Goal: Information Seeking & Learning: Learn about a topic

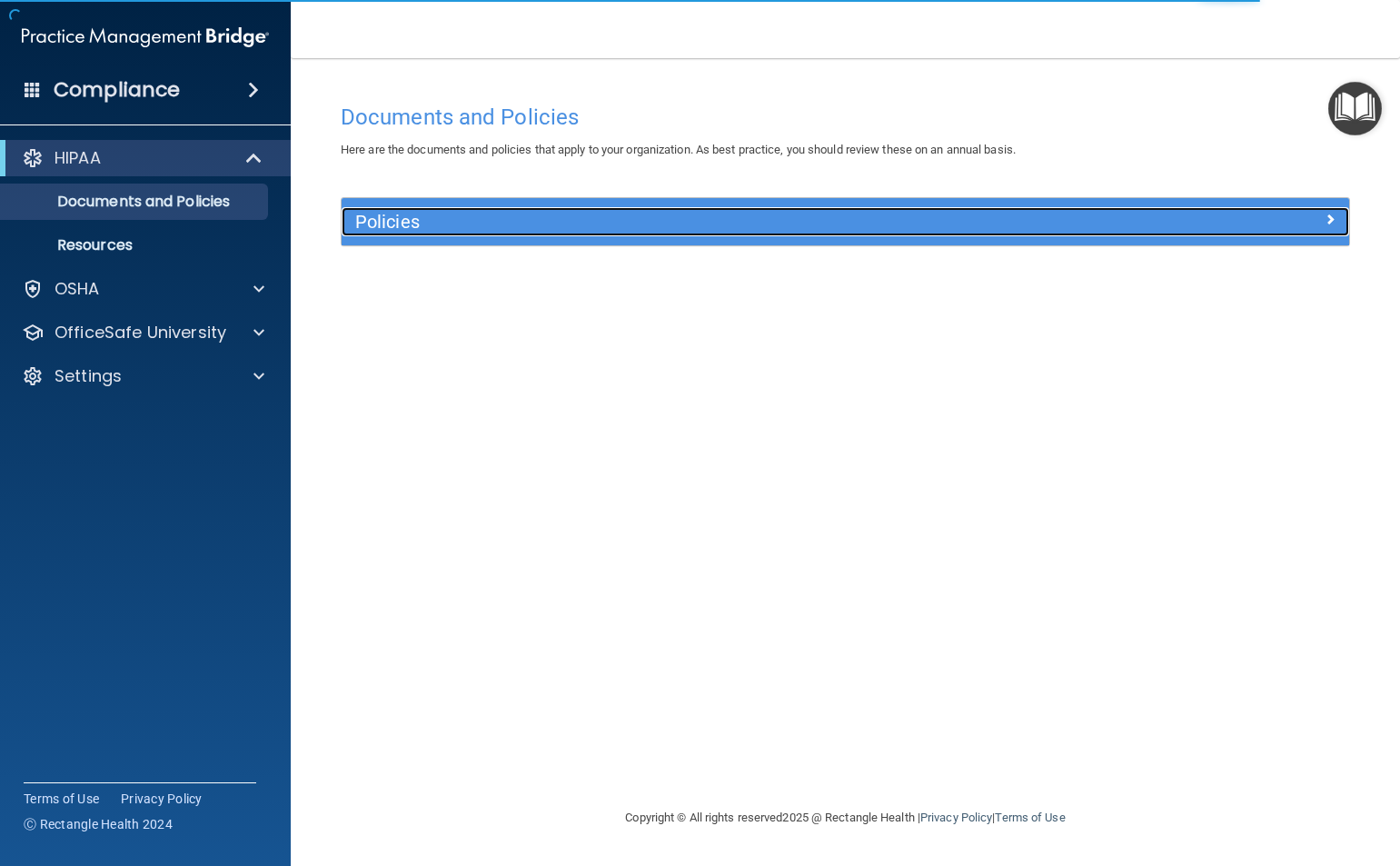
click at [491, 221] on h5 "Policies" at bounding box center [719, 221] width 728 height 20
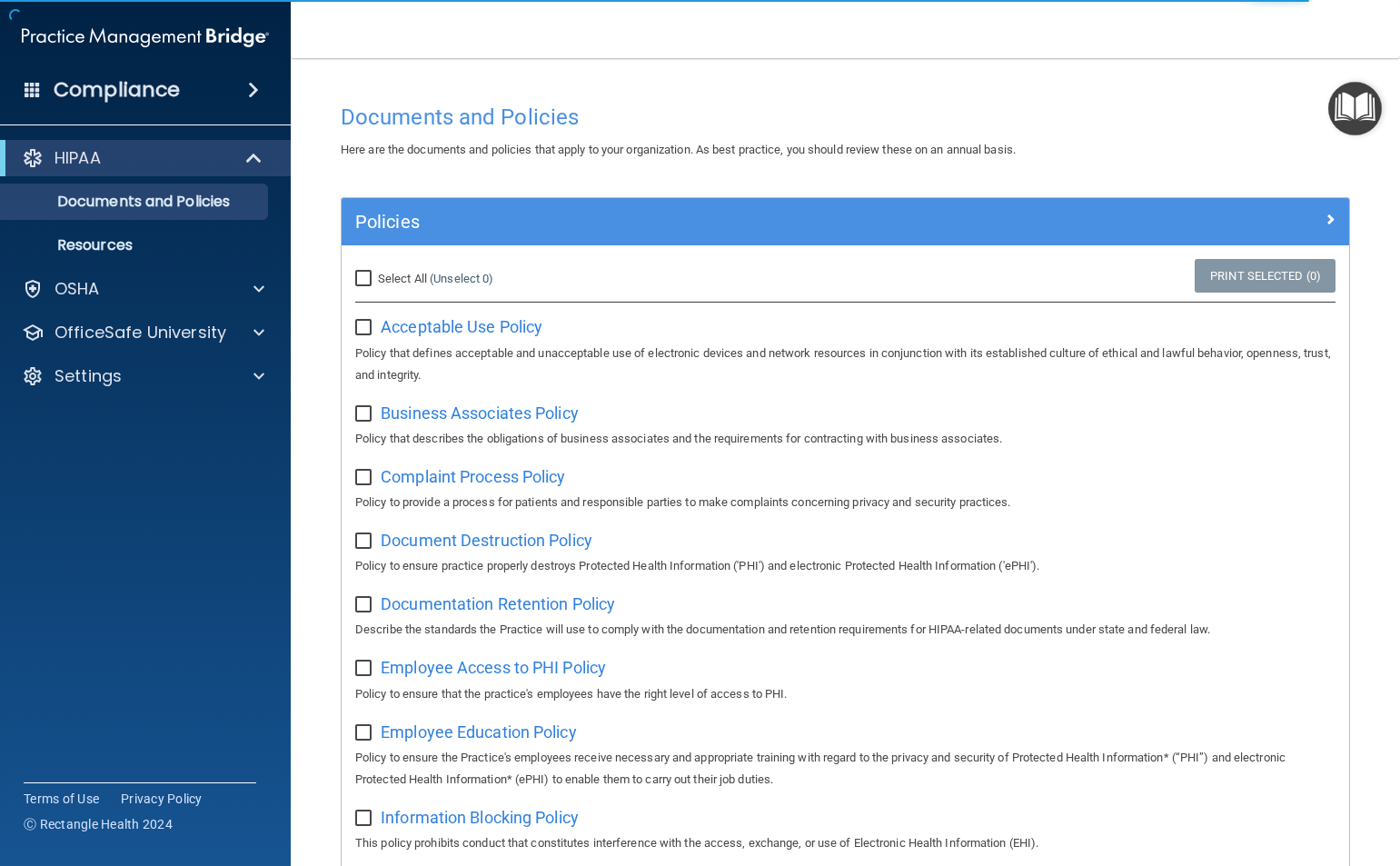
click at [370, 275] on input "Select All (Unselect 0) Unselect All" at bounding box center [365, 278] width 21 height 14
checkbox input "true"
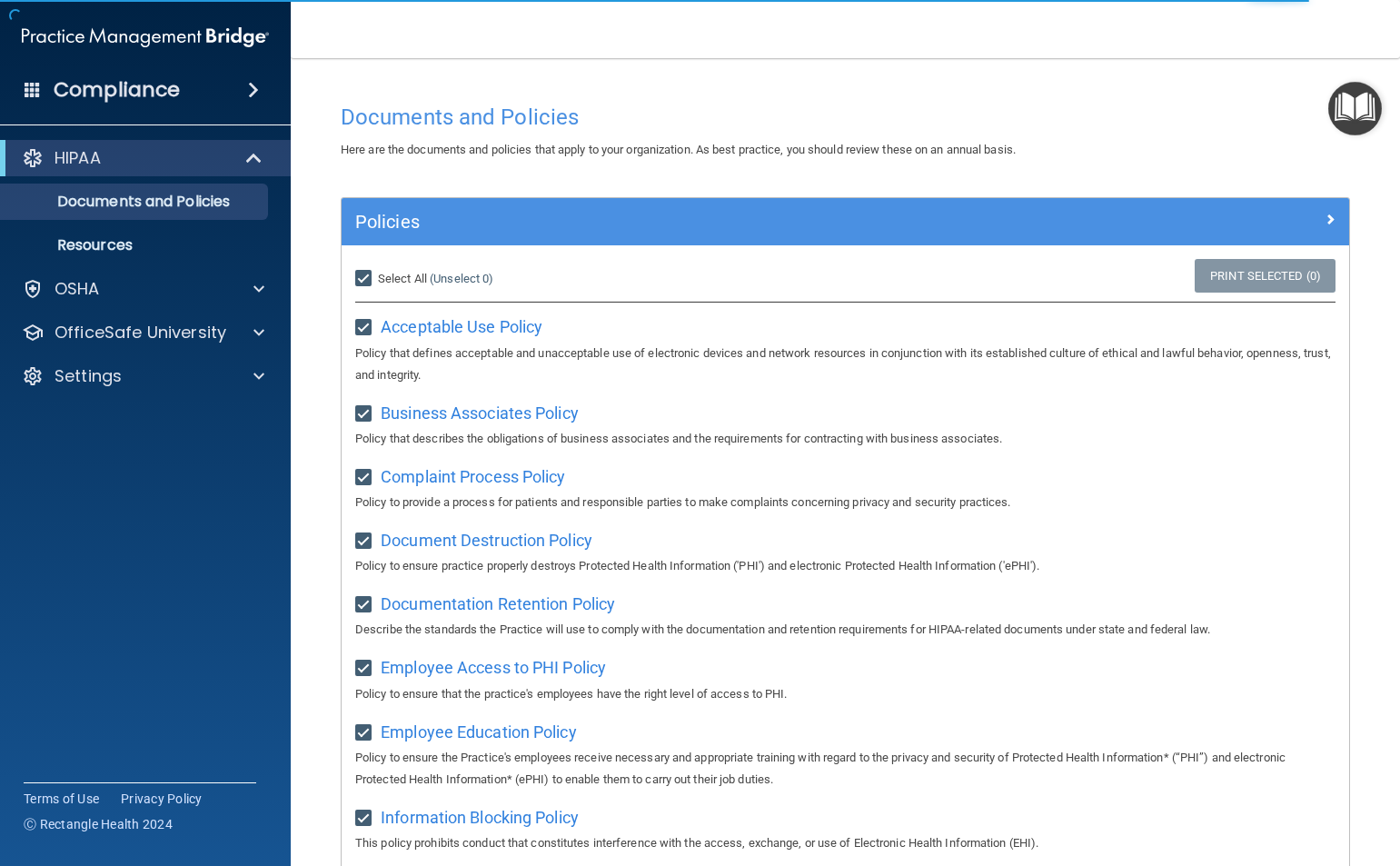
checkbox input "true"
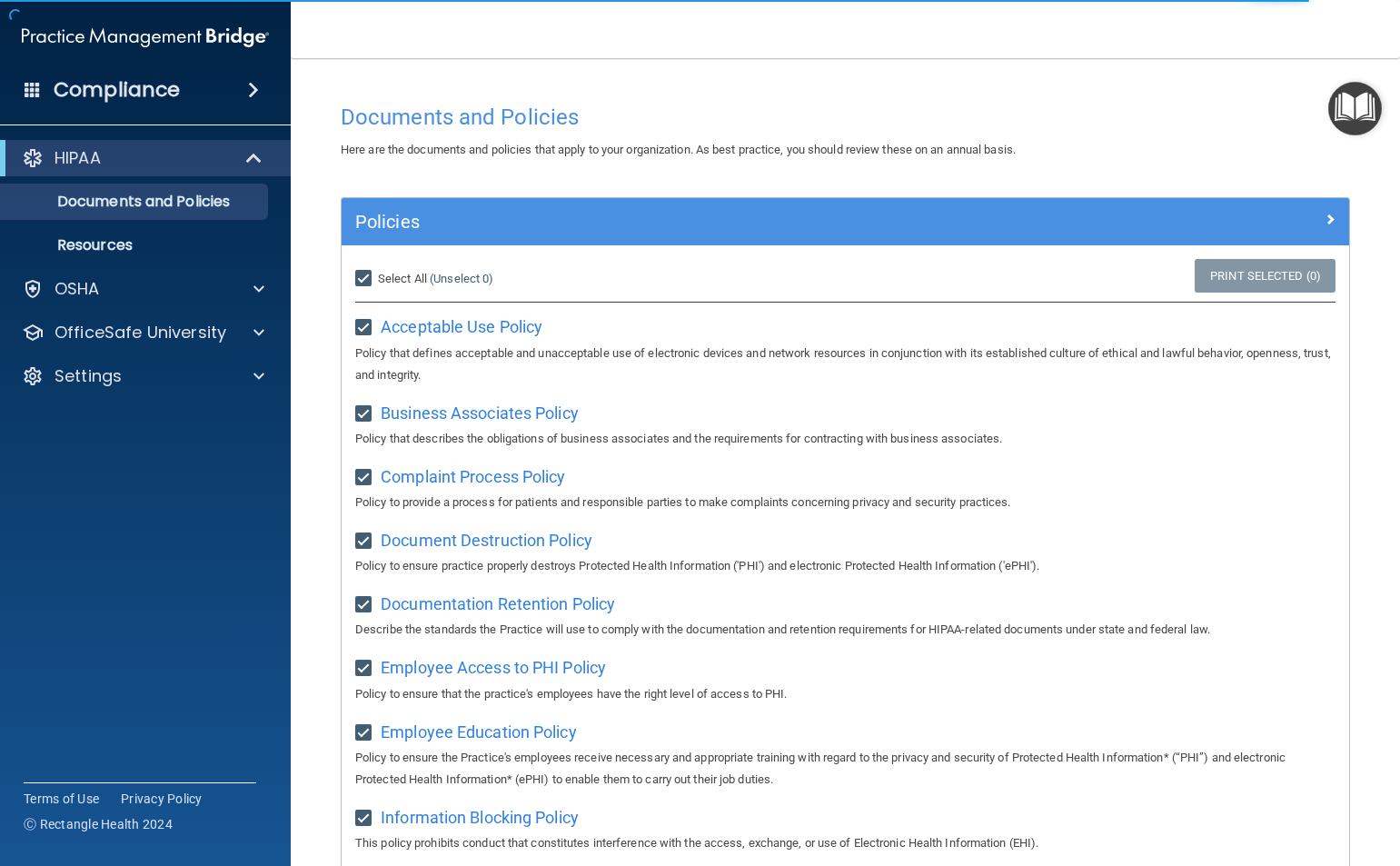
checkbox input "true"
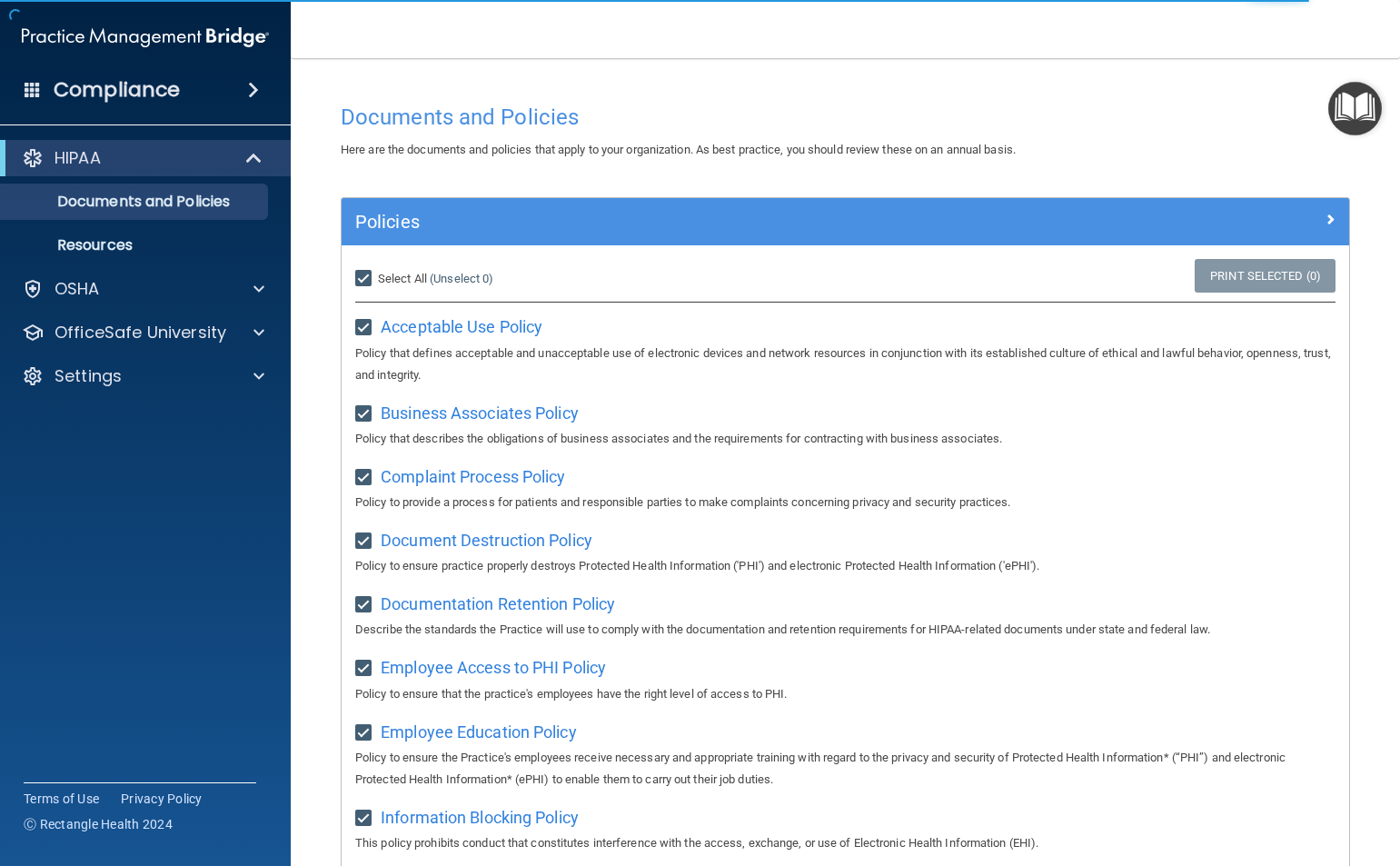
checkbox input "true"
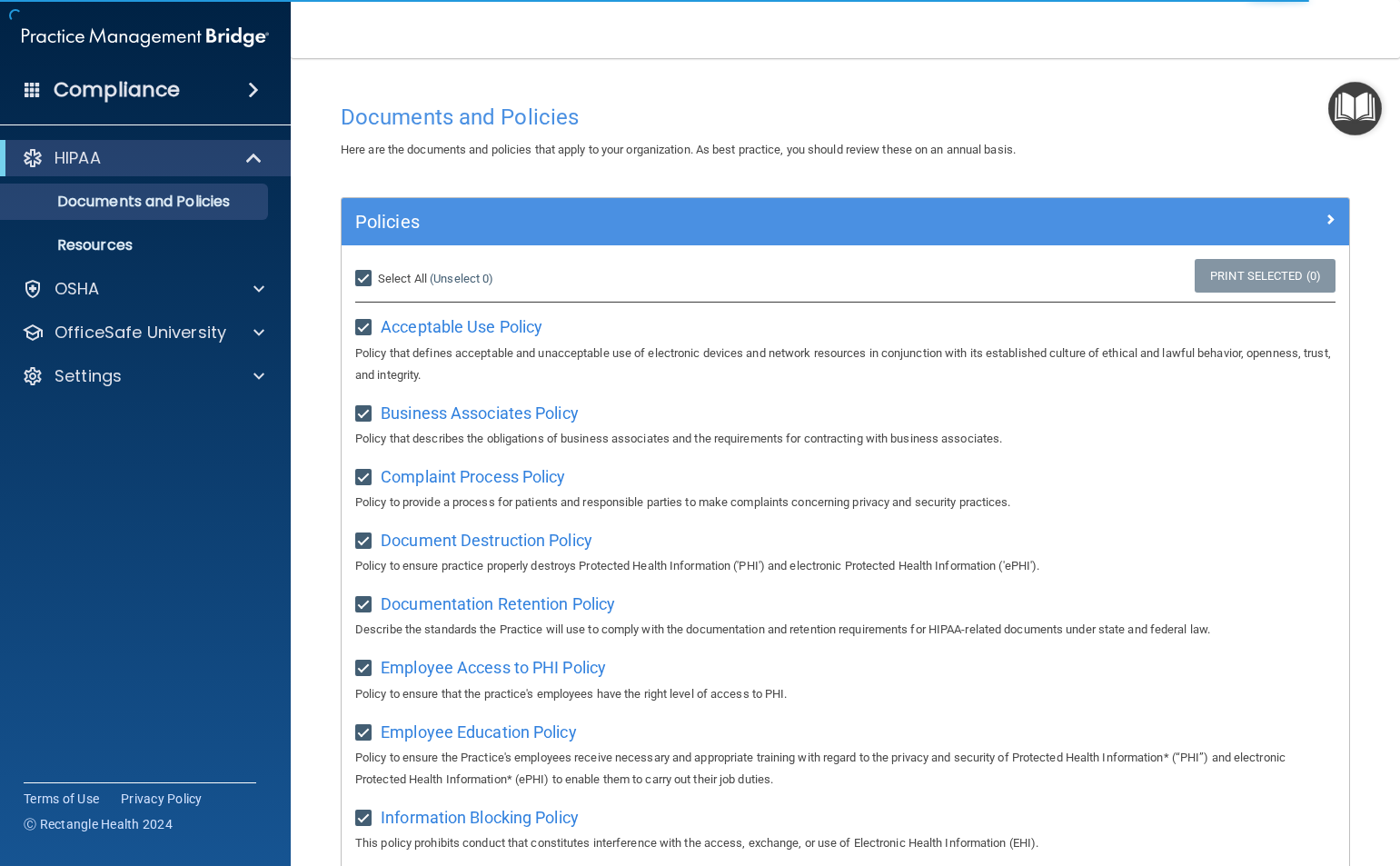
checkbox input "true"
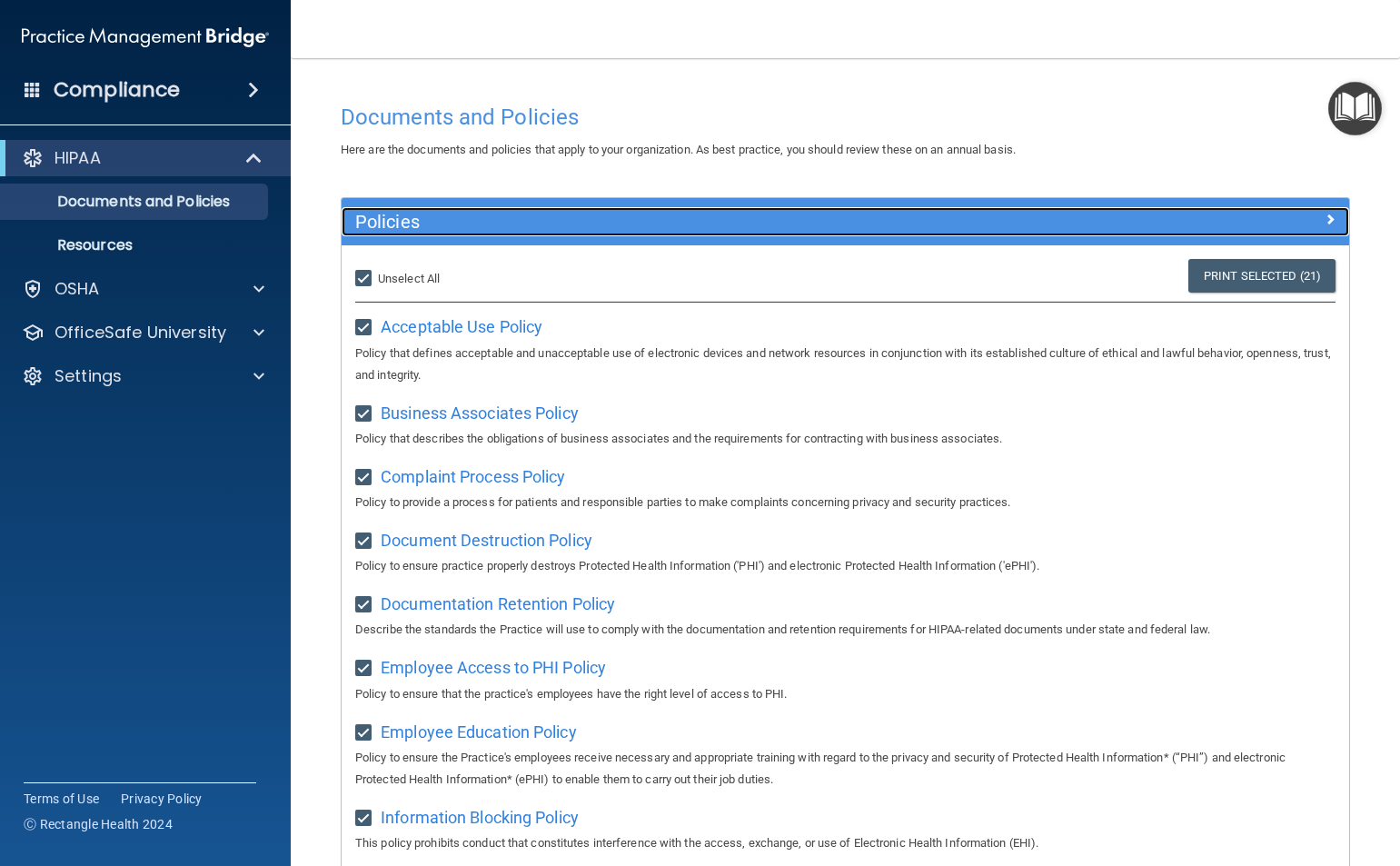
click at [734, 219] on span at bounding box center [1330, 219] width 11 height 22
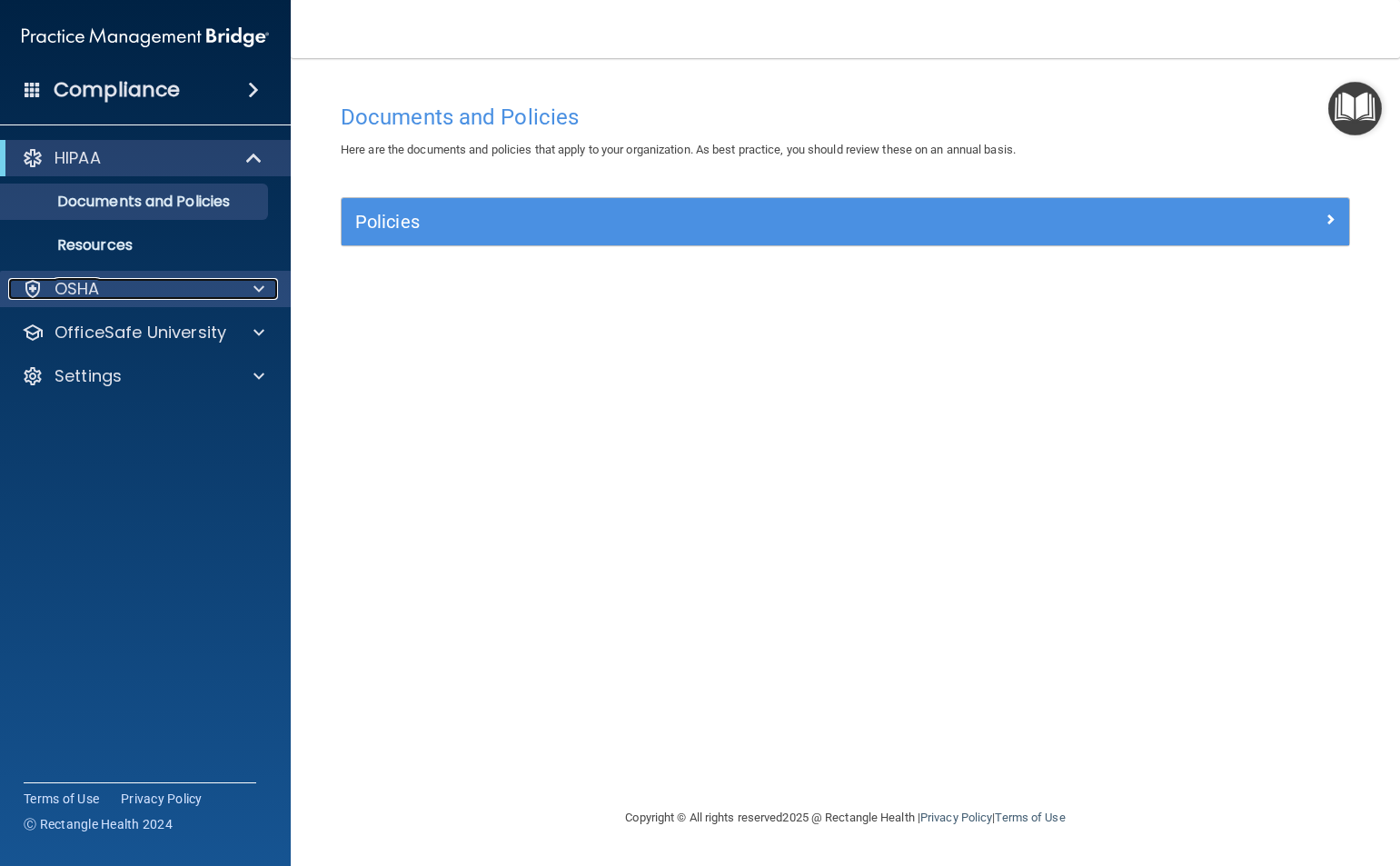
click at [148, 286] on div "OSHA" at bounding box center [121, 289] width 225 height 22
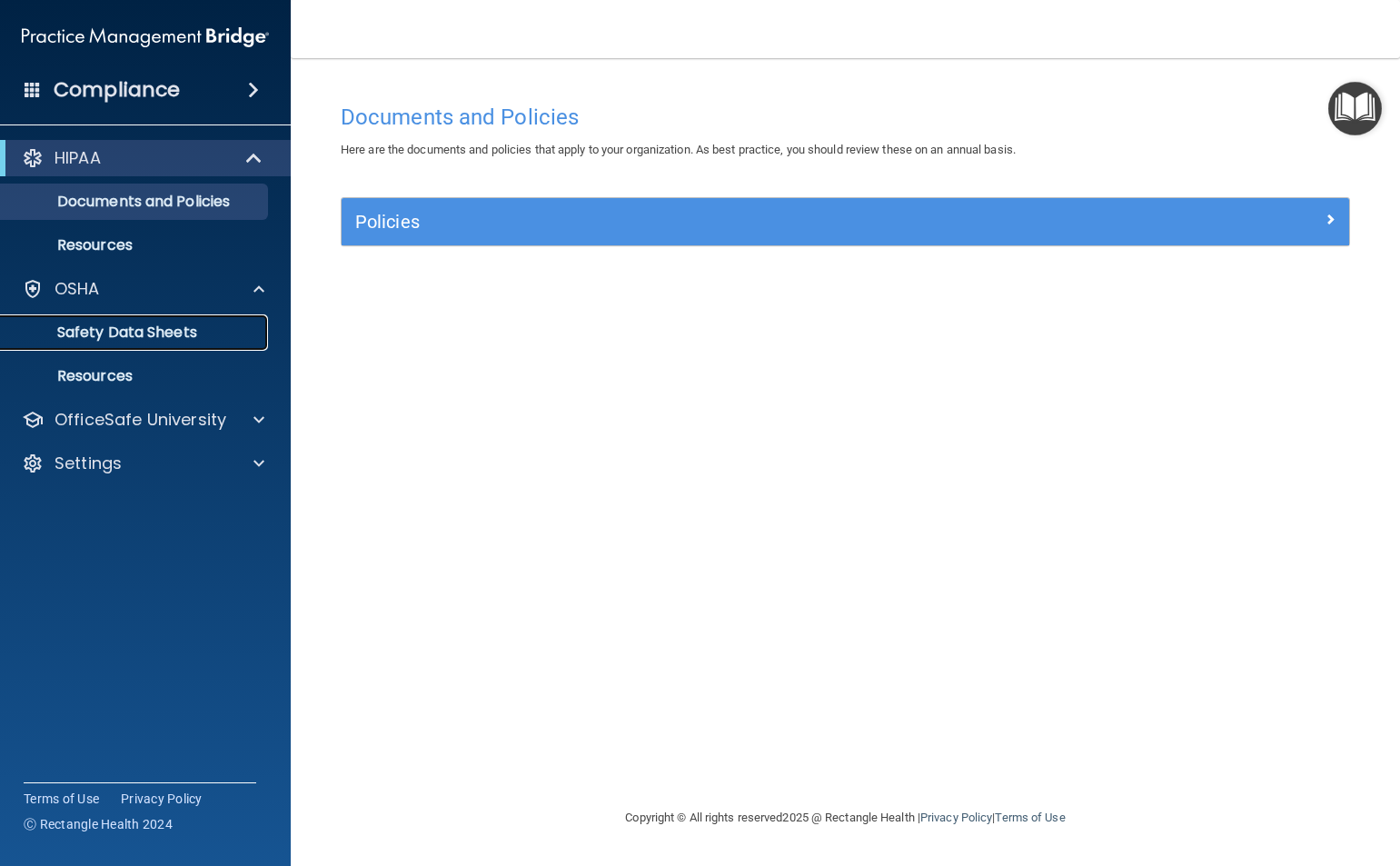
click at [136, 346] on link "Safety Data Sheets" at bounding box center [125, 332] width 286 height 36
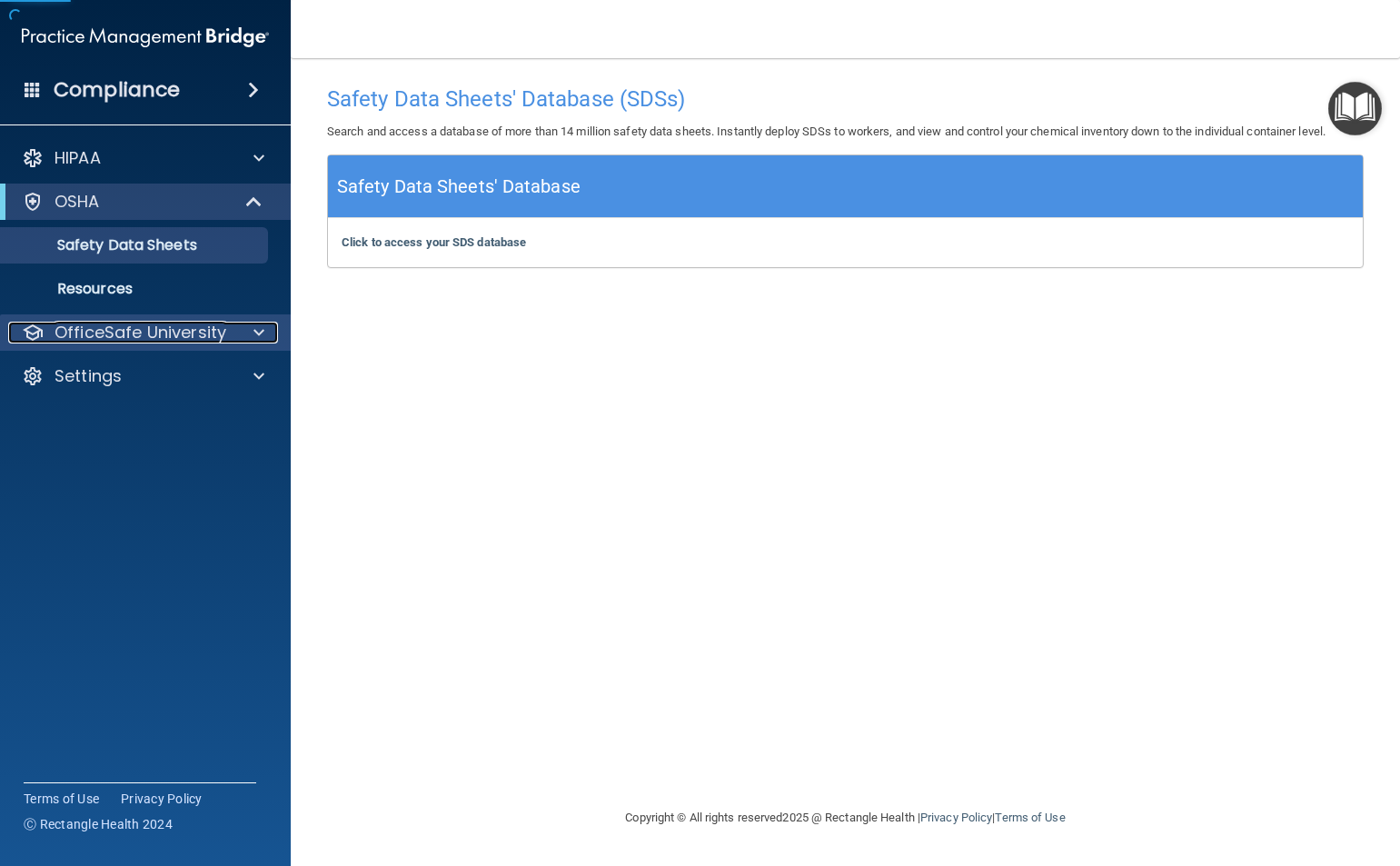
click at [158, 325] on p "OfficeSafe University" at bounding box center [140, 332] width 171 height 22
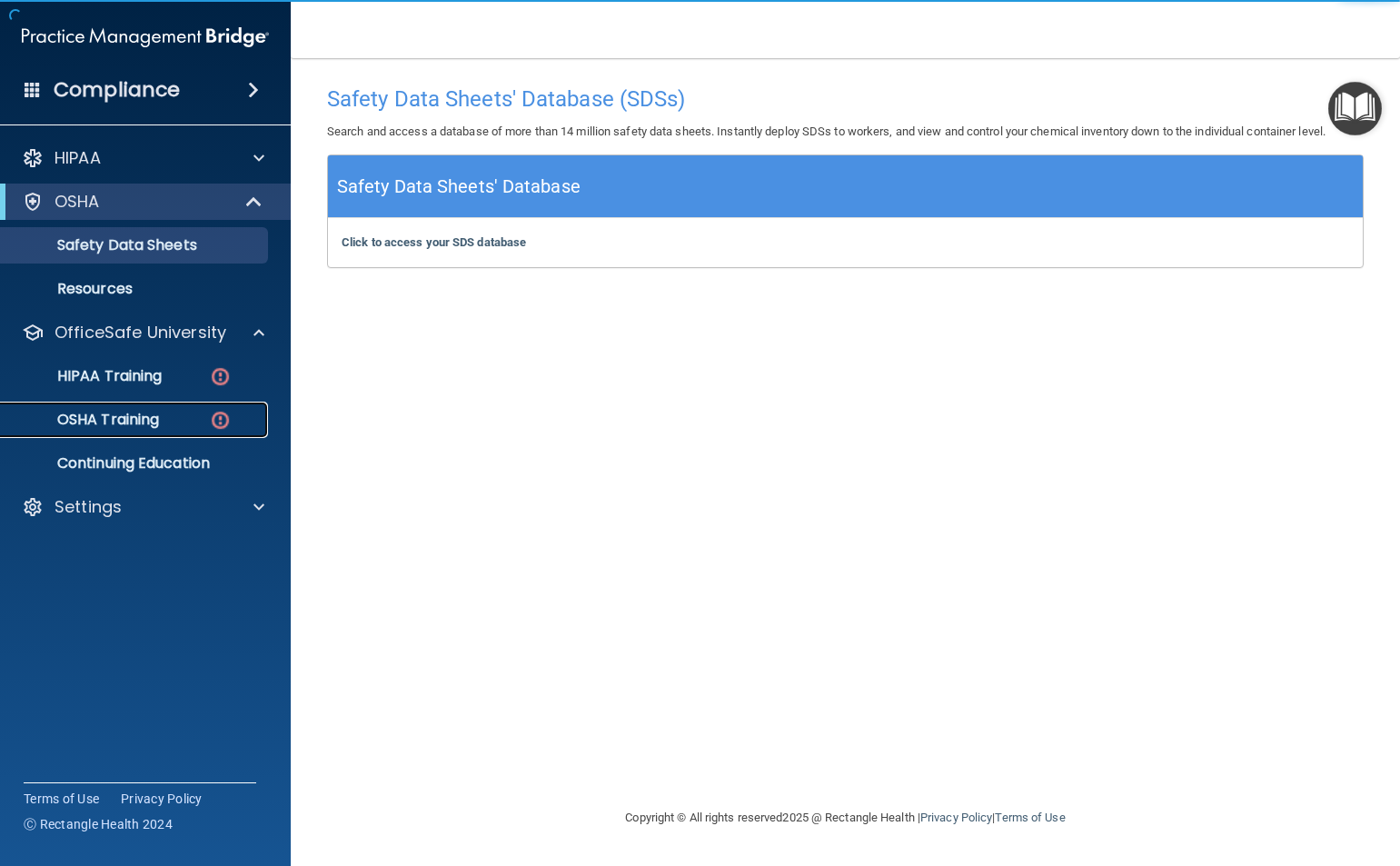
click at [171, 416] on div "OSHA Training" at bounding box center [135, 419] width 248 height 18
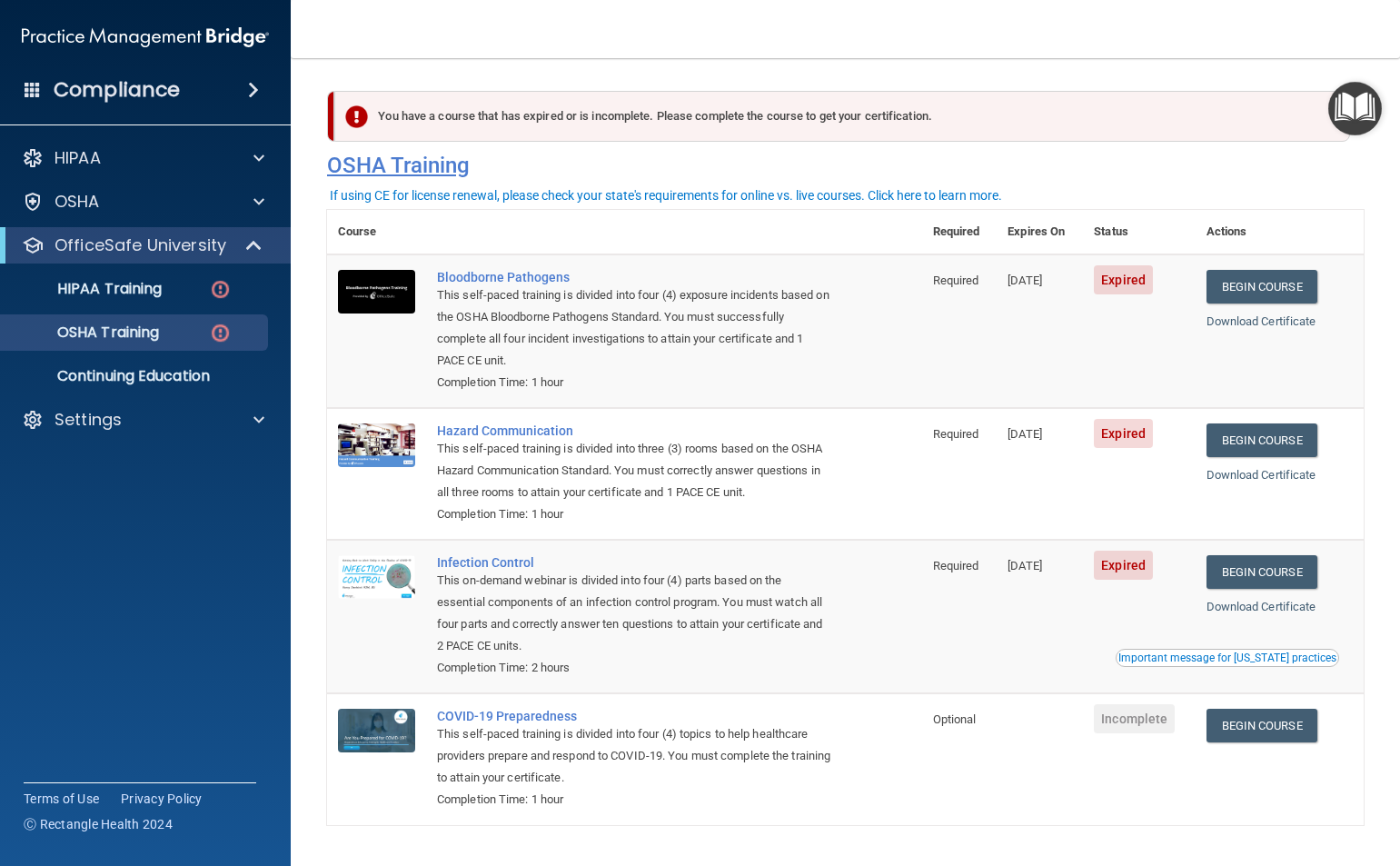
click at [734, 169] on h4 "OSHA Training" at bounding box center [846, 165] width 1037 height 26
click at [734, 285] on link "Begin Course" at bounding box center [1261, 287] width 111 height 34
click at [146, 159] on div "HIPAA" at bounding box center [121, 158] width 225 height 22
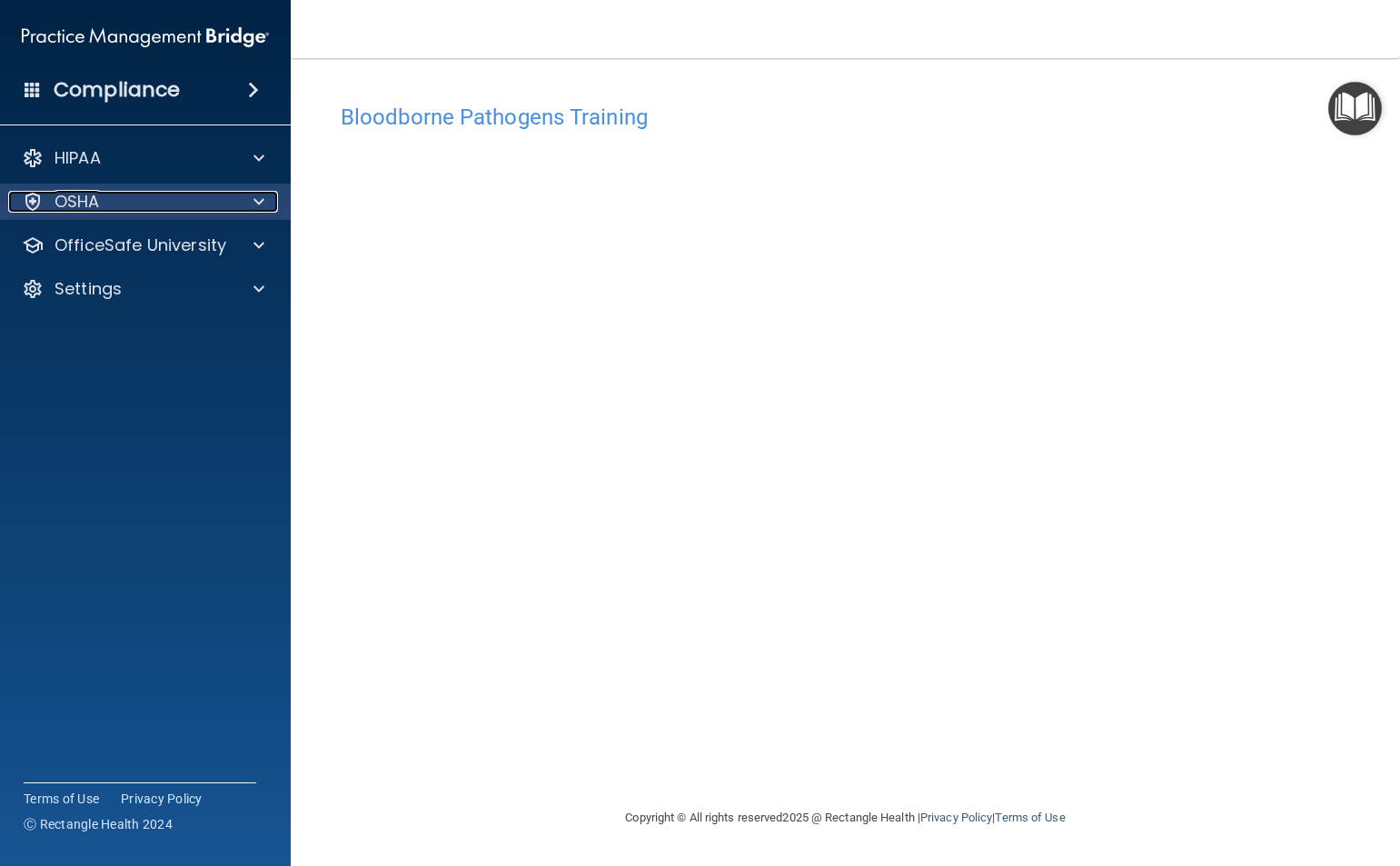
click at [238, 201] on div at bounding box center [256, 202] width 45 height 22
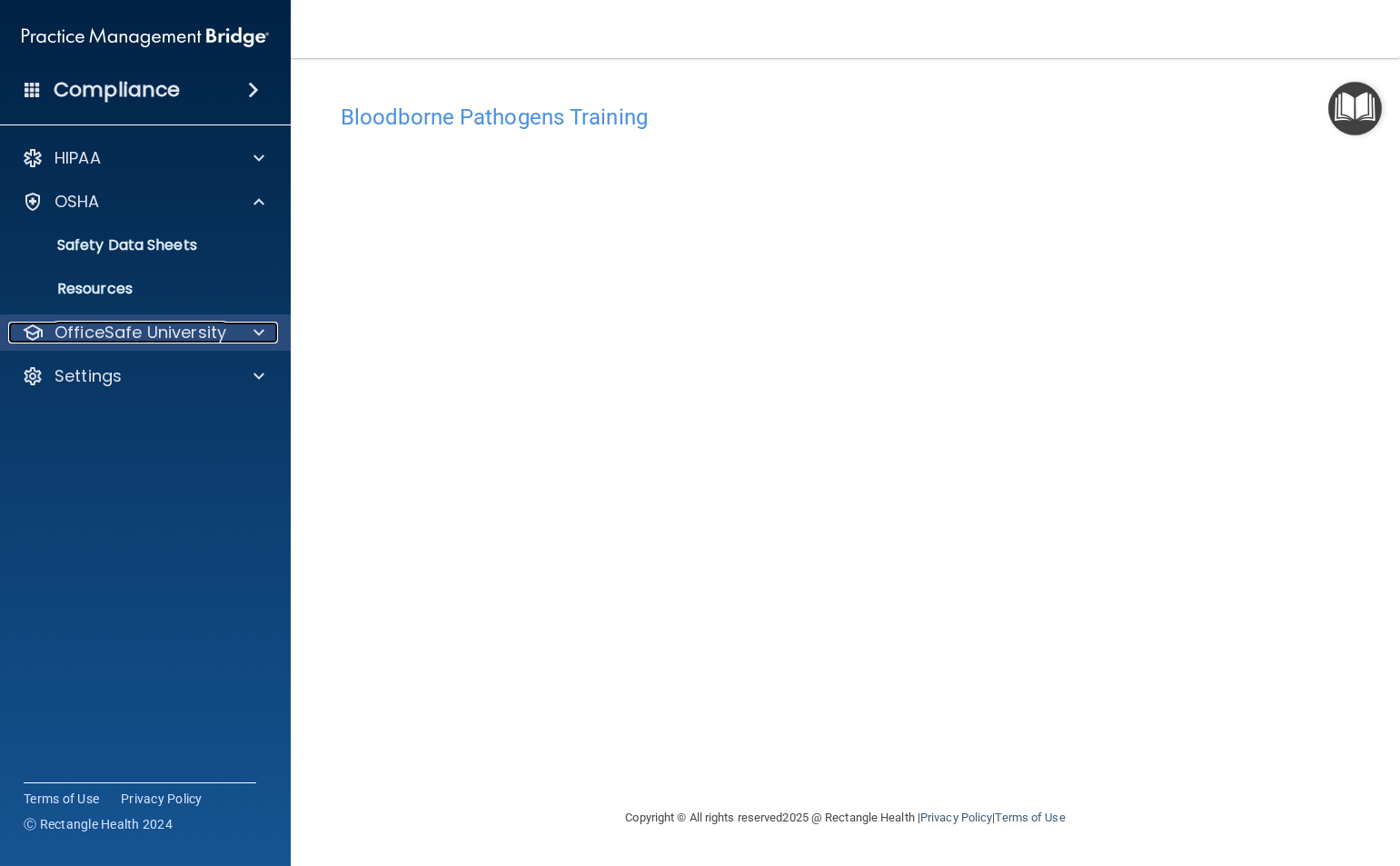
click at [134, 327] on p "OfficeSafe University" at bounding box center [140, 332] width 171 height 22
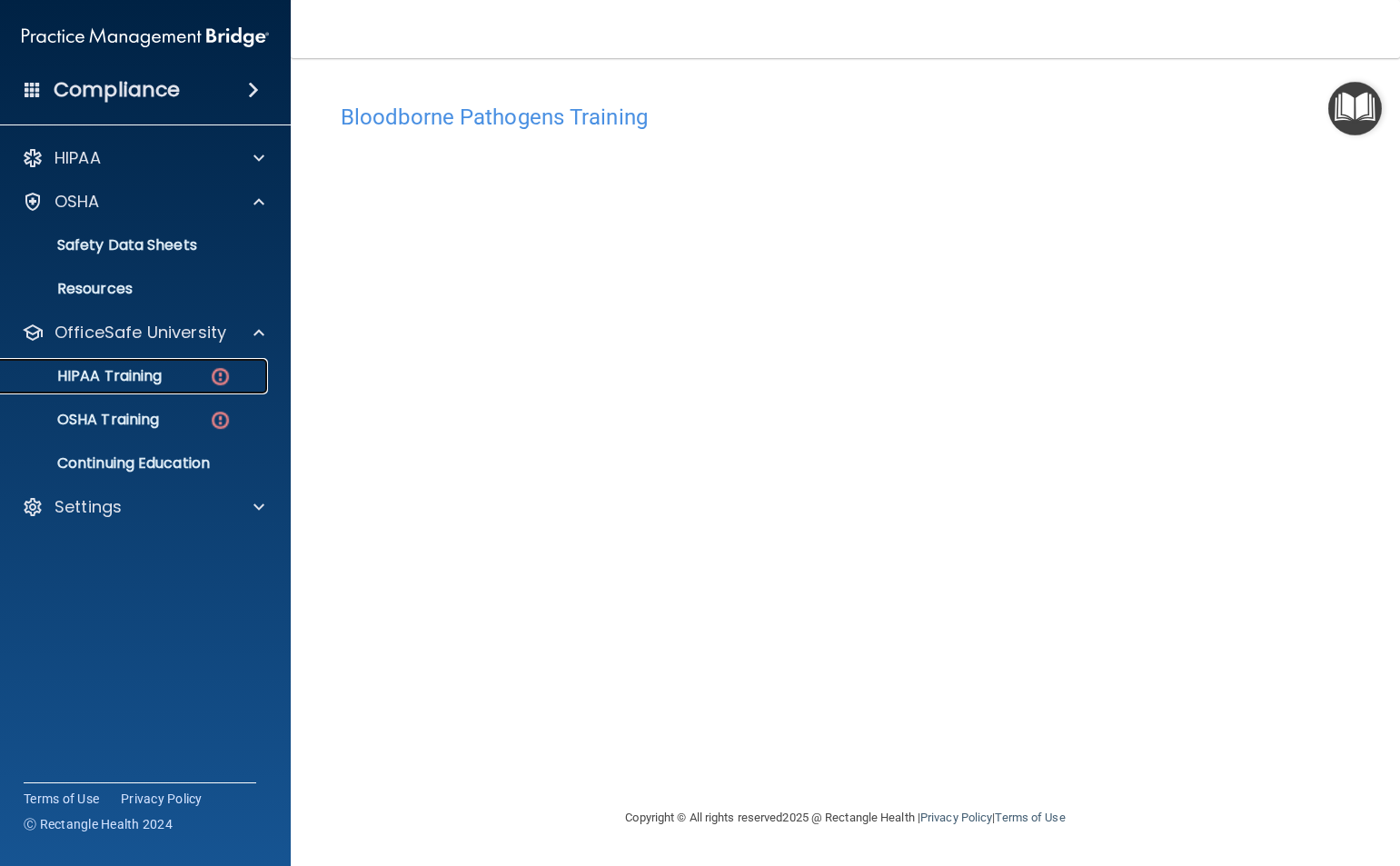
click at [170, 383] on div "HIPAA Training" at bounding box center [135, 376] width 248 height 18
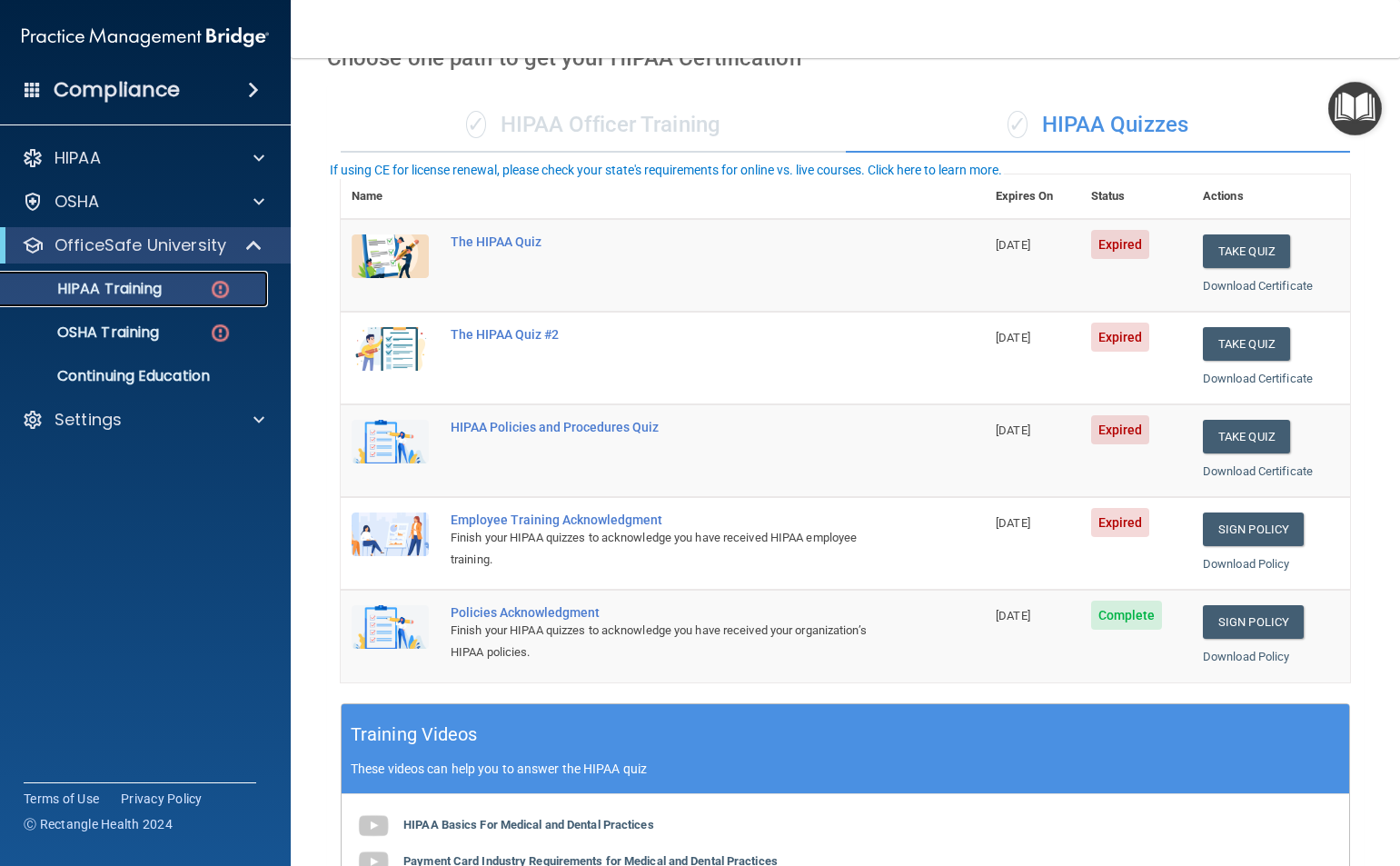
scroll to position [363, 0]
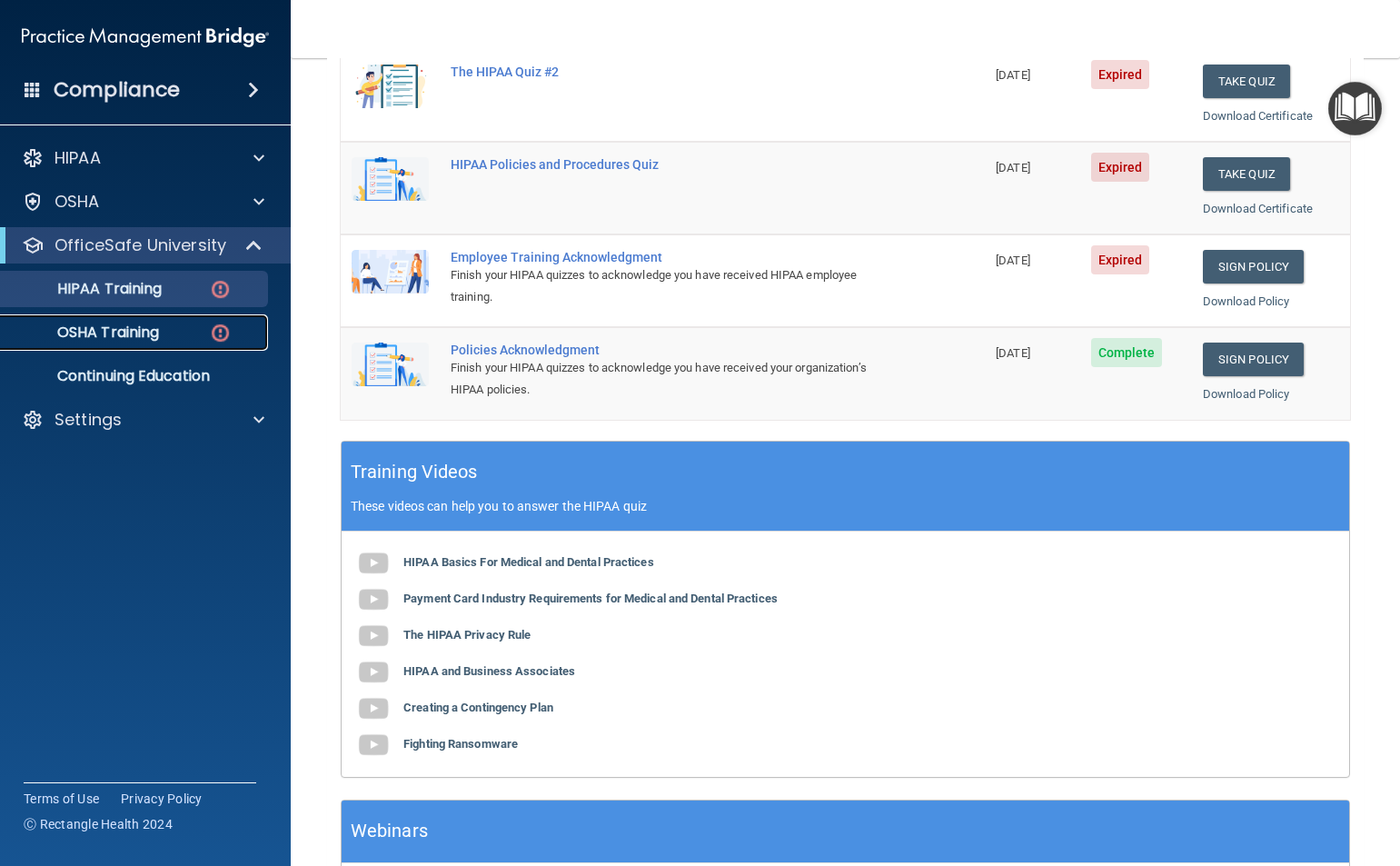
click at [170, 341] on div "OSHA Training" at bounding box center [135, 332] width 248 height 18
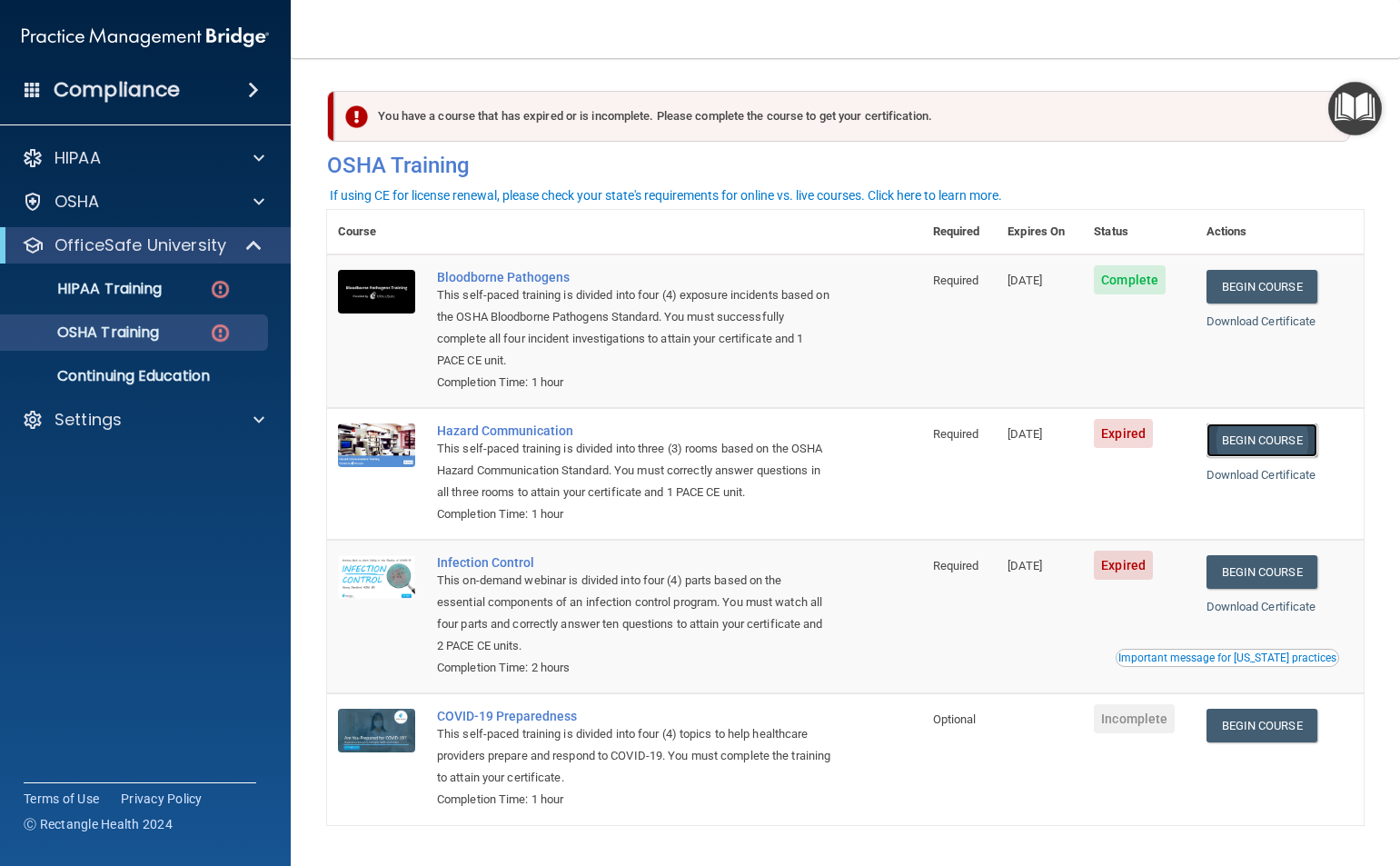
click at [1240, 447] on link "Begin Course" at bounding box center [1261, 440] width 111 height 34
click at [164, 330] on div "OSHA Training" at bounding box center [135, 332] width 248 height 18
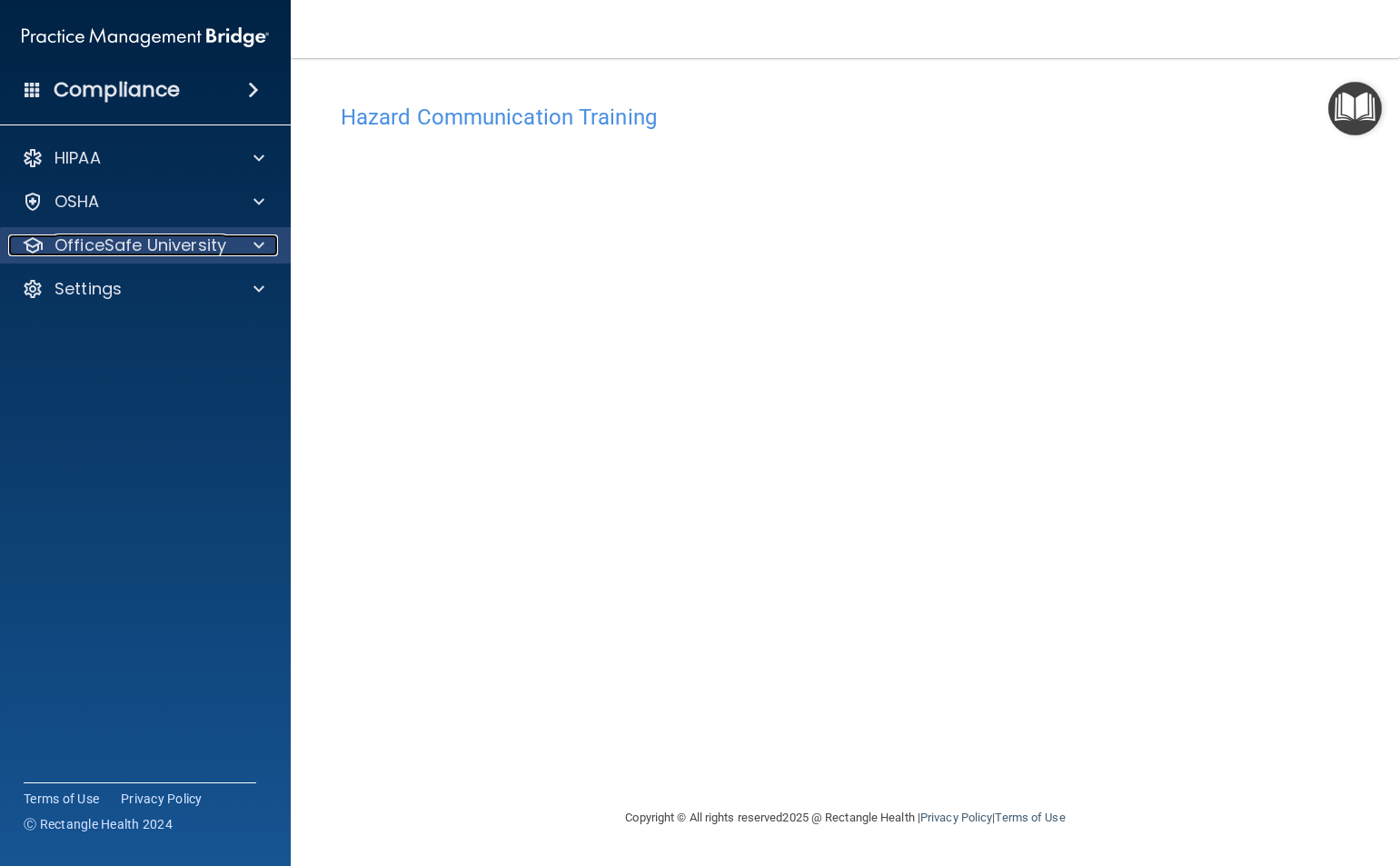
click at [234, 250] on div at bounding box center [256, 245] width 45 height 22
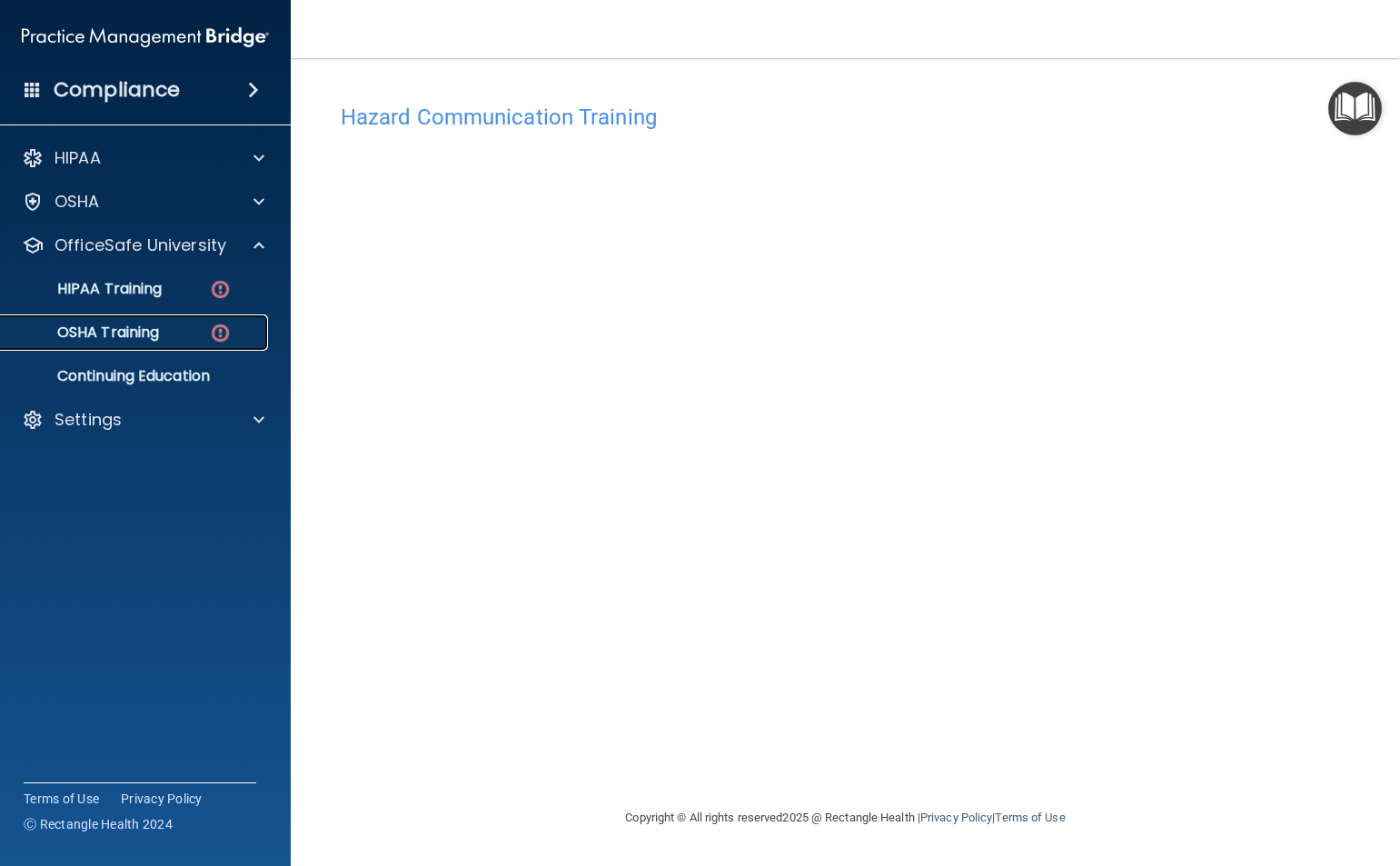
click at [142, 335] on p "OSHA Training" at bounding box center [85, 332] width 148 height 18
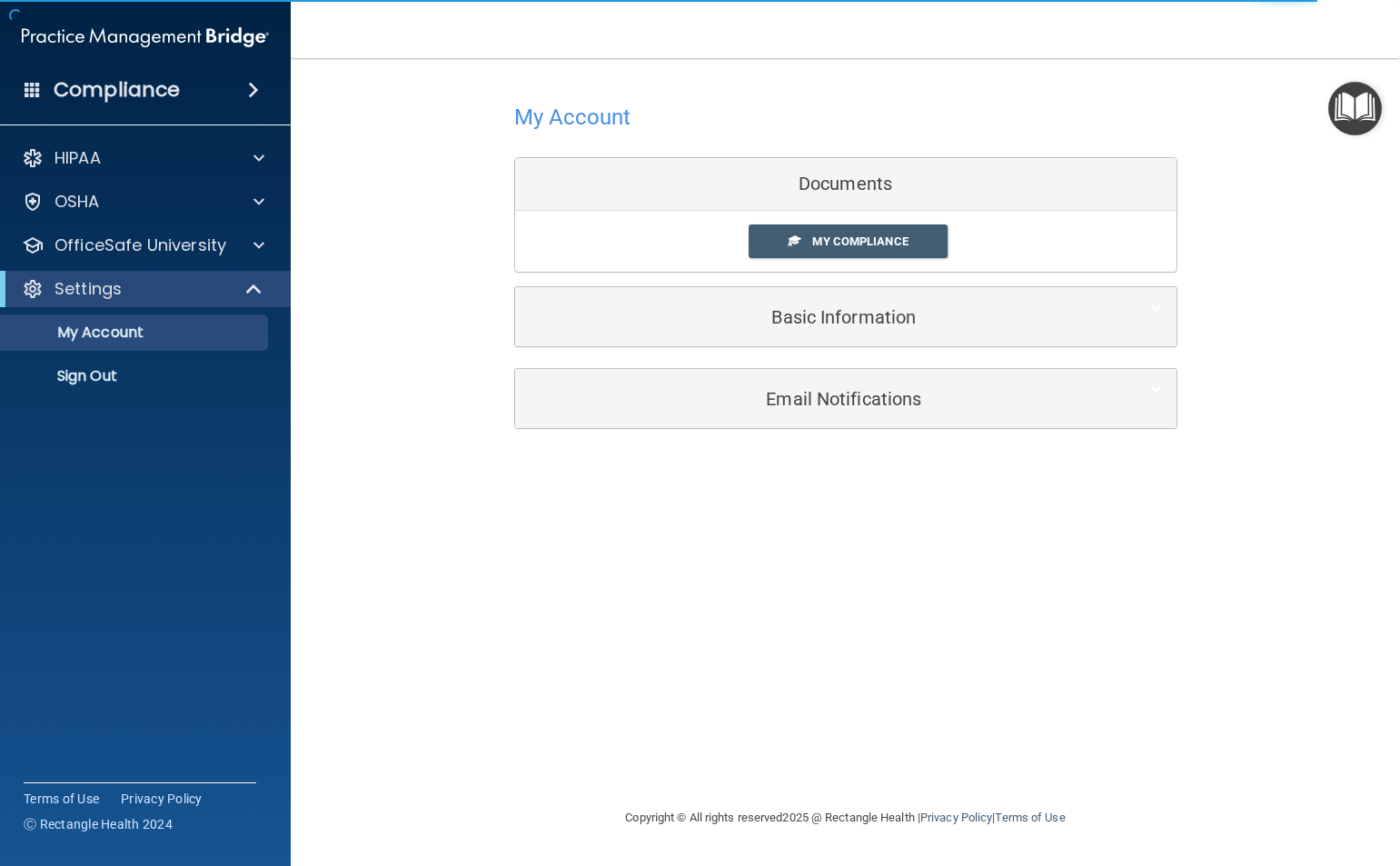
click at [839, 182] on div "Documents" at bounding box center [845, 185] width 661 height 53
click at [854, 252] on link "My Compliance" at bounding box center [848, 241] width 199 height 34
click at [242, 245] on div at bounding box center [256, 245] width 45 height 22
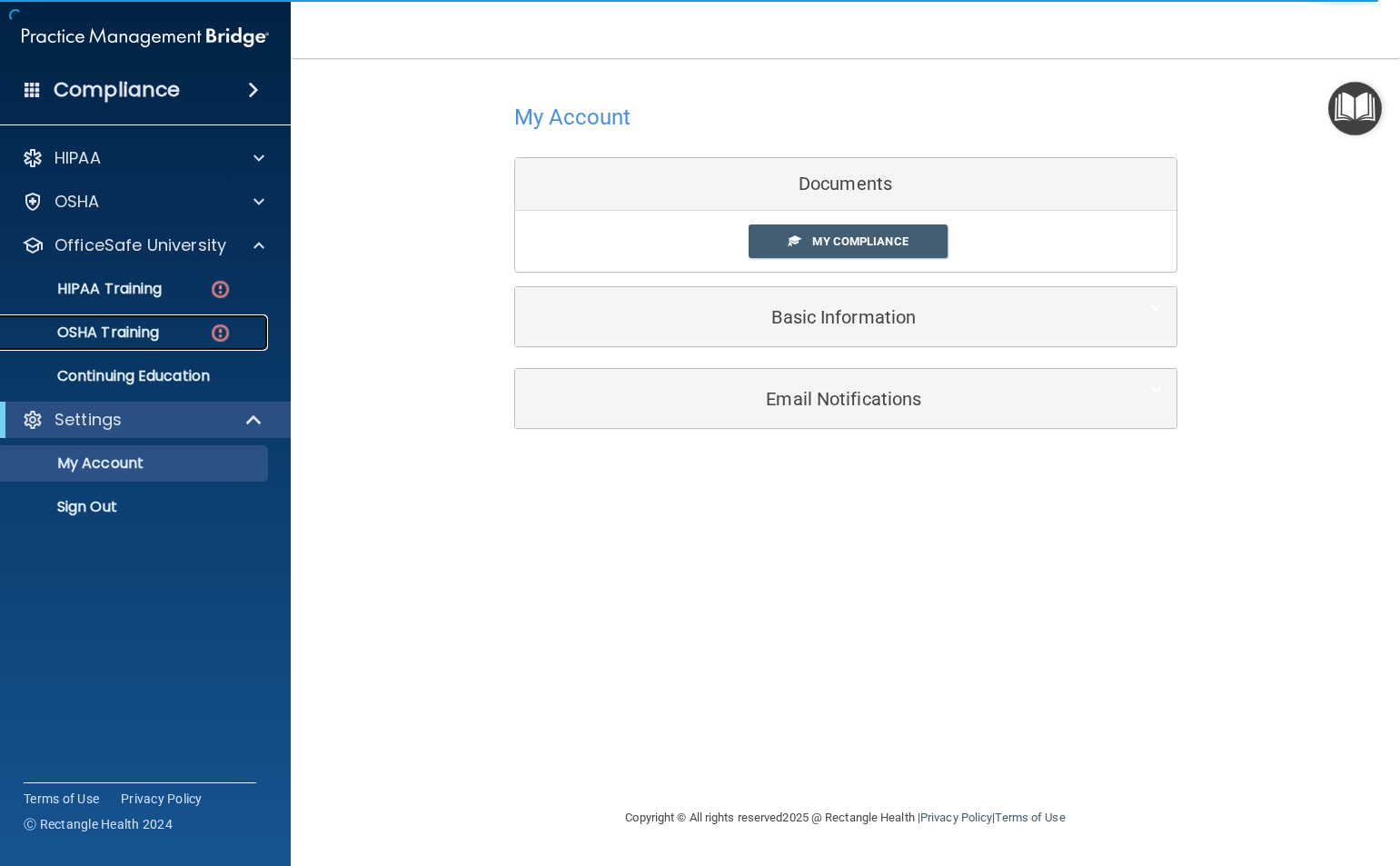
click at [149, 332] on p "OSHA Training" at bounding box center [85, 332] width 148 height 18
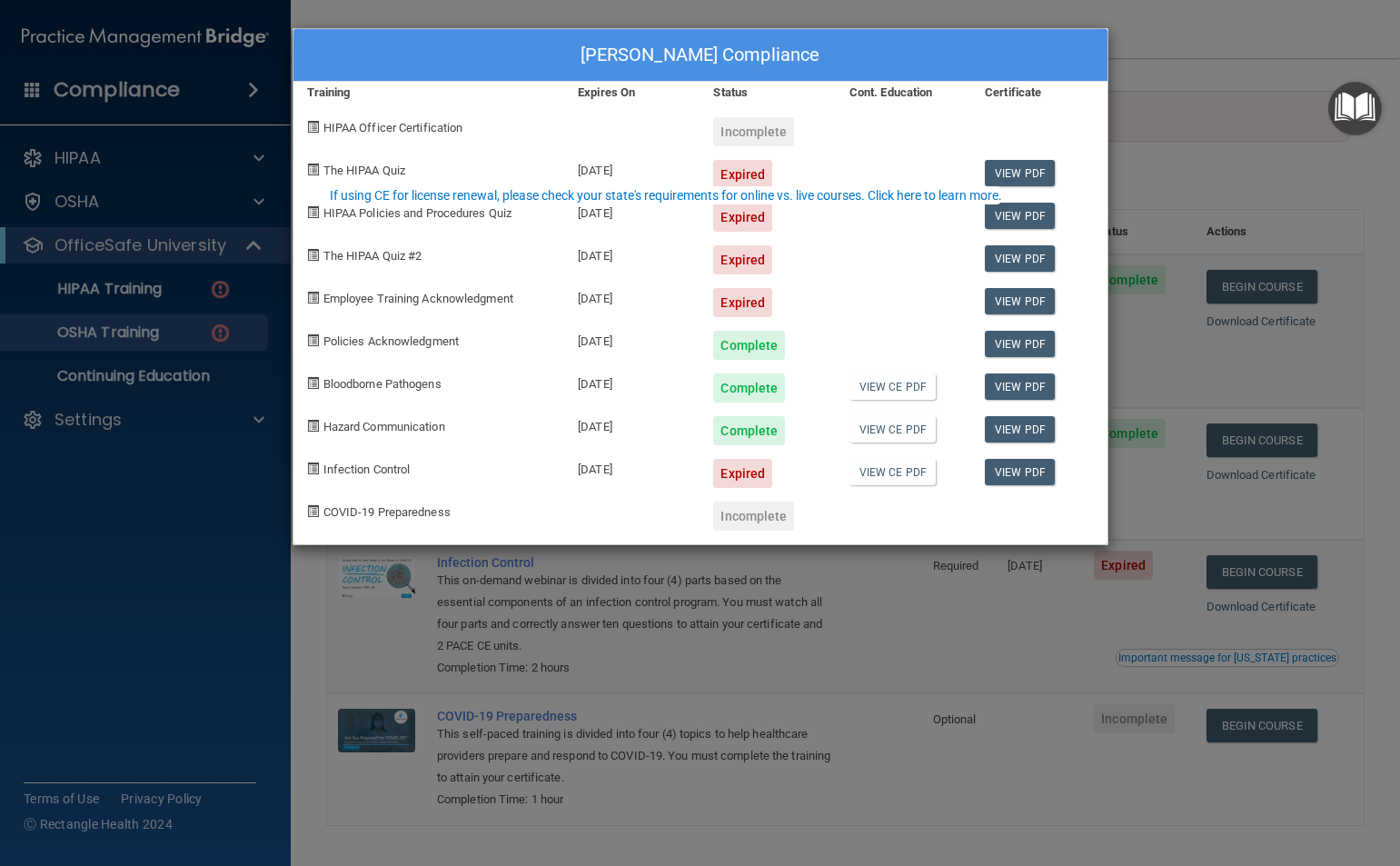
click at [1137, 27] on div "Heather Cruce's Compliance Training Expires On Status Cont. Education Certifica…" at bounding box center [700, 433] width 1400 height 866
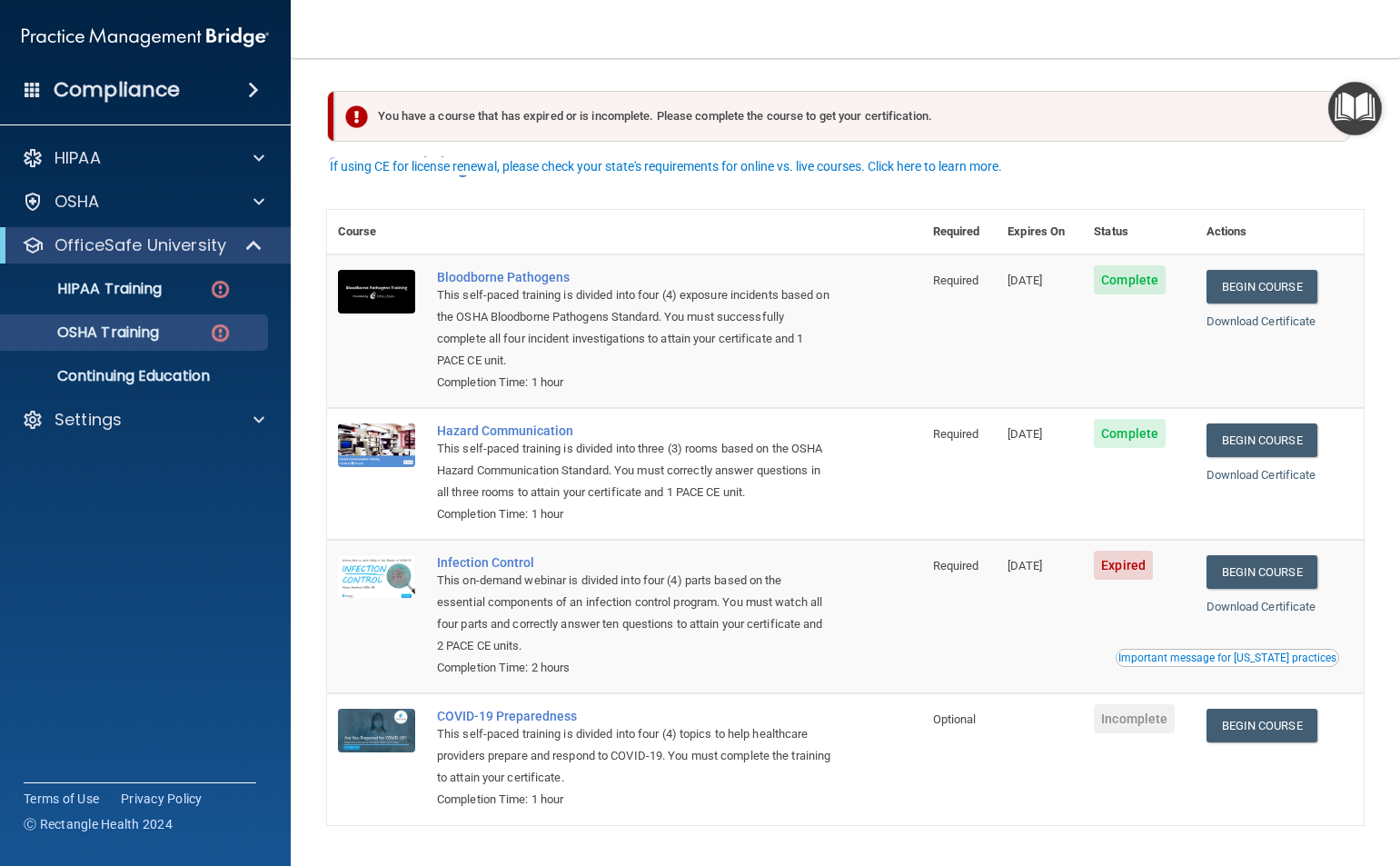
scroll to position [57, 0]
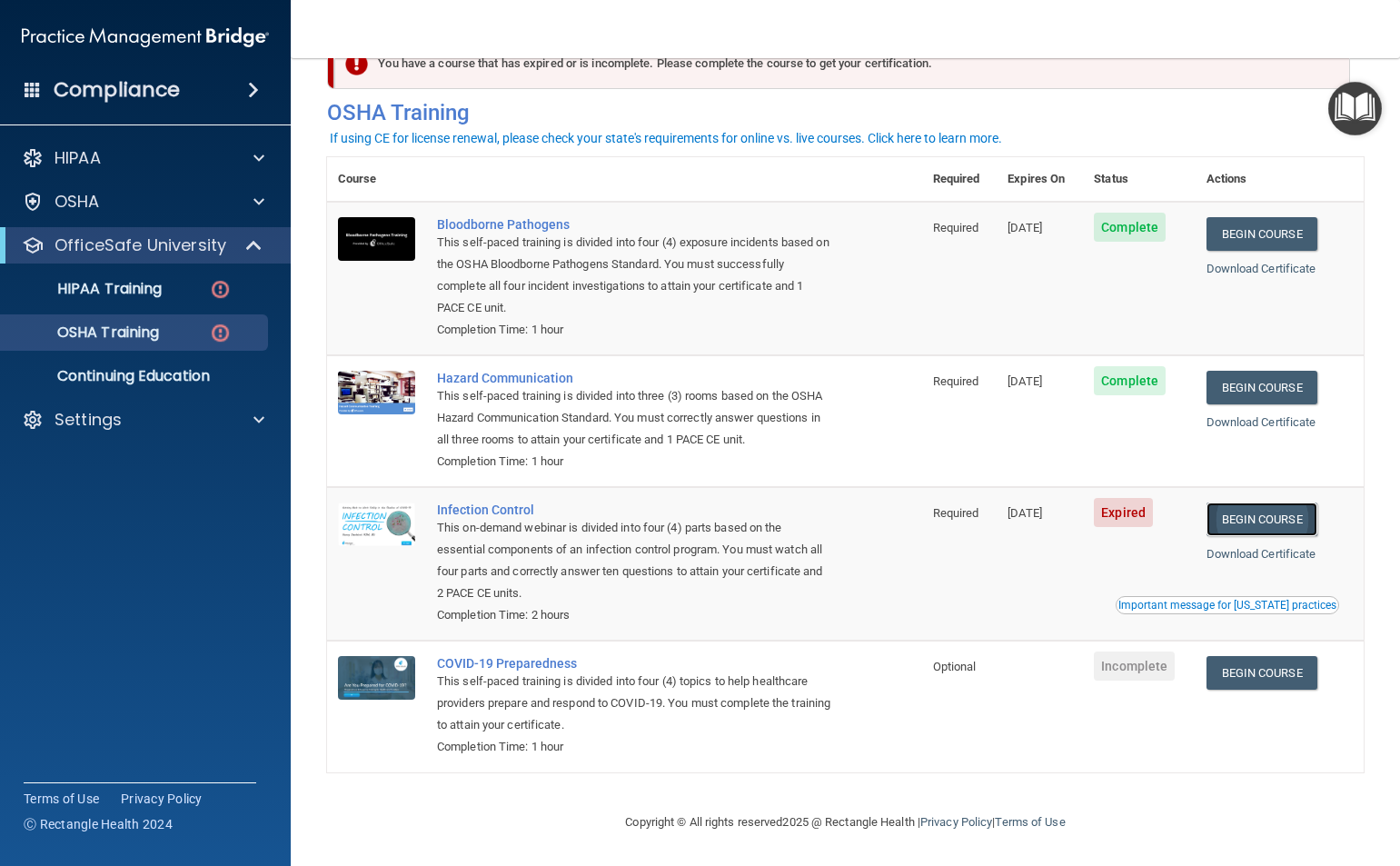
click at [1235, 512] on link "Begin Course" at bounding box center [1261, 520] width 111 height 34
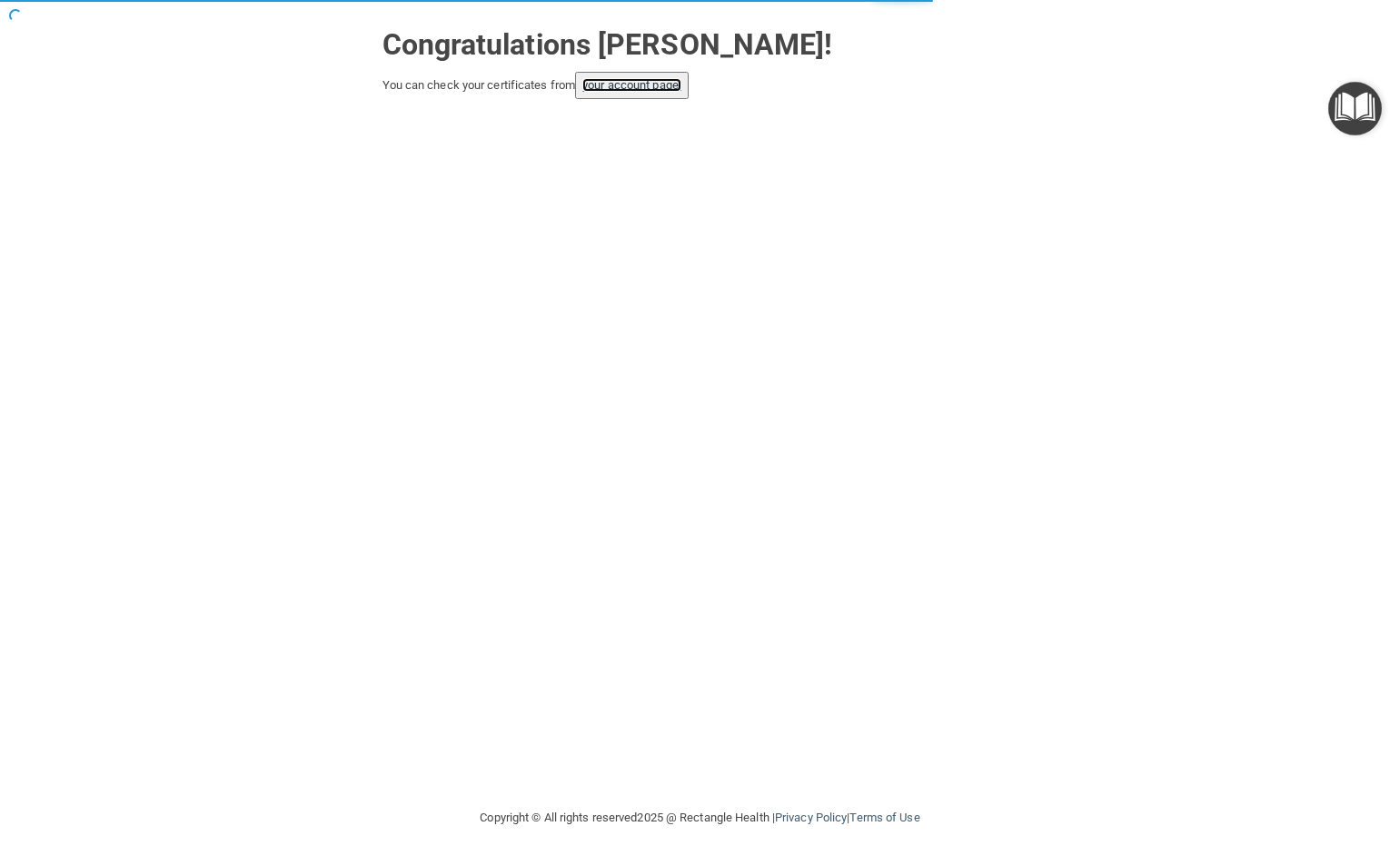
click at [649, 89] on link "your account page!" at bounding box center [632, 85] width 99 height 13
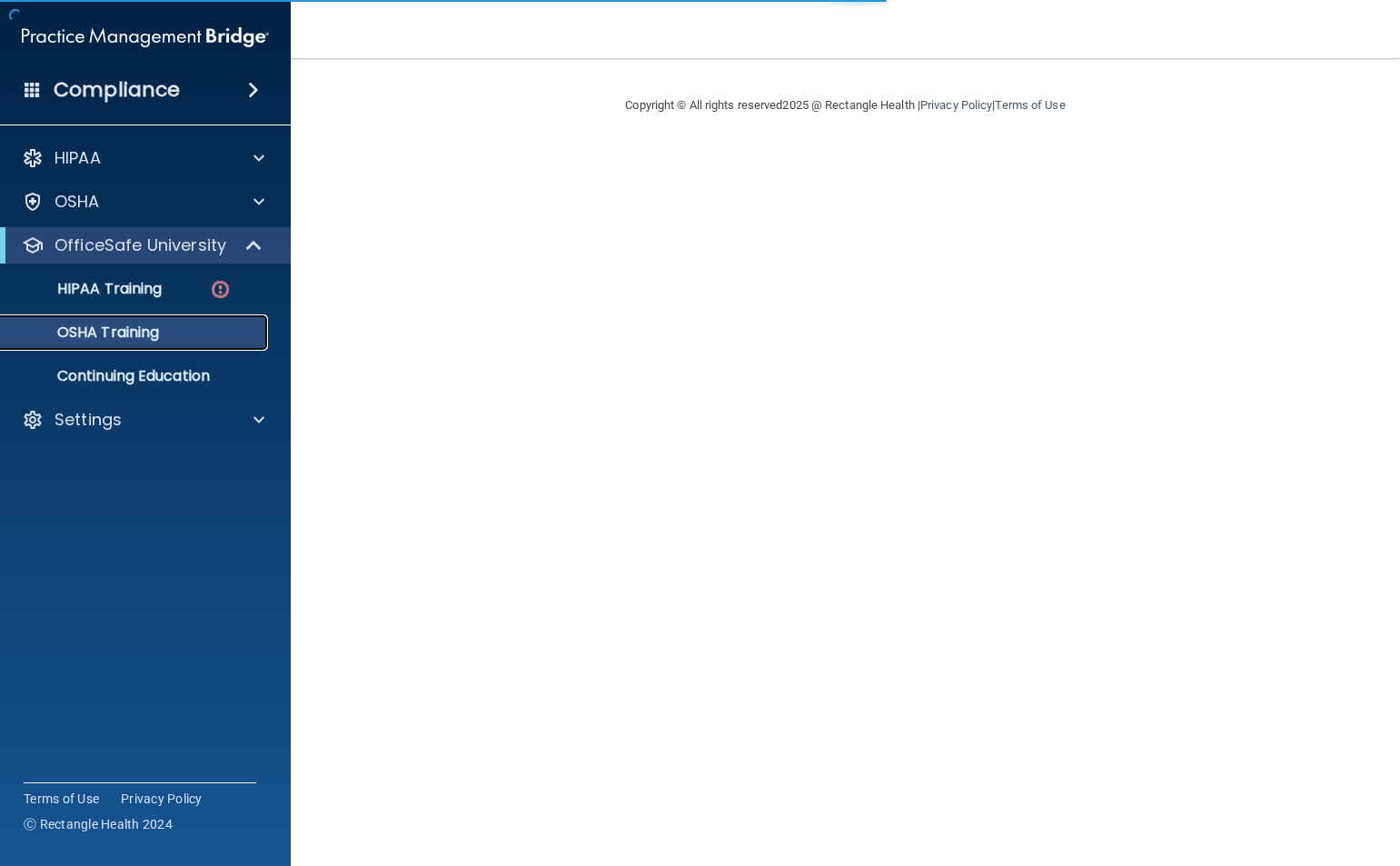
click at [158, 336] on p "OSHA Training" at bounding box center [85, 332] width 148 height 18
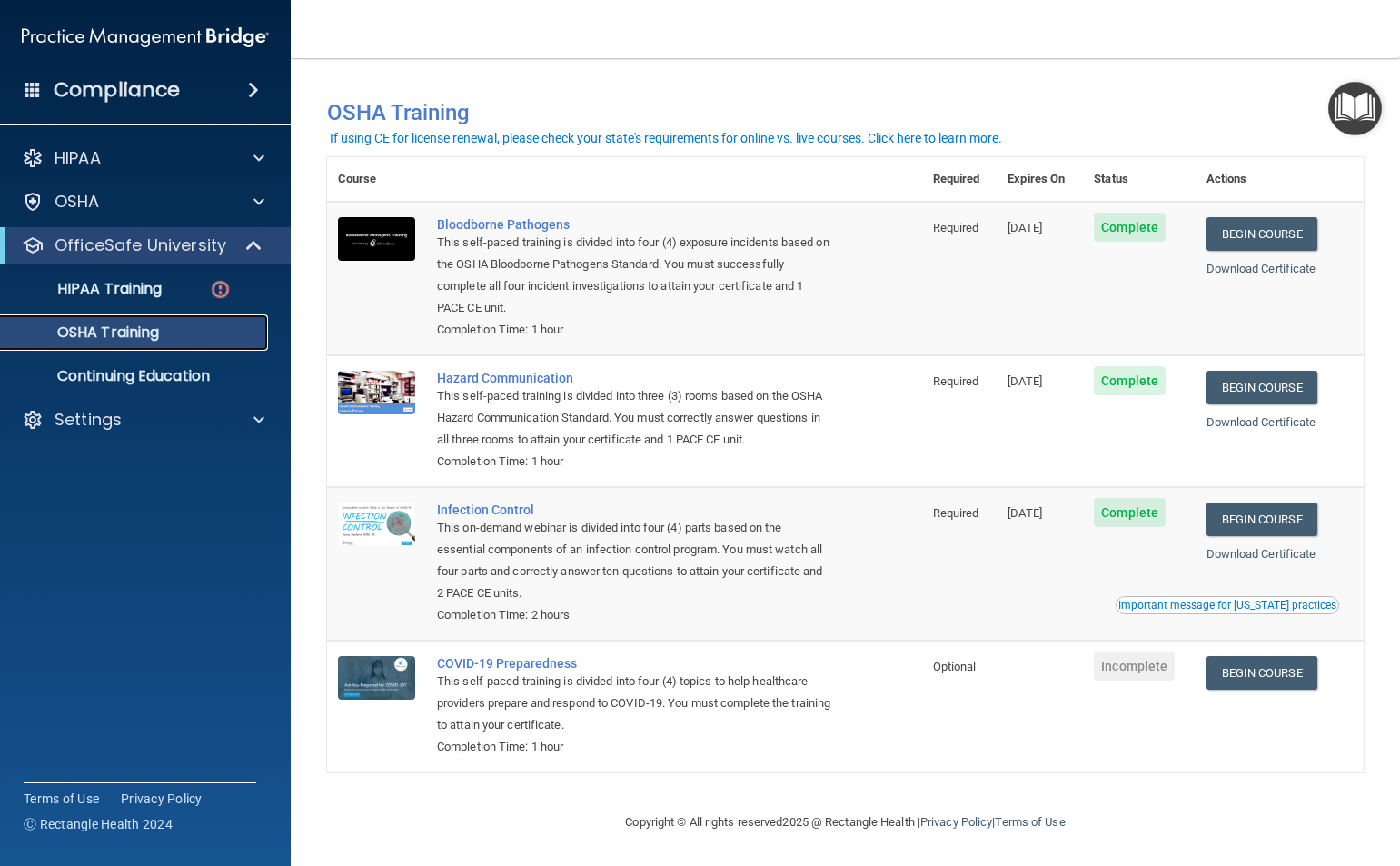
scroll to position [7, 0]
click at [1230, 770] on td "Begin Course Download Certificate" at bounding box center [1280, 706] width 169 height 131
click at [1156, 139] on div "You have a course that has expired or is incomplete. Please complete the course…" at bounding box center [846, 424] width 1037 height 698
click at [179, 285] on div "HIPAA Training" at bounding box center [135, 289] width 248 height 18
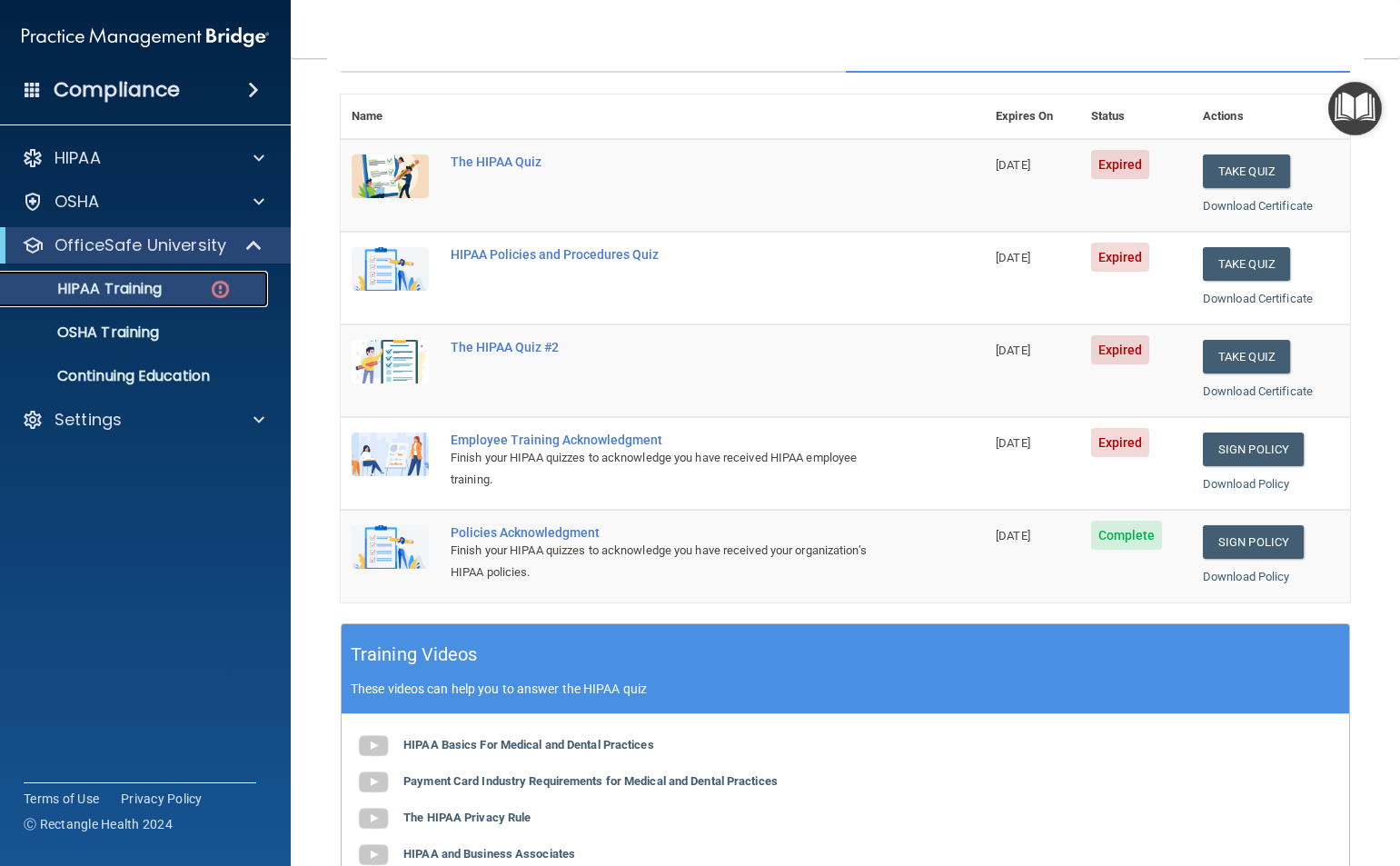
scroll to position [139, 0]
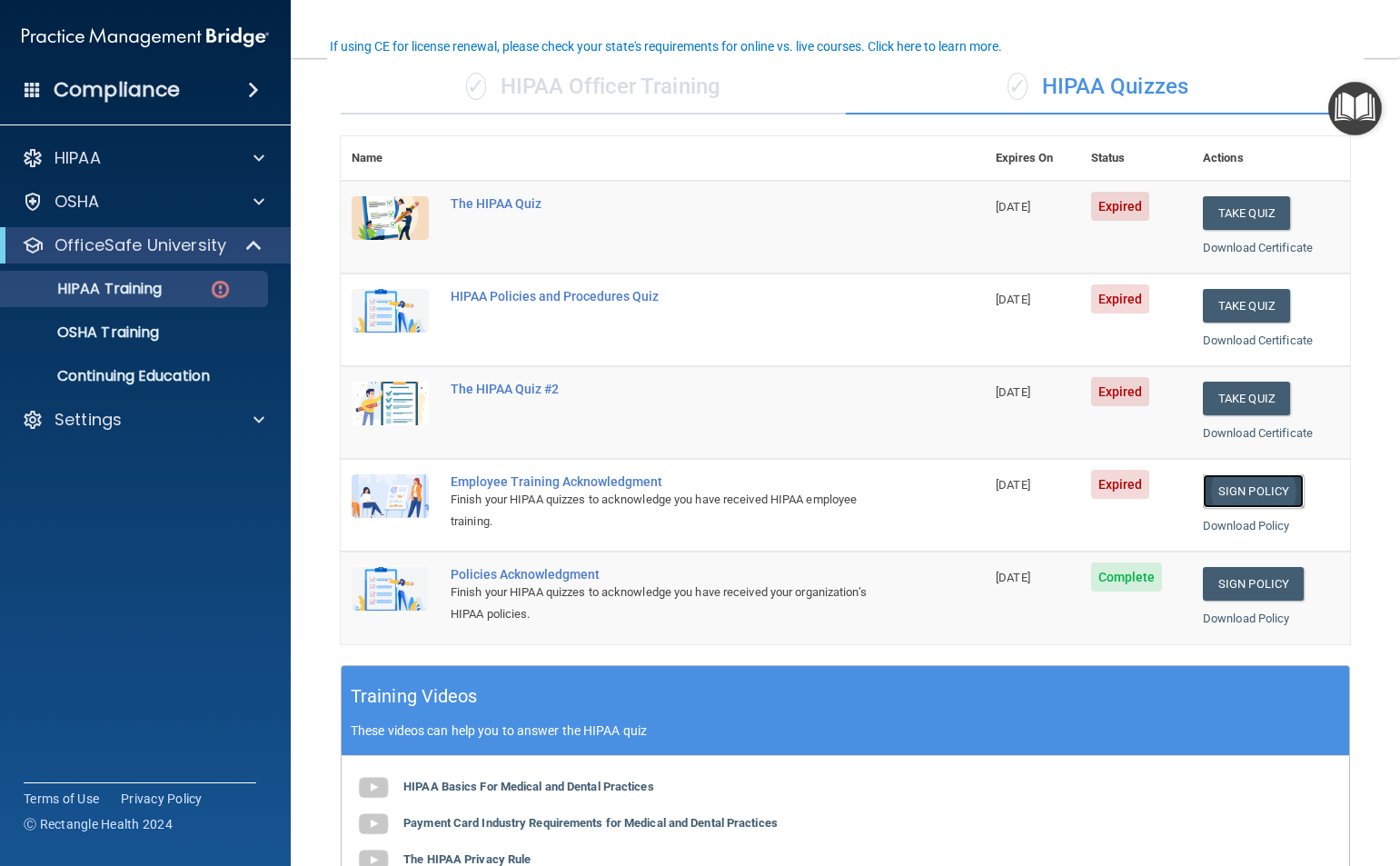
click at [1269, 484] on link "Sign Policy" at bounding box center [1252, 491] width 101 height 34
click at [143, 296] on p "HIPAA Training" at bounding box center [86, 289] width 149 height 18
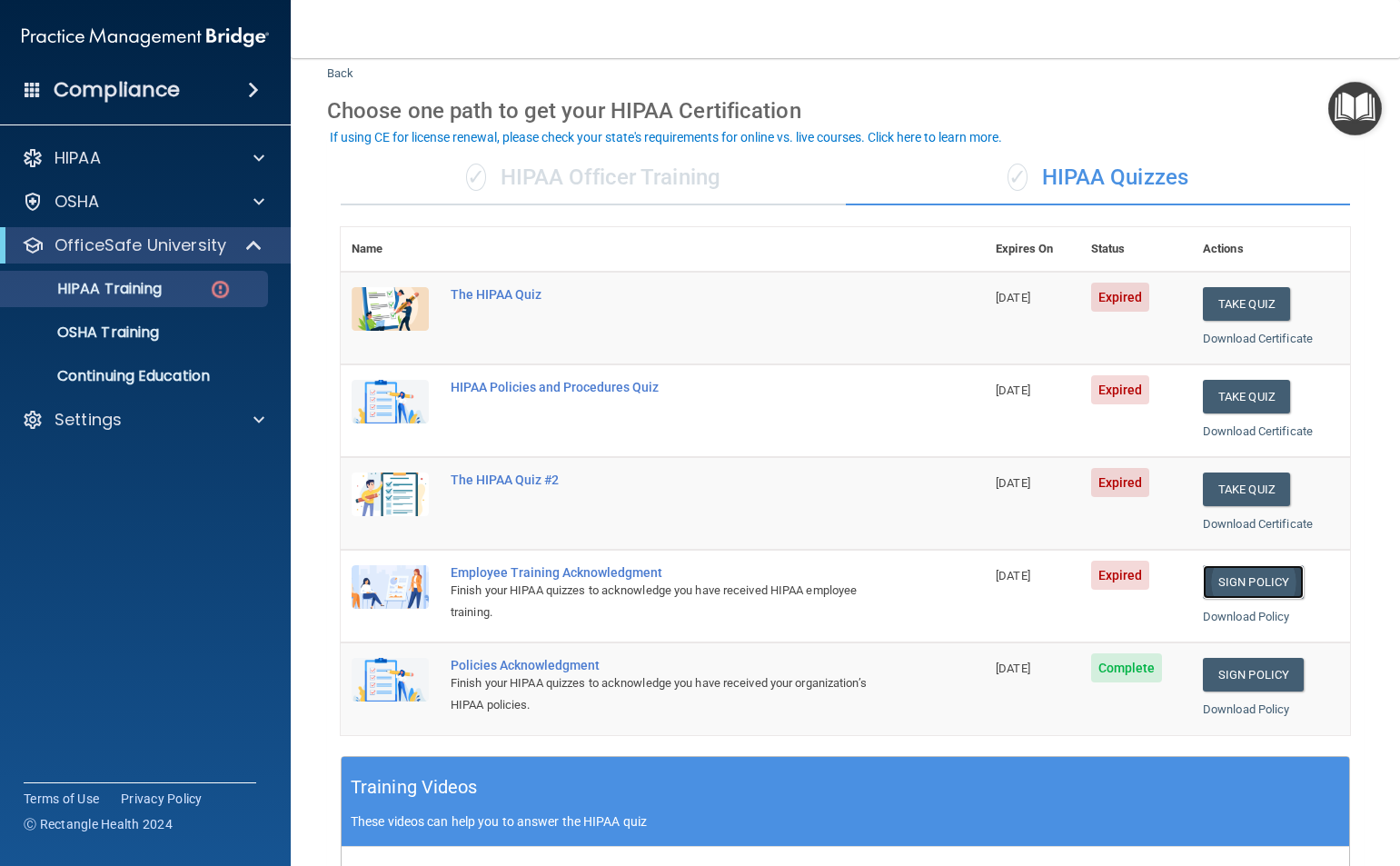
click at [1210, 582] on link "Sign Policy" at bounding box center [1252, 582] width 101 height 34
click at [1214, 486] on button "Take Quiz" at bounding box center [1246, 489] width 87 height 34
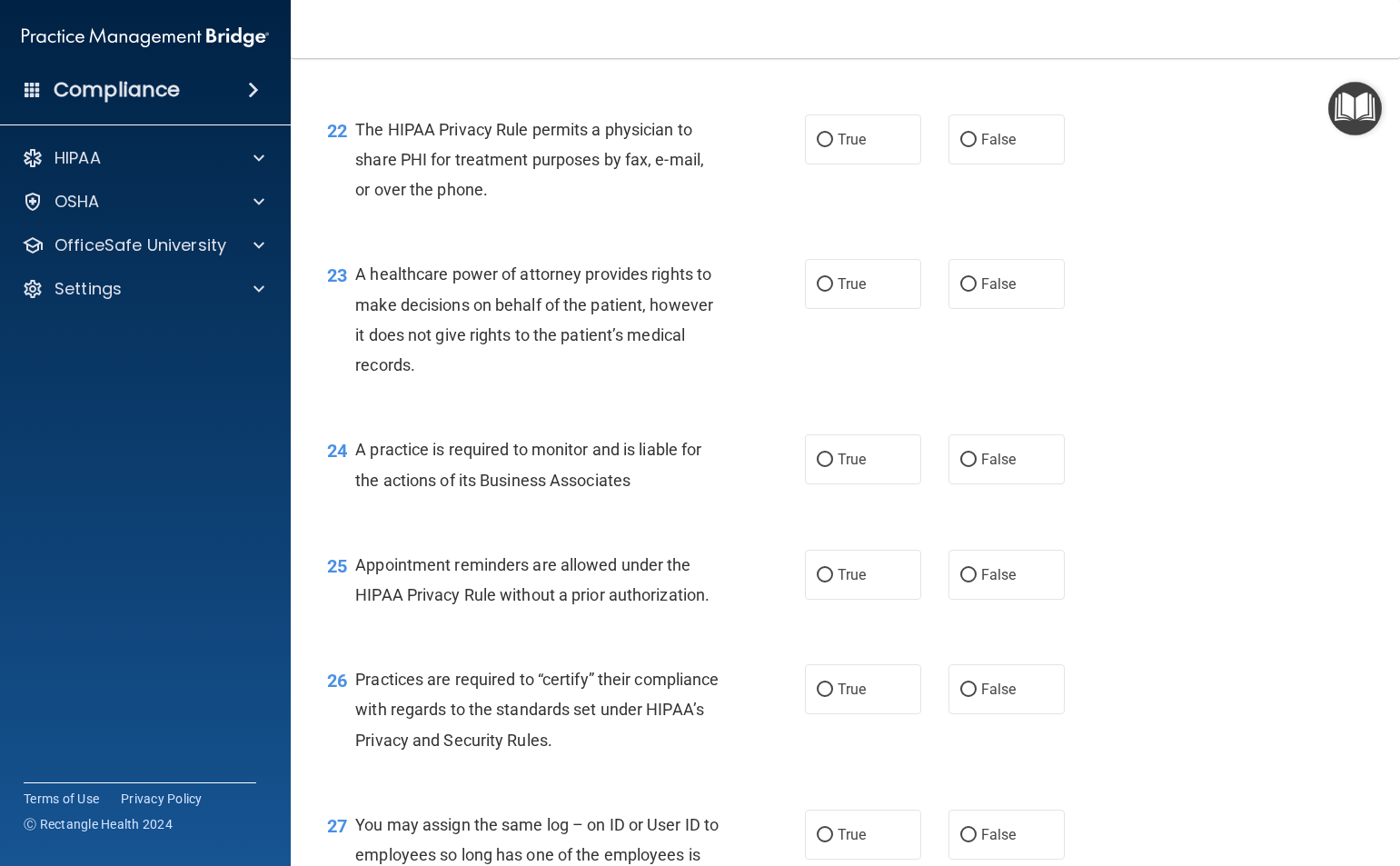
scroll to position [1545, 0]
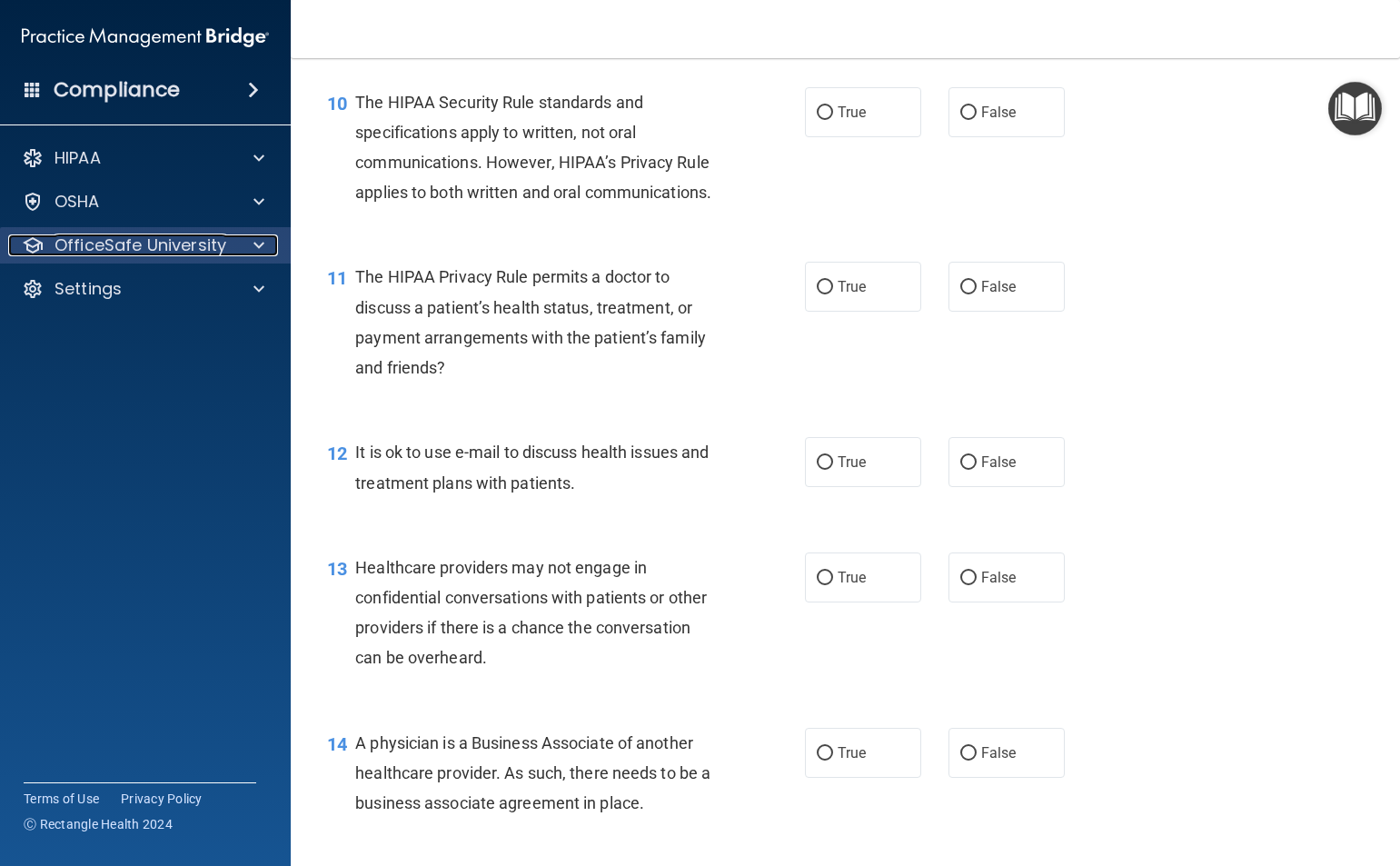
click at [184, 244] on p "OfficeSafe University" at bounding box center [140, 245] width 171 height 22
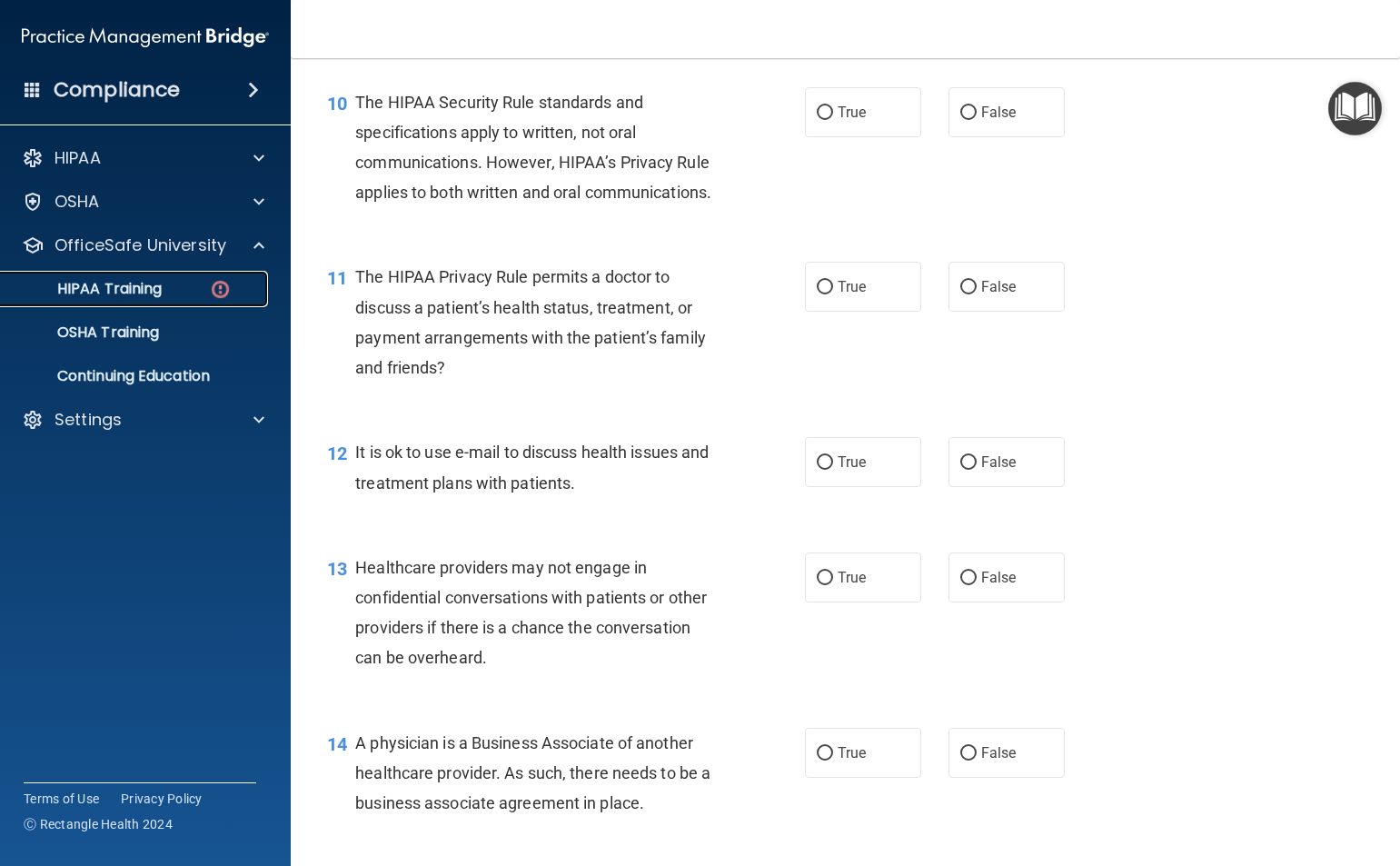
drag, startPoint x: 191, startPoint y: 291, endPoint x: 201, endPoint y: 287, distance: 10.8
click at [193, 290] on div "HIPAA Training" at bounding box center [135, 289] width 248 height 18
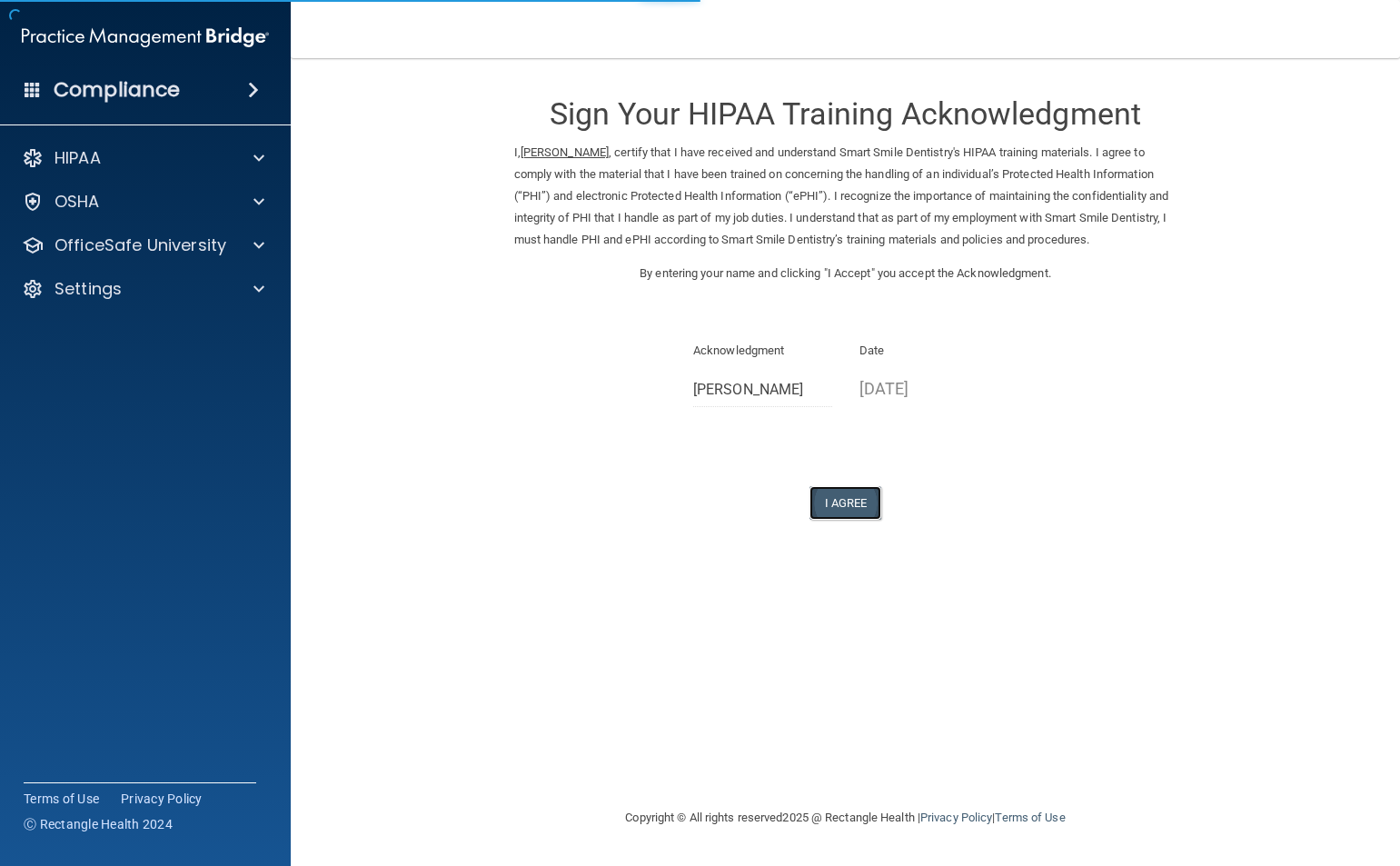
click at [858, 495] on button "I Agree" at bounding box center [846, 504] width 73 height 34
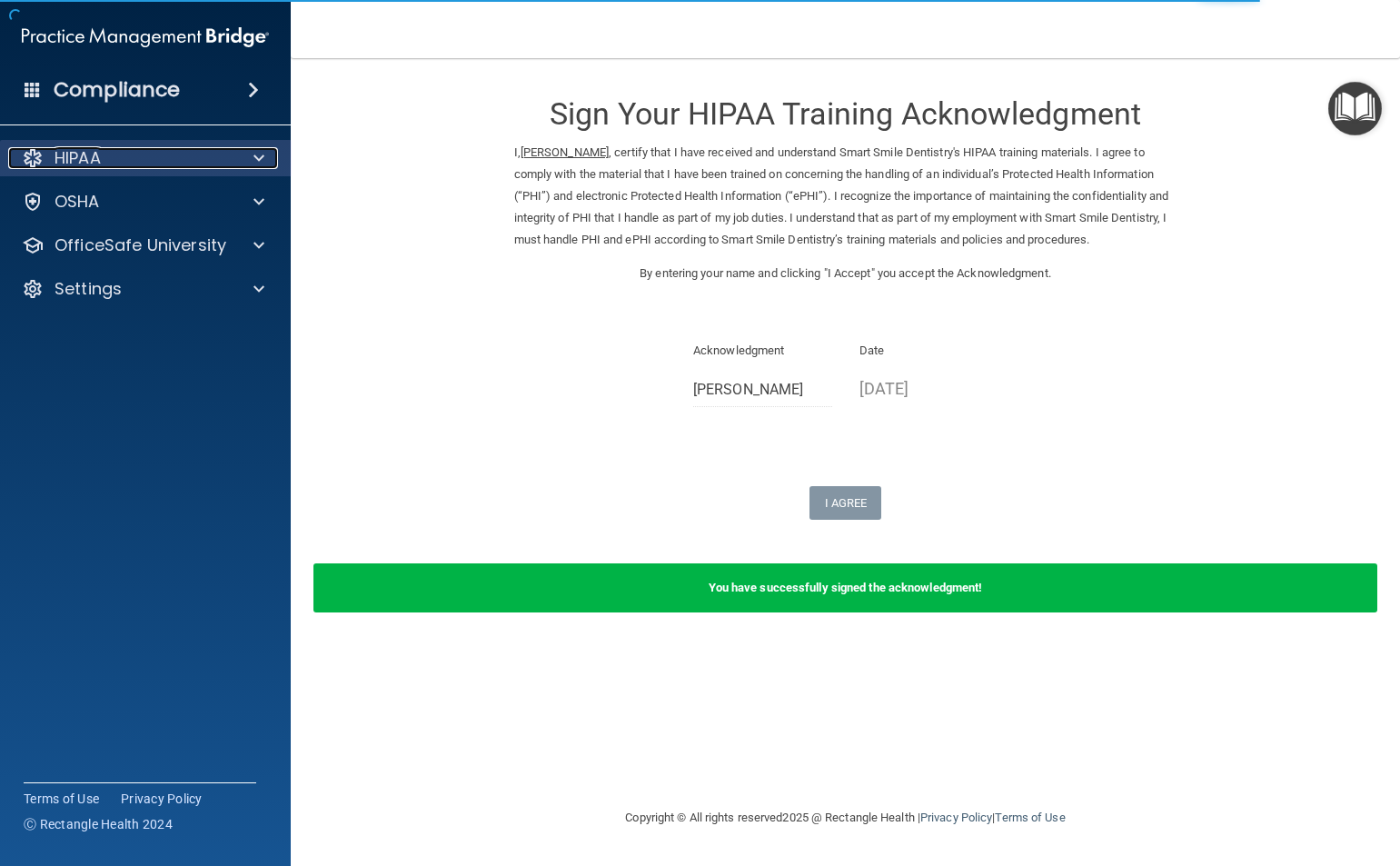
click at [81, 154] on p "HIPAA" at bounding box center [78, 158] width 46 height 22
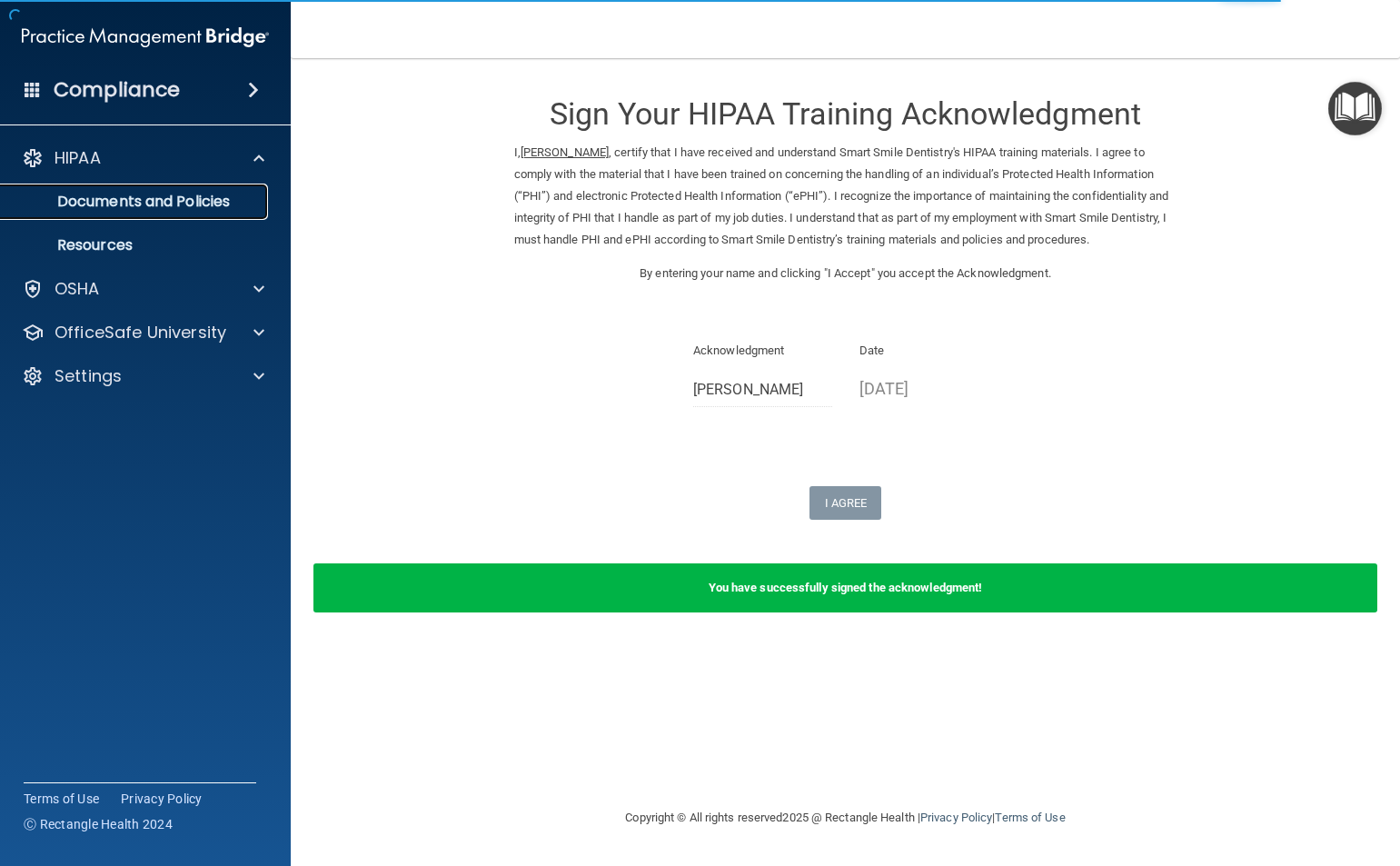
click at [233, 210] on p "Documents and Policies" at bounding box center [135, 202] width 248 height 18
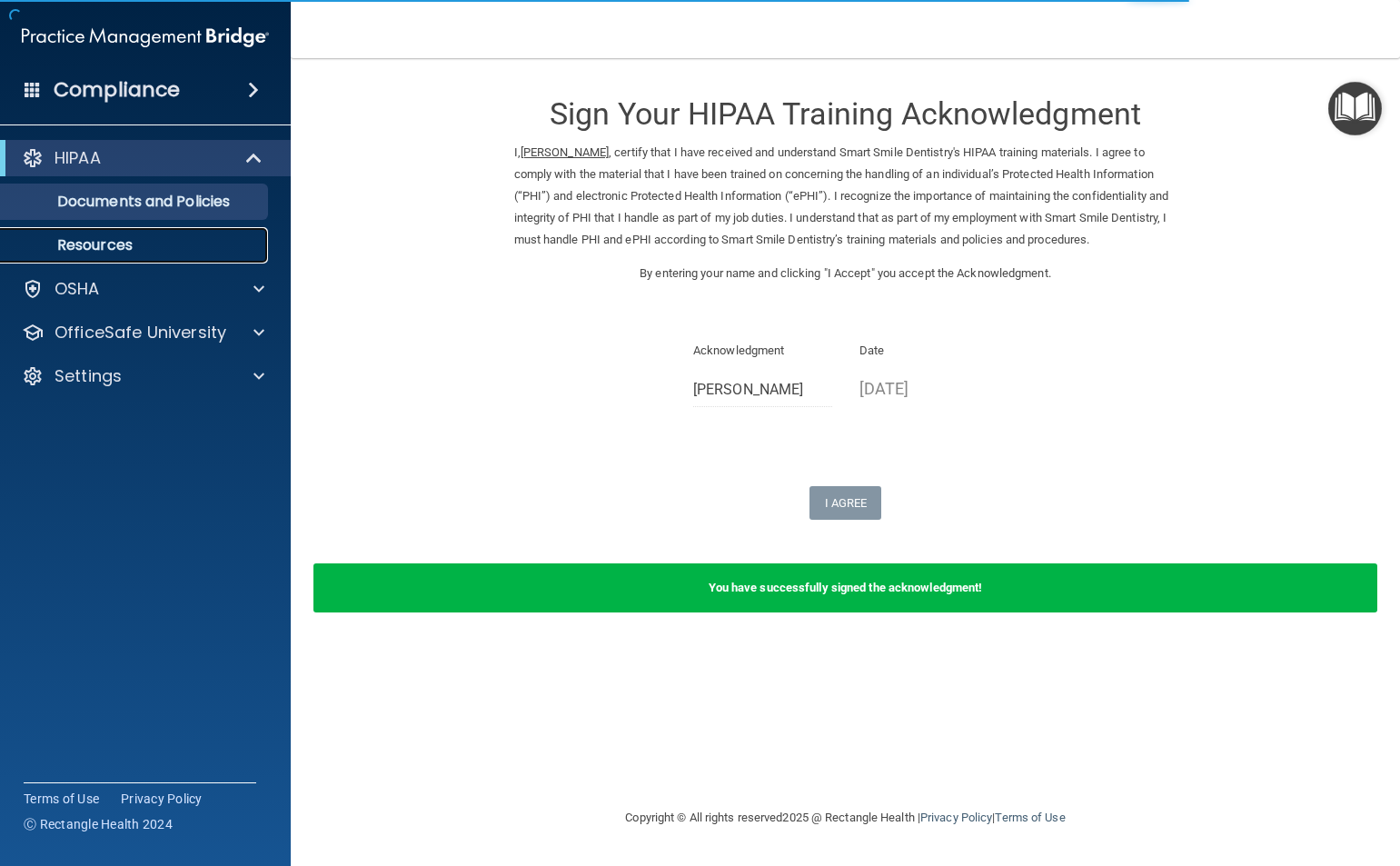
click at [123, 249] on p "Resources" at bounding box center [135, 245] width 248 height 18
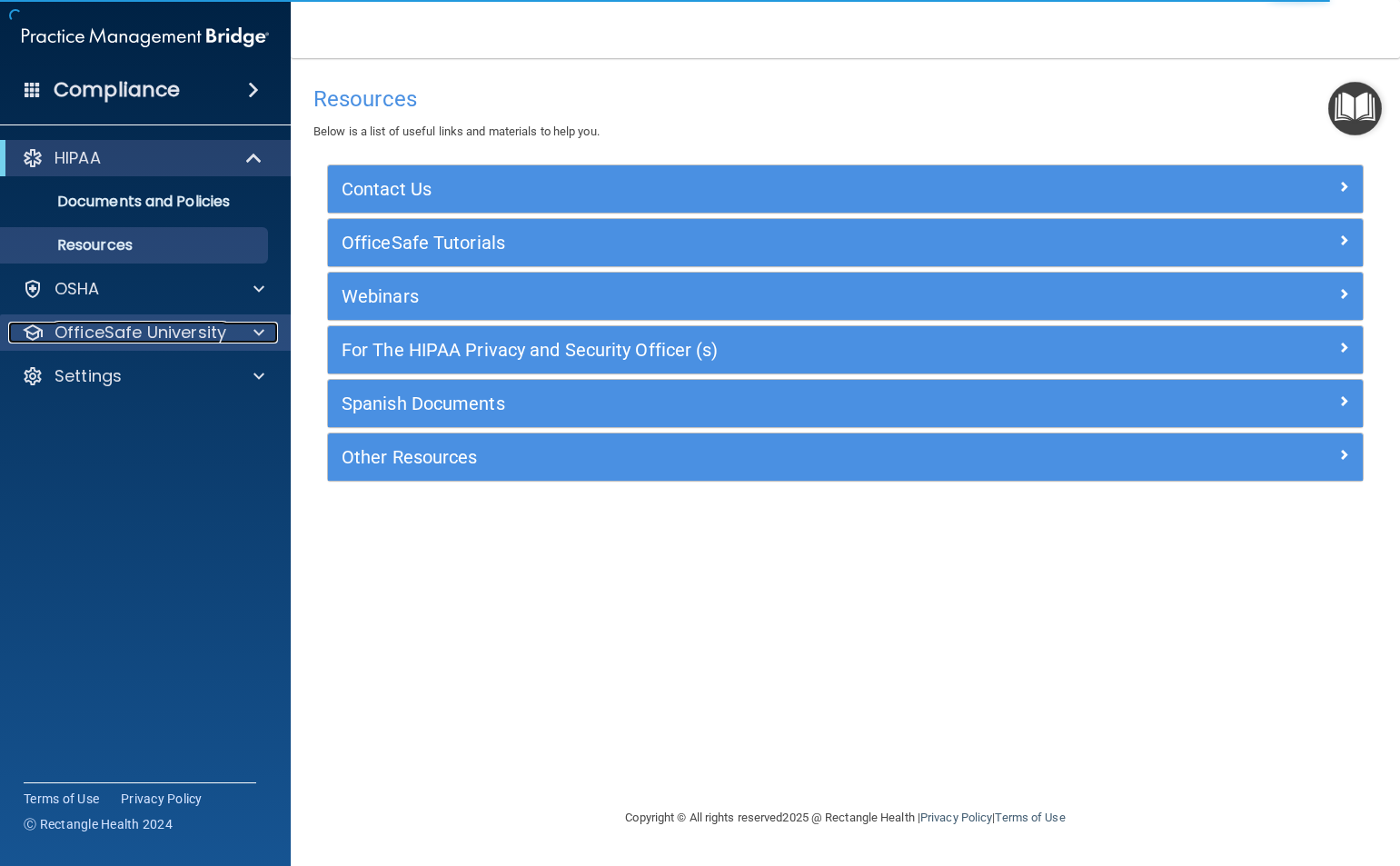
click at [213, 327] on p "OfficeSafe University" at bounding box center [140, 332] width 171 height 22
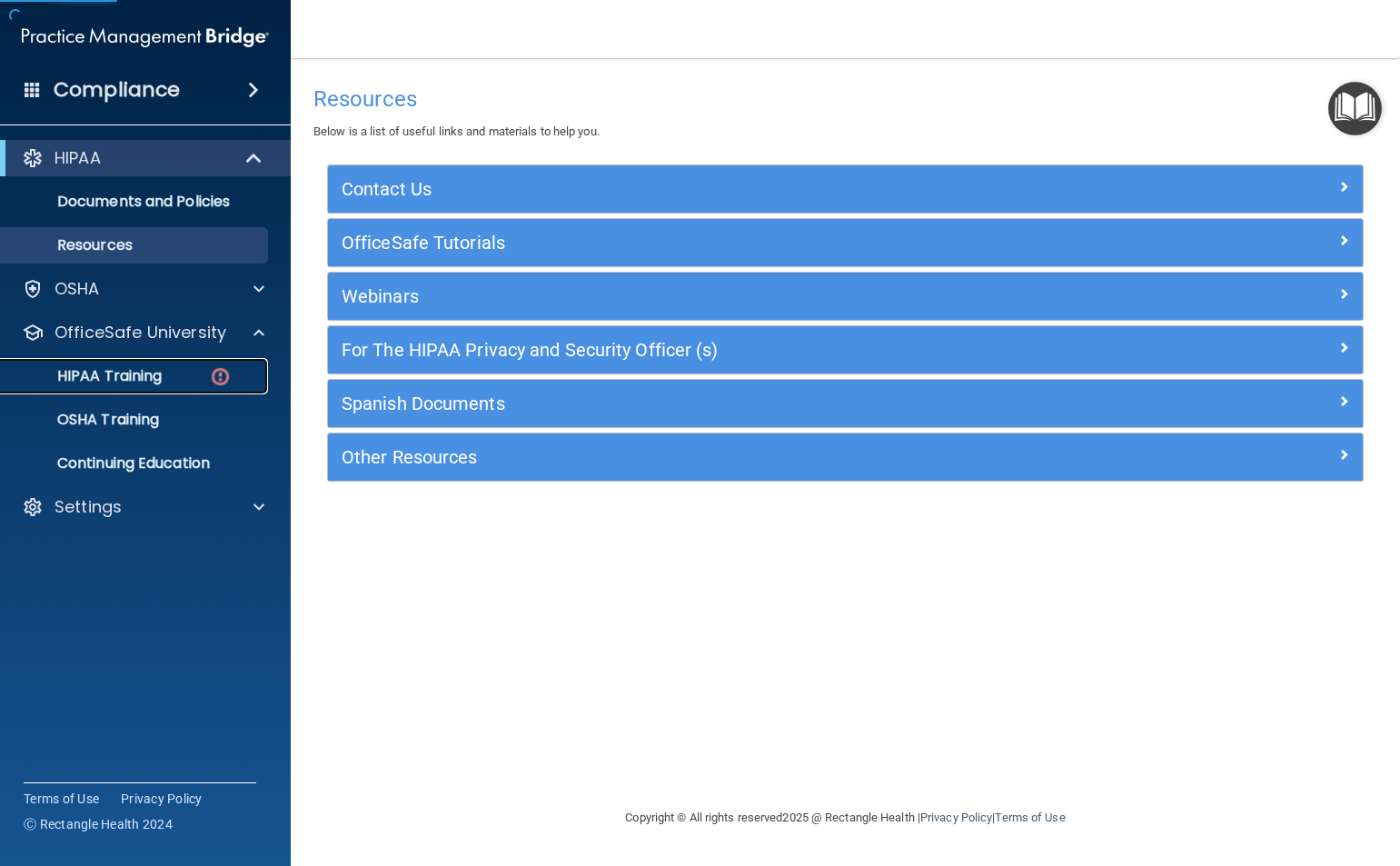
click at [157, 381] on p "HIPAA Training" at bounding box center [86, 376] width 149 height 18
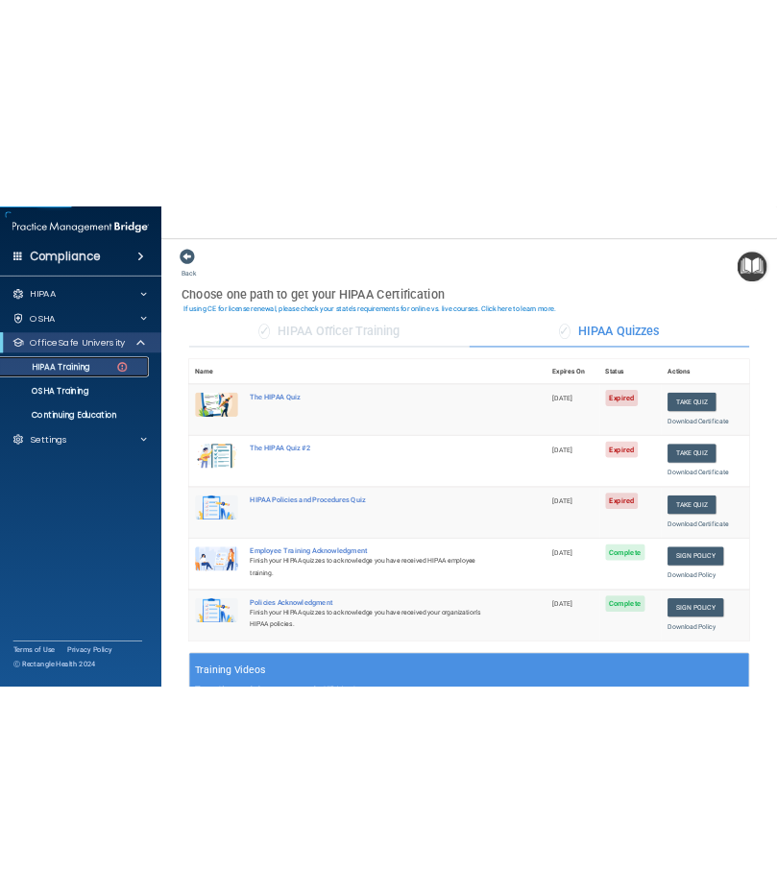
scroll to position [96, 0]
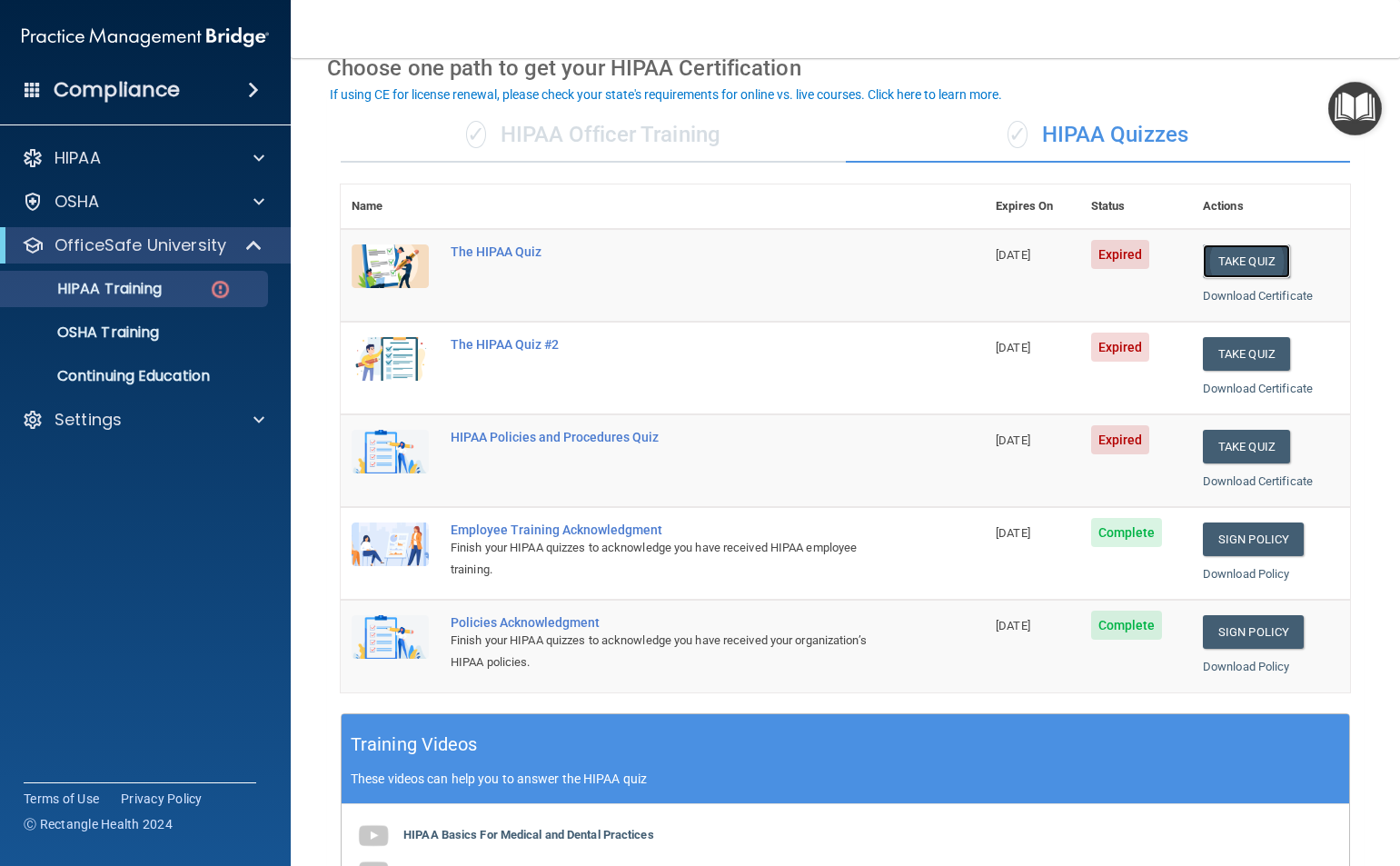
click at [1239, 263] on button "Take Quiz" at bounding box center [1246, 261] width 87 height 34
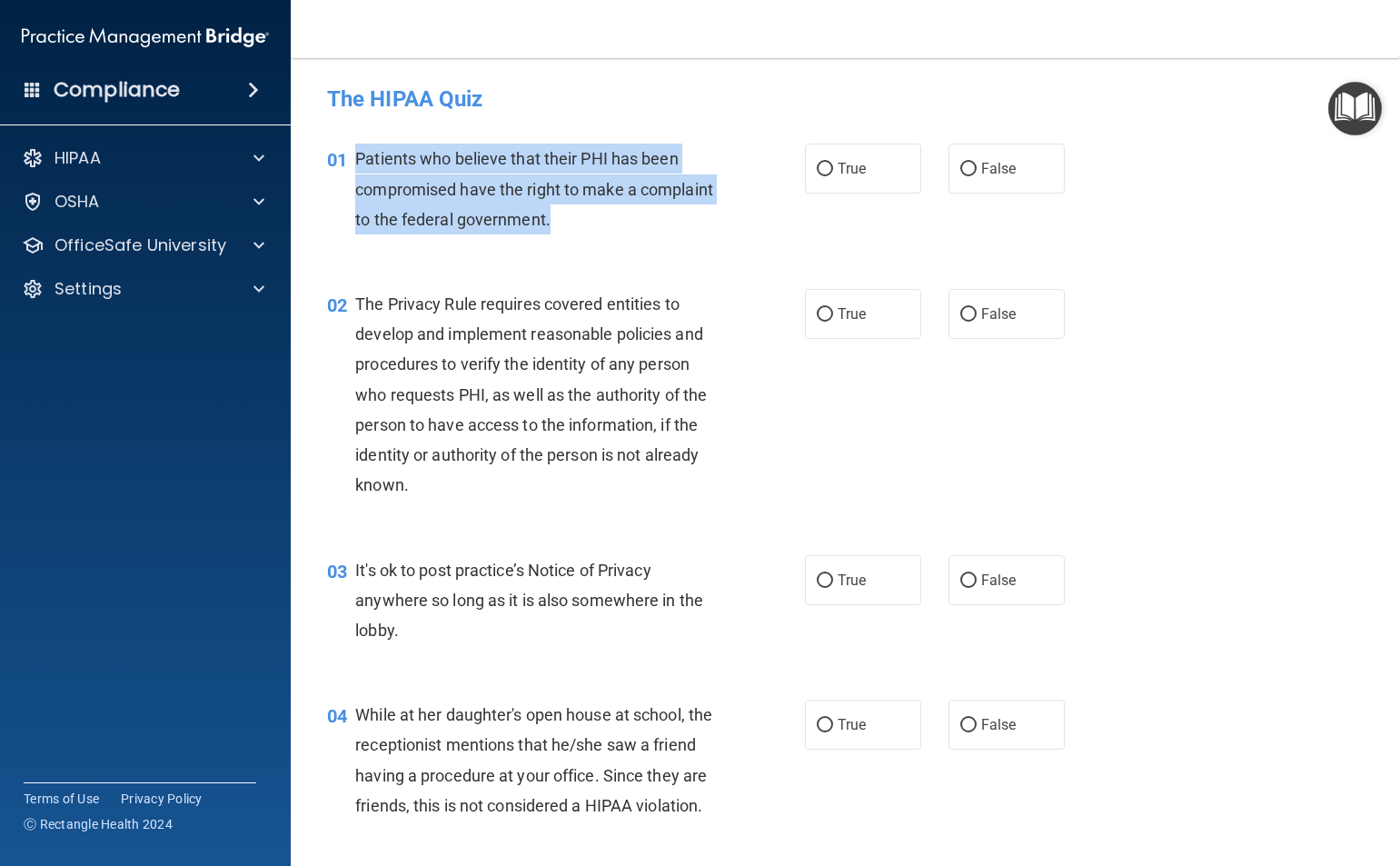
drag, startPoint x: 639, startPoint y: 221, endPoint x: 352, endPoint y: 159, distance: 293.6
click at [352, 159] on div "01 Patients who believe that their PHI has been compromised have the right to m…" at bounding box center [566, 194] width 533 height 100
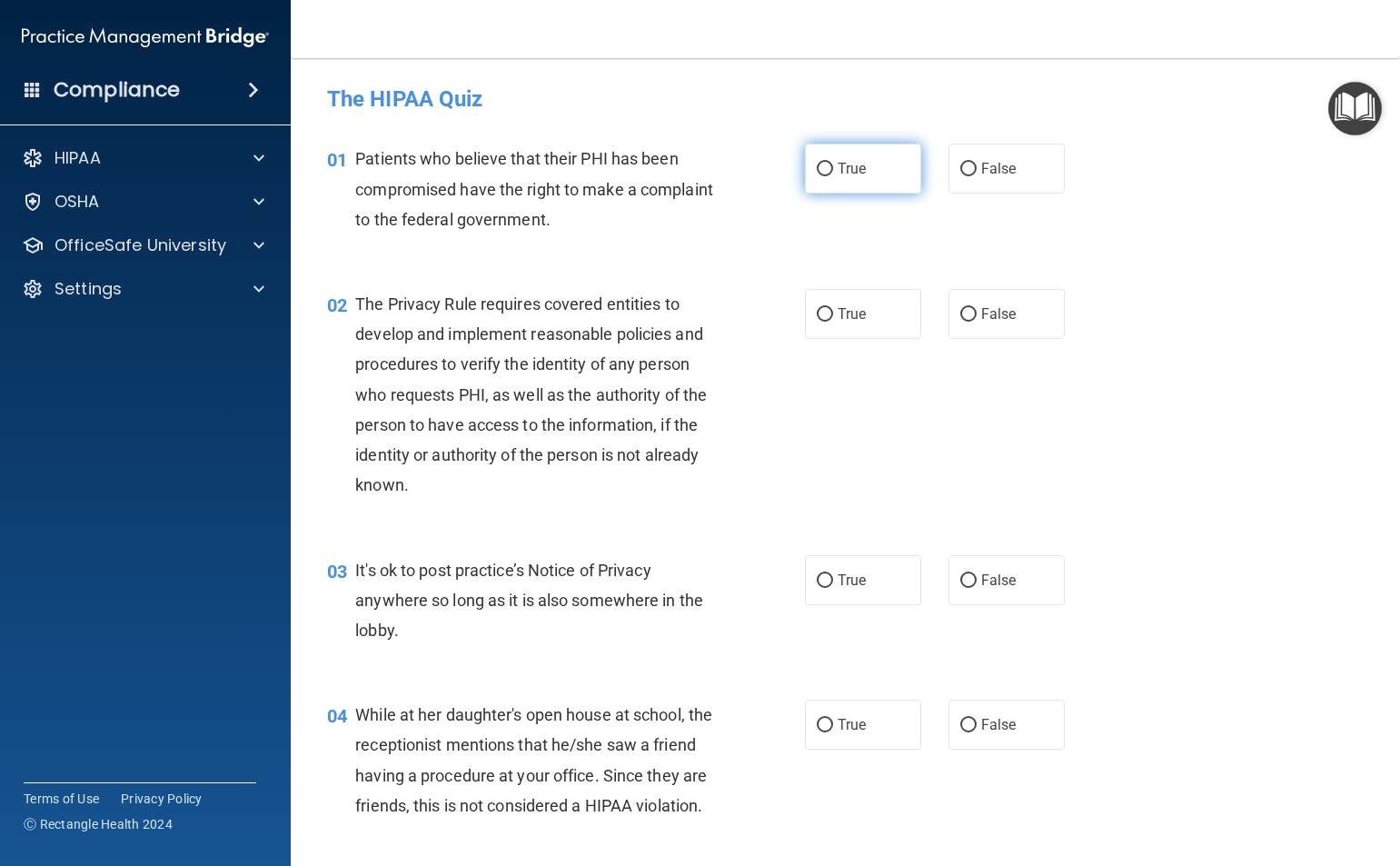
click at [837, 168] on span "True" at bounding box center [851, 168] width 28 height 17
click at [833, 168] on input "True" at bounding box center [824, 169] width 16 height 13
radio input "true"
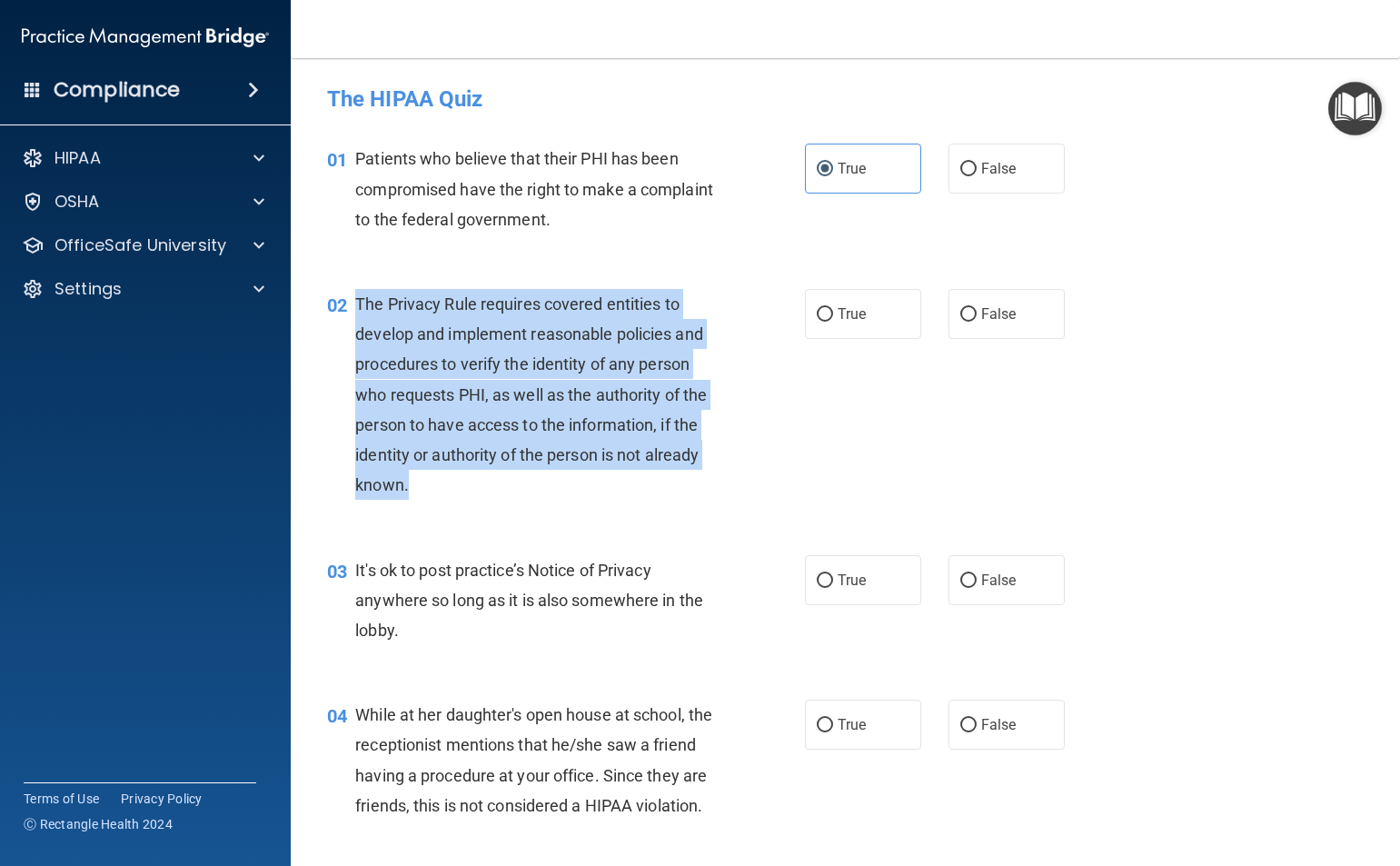
drag, startPoint x: 445, startPoint y: 487, endPoint x: 384, endPoint y: 313, distance: 184.4
click at [360, 301] on div "The Privacy Rule requires covered entities to develop and implement reasonable …" at bounding box center [544, 395] width 378 height 212
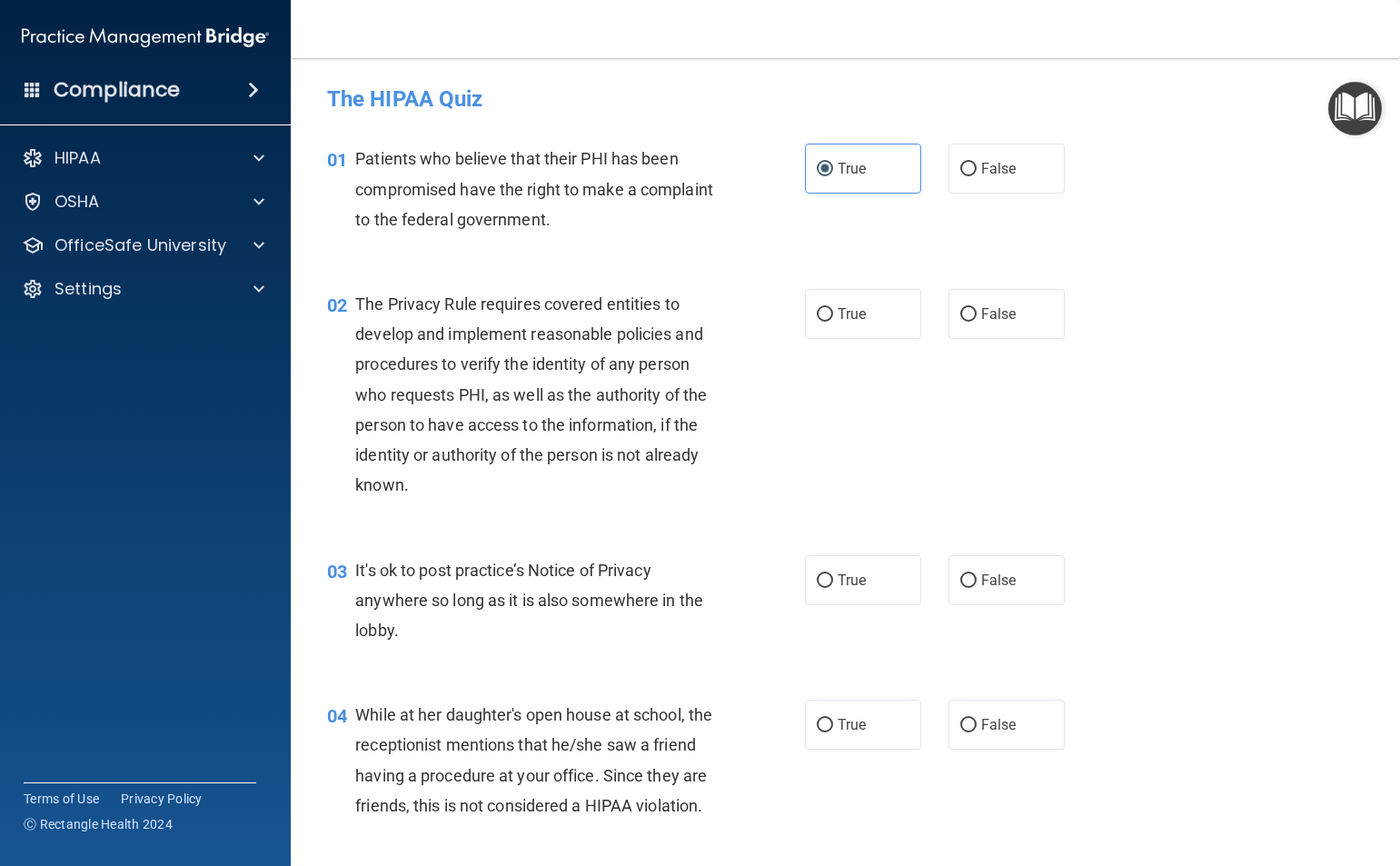
drag, startPoint x: 386, startPoint y: 313, endPoint x: 350, endPoint y: 292, distance: 41.7
click at [344, 287] on div "02 The Privacy Rule requires covered entities to develop and implement reasonab…" at bounding box center [845, 398] width 1064 height 266
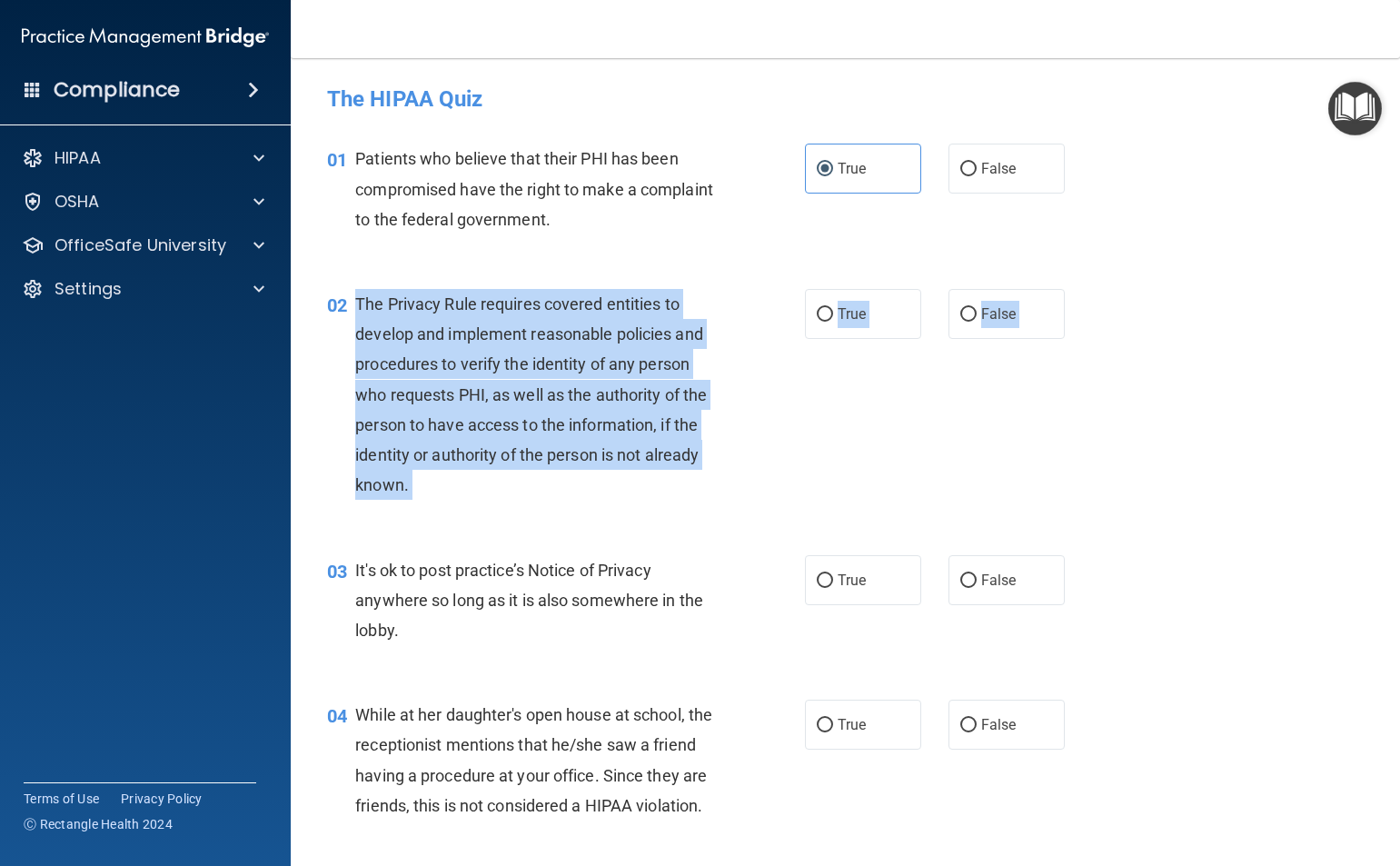
drag, startPoint x: 356, startPoint y: 301, endPoint x: 534, endPoint y: 502, distance: 268.5
click at [534, 519] on div "02 The Privacy Rule requires covered entities to develop and implement reasonab…" at bounding box center [845, 398] width 1064 height 266
click at [745, 435] on div "02 The Privacy Rule requires covered entities to develop and implement reasonab…" at bounding box center [566, 398] width 533 height 221
drag, startPoint x: 436, startPoint y: 480, endPoint x: 358, endPoint y: 307, distance: 189.8
click at [358, 307] on div "The Privacy Rule requires covered entities to develop and implement reasonable …" at bounding box center [544, 395] width 378 height 212
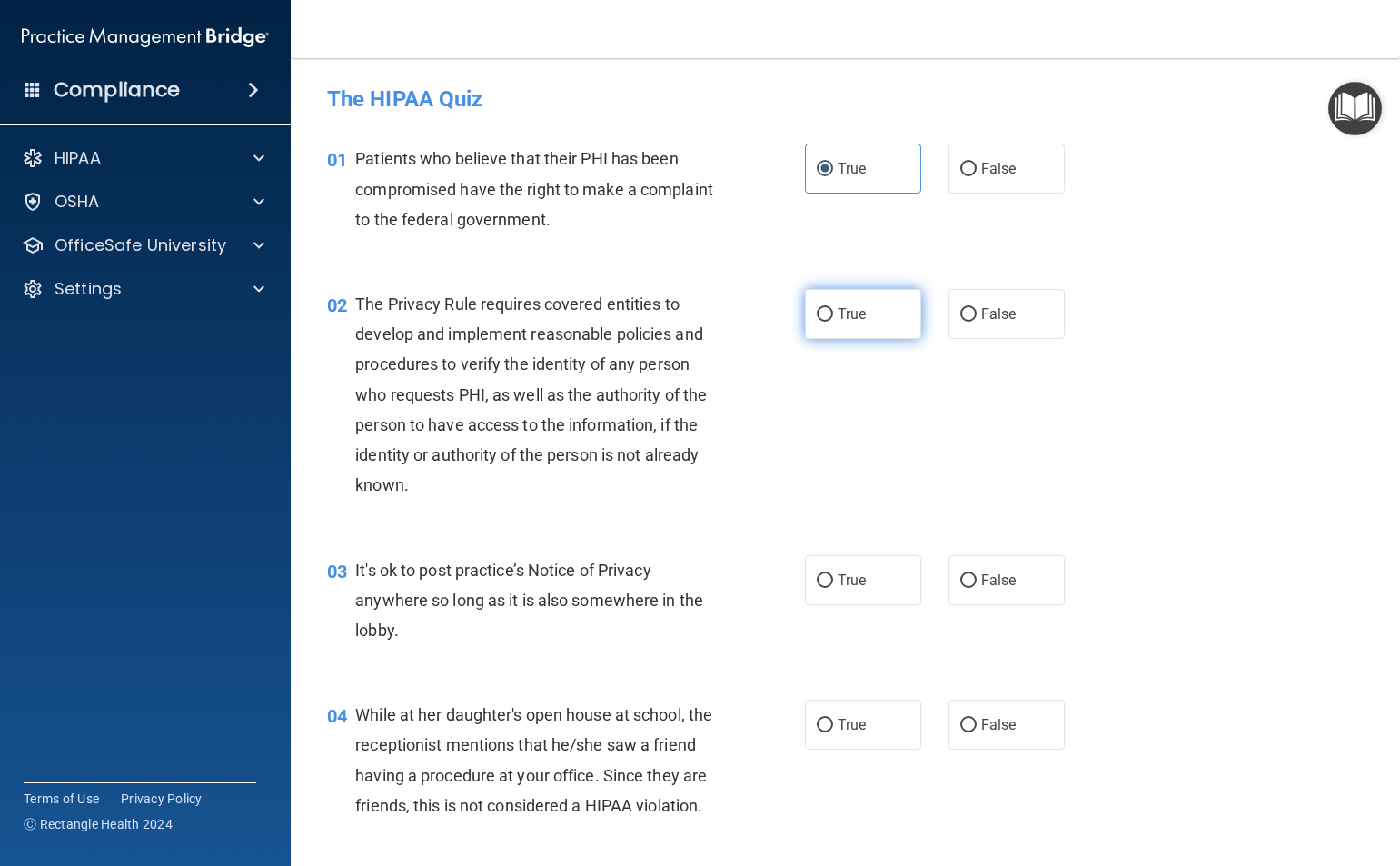
click at [826, 318] on label "True" at bounding box center [863, 313] width 116 height 50
click at [826, 318] on input "True" at bounding box center [824, 315] width 16 height 13
radio input "true"
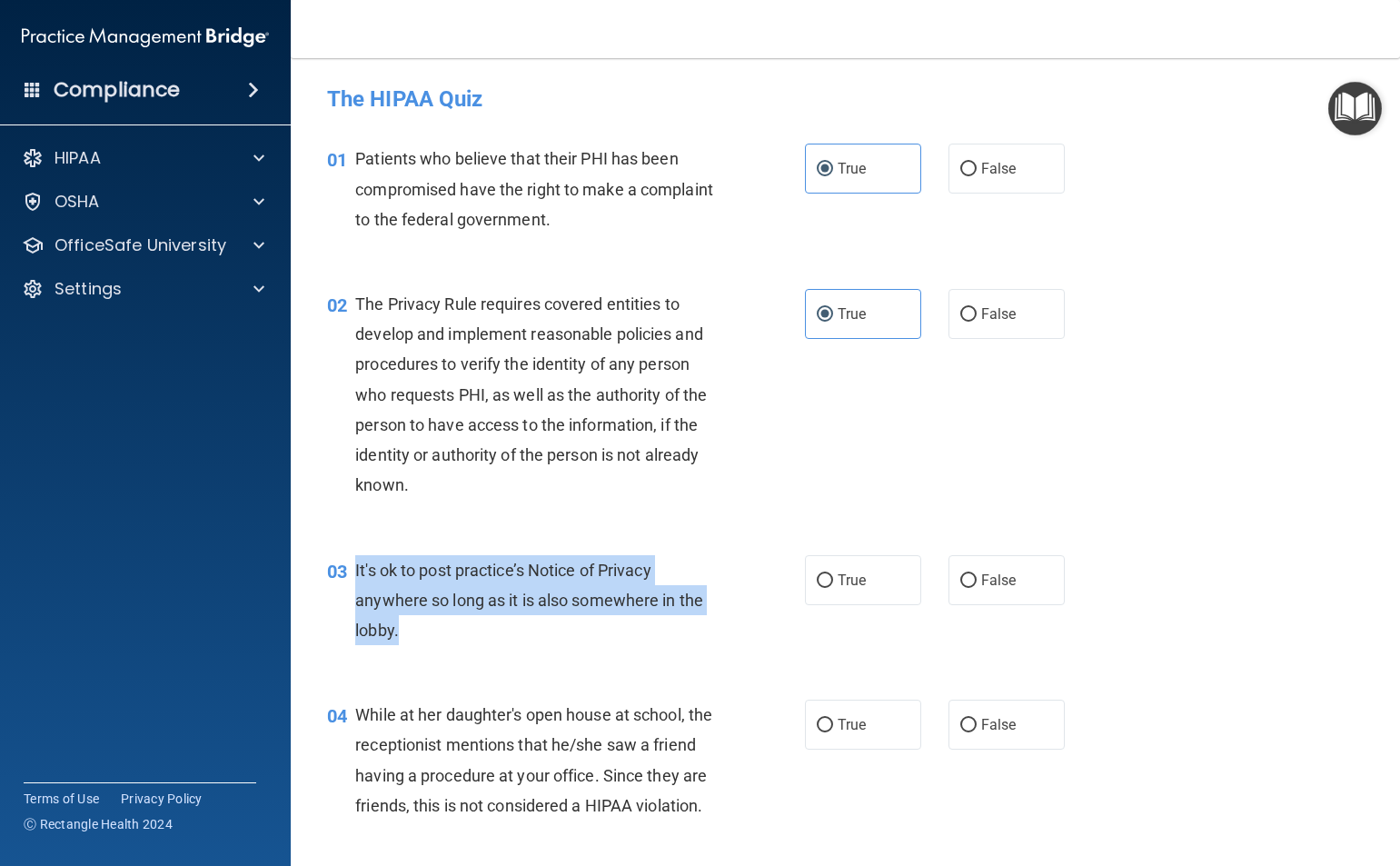
drag, startPoint x: 394, startPoint y: 635, endPoint x: 376, endPoint y: 571, distance: 66.5
click at [353, 574] on div "03 It's ok to post practice’s Notice of Privacy anywhere so long as it is also …" at bounding box center [566, 606] width 533 height 100
click at [960, 580] on input "False" at bounding box center [968, 581] width 16 height 13
radio input "true"
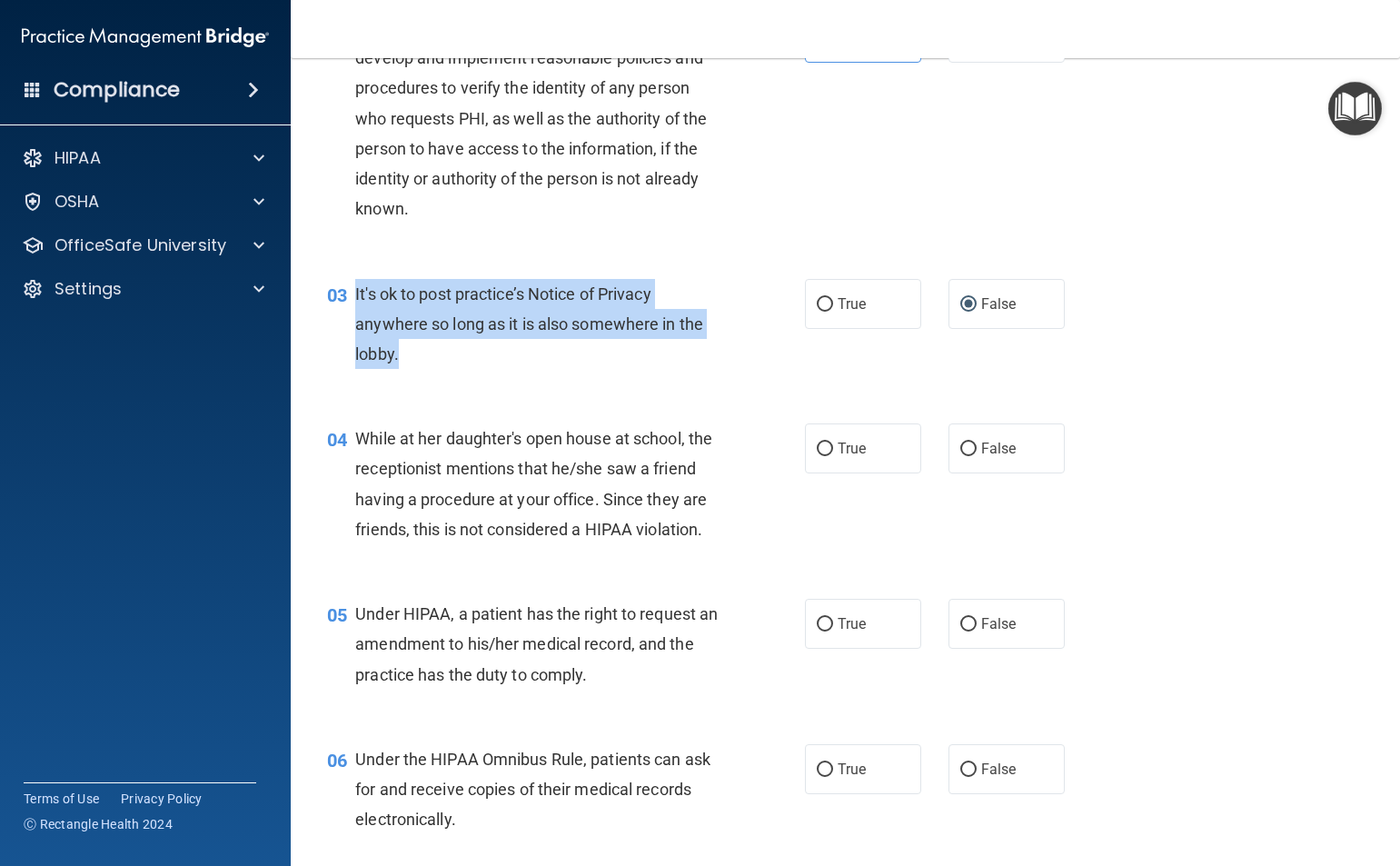
scroll to position [454, 0]
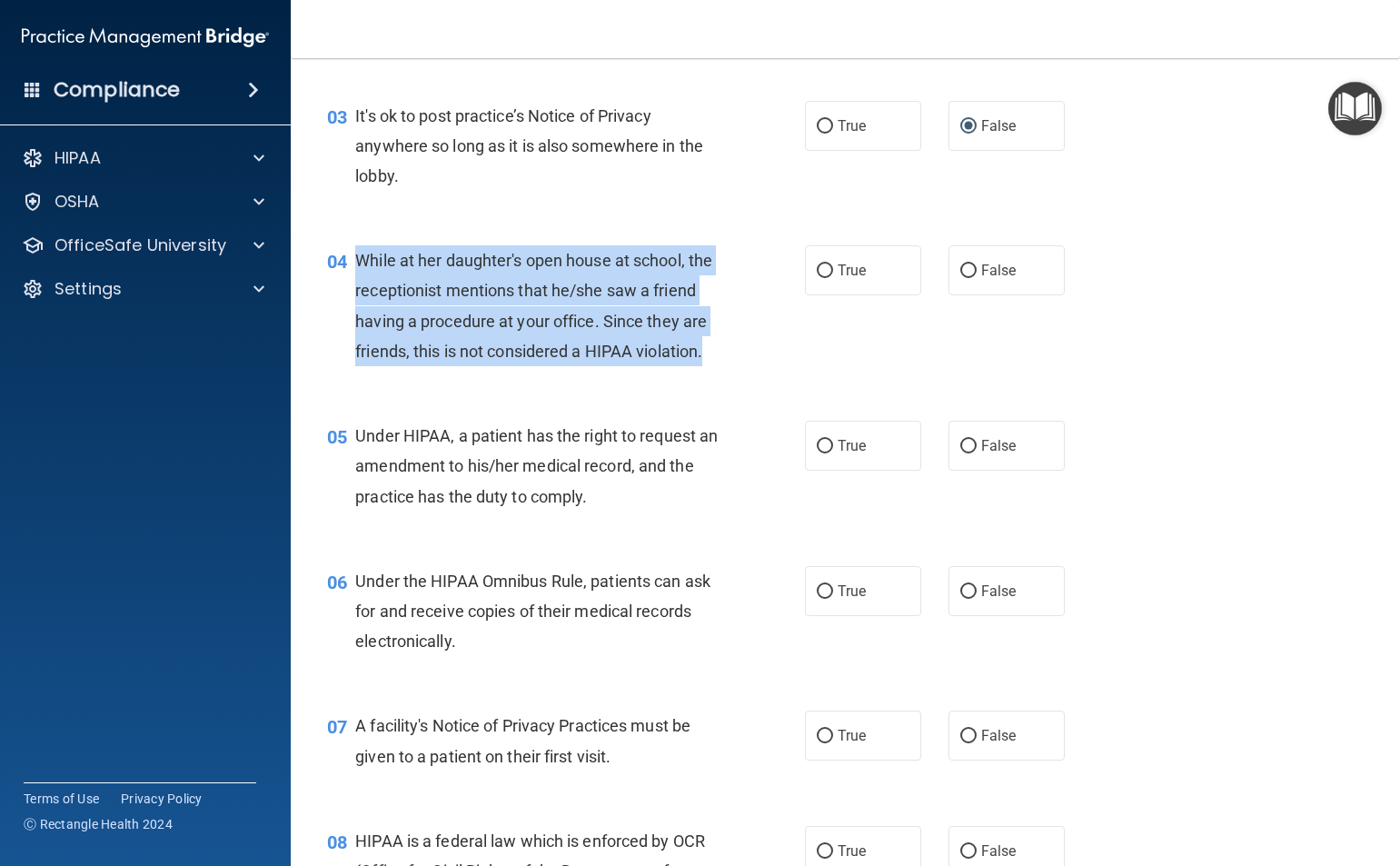
drag, startPoint x: 429, startPoint y: 393, endPoint x: 360, endPoint y: 262, distance: 148.1
click at [360, 262] on div "While at her daughter's open house at school, the receptionist mentions that he…" at bounding box center [544, 306] width 378 height 121
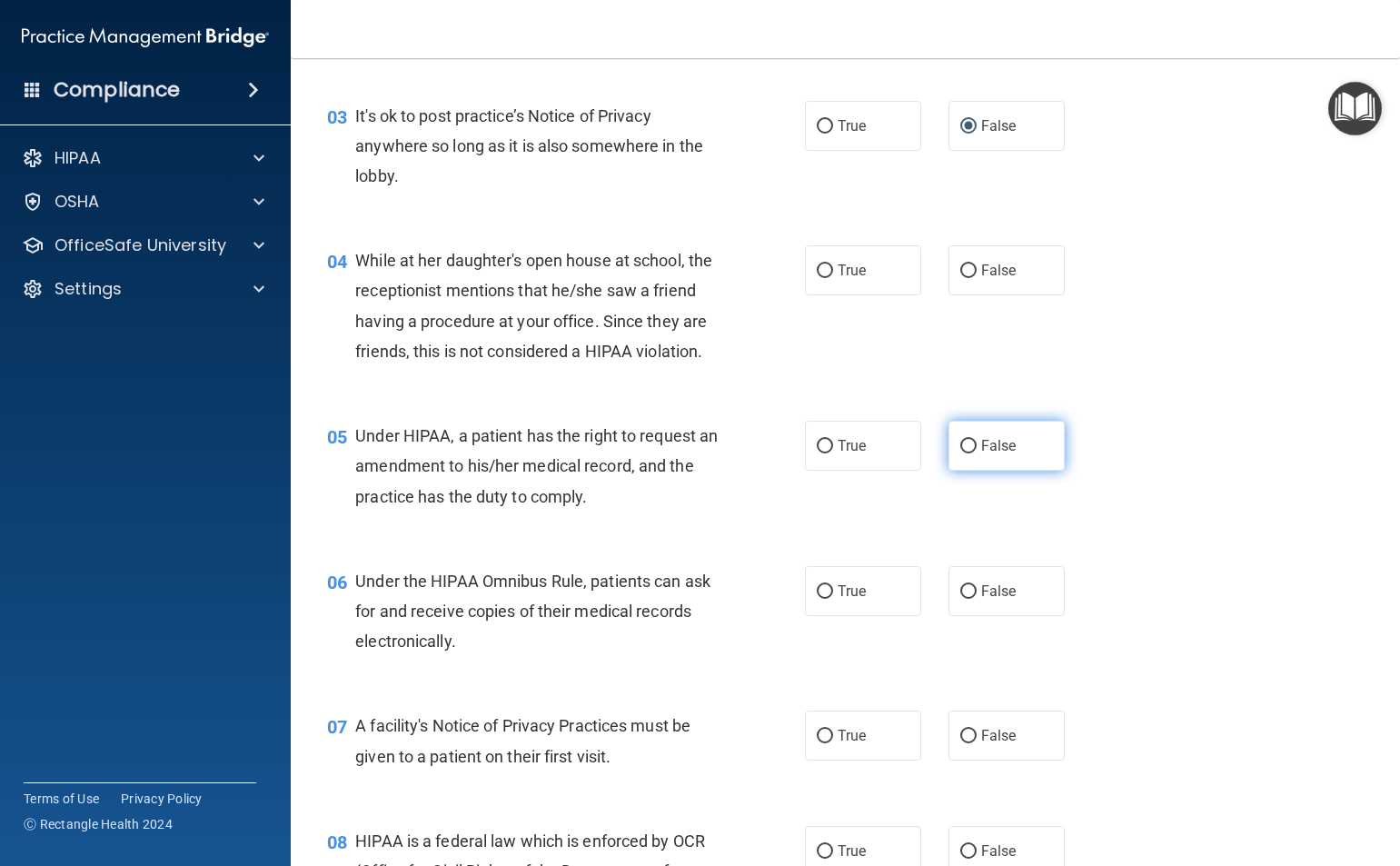
click at [981, 454] on span "False" at bounding box center [998, 446] width 35 height 17
click at [976, 453] on input "False" at bounding box center [968, 447] width 16 height 13
radio input "true"
click at [978, 248] on label "False" at bounding box center [1006, 270] width 116 height 50
click at [976, 264] on input "False" at bounding box center [968, 271] width 16 height 13
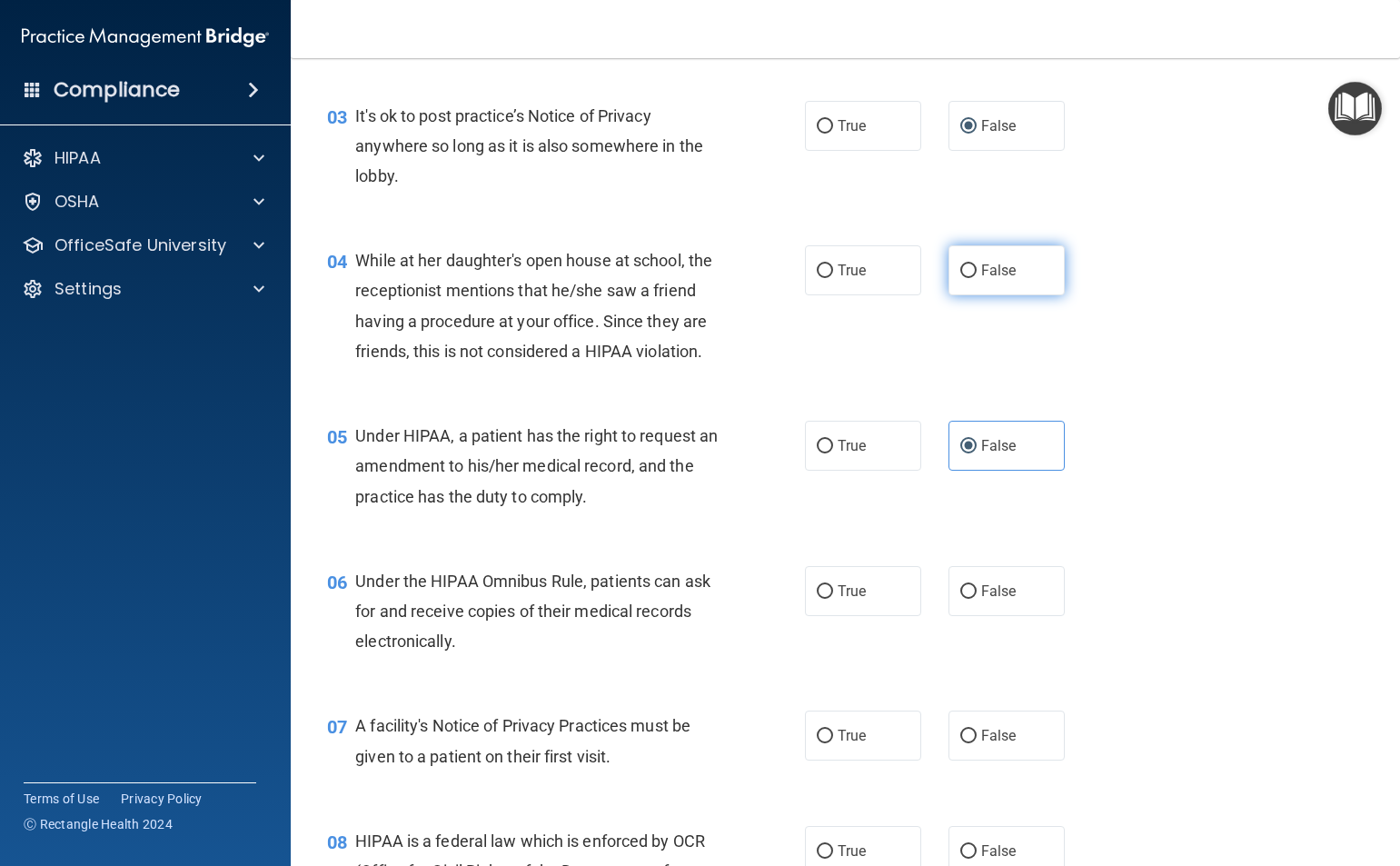
radio input "true"
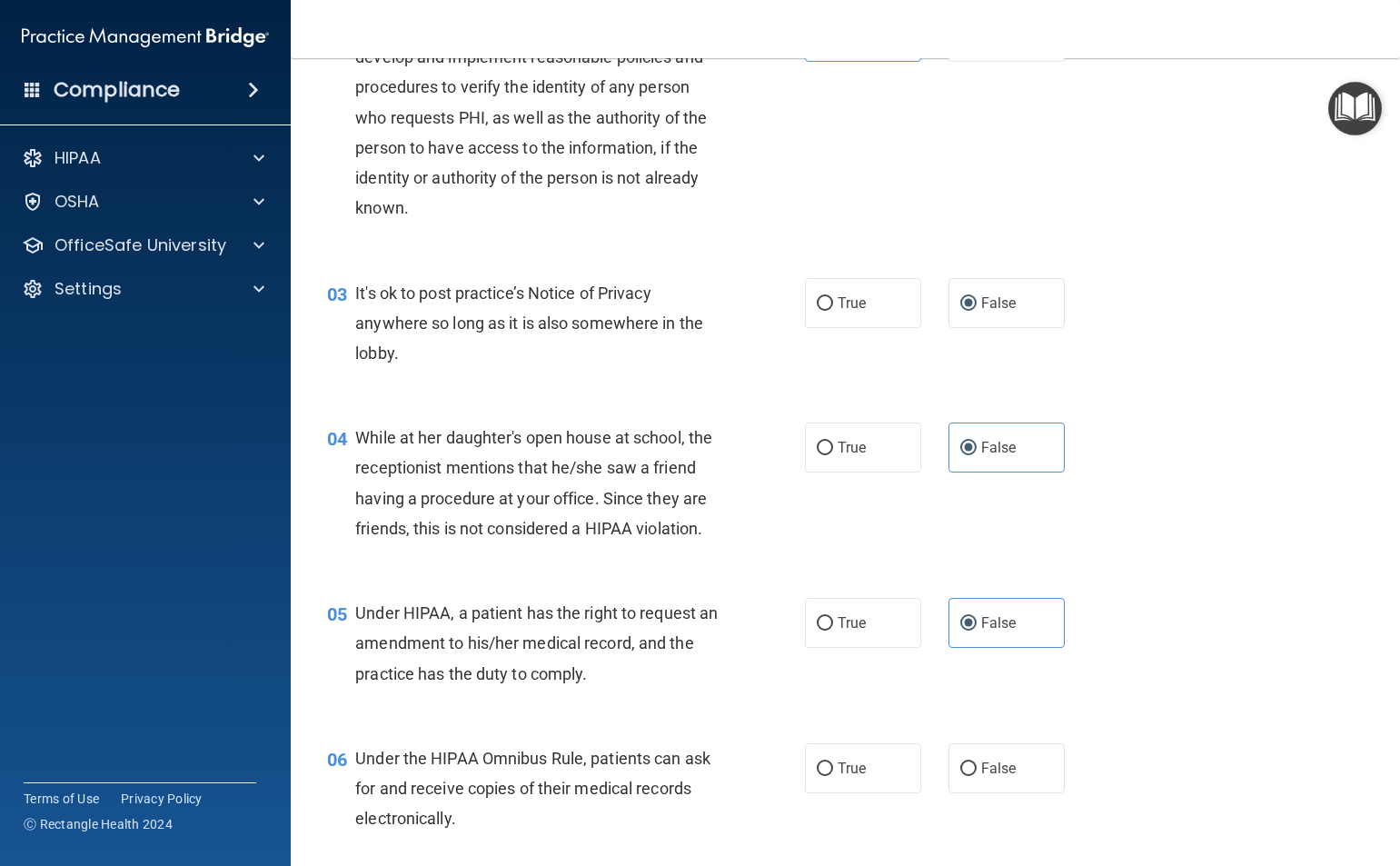
scroll to position [273, 0]
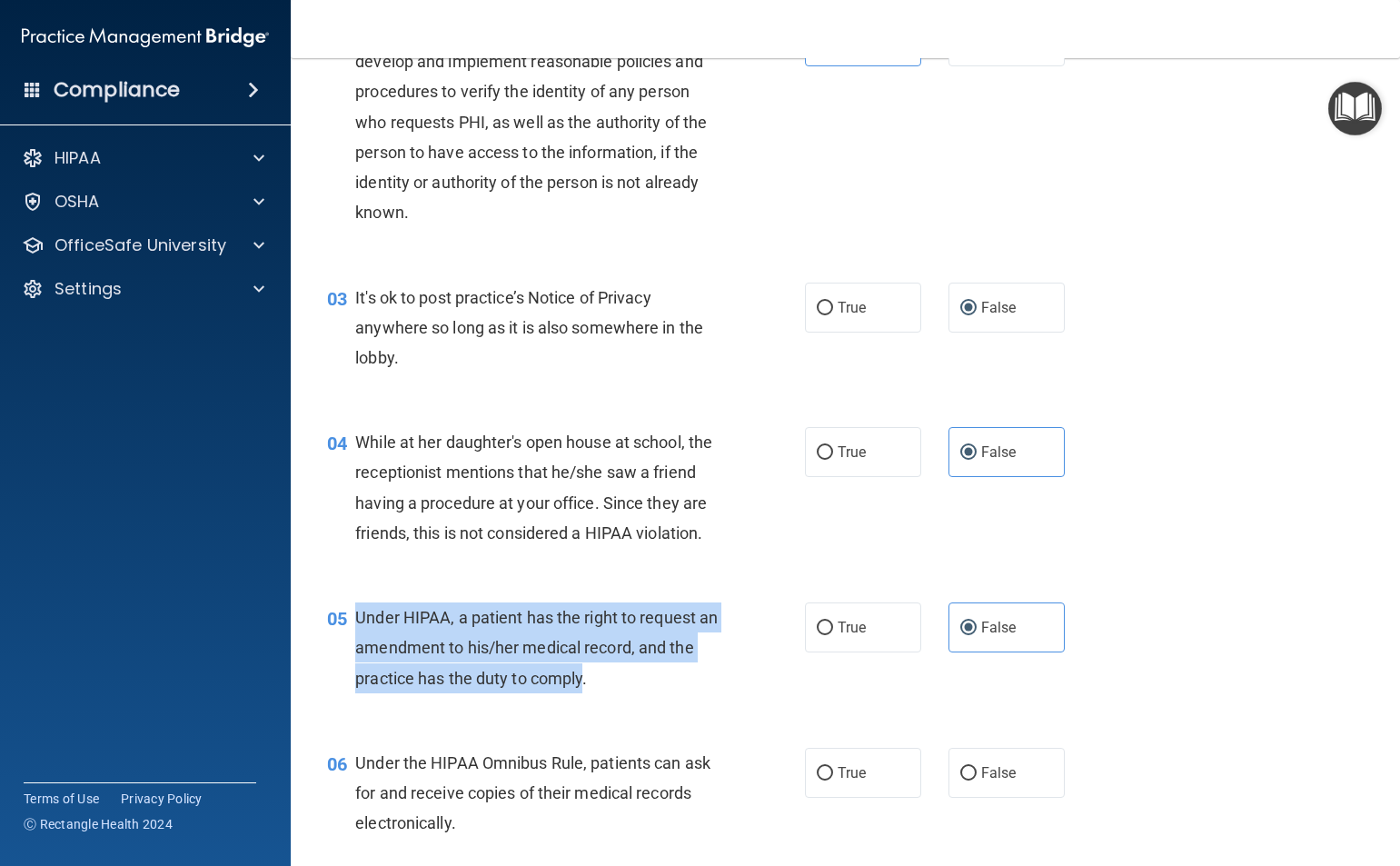
drag, startPoint x: 613, startPoint y: 704, endPoint x: 359, endPoint y: 640, distance: 261.9
click at [359, 640] on span "Under HIPAA, a patient has the right to request an amendment to his/her medical…" at bounding box center [535, 647] width 362 height 80
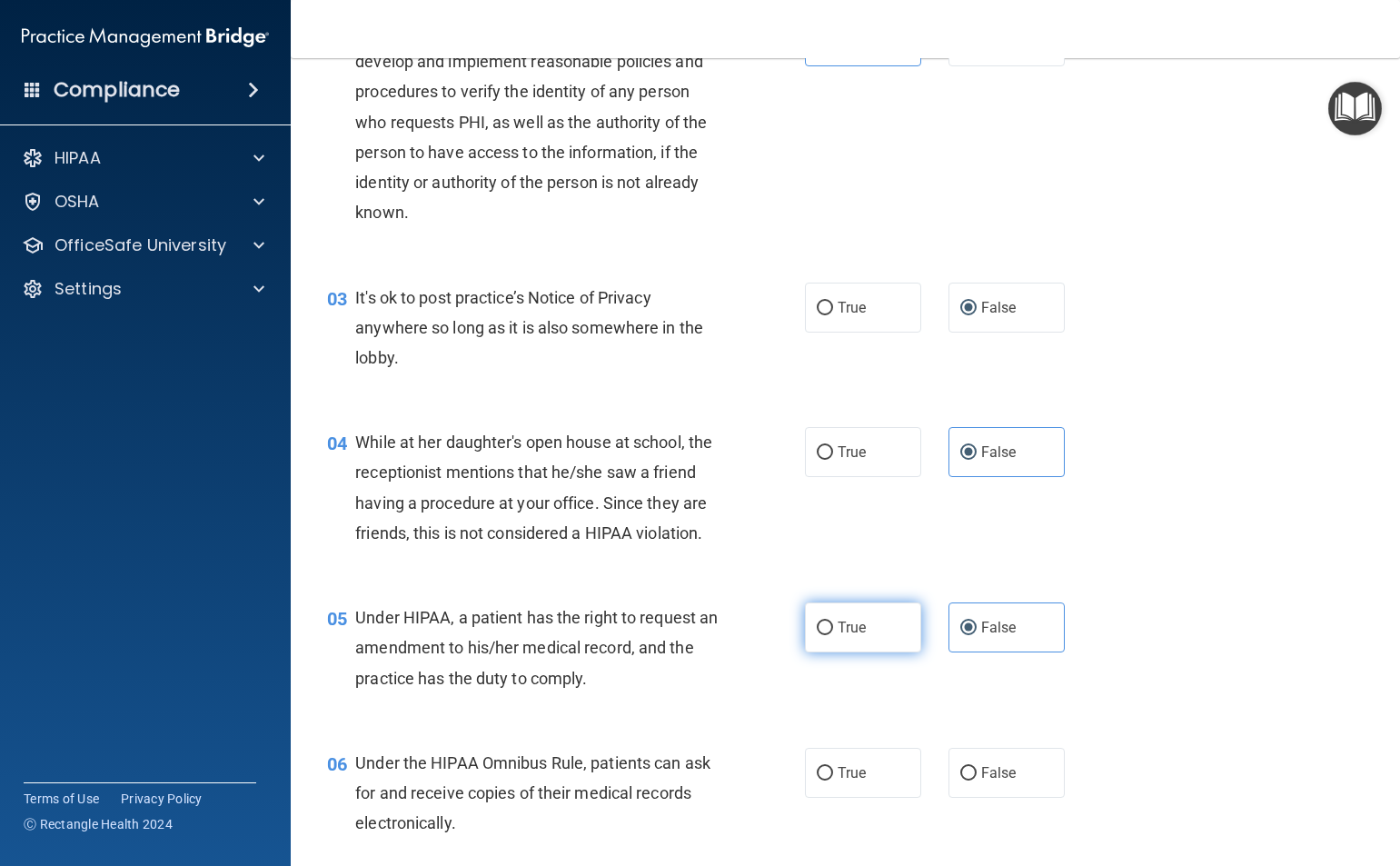
click at [867, 652] on label "True" at bounding box center [863, 627] width 116 height 50
click at [833, 635] on input "True" at bounding box center [824, 628] width 16 height 13
radio input "true"
radio input "false"
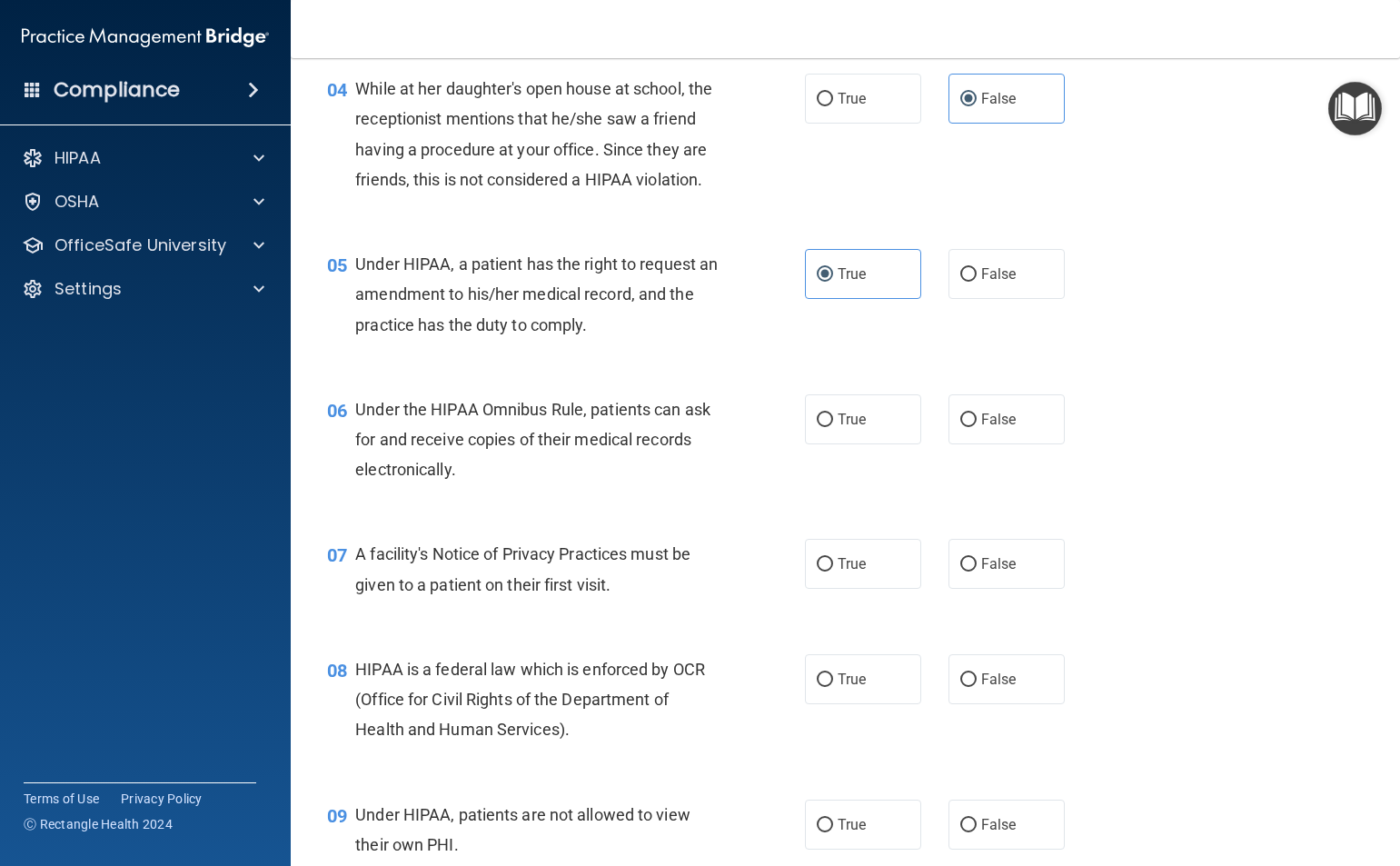
scroll to position [636, 0]
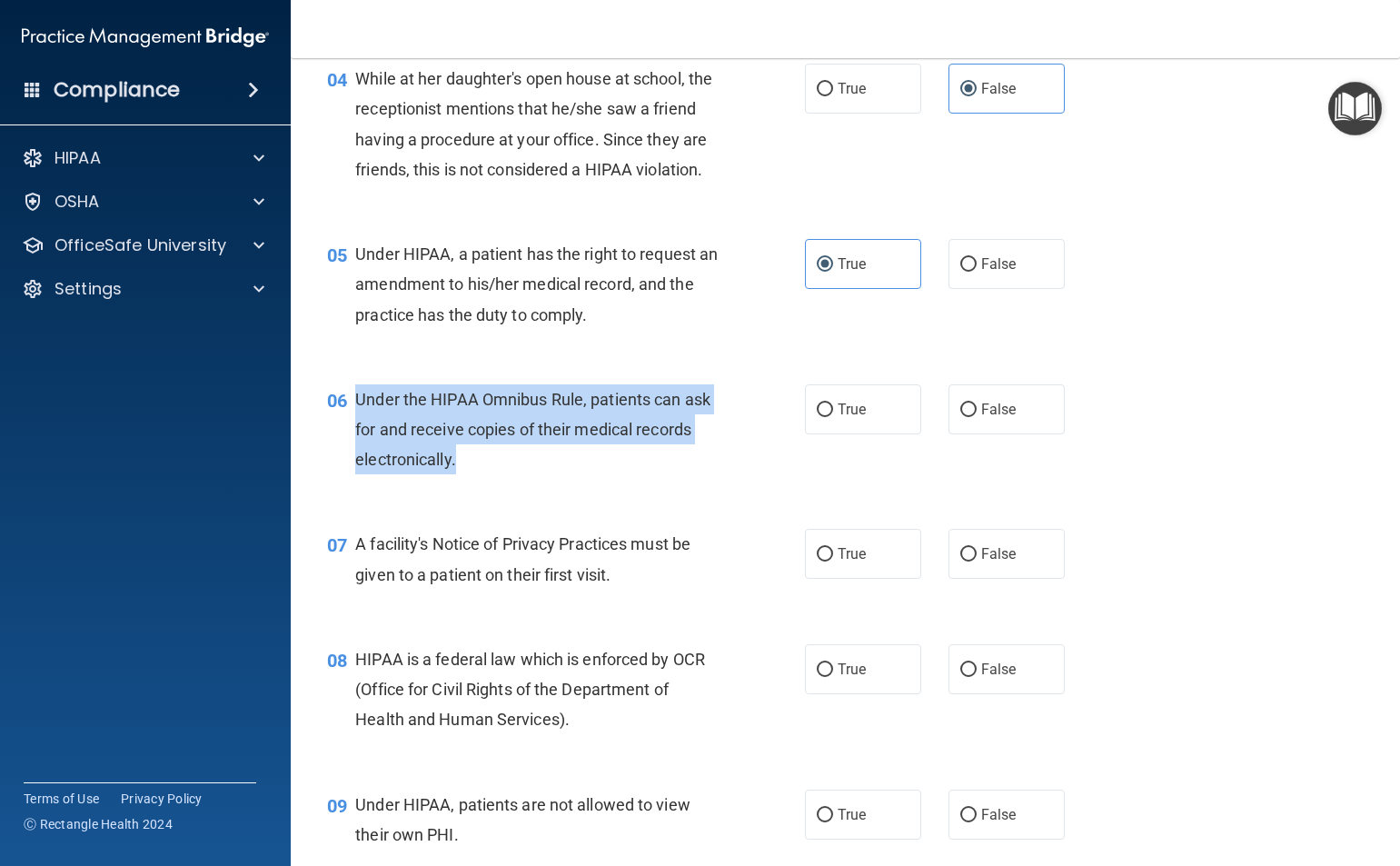
drag, startPoint x: 480, startPoint y: 492, endPoint x: 357, endPoint y: 431, distance: 137.3
click at [357, 431] on div "Under the HIPAA Omnibus Rule, patients can ask for and receive copies of their …" at bounding box center [544, 430] width 378 height 91
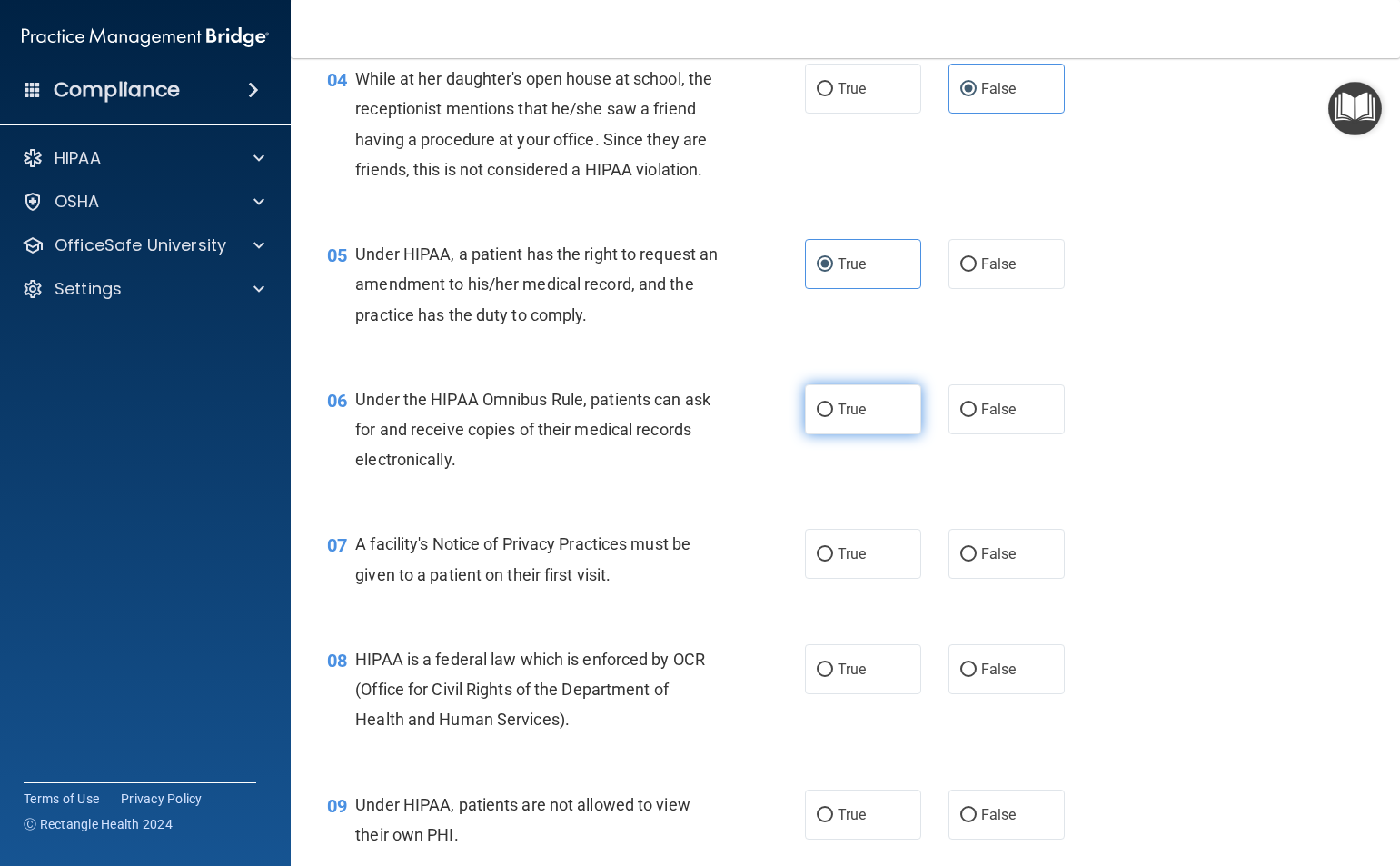
click at [853, 418] on span "True" at bounding box center [851, 409] width 28 height 17
click at [833, 417] on input "True" at bounding box center [824, 410] width 16 height 13
radio input "true"
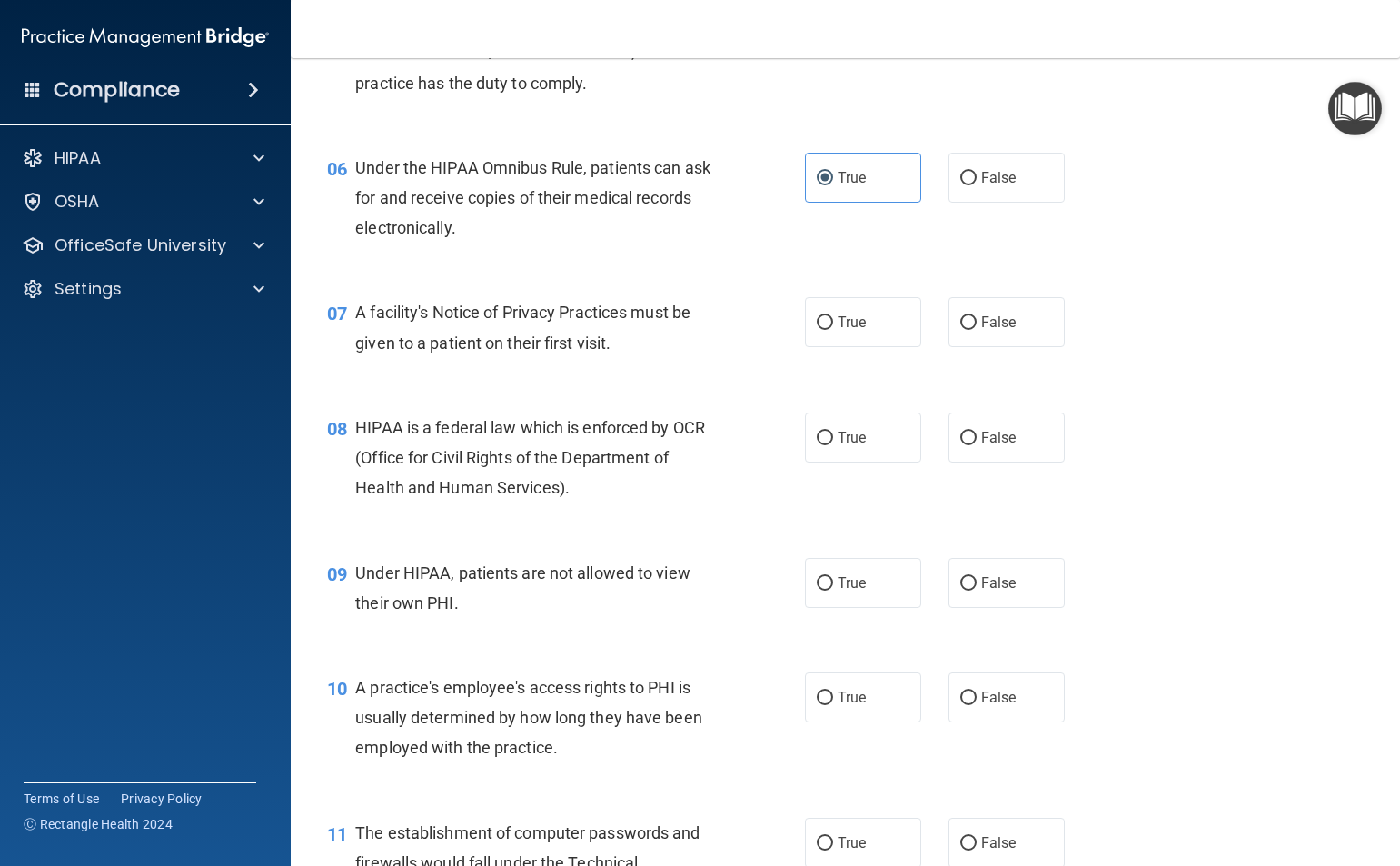
scroll to position [909, 0]
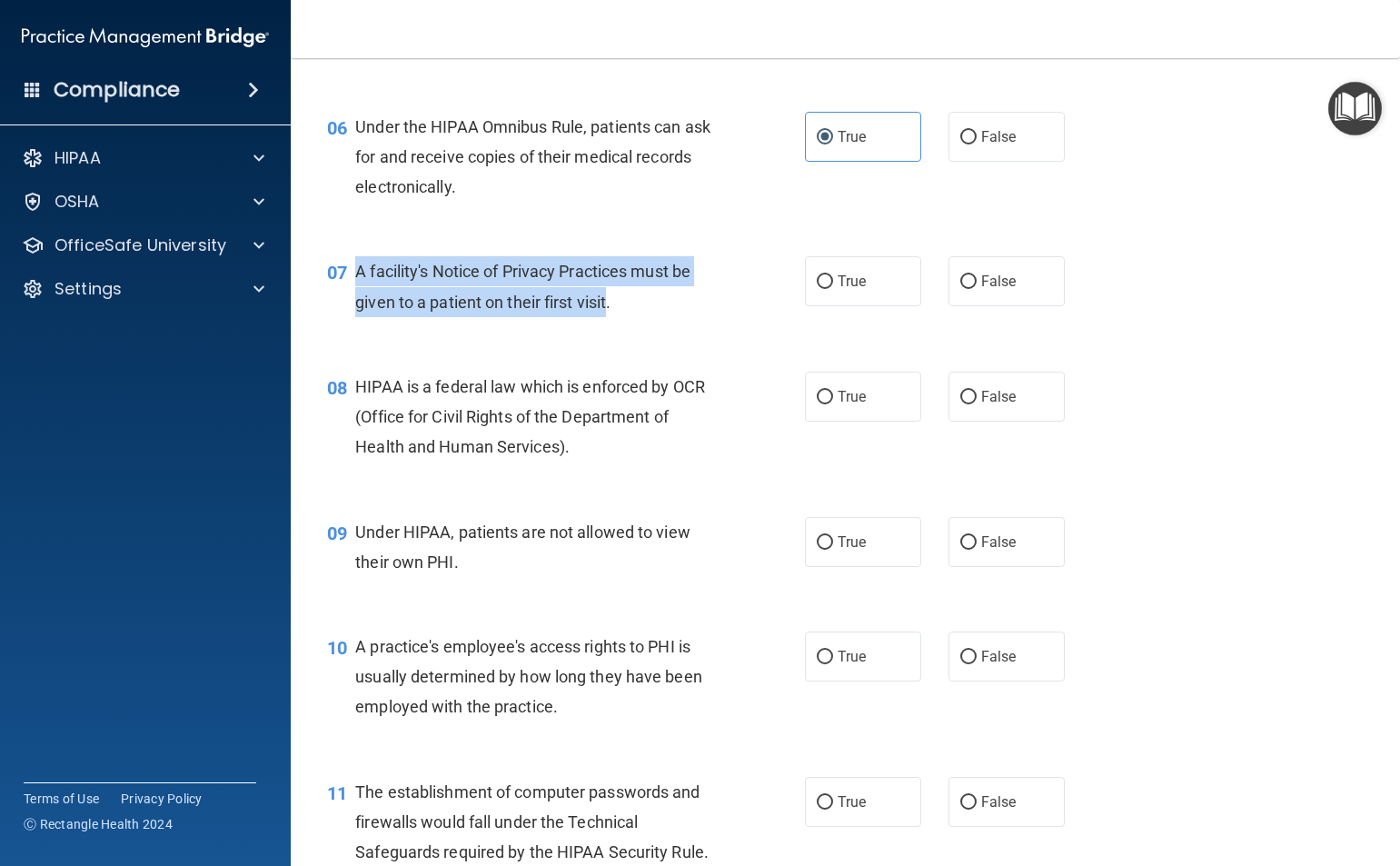
drag, startPoint x: 607, startPoint y: 332, endPoint x: 355, endPoint y: 297, distance: 254.4
click at [354, 297] on div "07 A facility's Notice of Privacy Practices must be given to a patient on their…" at bounding box center [566, 291] width 533 height 69
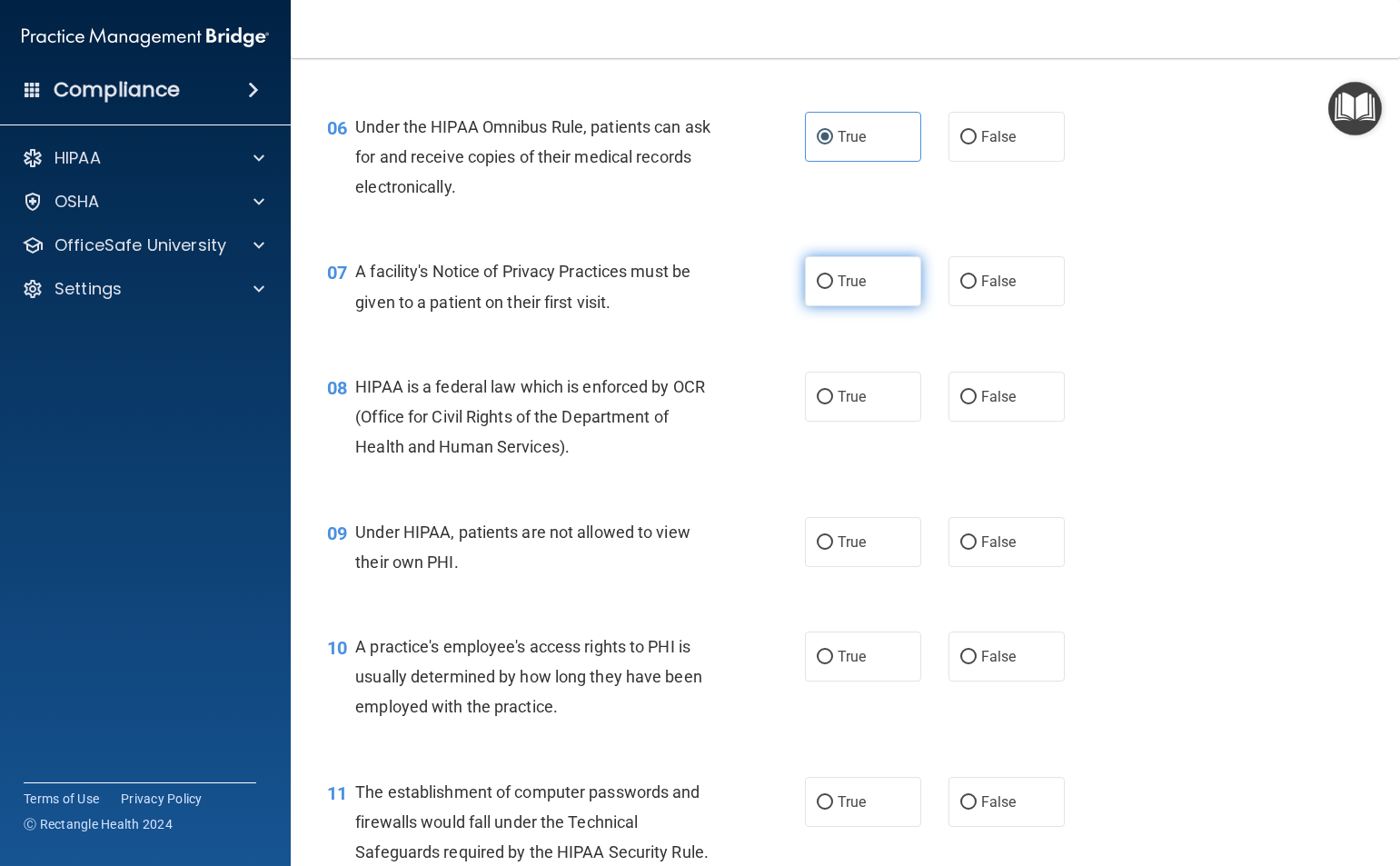
click at [873, 307] on label "True" at bounding box center [863, 281] width 116 height 50
click at [833, 289] on input "True" at bounding box center [824, 282] width 16 height 13
radio input "true"
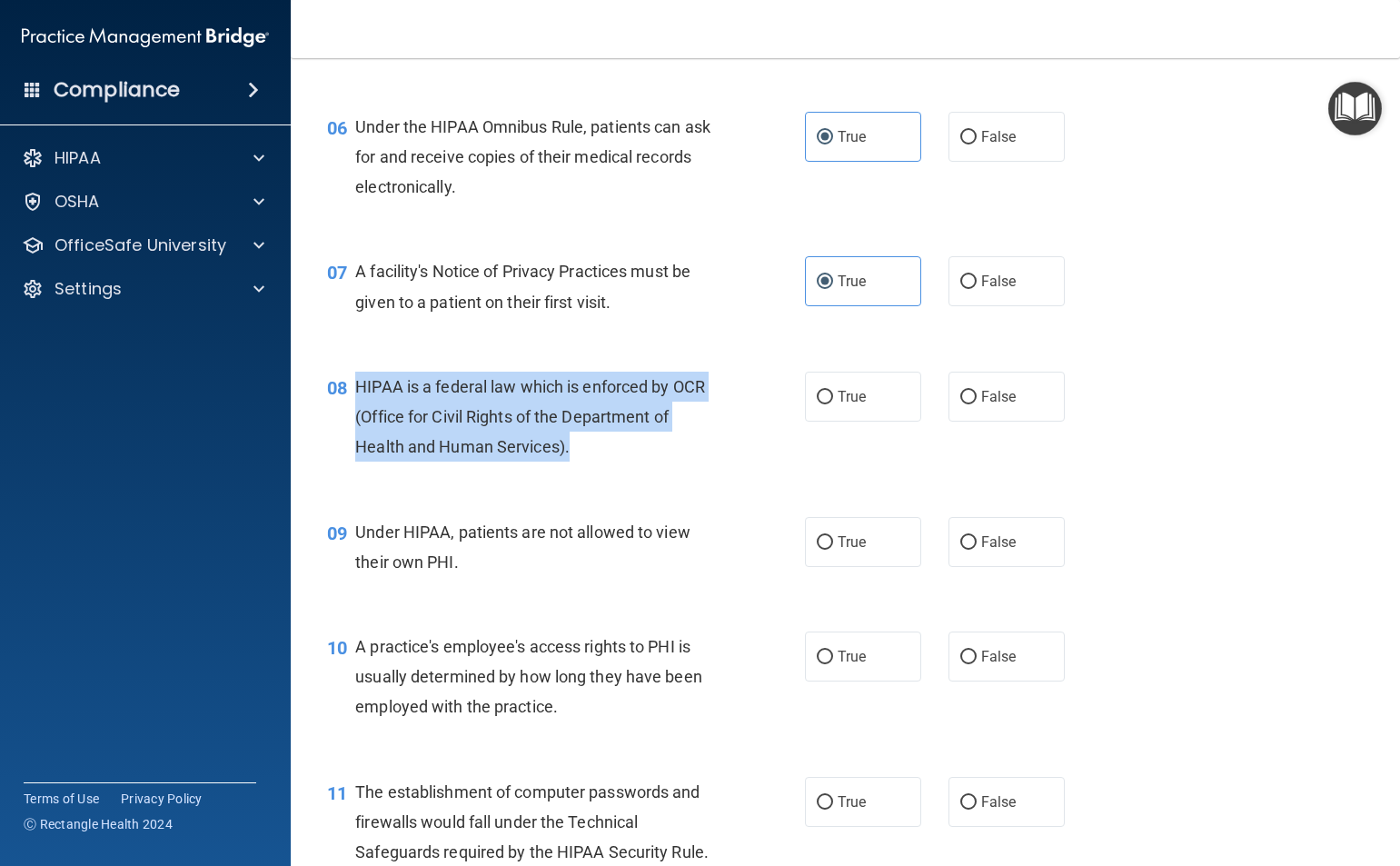
drag, startPoint x: 570, startPoint y: 477, endPoint x: 354, endPoint y: 420, distance: 223.4
click at [354, 420] on div "08 HIPAA is a federal law which is enforced by OCR (Office for Civil Rights of …" at bounding box center [566, 422] width 533 height 100
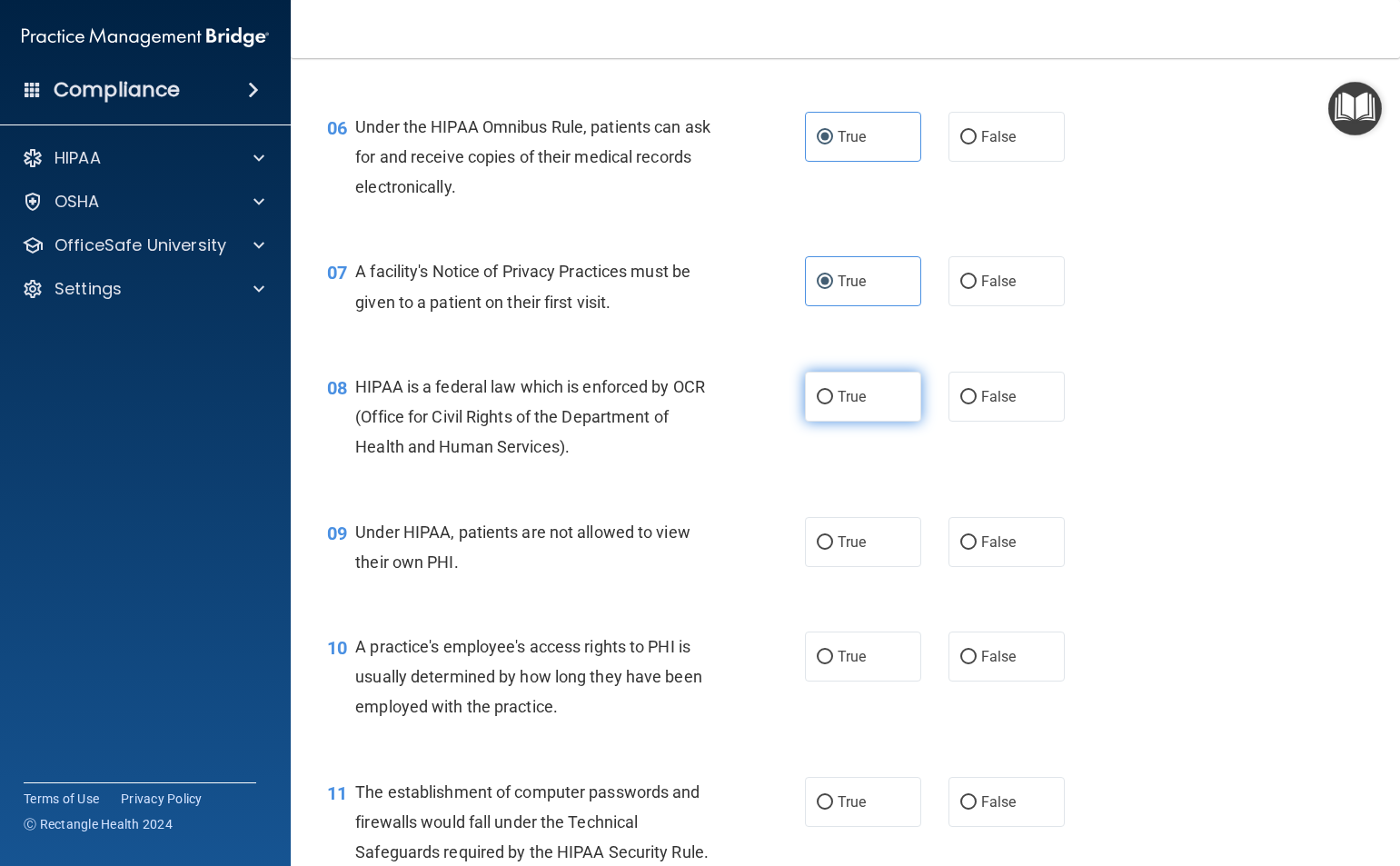
click at [841, 405] on span "True" at bounding box center [851, 397] width 28 height 17
click at [833, 404] on input "True" at bounding box center [824, 398] width 16 height 13
radio input "true"
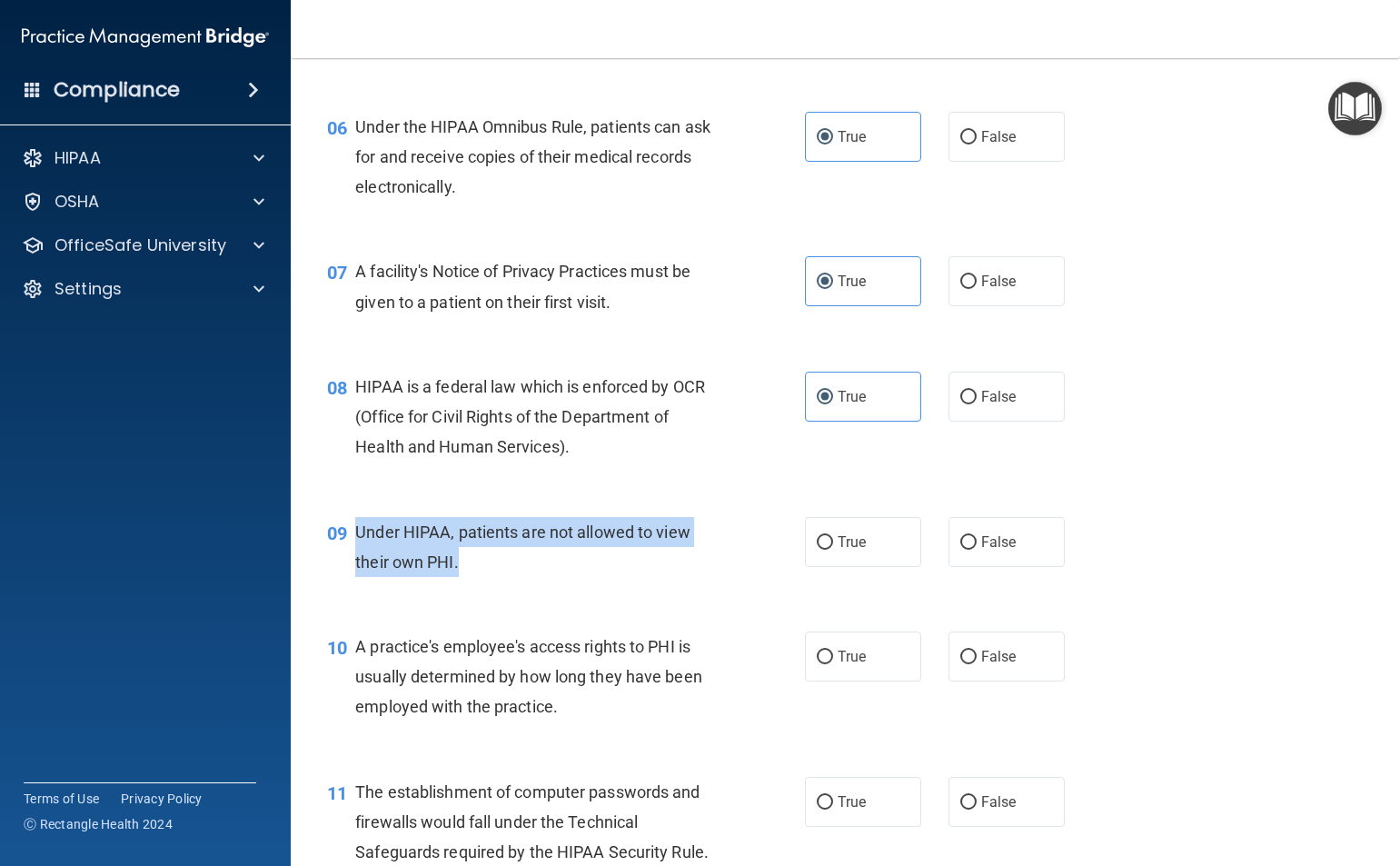
drag, startPoint x: 395, startPoint y: 571, endPoint x: 356, endPoint y: 560, distance: 40.5
click at [356, 560] on div "Under HIPAA, patients are not allowed to view their own PHI." at bounding box center [544, 546] width 378 height 60
drag, startPoint x: 959, startPoint y: 566, endPoint x: 971, endPoint y: 557, distance: 15.0
click at [961, 550] on input "False" at bounding box center [968, 543] width 16 height 13
radio input "true"
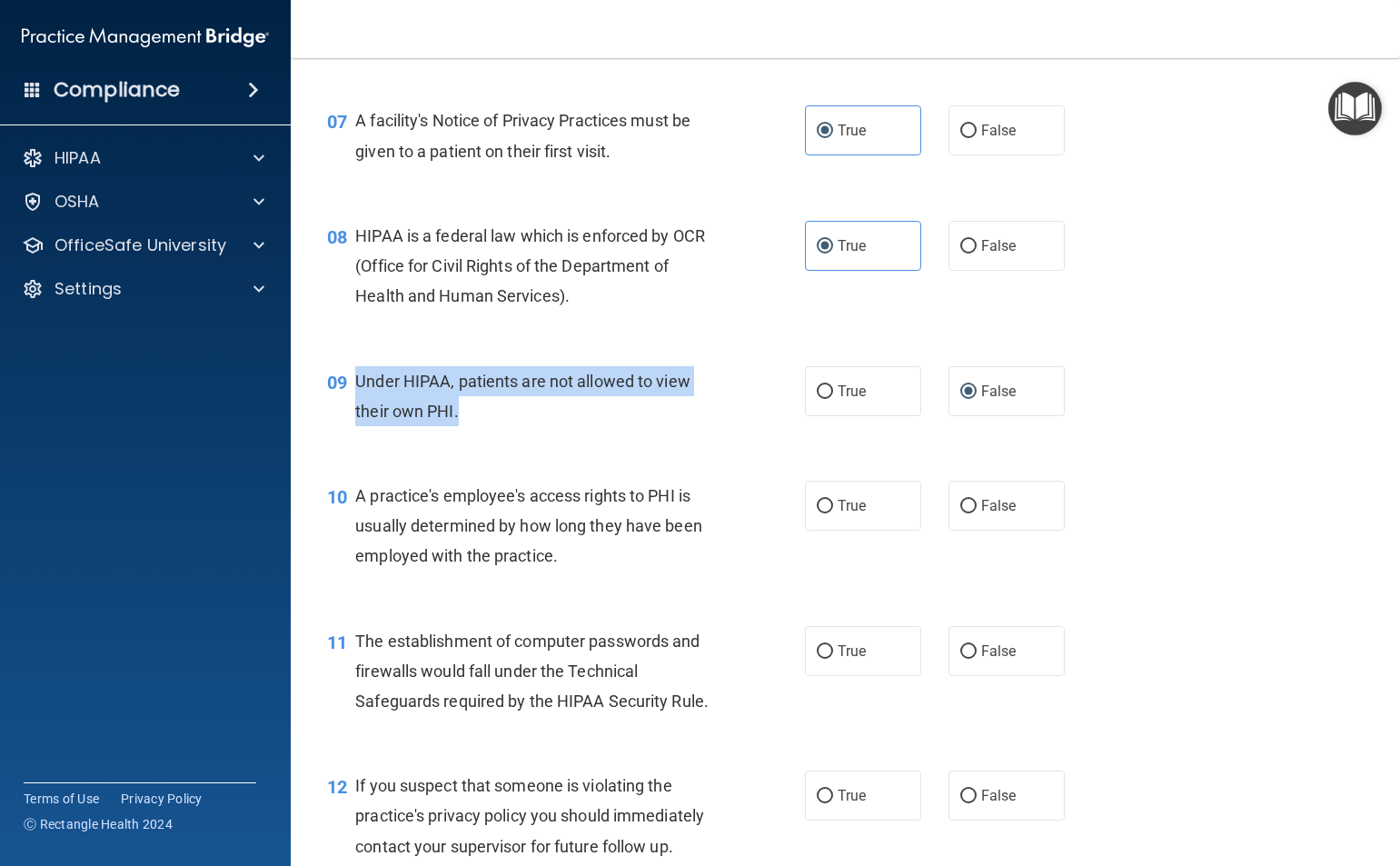
scroll to position [1272, 0]
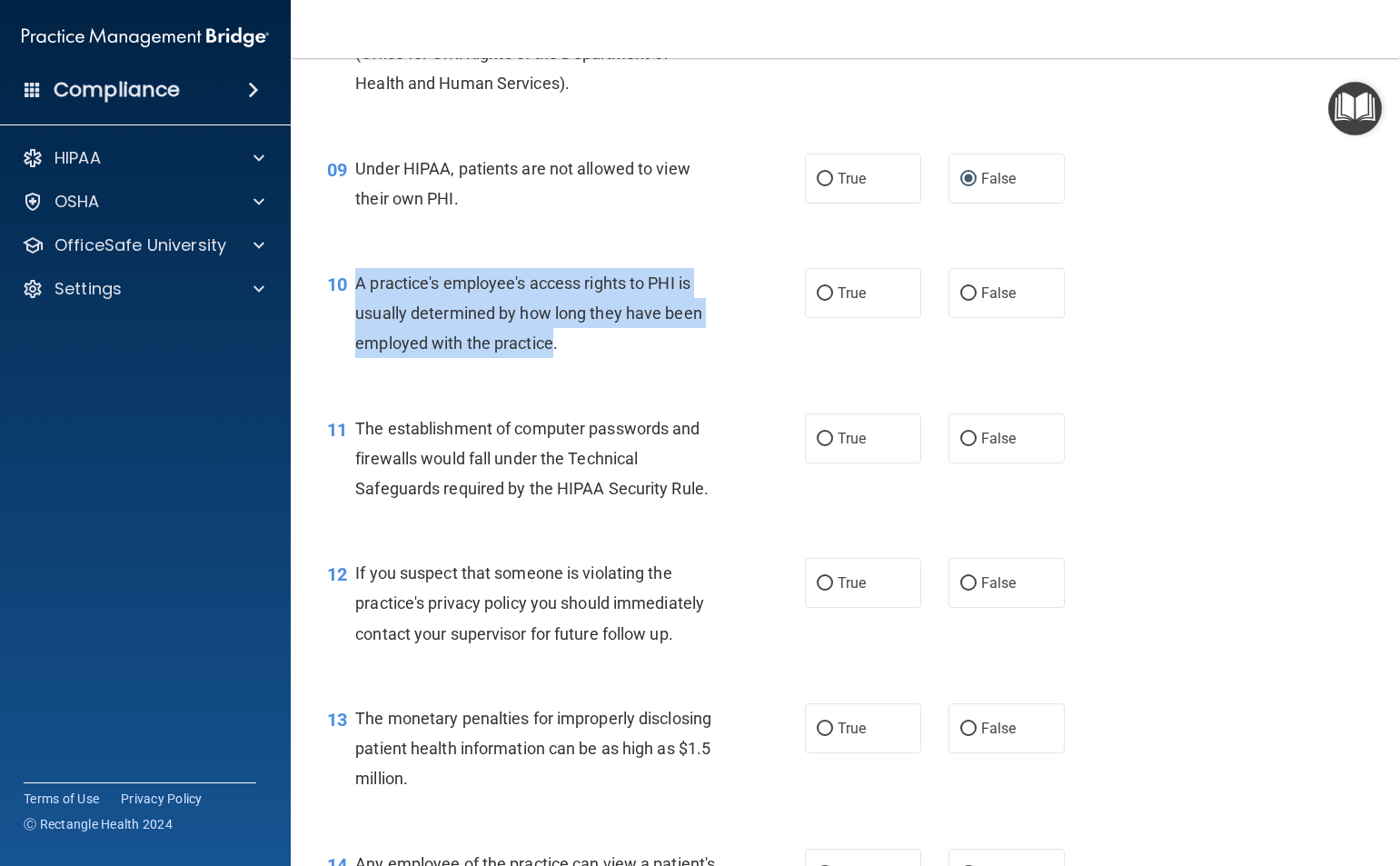
drag, startPoint x: 553, startPoint y: 377, endPoint x: 366, endPoint y: 314, distance: 197.3
click at [357, 309] on span "A practice's employee's access rights to PHI is usually determined by how long …" at bounding box center [528, 313] width 347 height 80
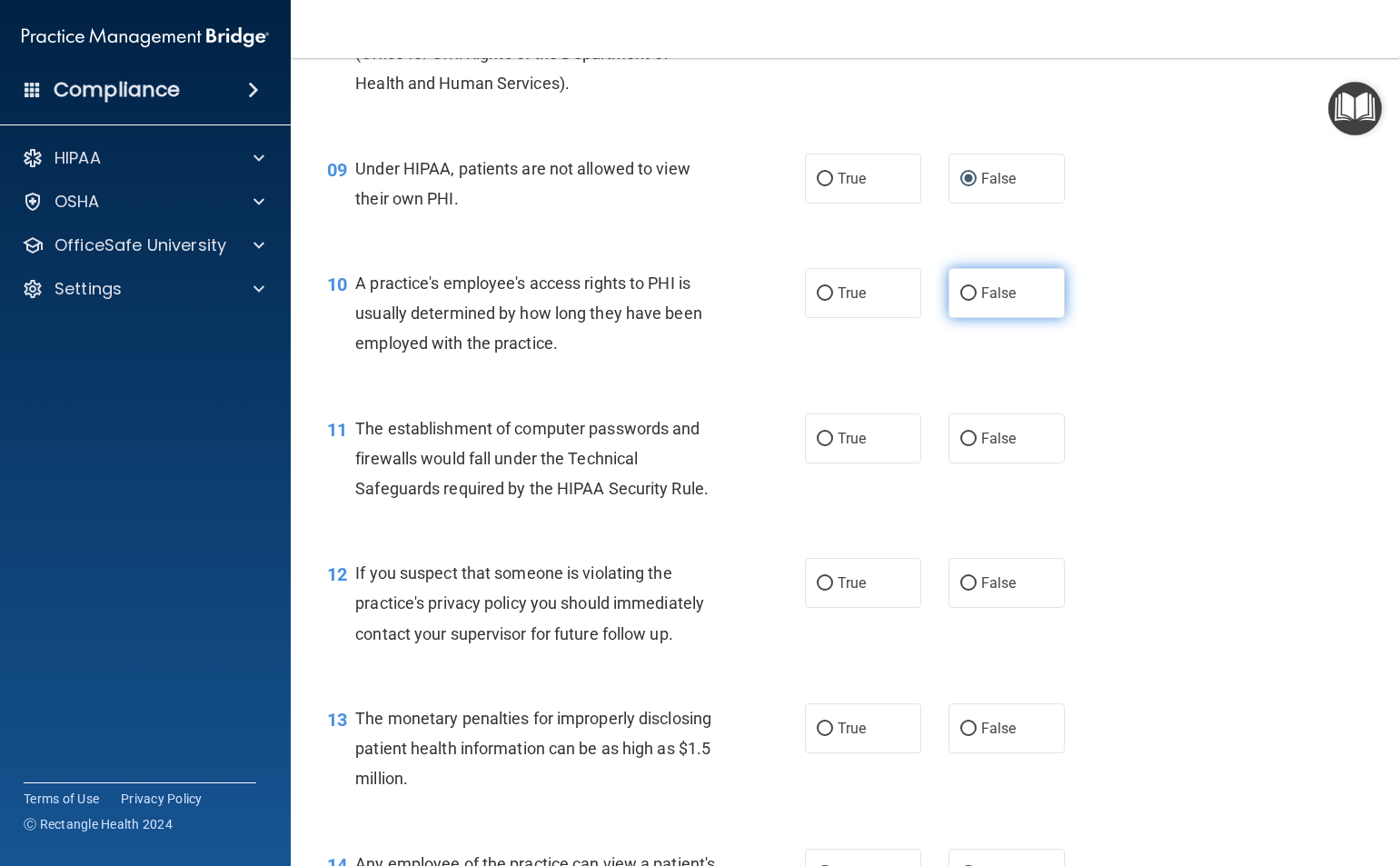
click at [971, 318] on label "False" at bounding box center [1006, 292] width 116 height 50
click at [971, 301] on input "False" at bounding box center [968, 293] width 16 height 13
radio input "true"
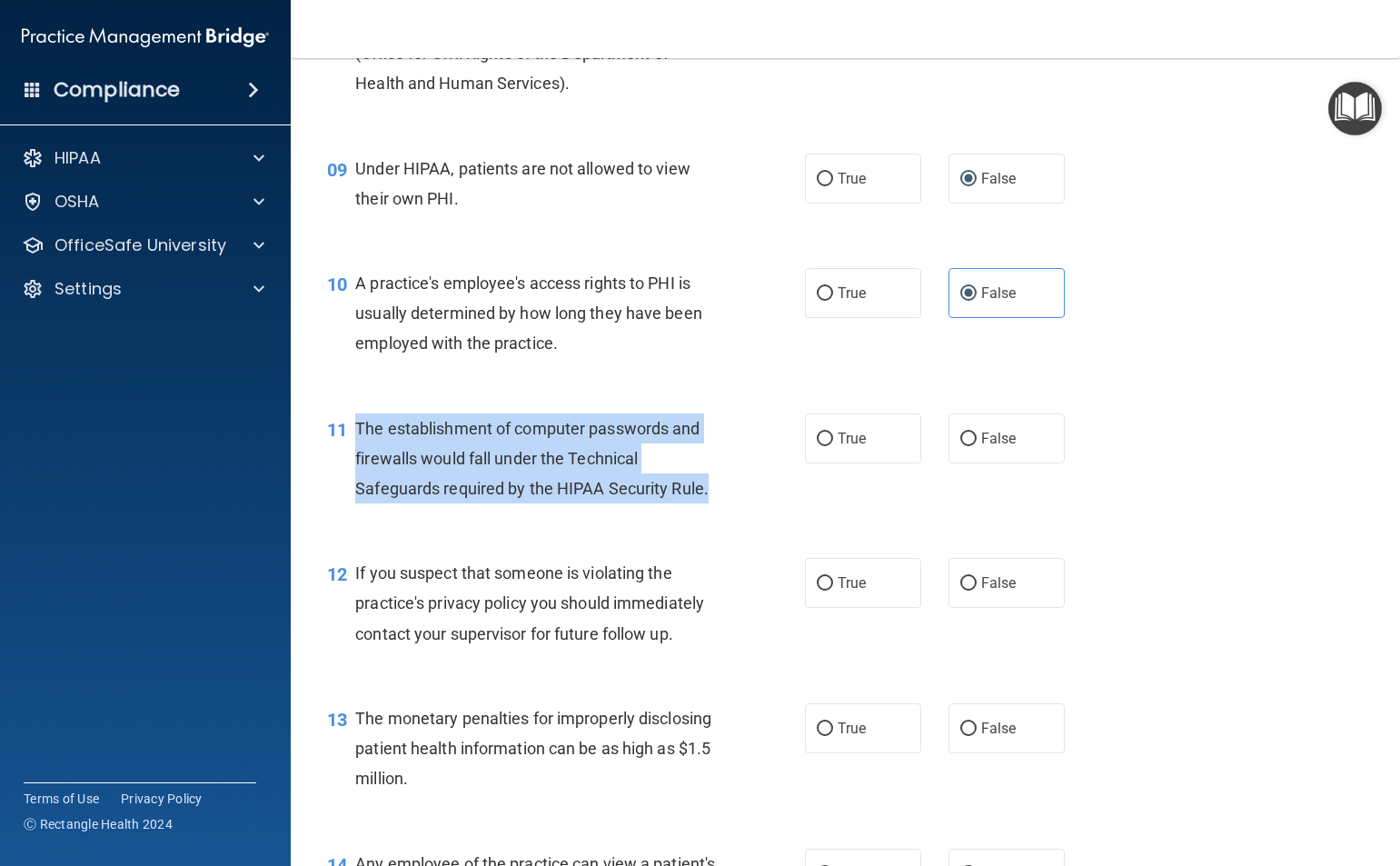
drag, startPoint x: 709, startPoint y: 523, endPoint x: 356, endPoint y: 455, distance: 359.5
click at [356, 455] on div "The establishment of computer passwords and firewalls would fall under the Tech…" at bounding box center [544, 459] width 378 height 91
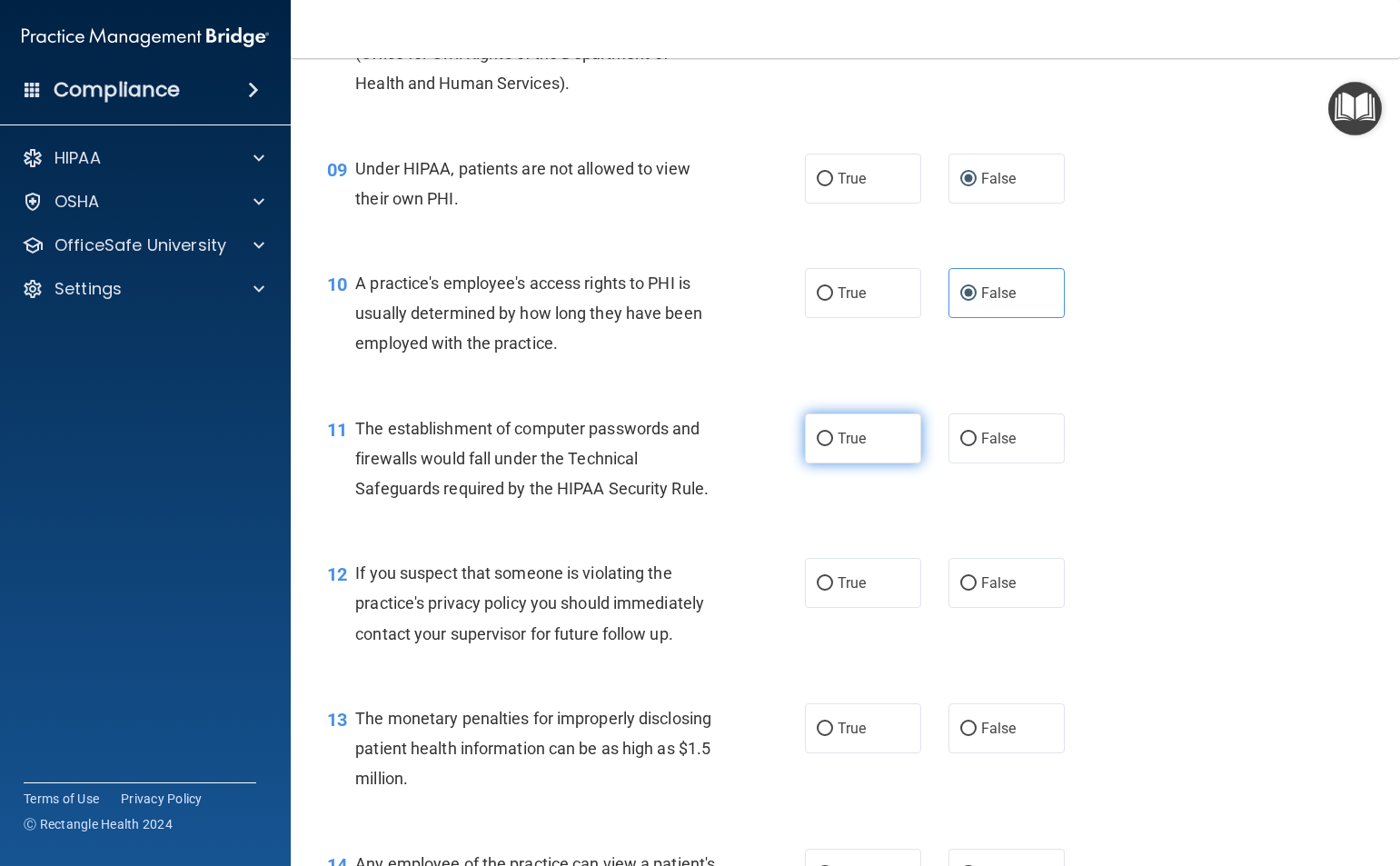
click at [858, 464] on label "True" at bounding box center [863, 438] width 116 height 50
click at [833, 447] on input "True" at bounding box center [824, 439] width 16 height 13
radio input "true"
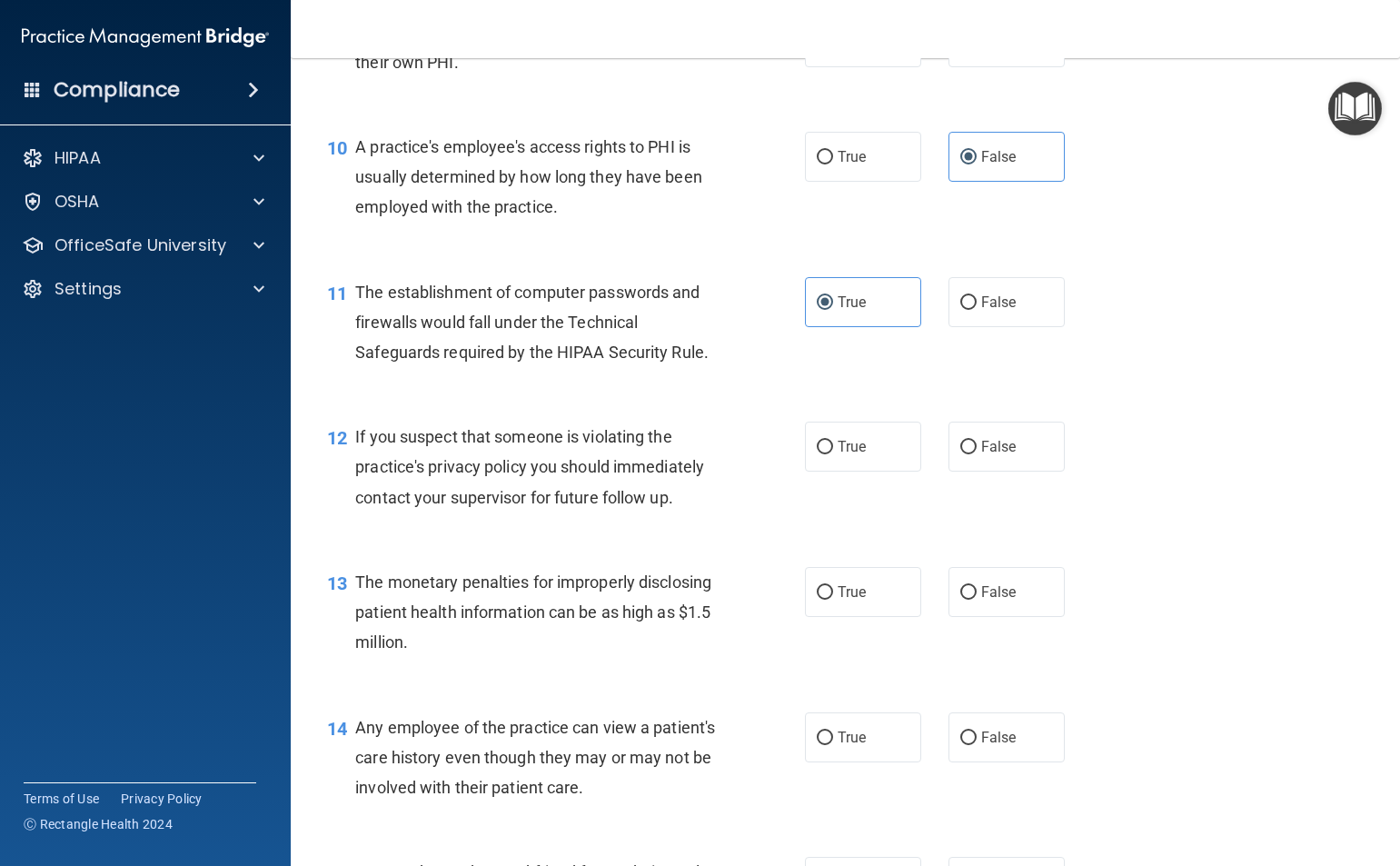
scroll to position [1454, 0]
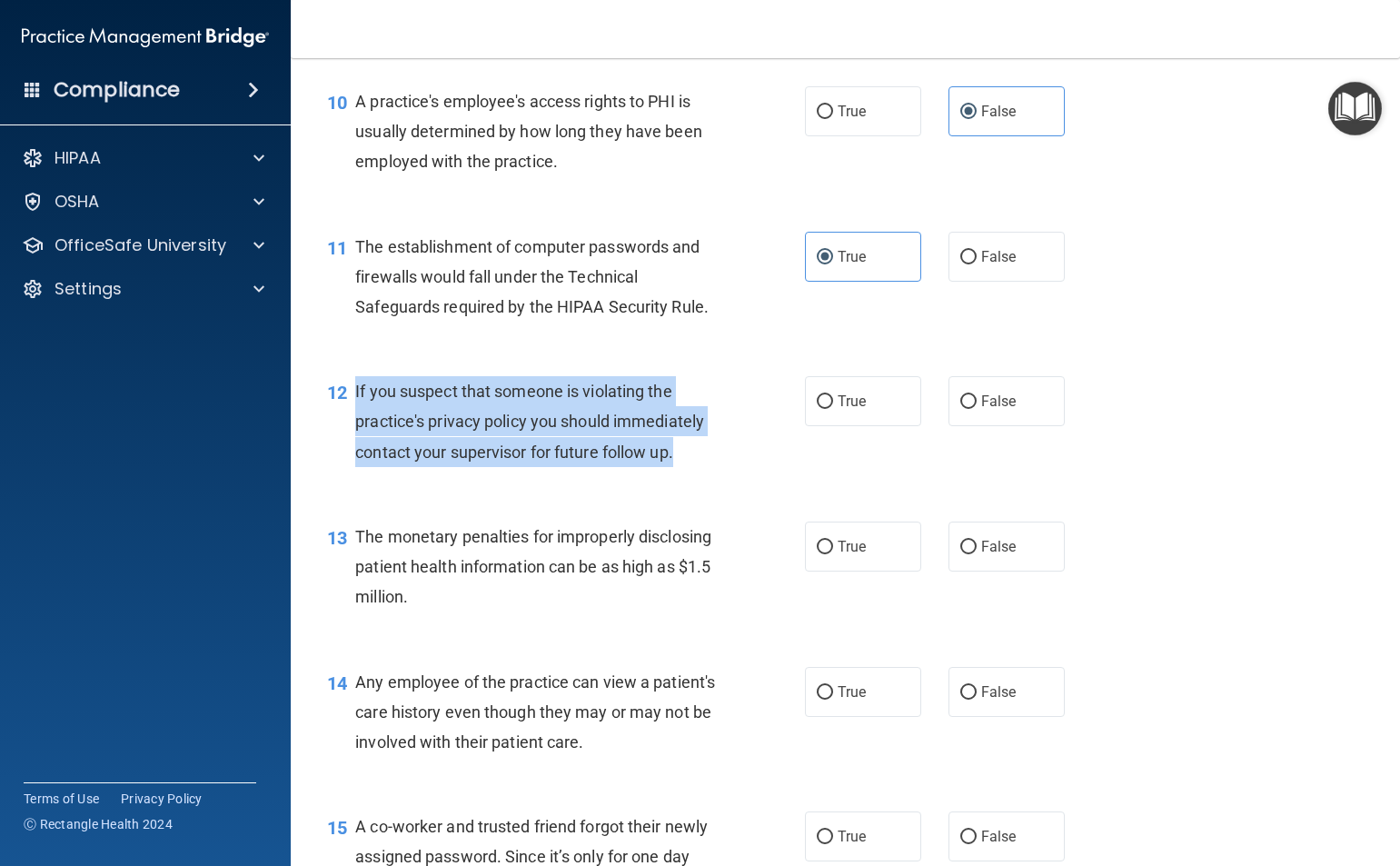
drag, startPoint x: 564, startPoint y: 466, endPoint x: 356, endPoint y: 423, distance: 212.4
click at [355, 423] on div "If you suspect that someone is violating the practice's privacy policy you shou…" at bounding box center [544, 422] width 378 height 91
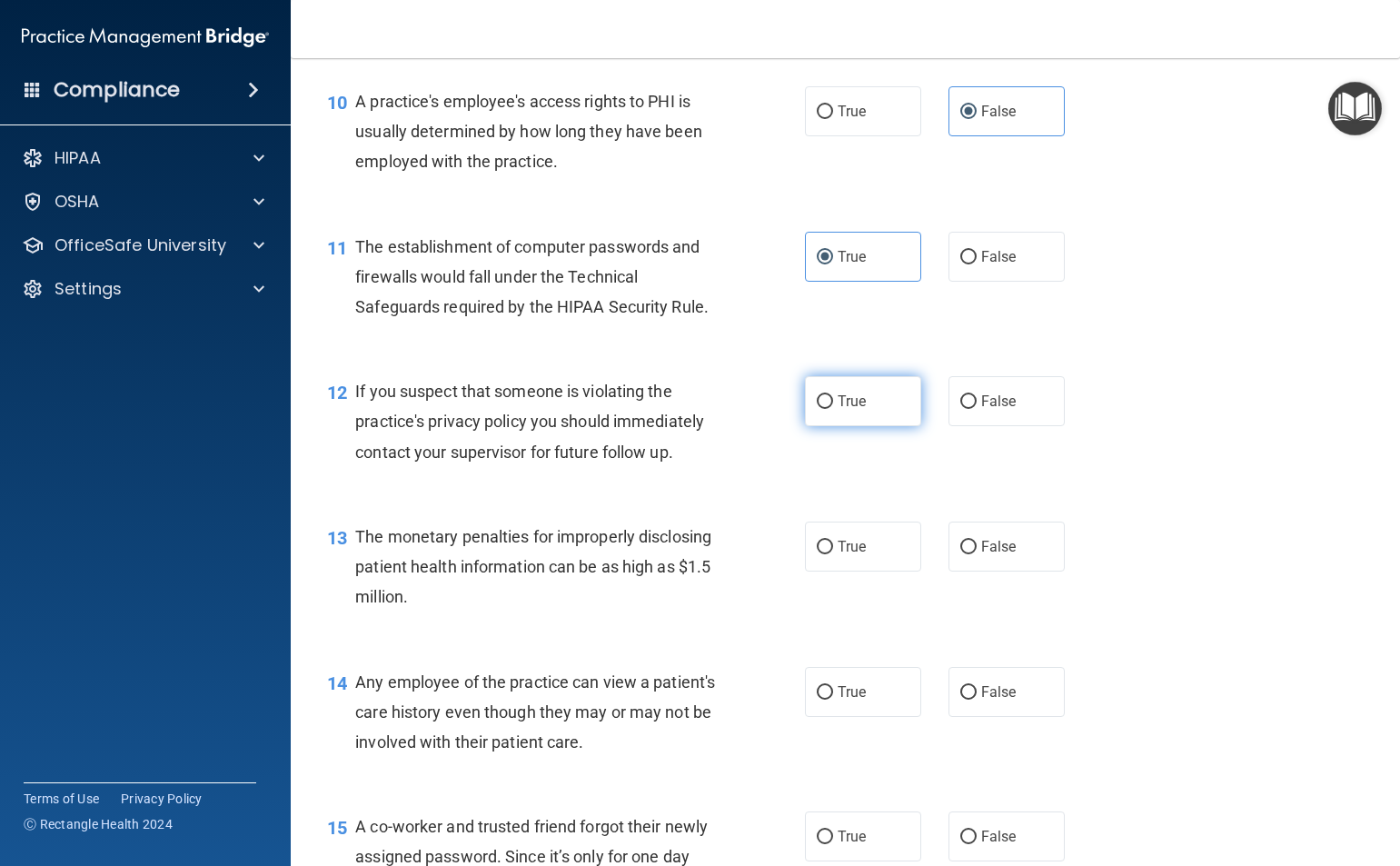
click at [851, 410] on span "True" at bounding box center [851, 401] width 28 height 17
click at [833, 409] on input "True" at bounding box center [824, 402] width 16 height 13
radio input "true"
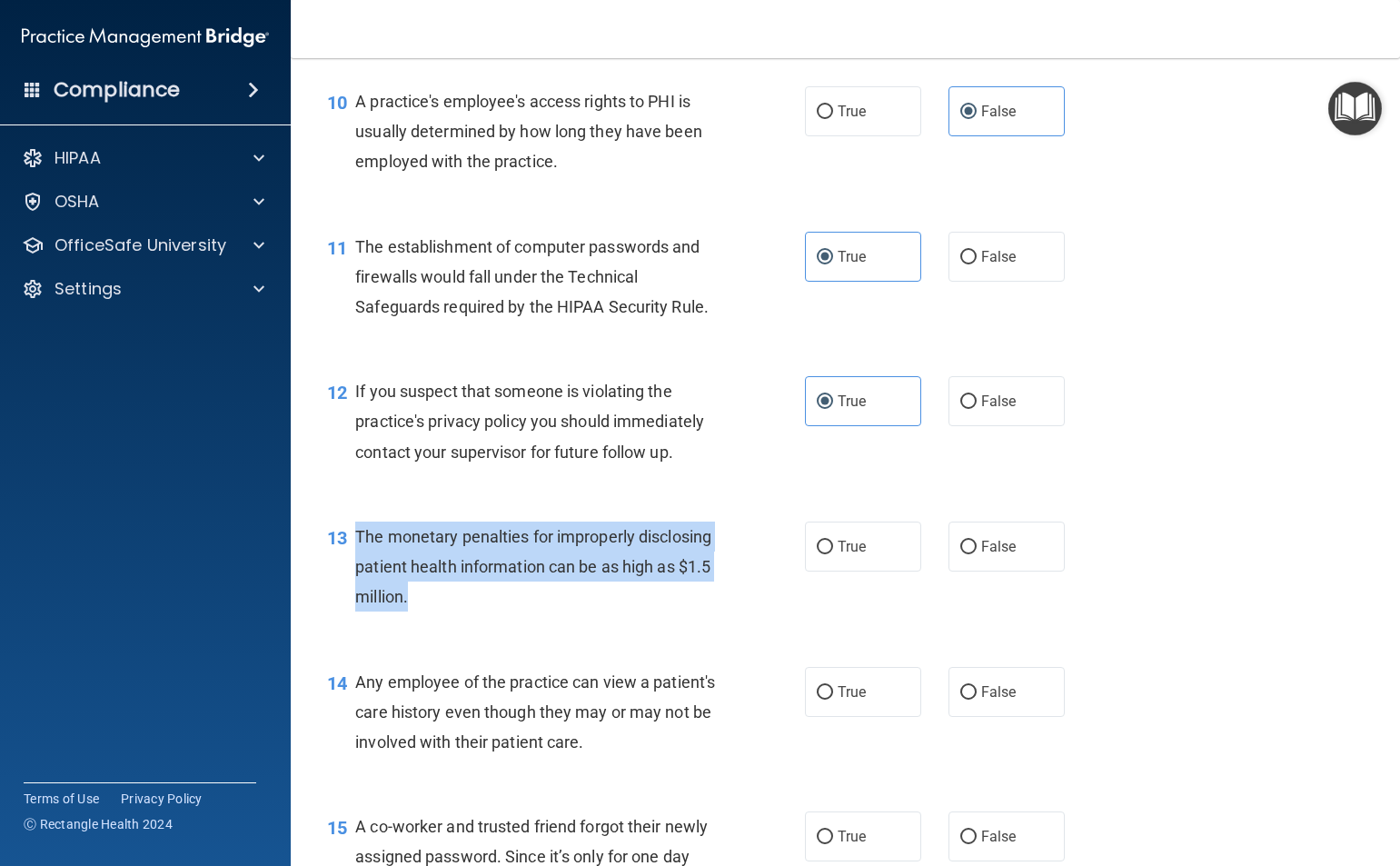
drag, startPoint x: 411, startPoint y: 631, endPoint x: 357, endPoint y: 574, distance: 78.5
click at [357, 574] on div "The monetary penalties for improperly disclosing patient health information can…" at bounding box center [544, 567] width 378 height 91
click at [691, 612] on div "The monetary penalties for improperly disclosing patient health information can…" at bounding box center [544, 567] width 378 height 91
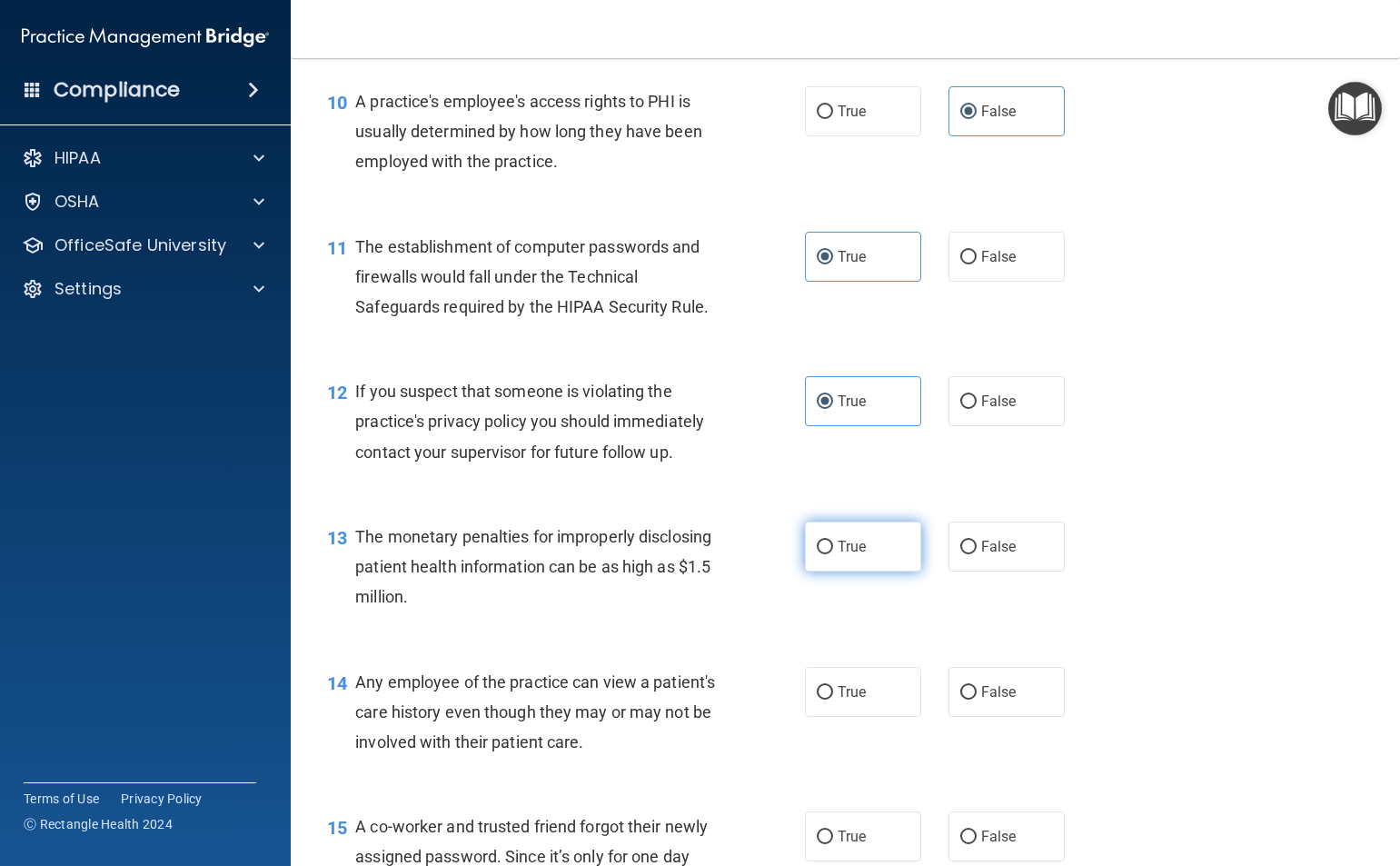
click at [866, 572] on label "True" at bounding box center [863, 546] width 116 height 50
click at [833, 555] on input "True" at bounding box center [824, 547] width 16 height 13
radio input "true"
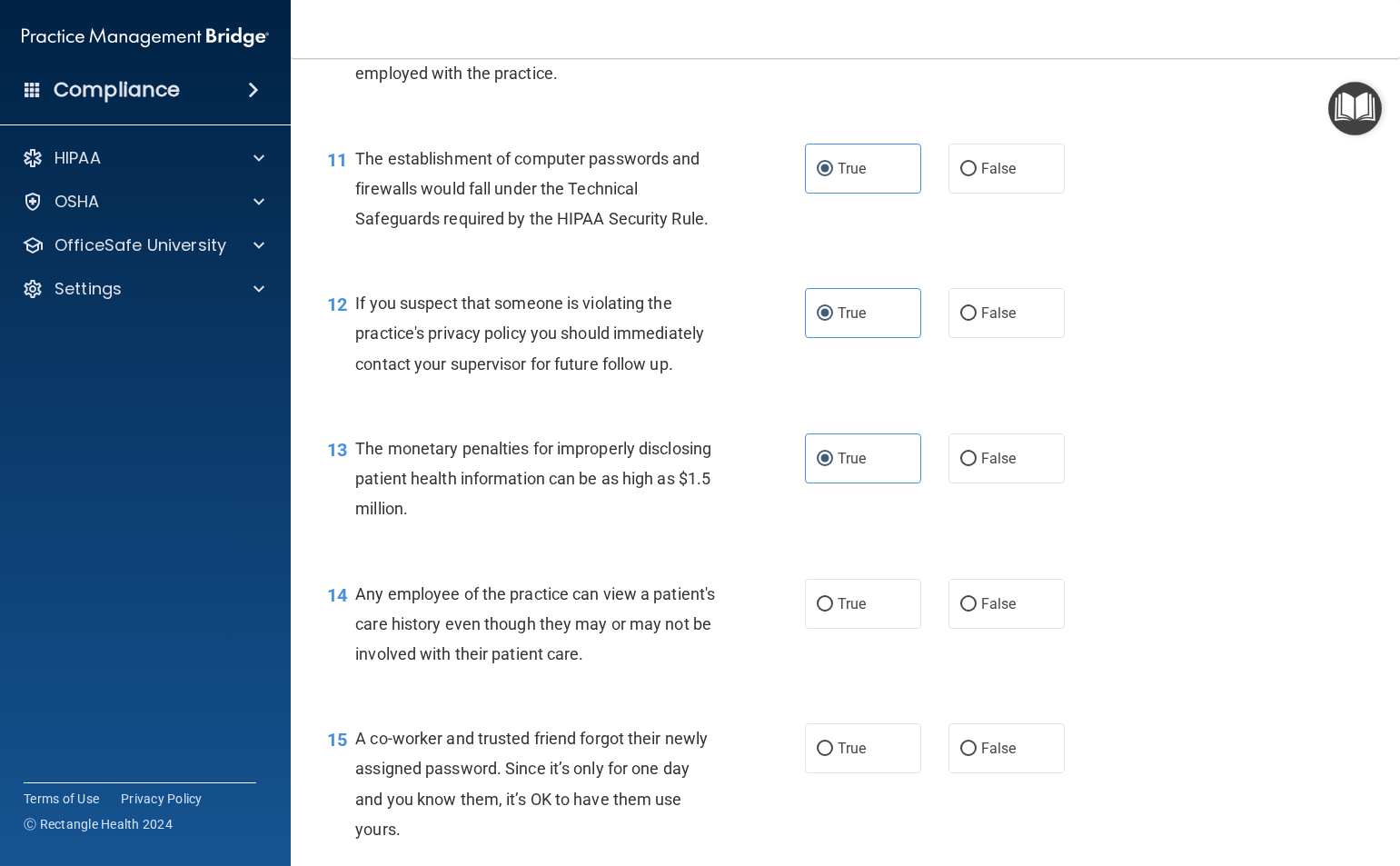
scroll to position [1909, 0]
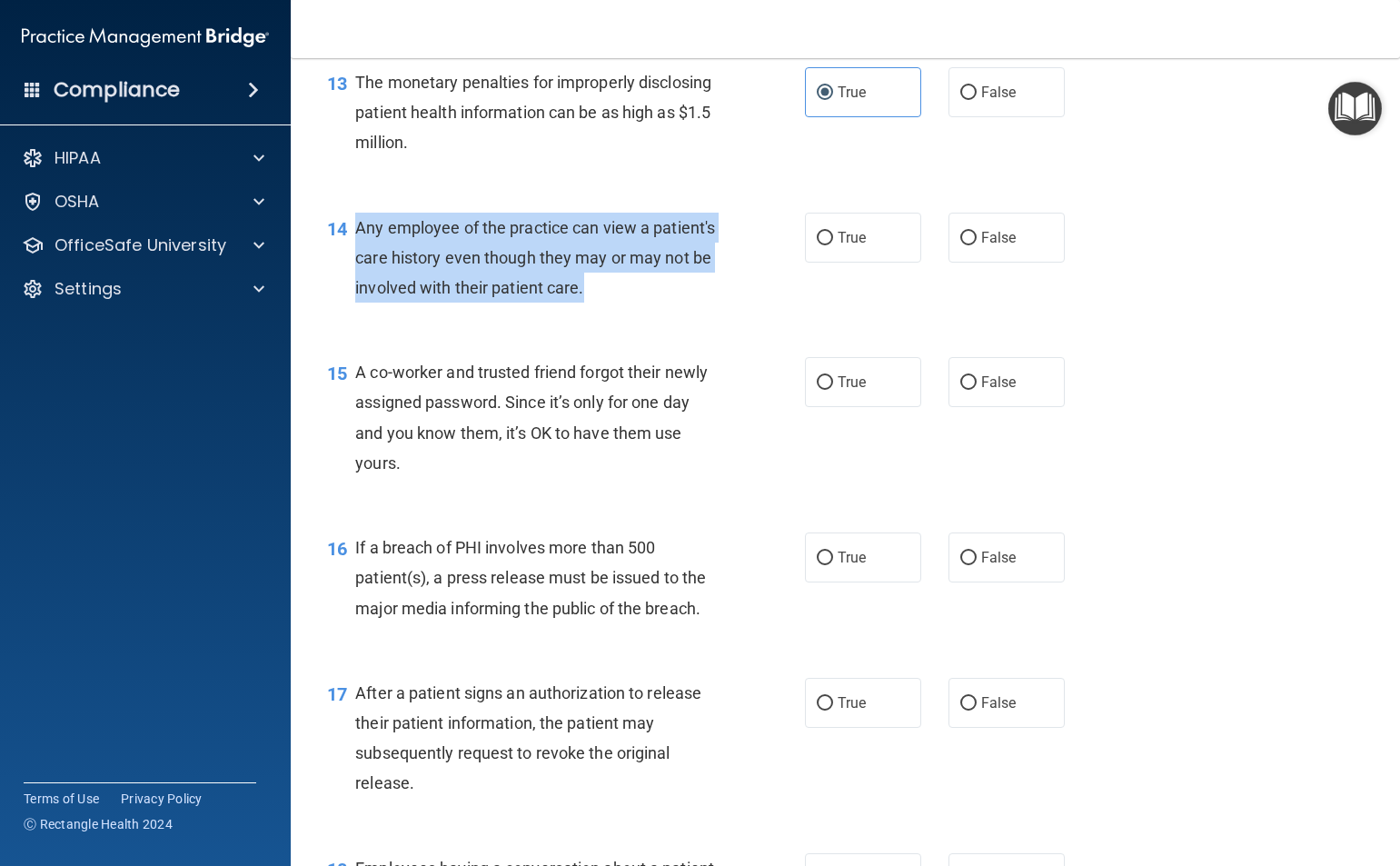
drag, startPoint x: 670, startPoint y: 319, endPoint x: 355, endPoint y: 256, distance: 321.2
click at [355, 256] on div "Any employee of the practice can view a patient's care history even though they…" at bounding box center [544, 258] width 378 height 91
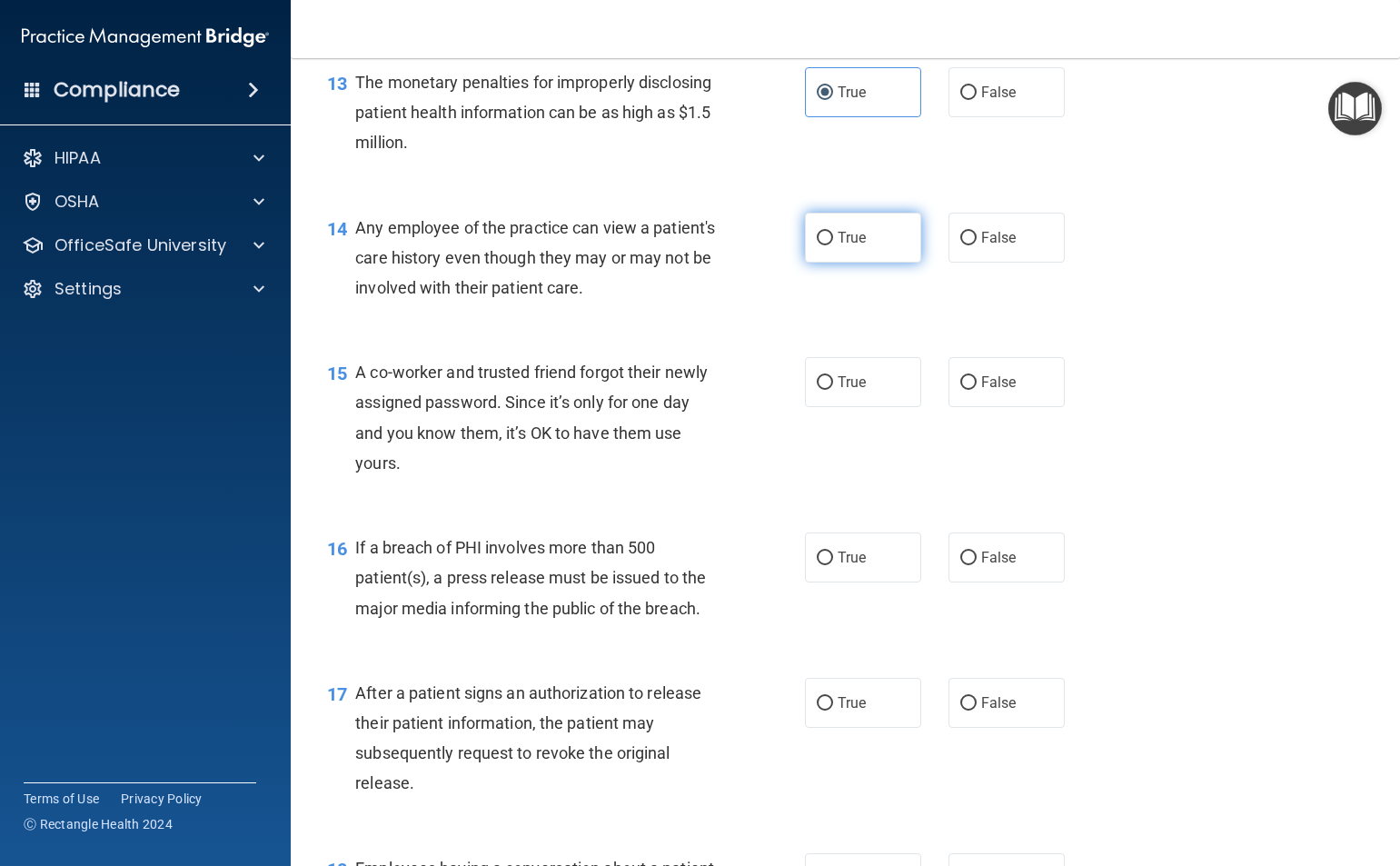
click at [843, 263] on label "True" at bounding box center [863, 238] width 116 height 50
click at [833, 245] on input "True" at bounding box center [824, 239] width 16 height 13
radio input "true"
click at [949, 263] on label "False" at bounding box center [1006, 238] width 116 height 50
click at [960, 245] on input "False" at bounding box center [968, 239] width 16 height 13
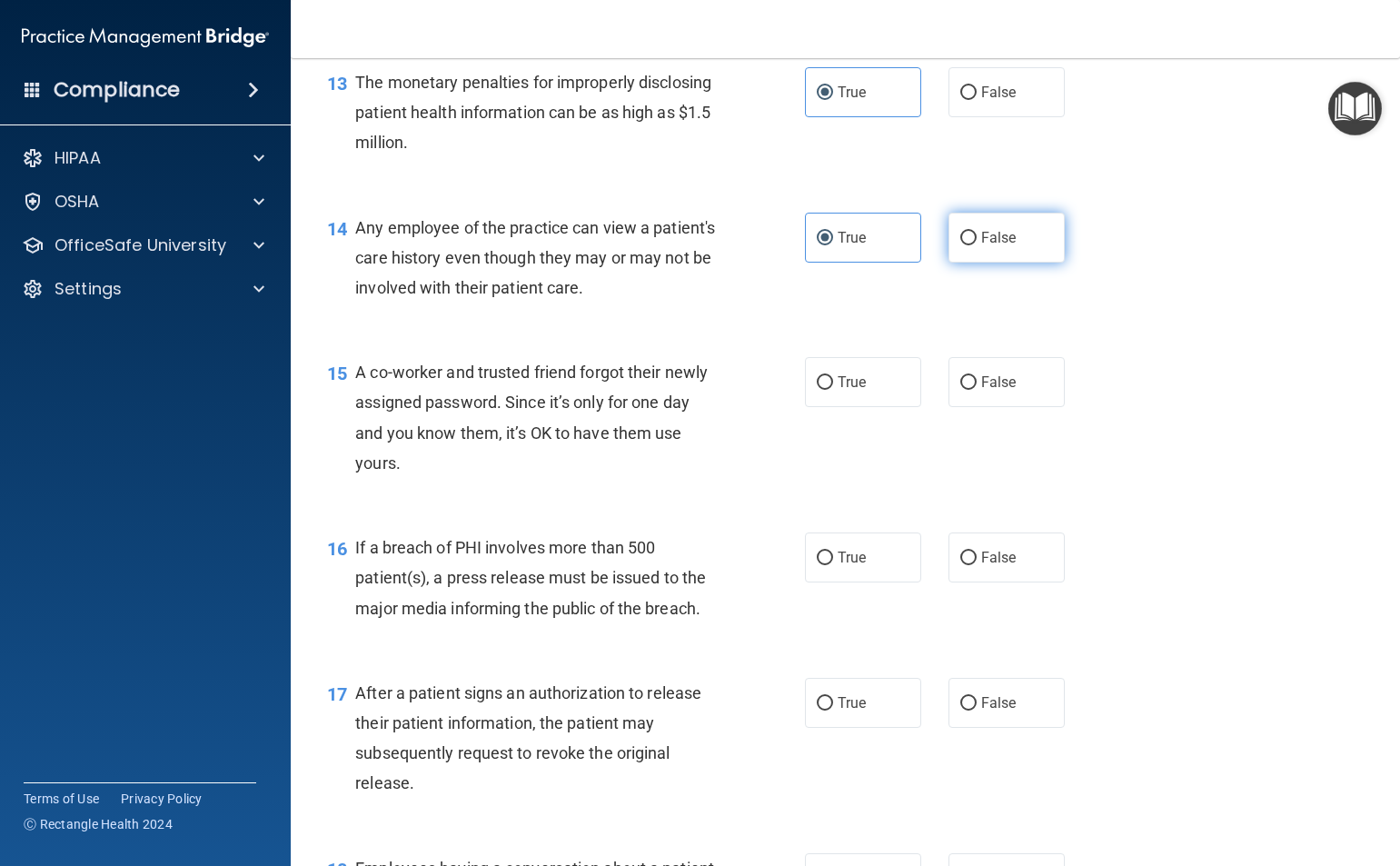
radio input "true"
radio input "false"
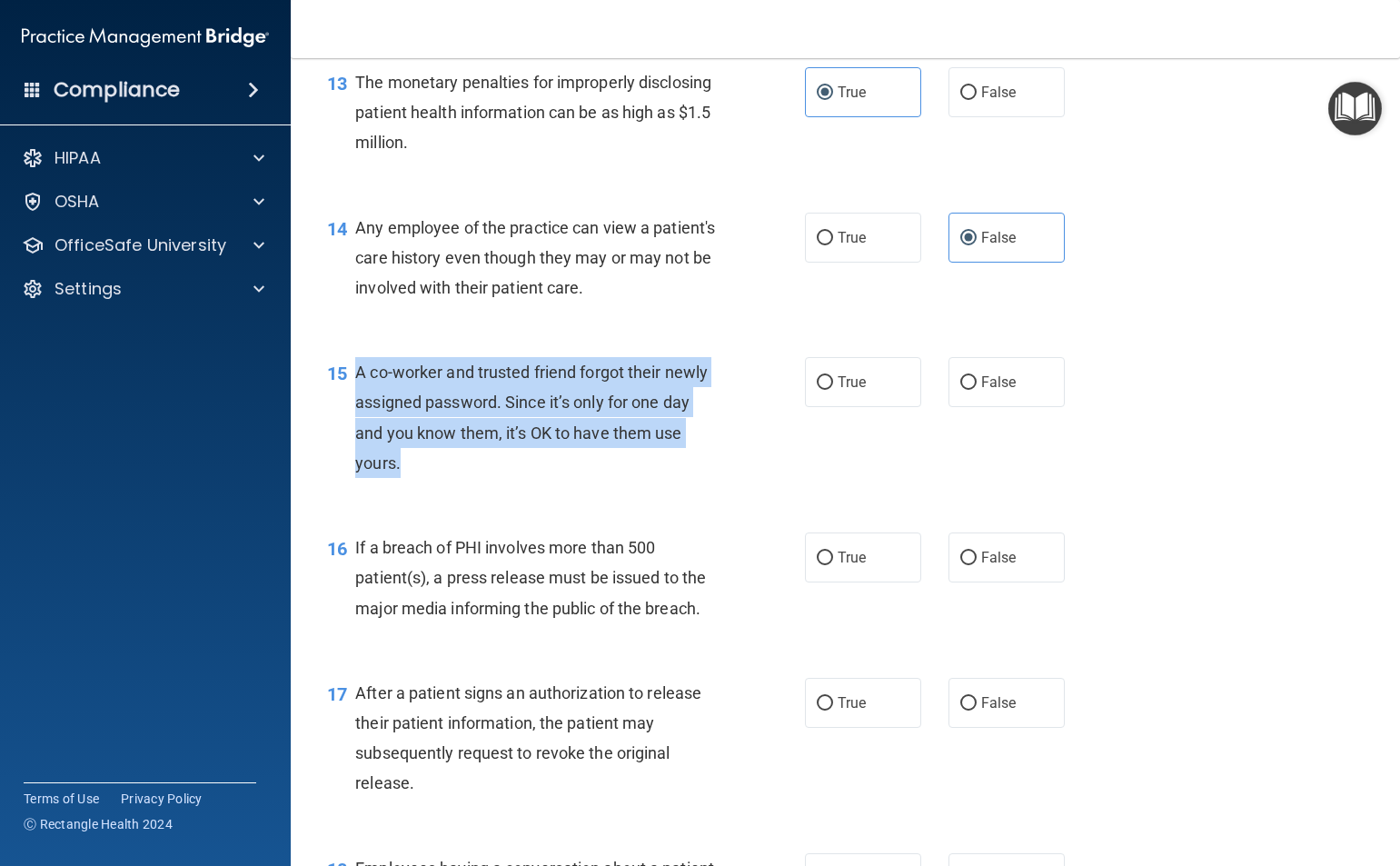
drag, startPoint x: 417, startPoint y: 483, endPoint x: 357, endPoint y: 402, distance: 100.8
click at [357, 402] on div "A co-worker and trusted friend forgot their newly assigned password. Since it’s…" at bounding box center [544, 417] width 378 height 121
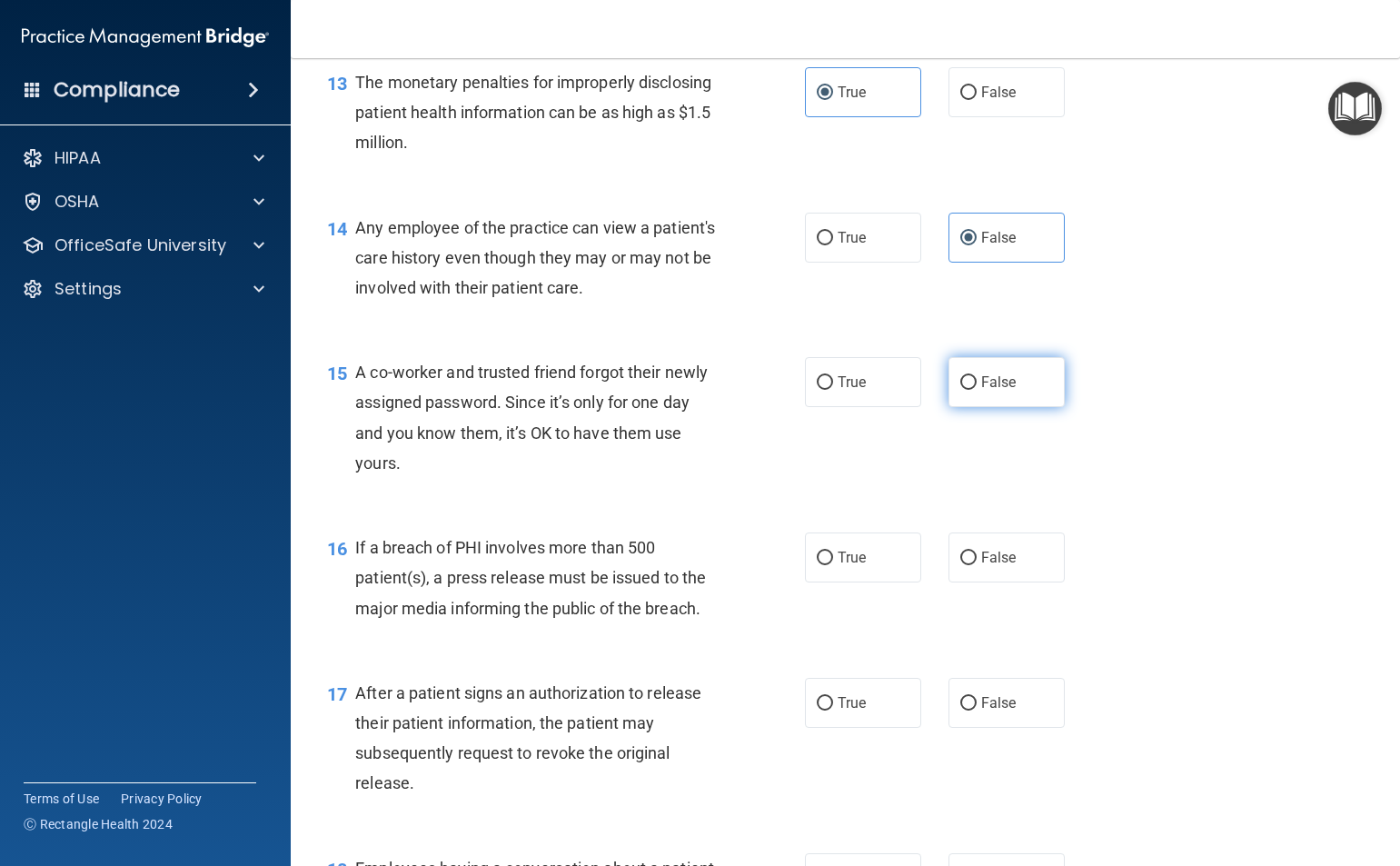
click at [999, 391] on span "False" at bounding box center [998, 382] width 35 height 17
click at [976, 390] on input "False" at bounding box center [968, 383] width 16 height 13
radio input "true"
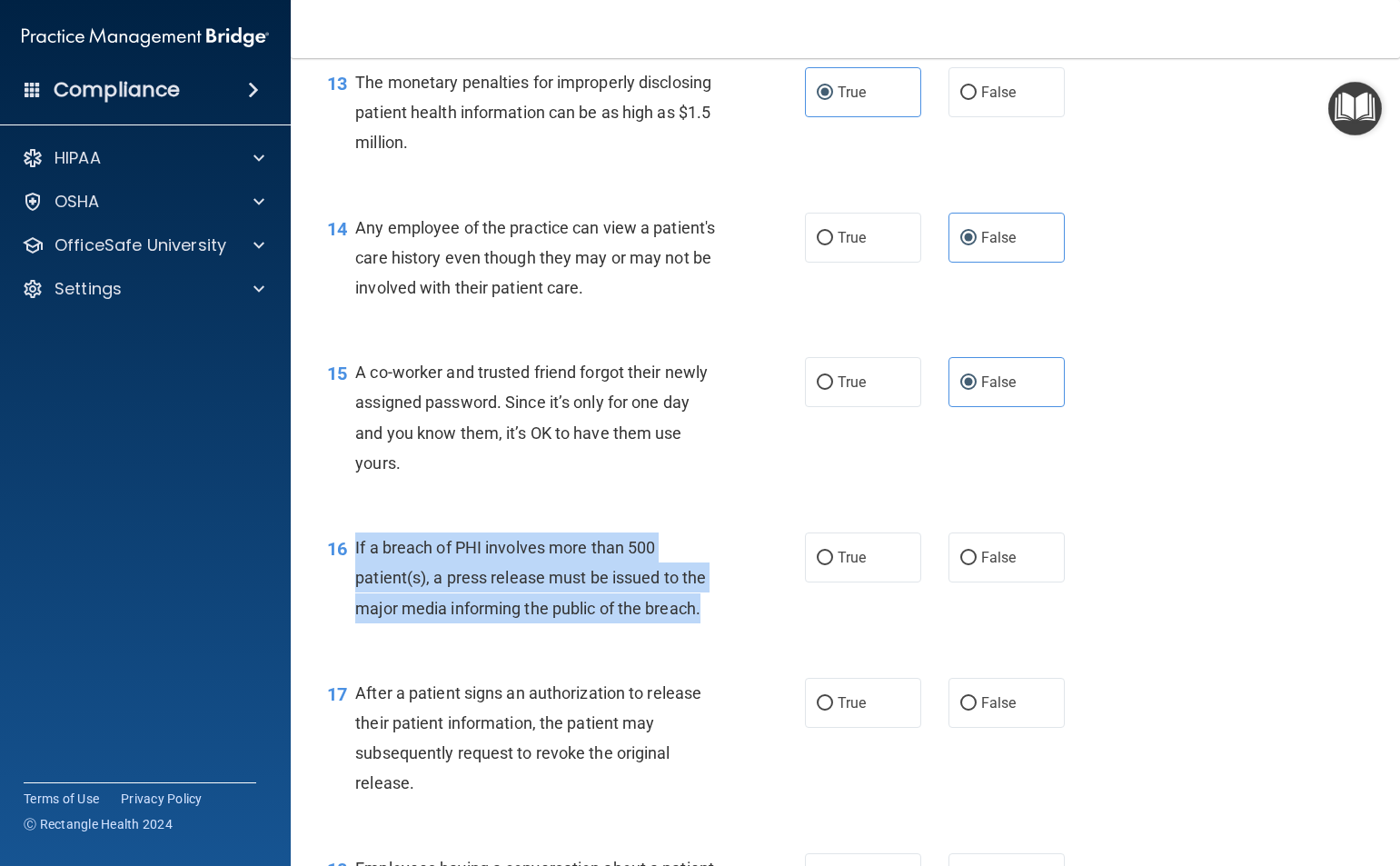
drag, startPoint x: 698, startPoint y: 642, endPoint x: 375, endPoint y: 590, distance: 327.2
click at [355, 587] on div "If a breach of PHI involves more than 500 patient(s), a press release must be i…" at bounding box center [544, 578] width 378 height 91
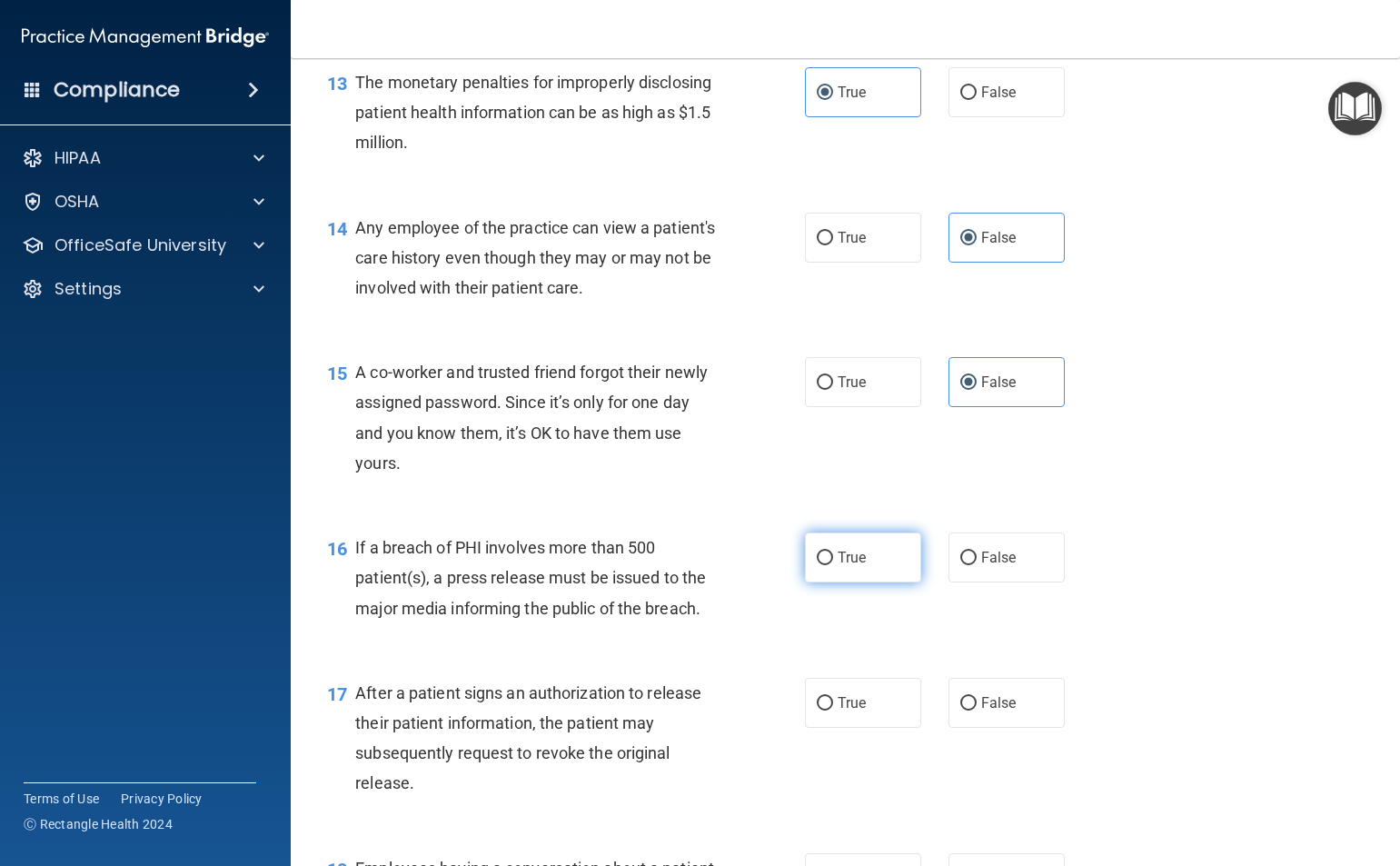
click at [846, 566] on span "True" at bounding box center [851, 557] width 28 height 17
click at [833, 565] on input "True" at bounding box center [824, 558] width 16 height 13
radio input "true"
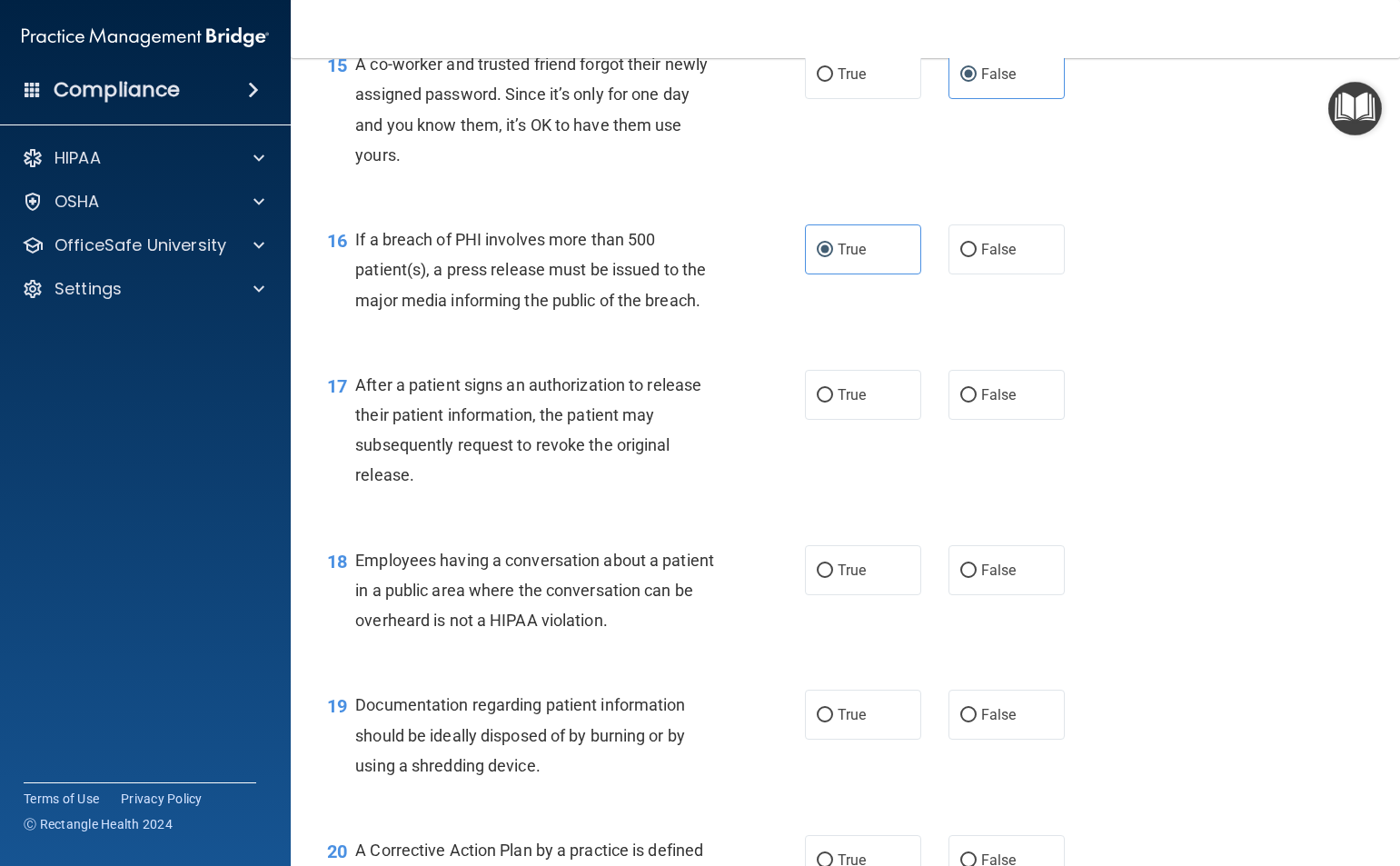
scroll to position [2272, 0]
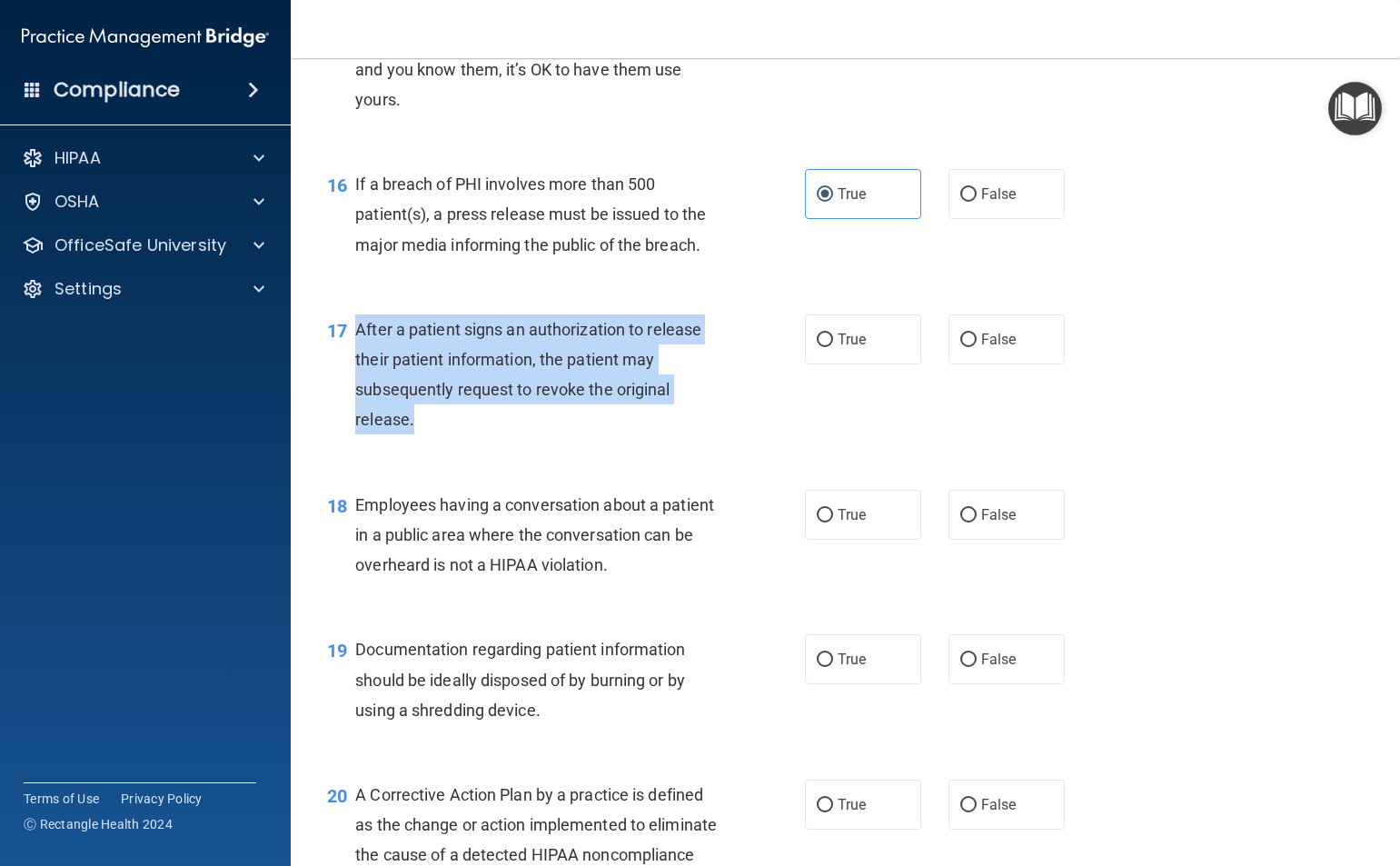
drag, startPoint x: 377, startPoint y: 426, endPoint x: 354, endPoint y: 363, distance: 67.1
click at [353, 363] on div "17 After a patient signs an authorization to release their patient information,…" at bounding box center [566, 379] width 533 height 130
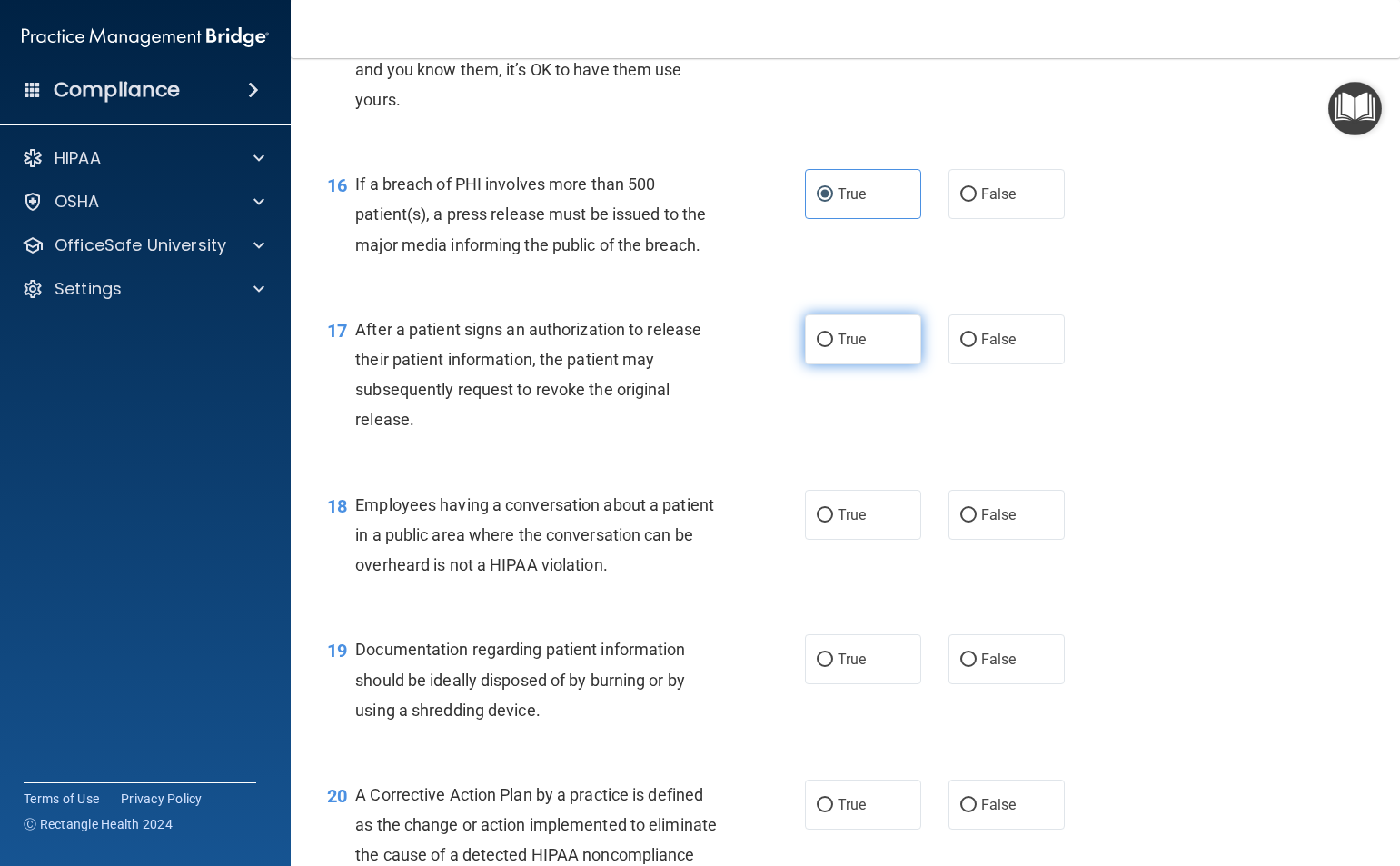
drag, startPoint x: 860, startPoint y: 355, endPoint x: 858, endPoint y: 378, distance: 23.1
click at [859, 356] on label "True" at bounding box center [863, 339] width 116 height 50
click at [833, 347] on input "True" at bounding box center [824, 340] width 16 height 13
radio input "true"
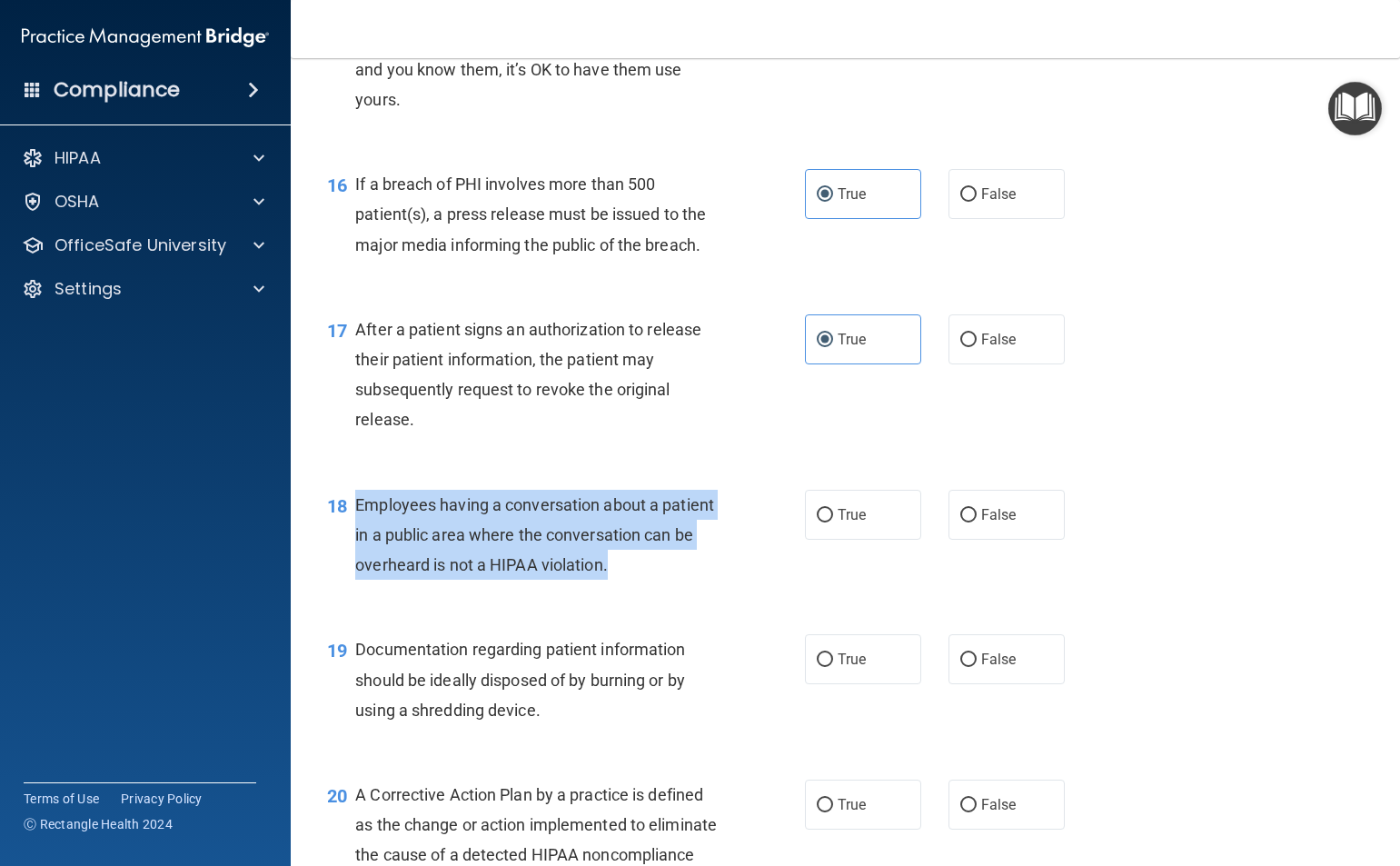
drag, startPoint x: 664, startPoint y: 597, endPoint x: 356, endPoint y: 535, distance: 314.2
click at [356, 535] on div "Employees having a conversation about a patient in a public area where the conv…" at bounding box center [544, 536] width 378 height 91
click at [960, 522] on input "False" at bounding box center [968, 516] width 16 height 13
radio input "true"
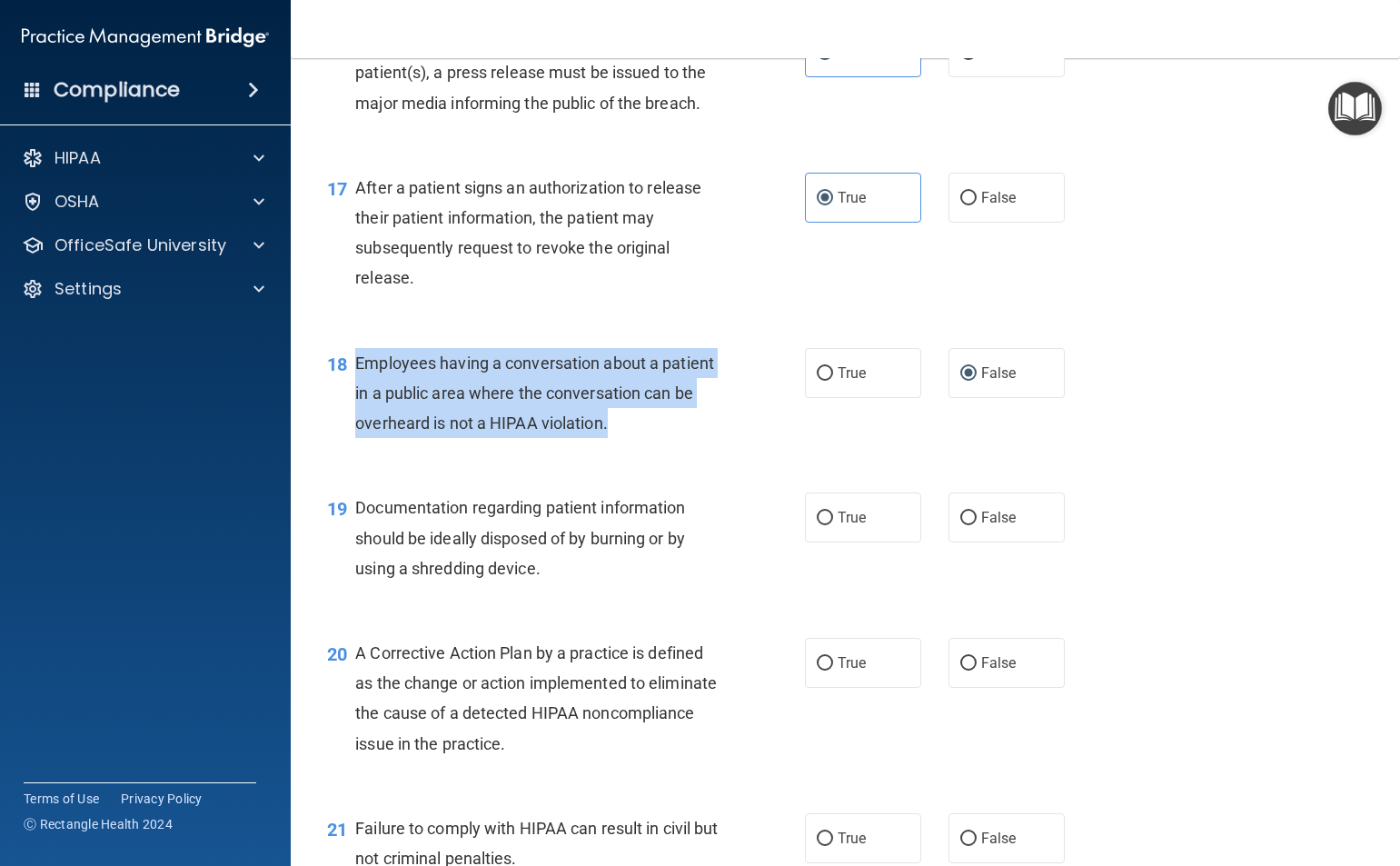
scroll to position [2545, 0]
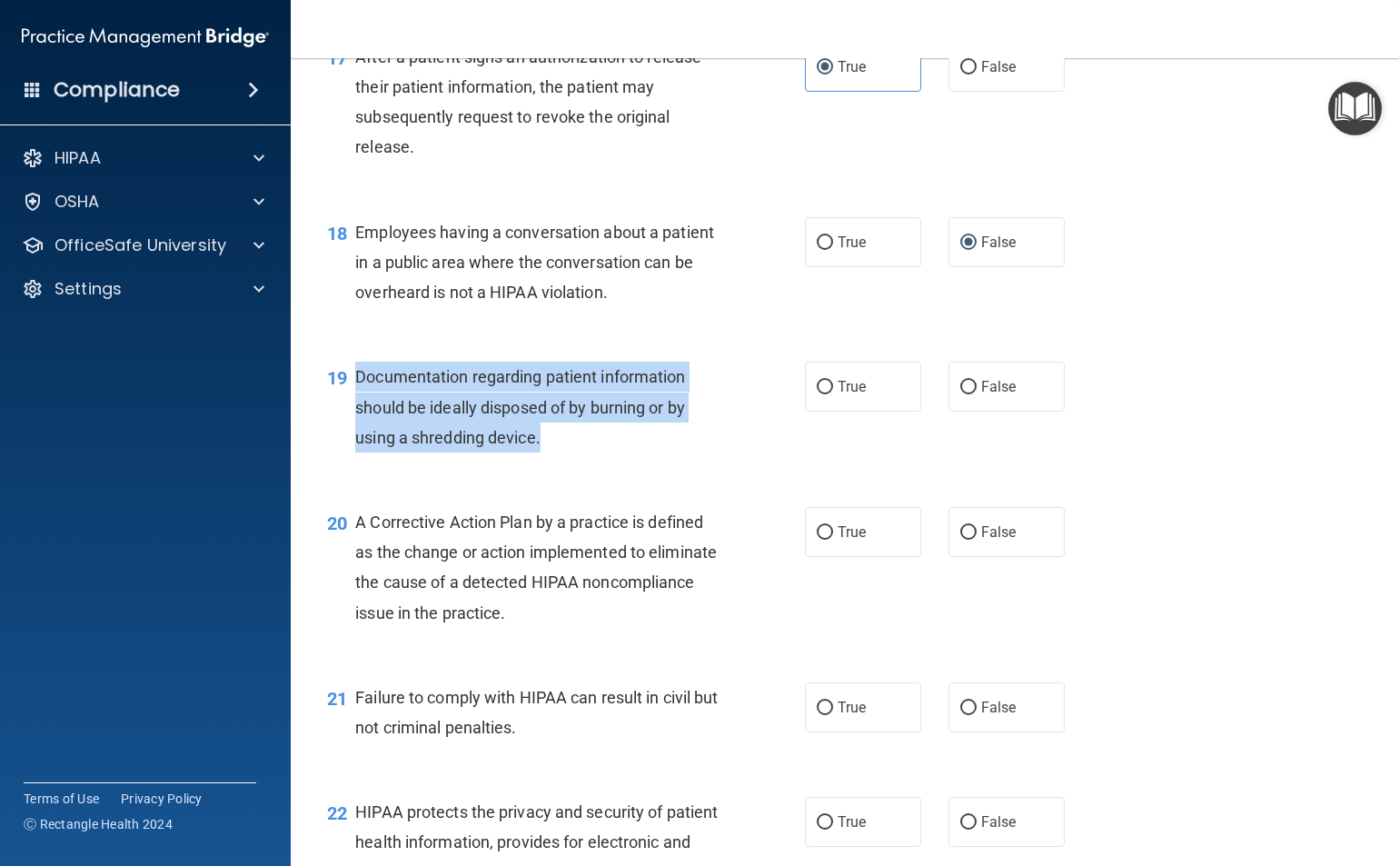
drag, startPoint x: 542, startPoint y: 480, endPoint x: 355, endPoint y: 410, distance: 199.7
click at [355, 410] on div "Documentation regarding patient information should be ideally disposed of by bu…" at bounding box center [544, 407] width 378 height 91
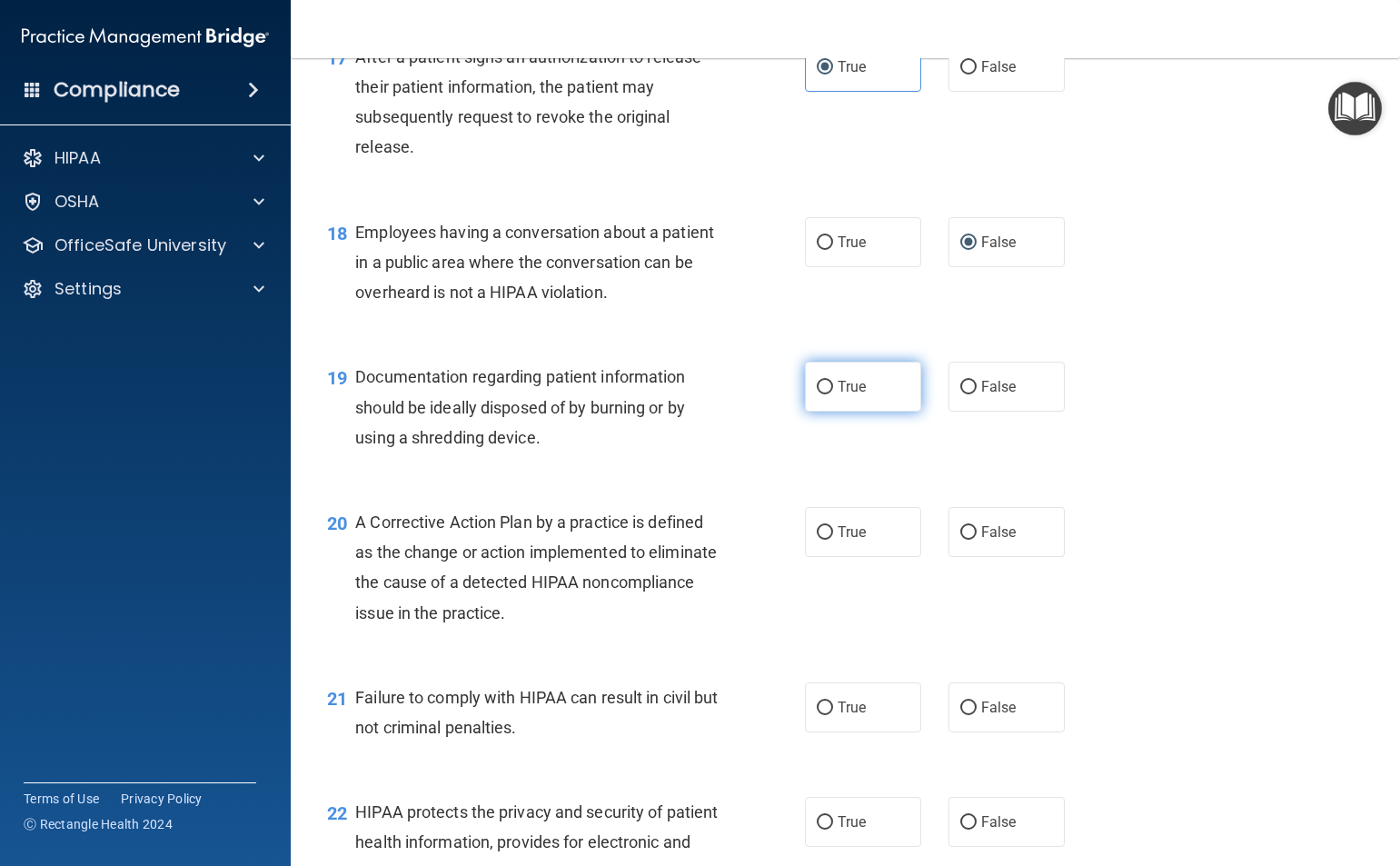
click at [861, 412] on label "True" at bounding box center [863, 386] width 116 height 50
click at [833, 395] on input "True" at bounding box center [824, 387] width 16 height 13
radio input "true"
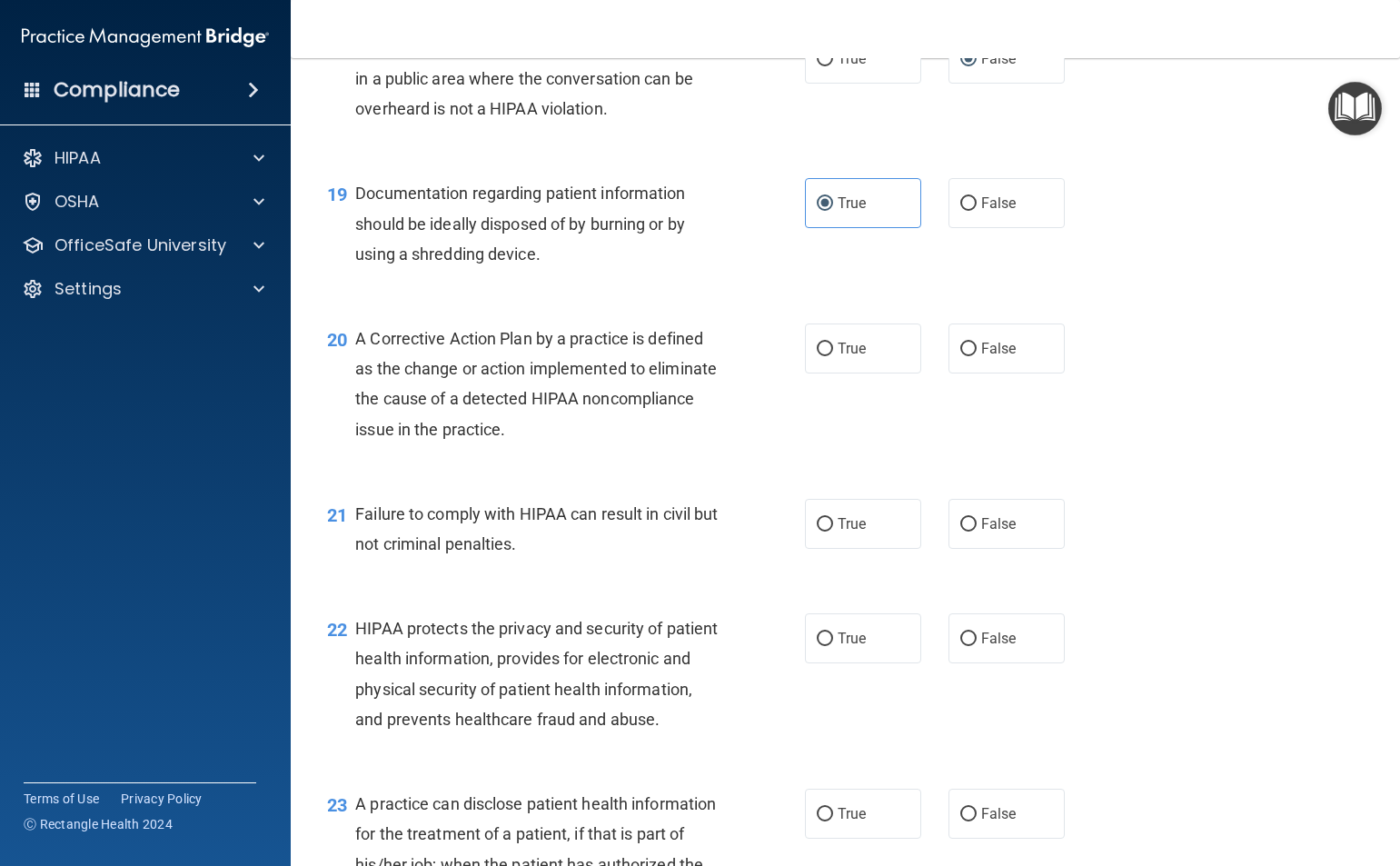
scroll to position [2727, 0]
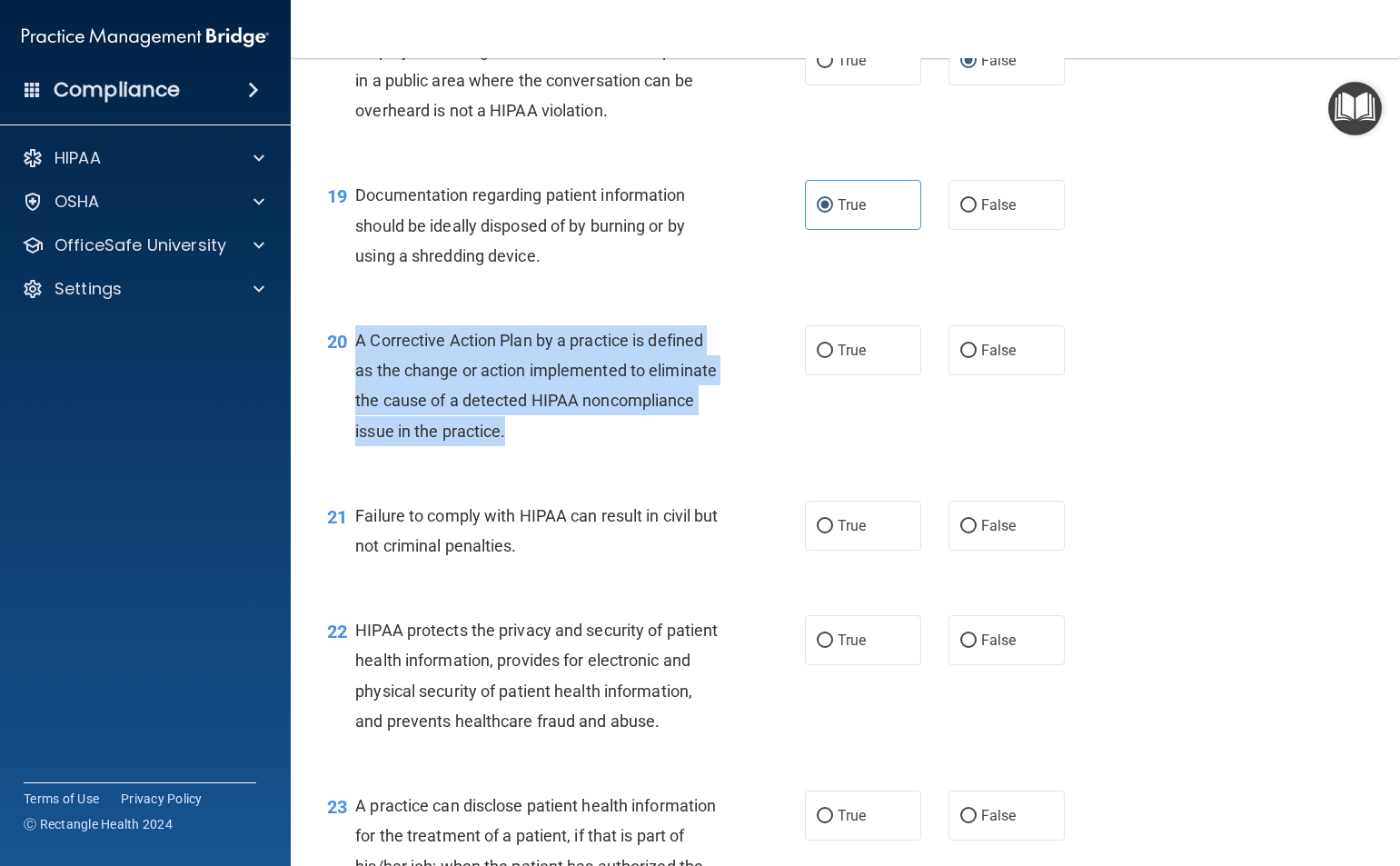
drag, startPoint x: 555, startPoint y: 452, endPoint x: 357, endPoint y: 369, distance: 214.7
click at [357, 369] on div "A Corrective Action Plan by a practice is defined as the change or action imple…" at bounding box center [544, 386] width 378 height 121
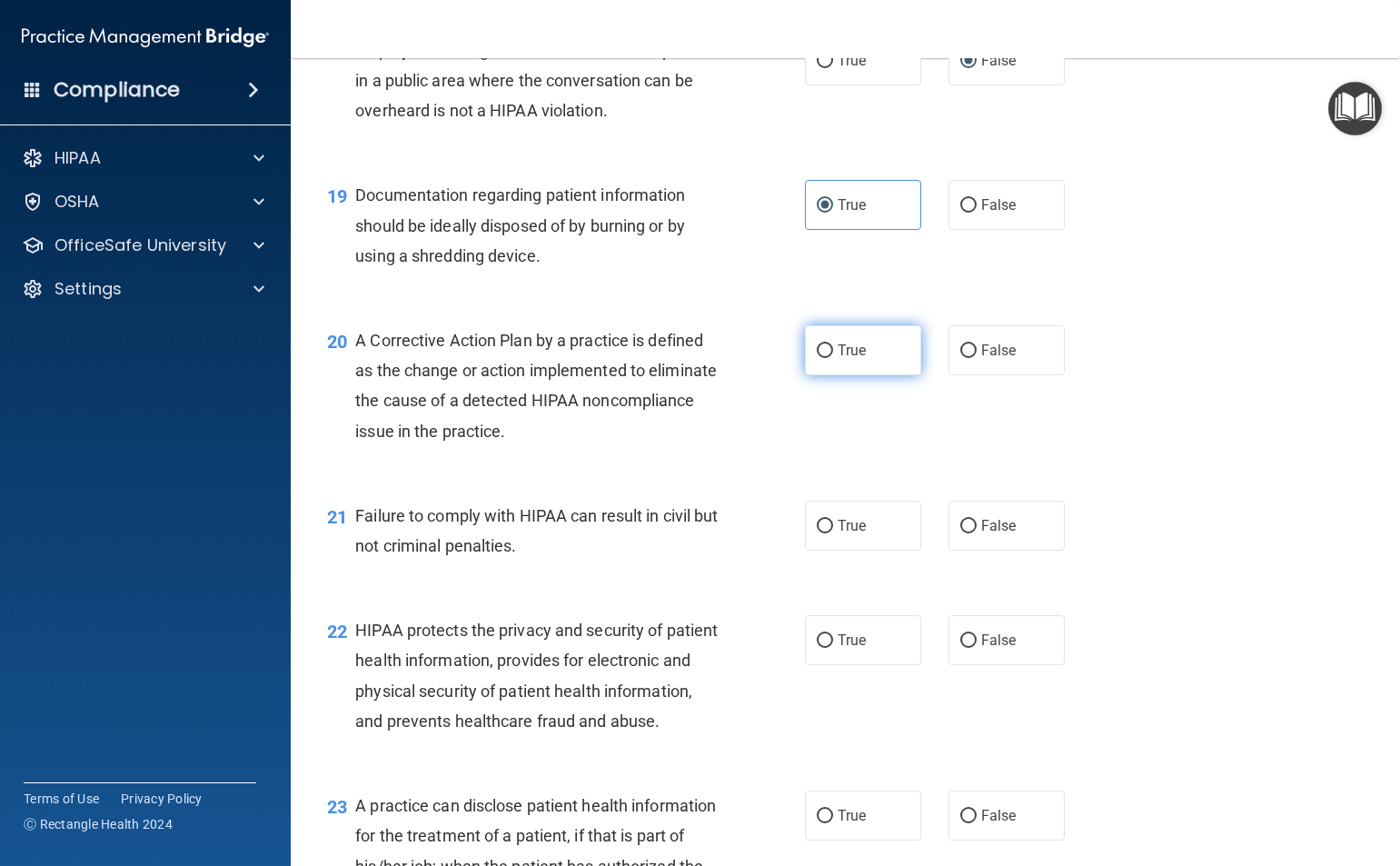
drag, startPoint x: 871, startPoint y: 363, endPoint x: 871, endPoint y: 380, distance: 17.0
click at [870, 363] on label "True" at bounding box center [863, 350] width 116 height 50
click at [833, 358] on input "True" at bounding box center [824, 351] width 16 height 13
radio input "true"
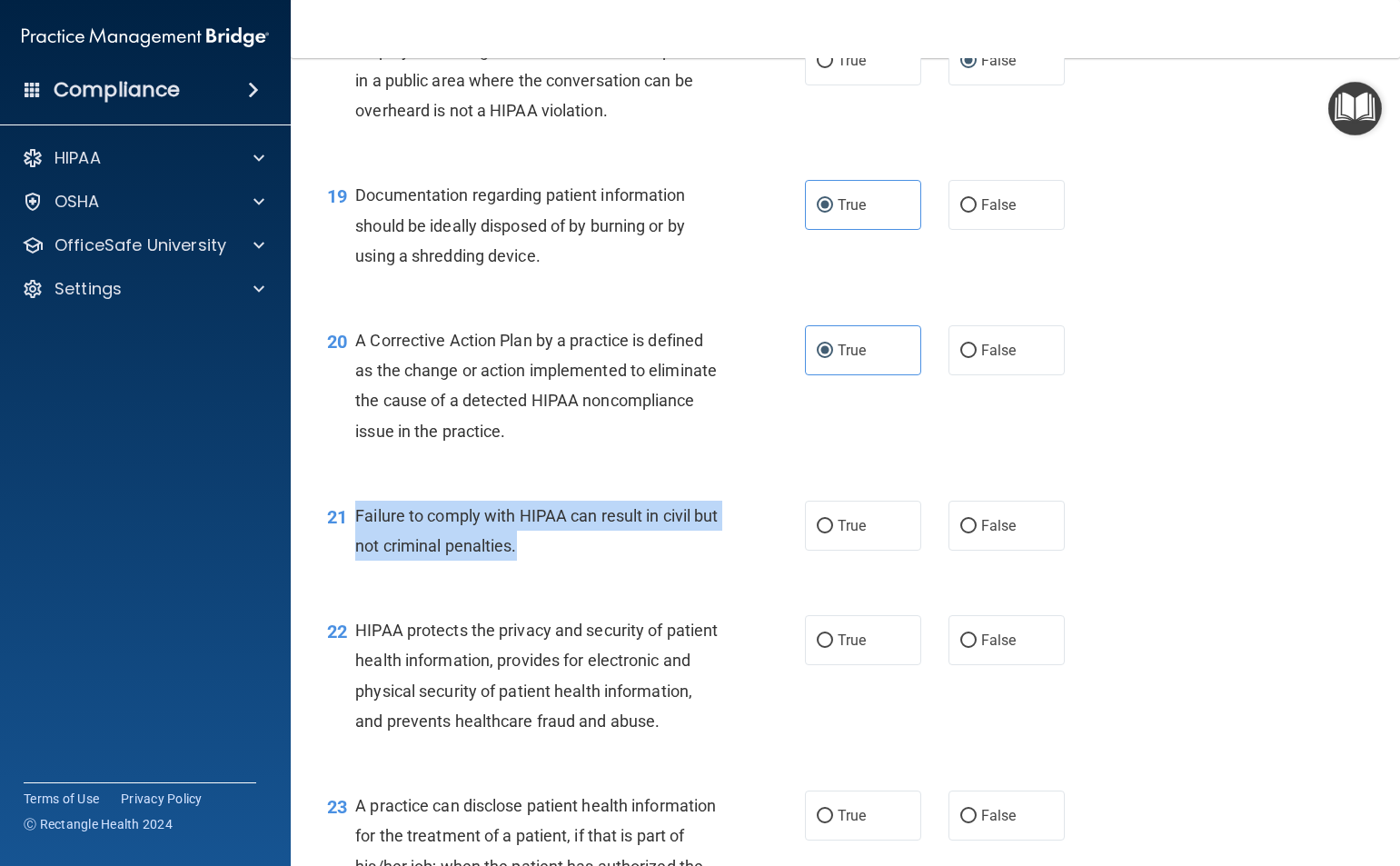
drag, startPoint x: 567, startPoint y: 581, endPoint x: 352, endPoint y: 540, distance: 218.9
click at [352, 540] on div "21 Failure to comply with HIPAA can result in civil but not criminal penalties." at bounding box center [566, 535] width 533 height 69
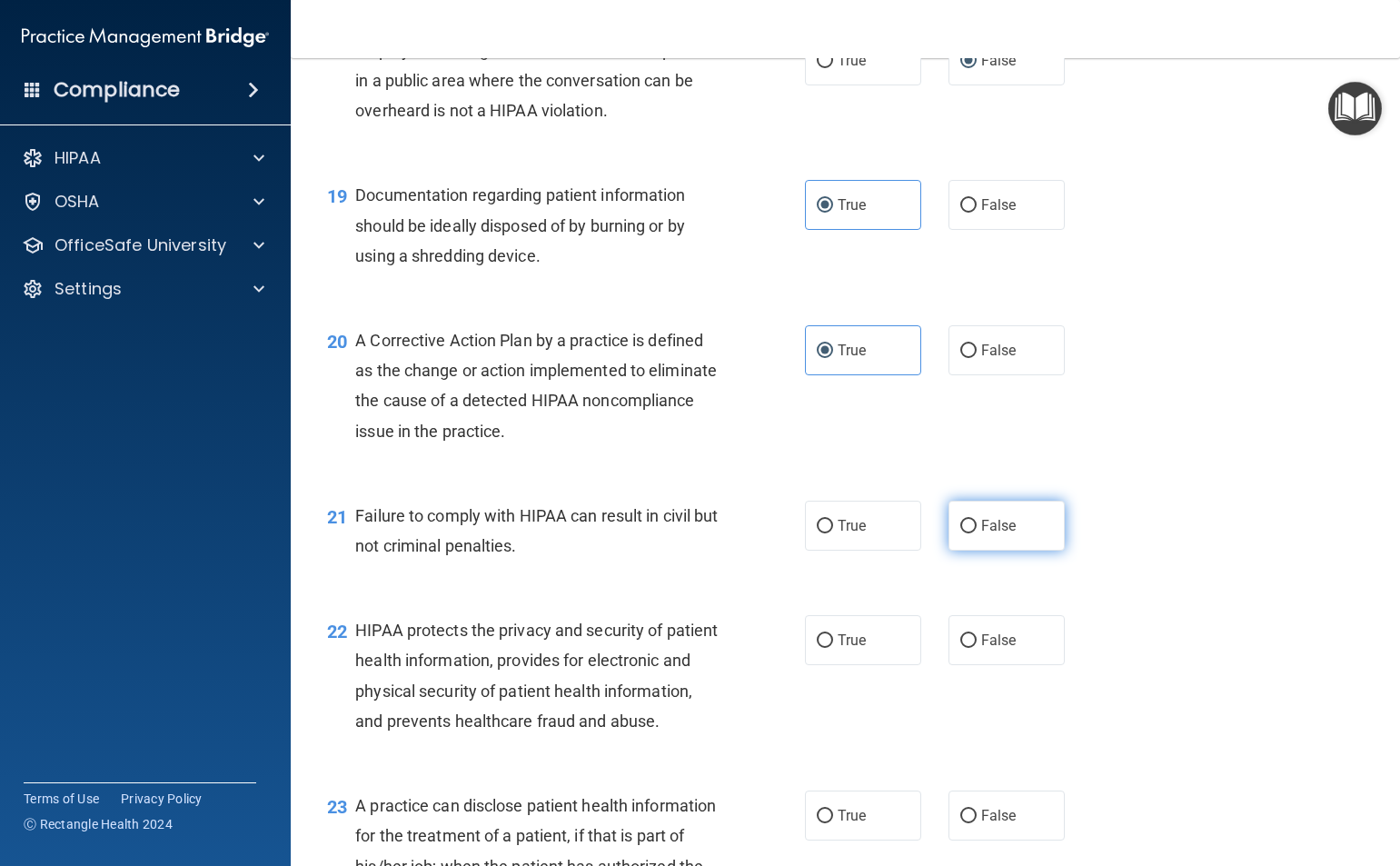
drag, startPoint x: 969, startPoint y: 540, endPoint x: 953, endPoint y: 539, distance: 16.0
click at [970, 541] on label "False" at bounding box center [1006, 525] width 116 height 50
click at [970, 534] on input "False" at bounding box center [968, 526] width 16 height 13
radio input "true"
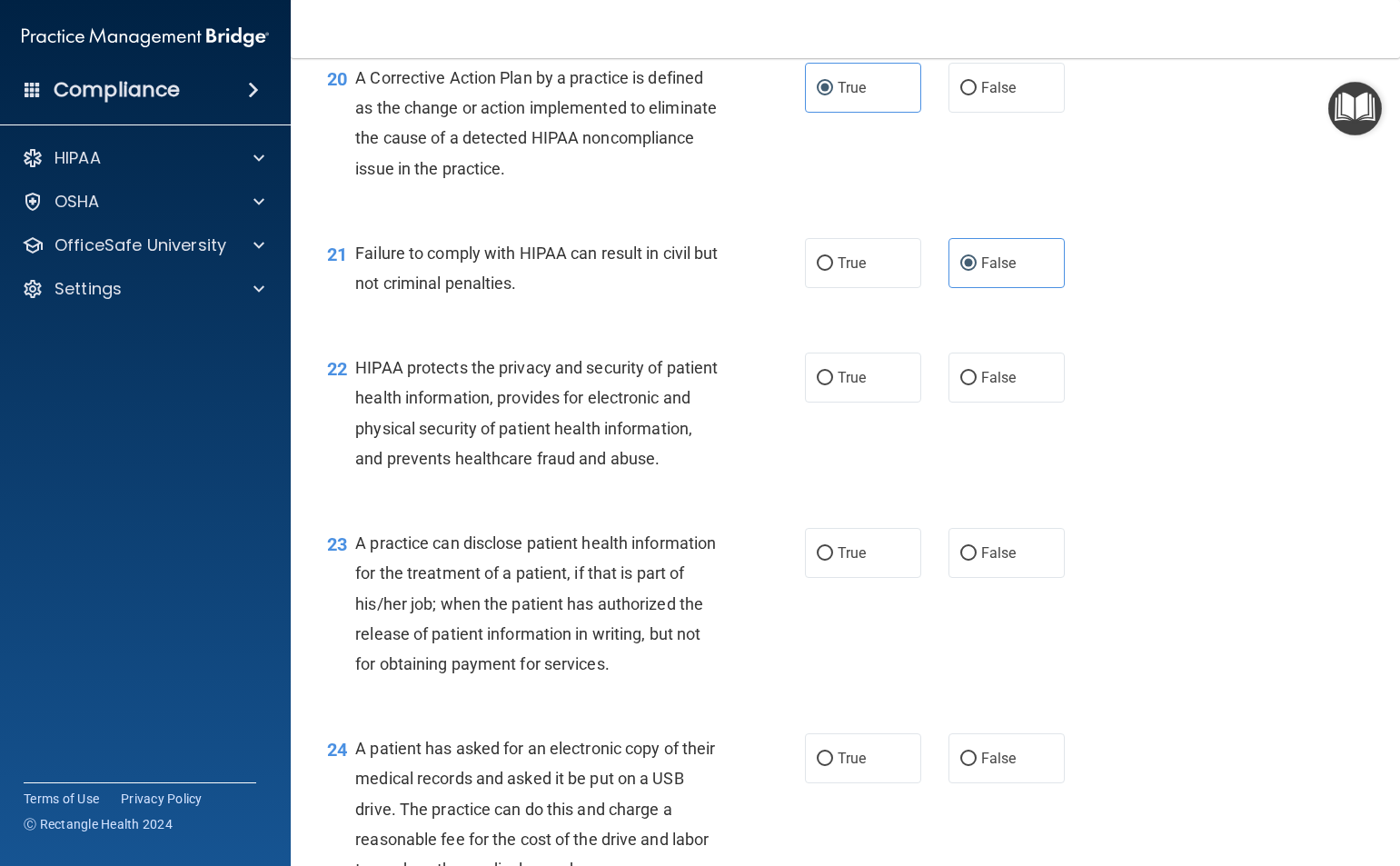
scroll to position [2999, 0]
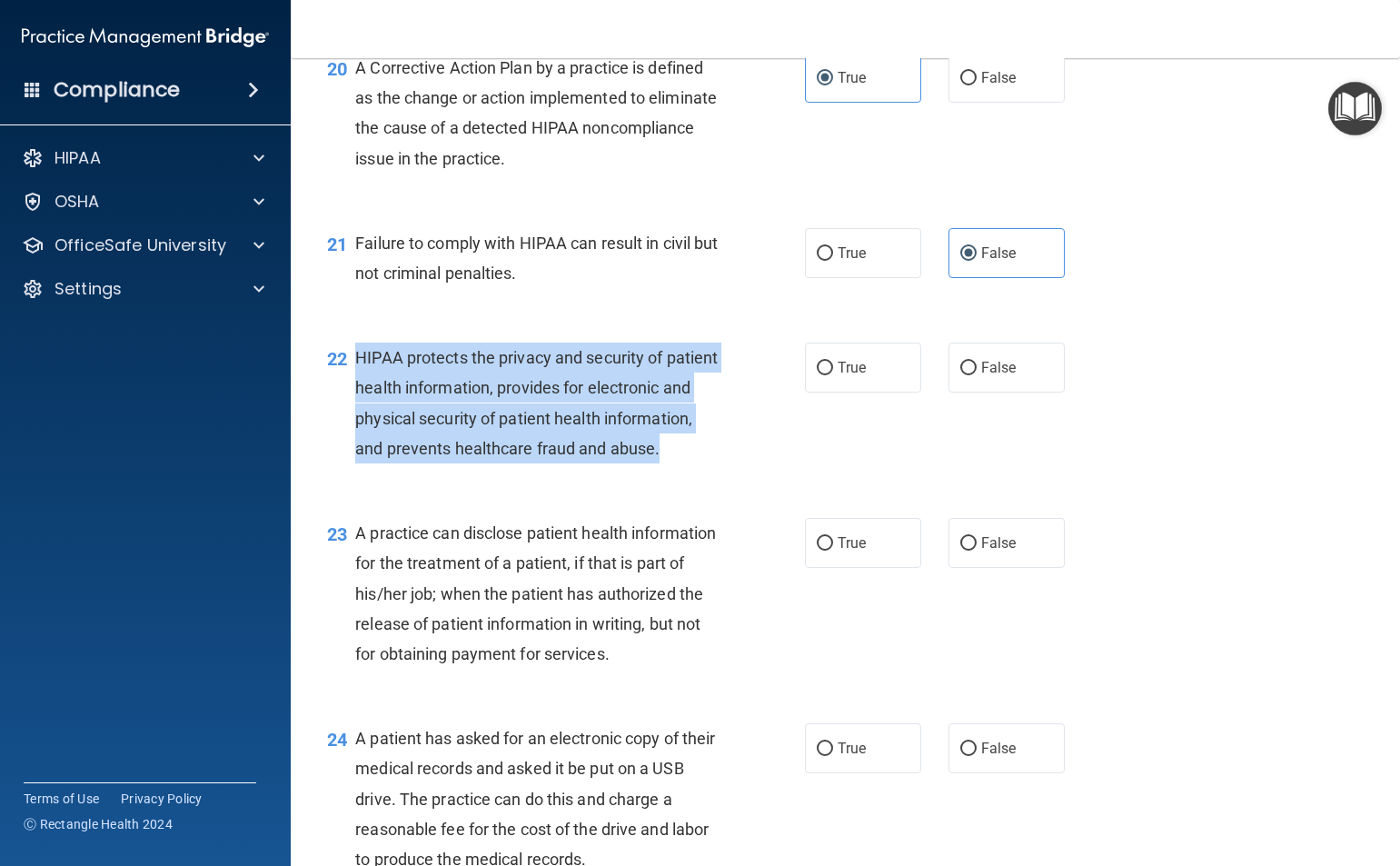
drag, startPoint x: 415, startPoint y: 503, endPoint x: 355, endPoint y: 381, distance: 136.0
click at [355, 381] on div "HIPAA protects the privacy and security of patient health information, provides…" at bounding box center [544, 403] width 378 height 121
click at [674, 472] on div "22 HIPAA protects the privacy and security of patient health information, provi…" at bounding box center [566, 407] width 533 height 130
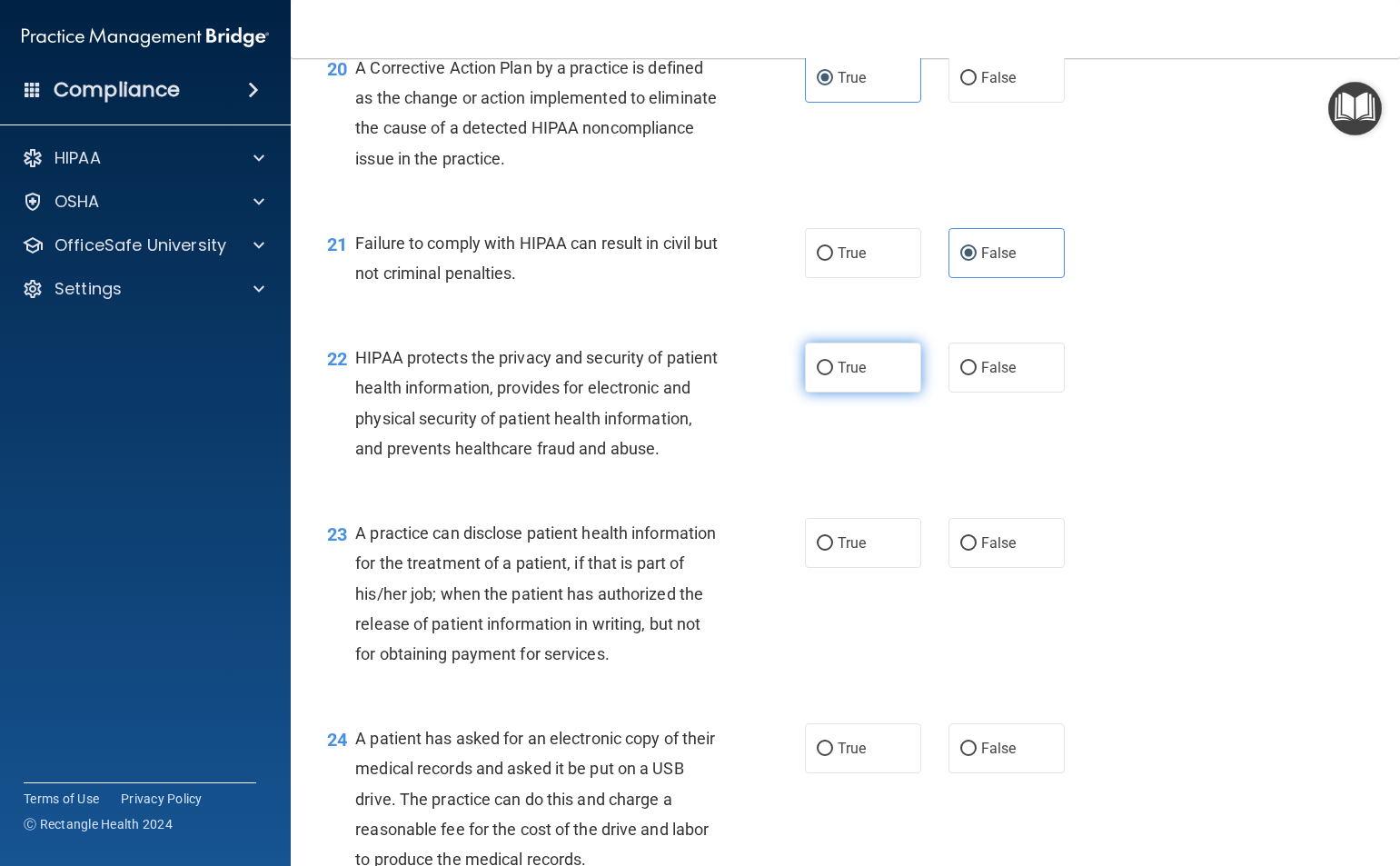
click at [837, 377] on span "True" at bounding box center [851, 367] width 28 height 17
click at [833, 376] on input "True" at bounding box center [824, 368] width 16 height 13
radio input "true"
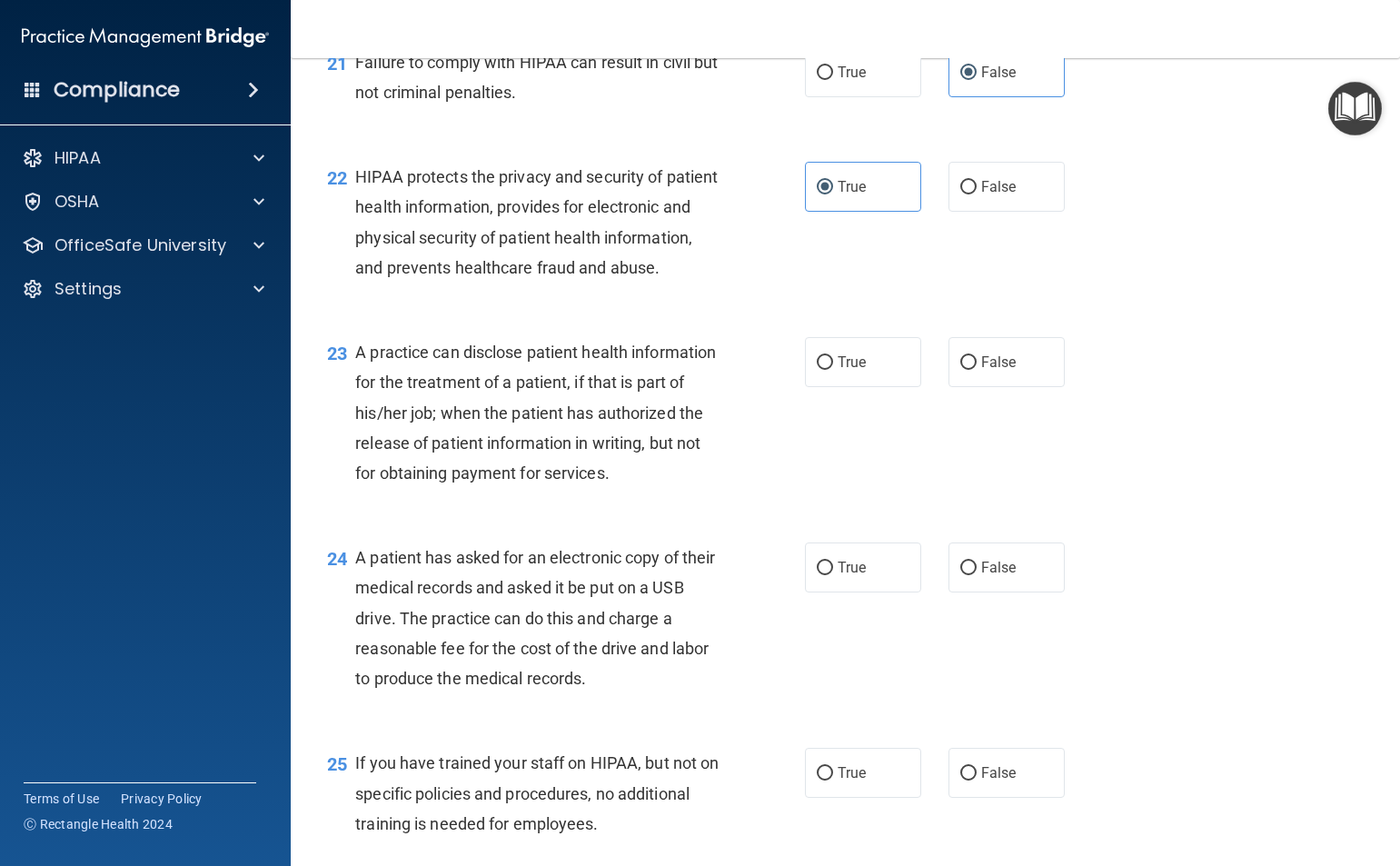
scroll to position [3181, 0]
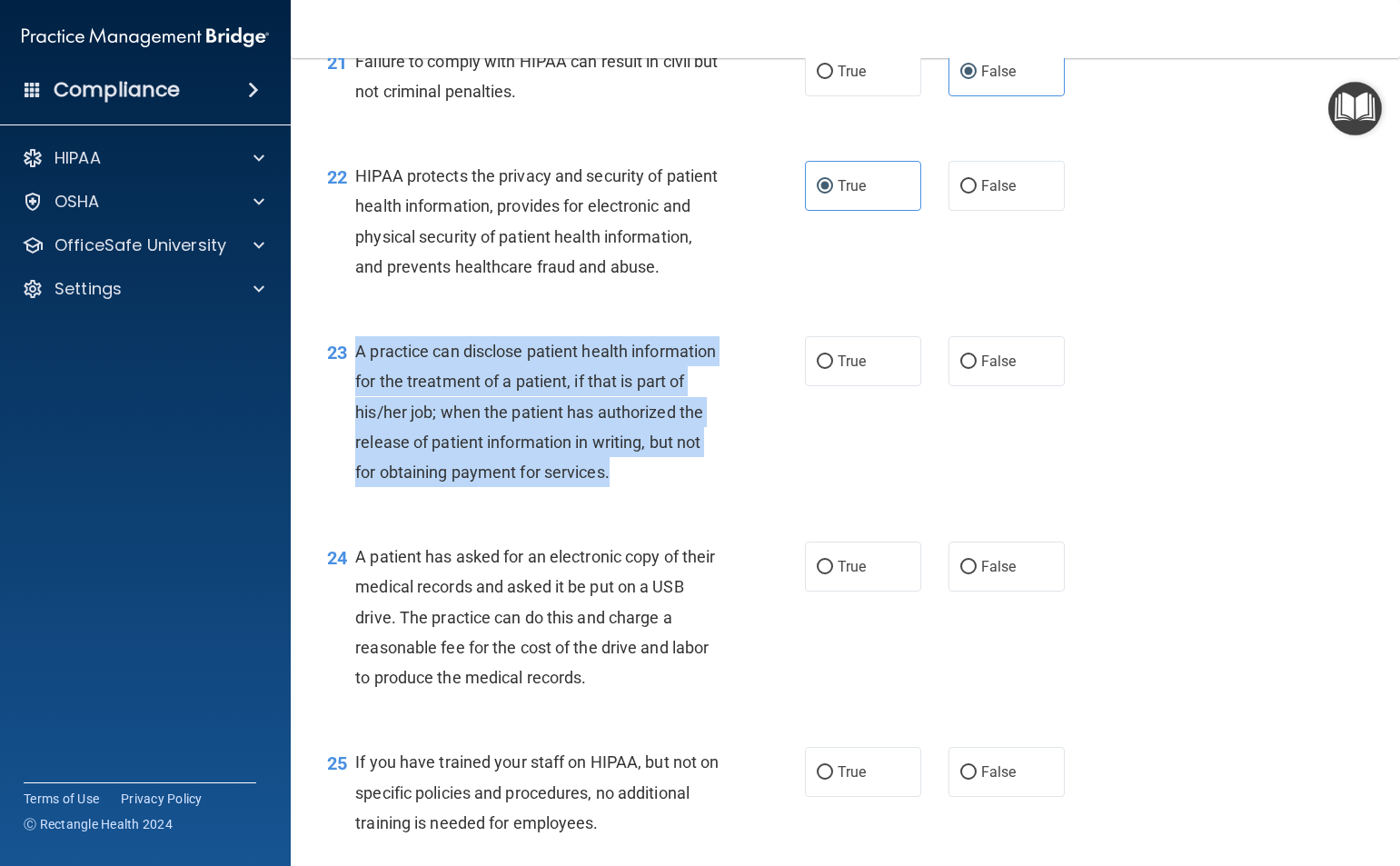
drag, startPoint x: 394, startPoint y: 530, endPoint x: 357, endPoint y: 421, distance: 115.1
click at [355, 421] on div "A practice can disclose patient health information for the treatment of a patie…" at bounding box center [544, 411] width 378 height 150
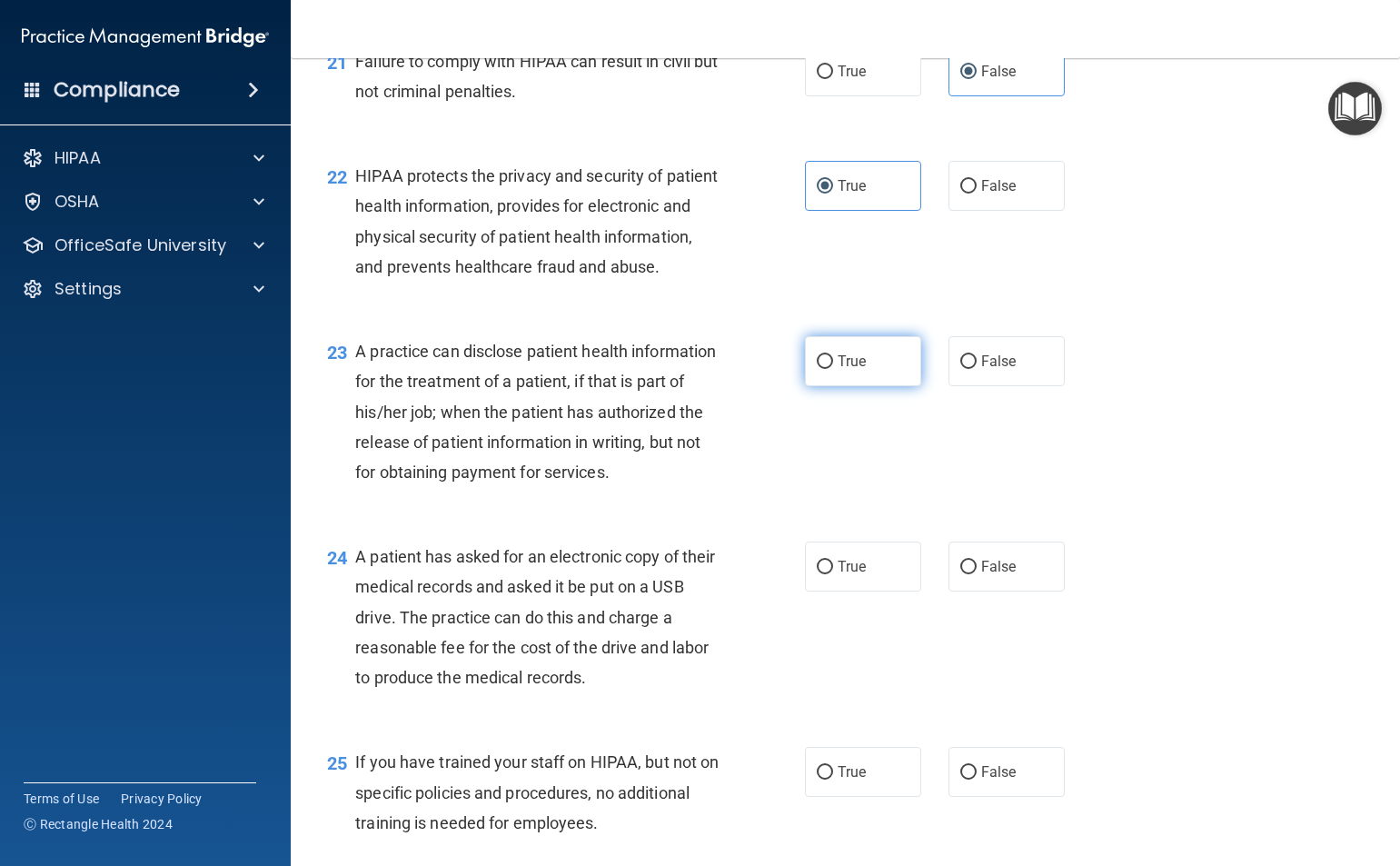
click at [825, 386] on label "True" at bounding box center [863, 361] width 116 height 50
click at [825, 369] on input "True" at bounding box center [824, 362] width 16 height 13
radio input "true"
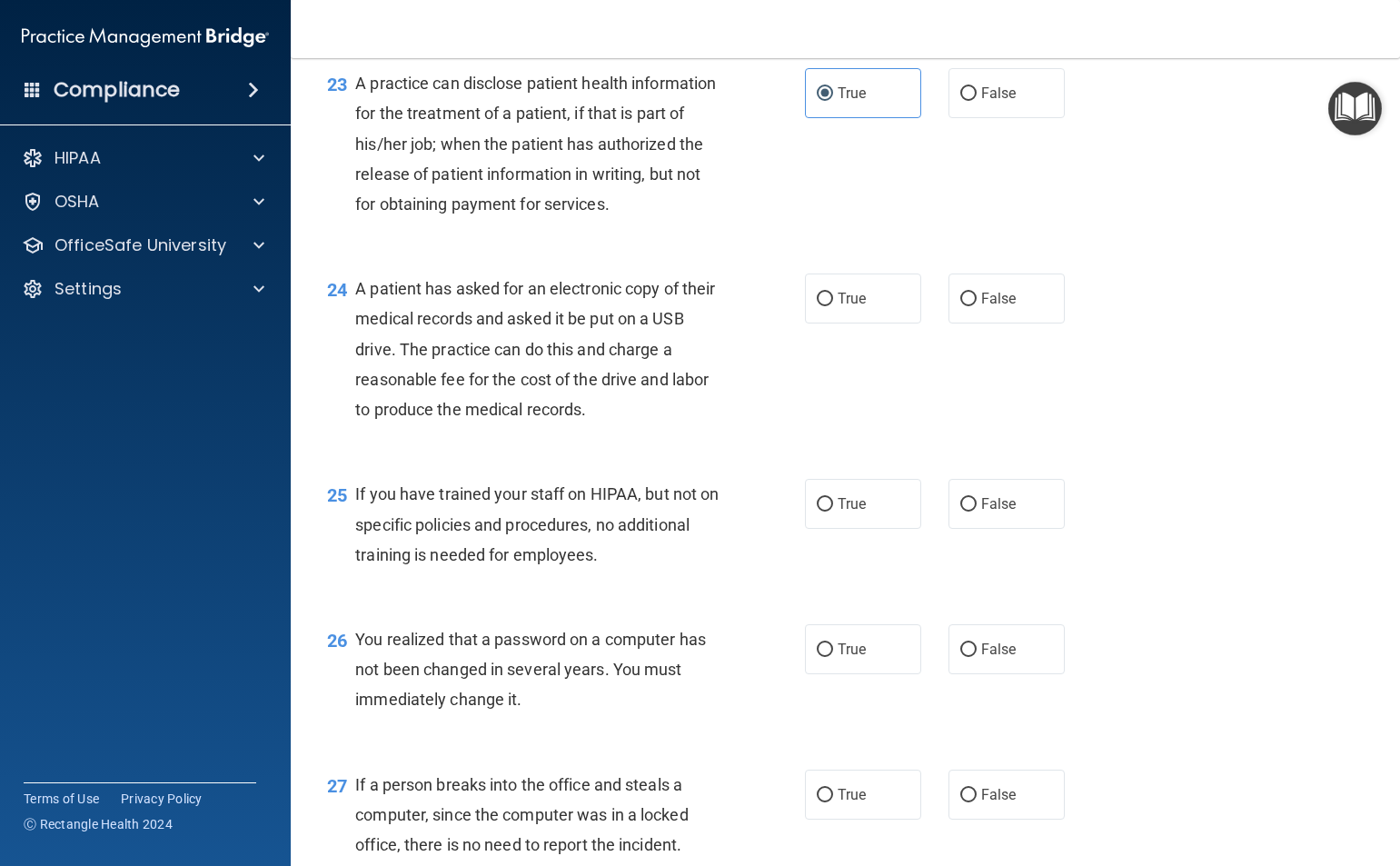
scroll to position [3454, 0]
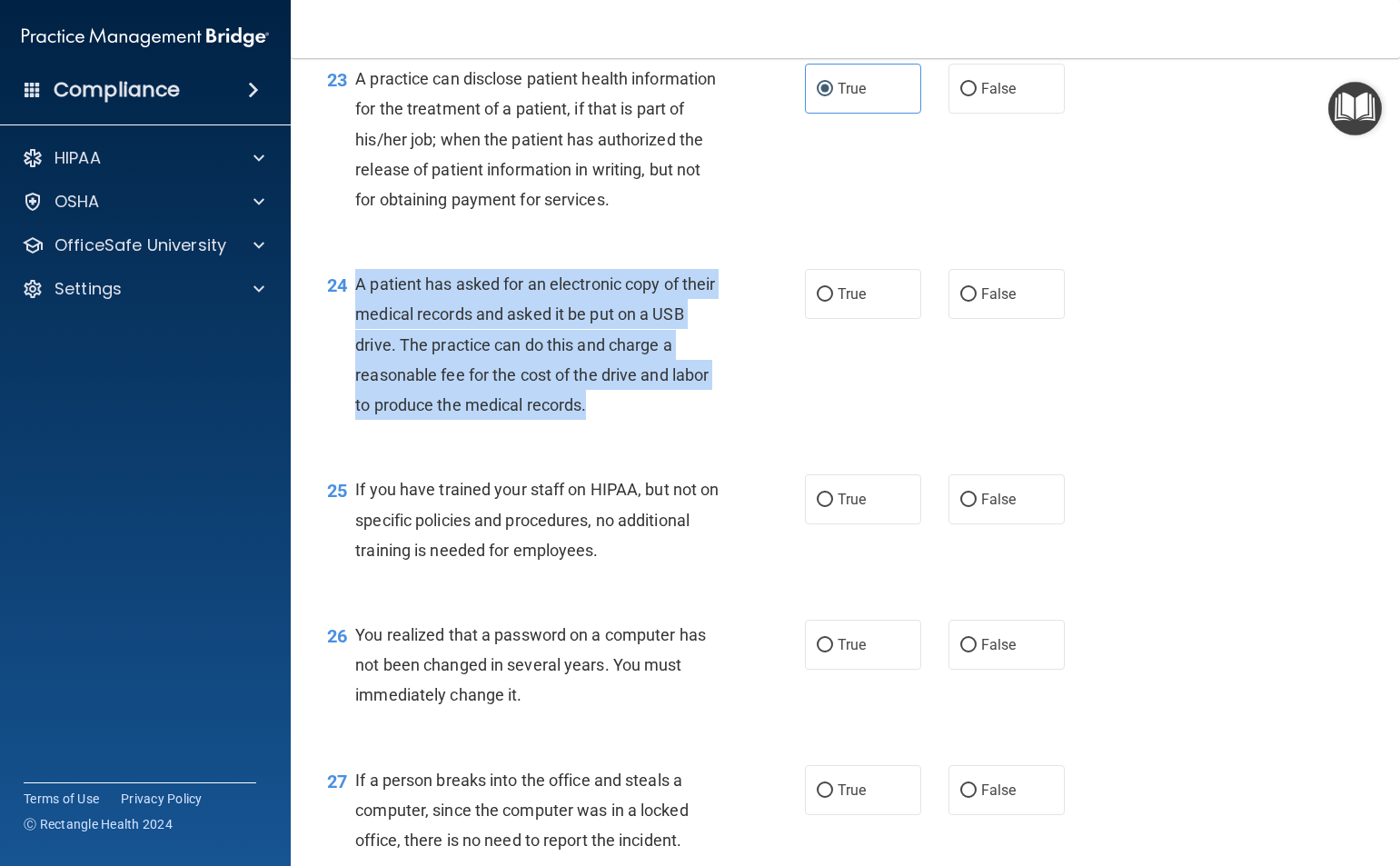
drag, startPoint x: 600, startPoint y: 514, endPoint x: 353, endPoint y: 379, distance: 281.5
click at [353, 379] on div "24 A patient has asked for an electronic copy of their medical records and aske…" at bounding box center [566, 348] width 533 height 160
click at [682, 420] on div "A patient has asked for an electronic copy of their medical records and asked i…" at bounding box center [544, 344] width 378 height 150
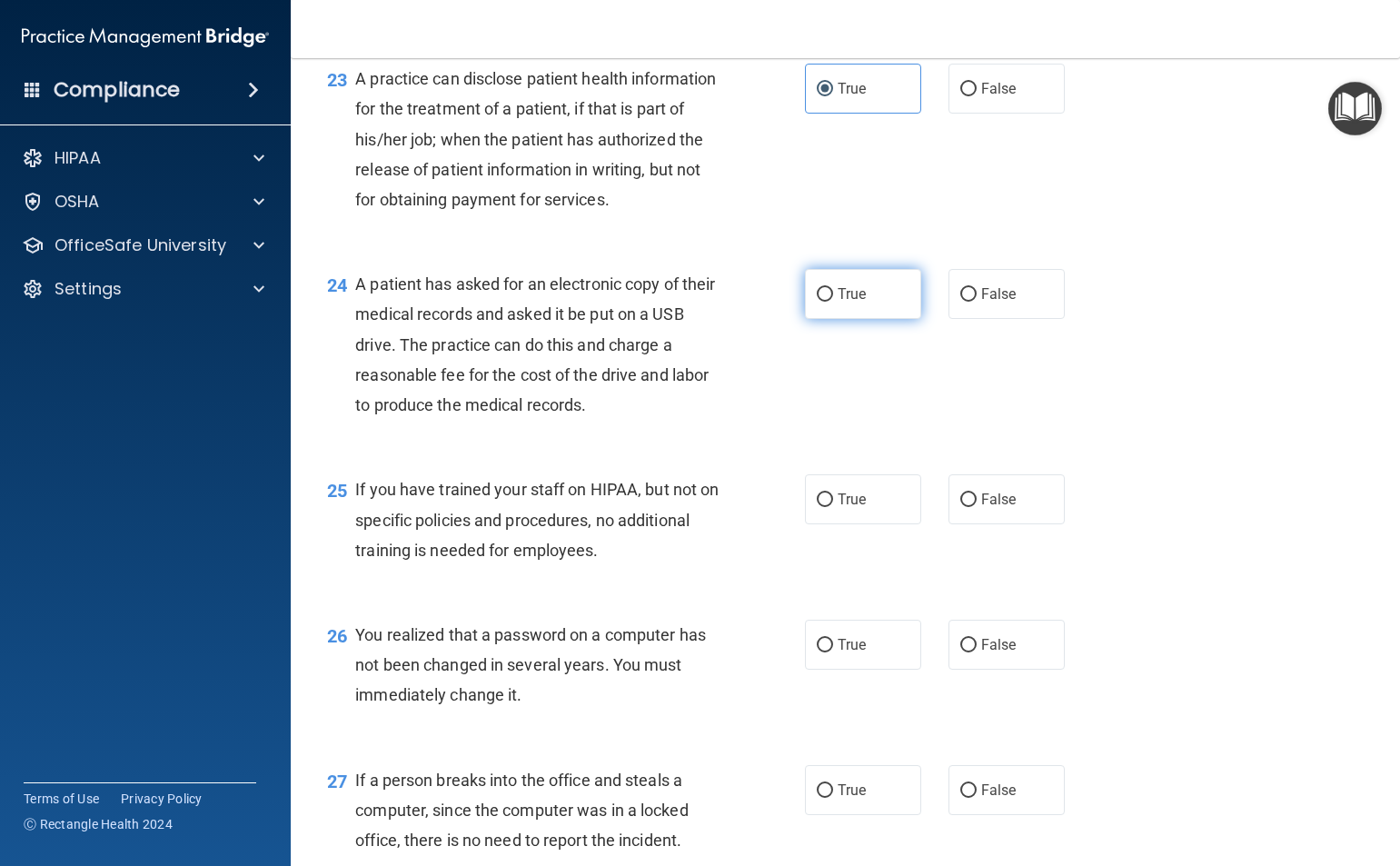
click at [837, 303] on span "True" at bounding box center [851, 294] width 28 height 17
click at [831, 302] on input "True" at bounding box center [824, 294] width 16 height 13
radio input "true"
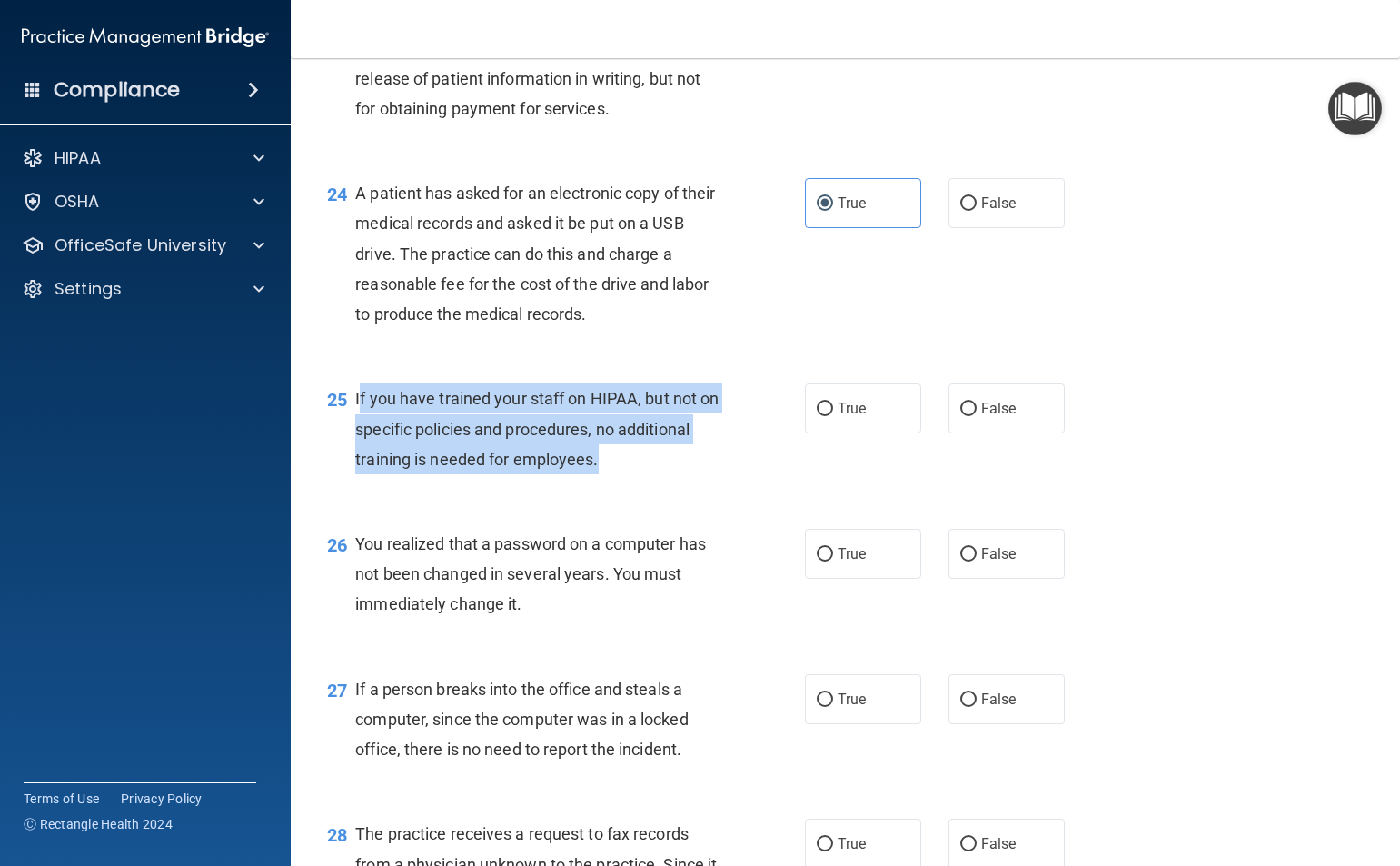
drag, startPoint x: 688, startPoint y: 557, endPoint x: 359, endPoint y: 493, distance: 335.2
click at [359, 474] on div "If you have trained your staff on HIPAA, but not on specific policies and proce…" at bounding box center [544, 429] width 378 height 91
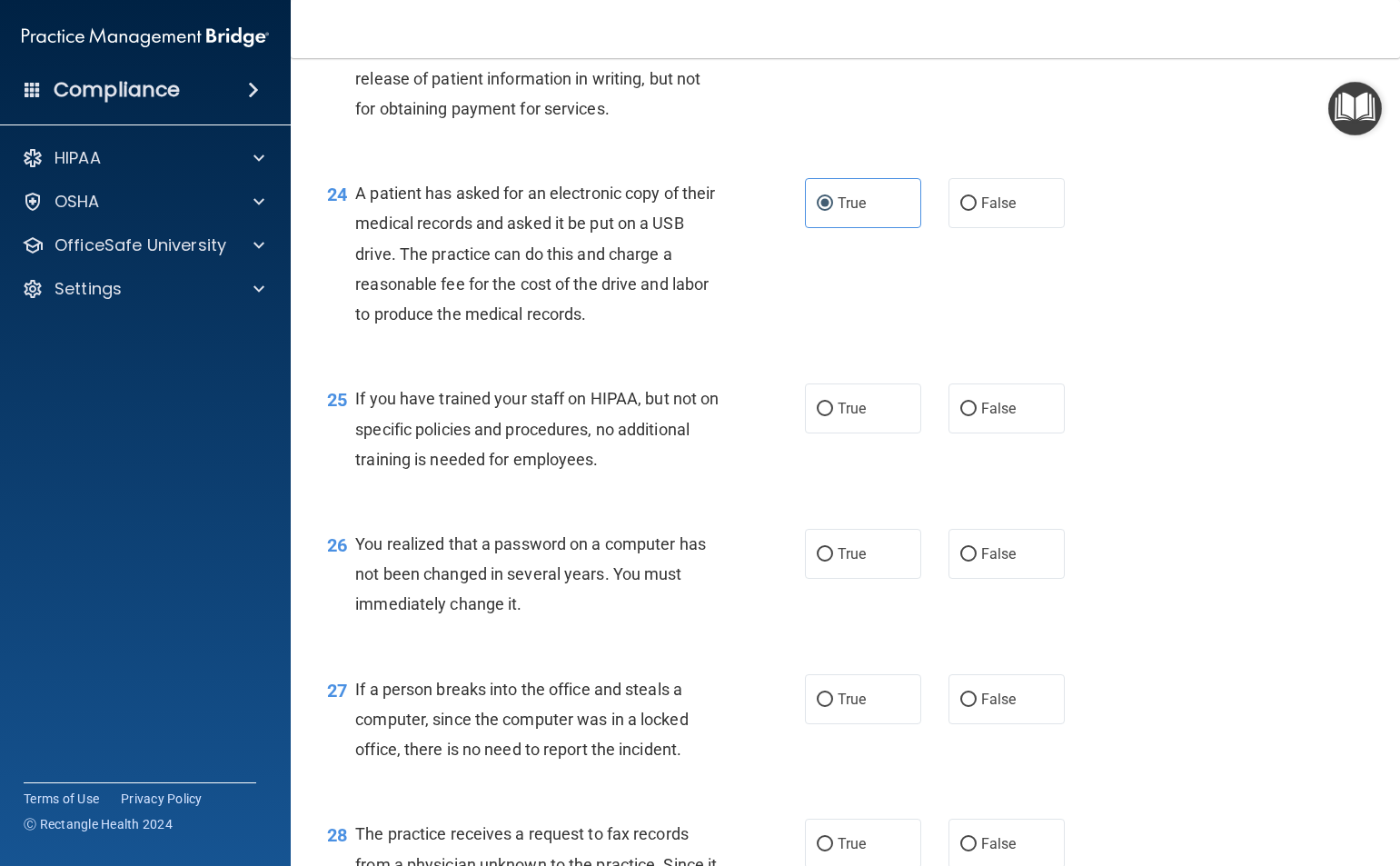
click at [355, 468] on span "If you have trained your staff on HIPAA, but not on specific policies and proce…" at bounding box center [536, 429] width 363 height 80
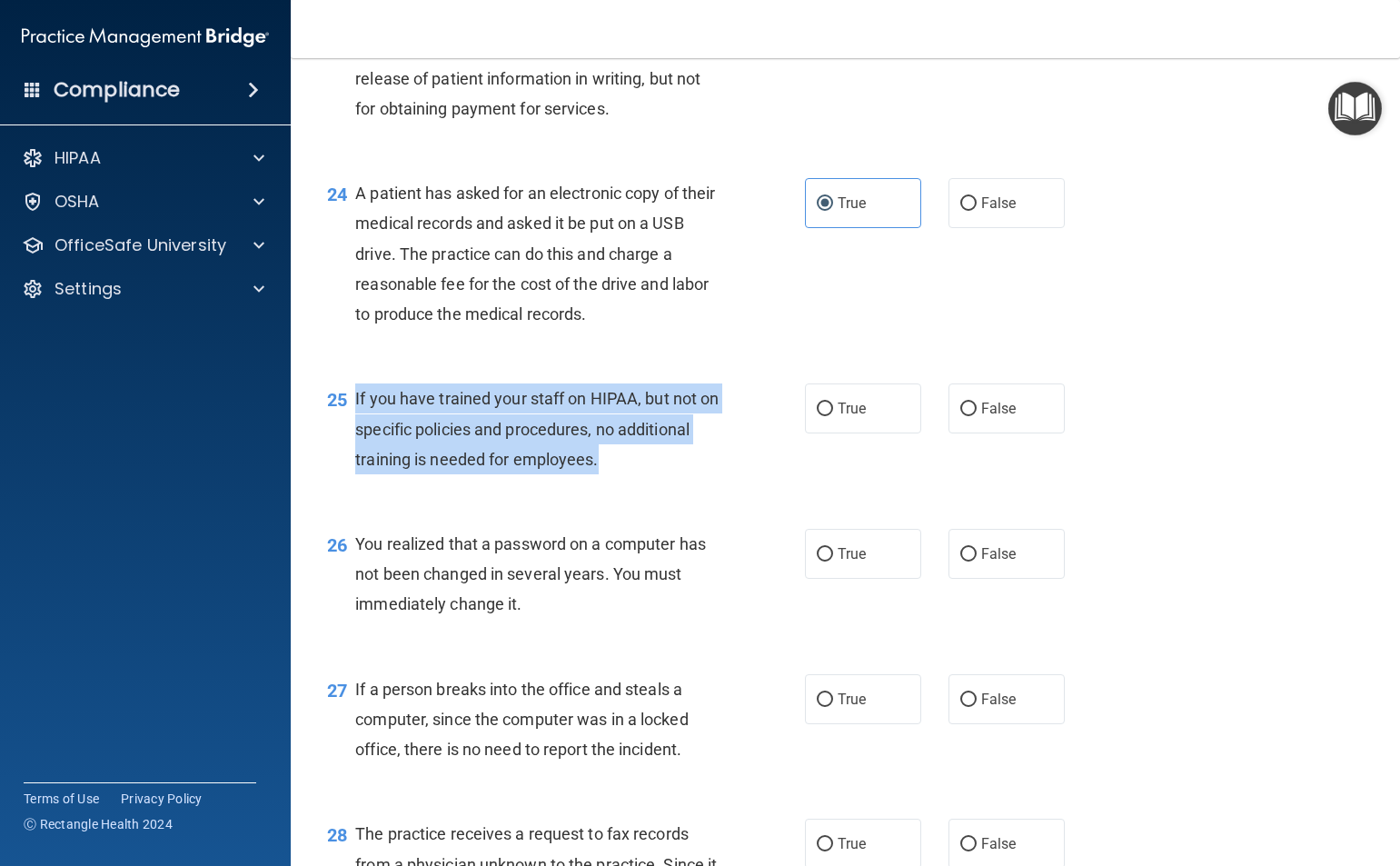
drag, startPoint x: 355, startPoint y: 487, endPoint x: 683, endPoint y: 564, distance: 336.9
click at [683, 474] on div "If you have trained your staff on HIPAA, but not on specific policies and proce…" at bounding box center [544, 429] width 378 height 91
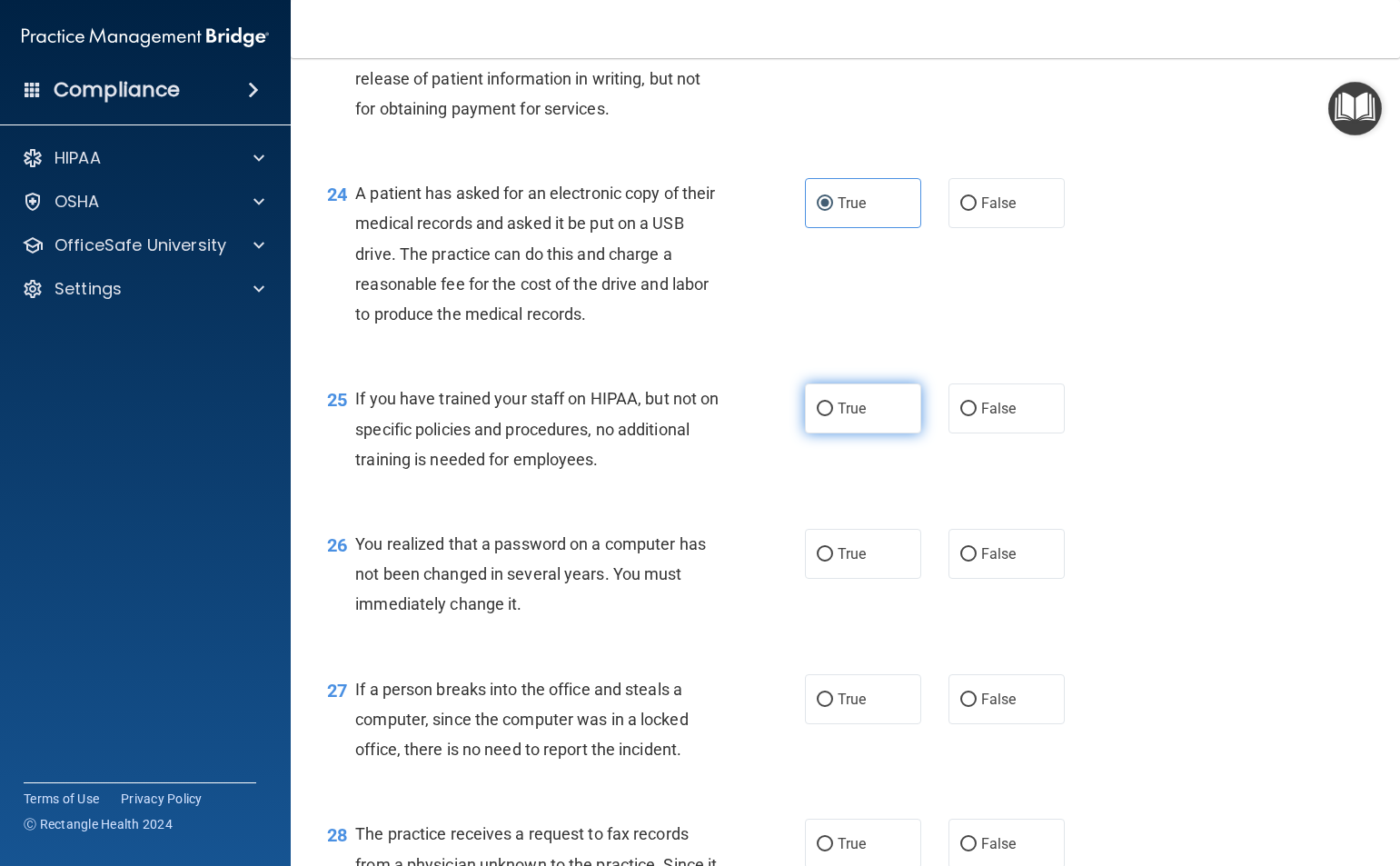
click at [856, 417] on span "True" at bounding box center [851, 409] width 28 height 17
click at [833, 416] on input "True" at bounding box center [824, 409] width 16 height 13
radio input "true"
click at [987, 433] on label "False" at bounding box center [1006, 408] width 116 height 50
click at [976, 416] on input "False" at bounding box center [968, 409] width 16 height 13
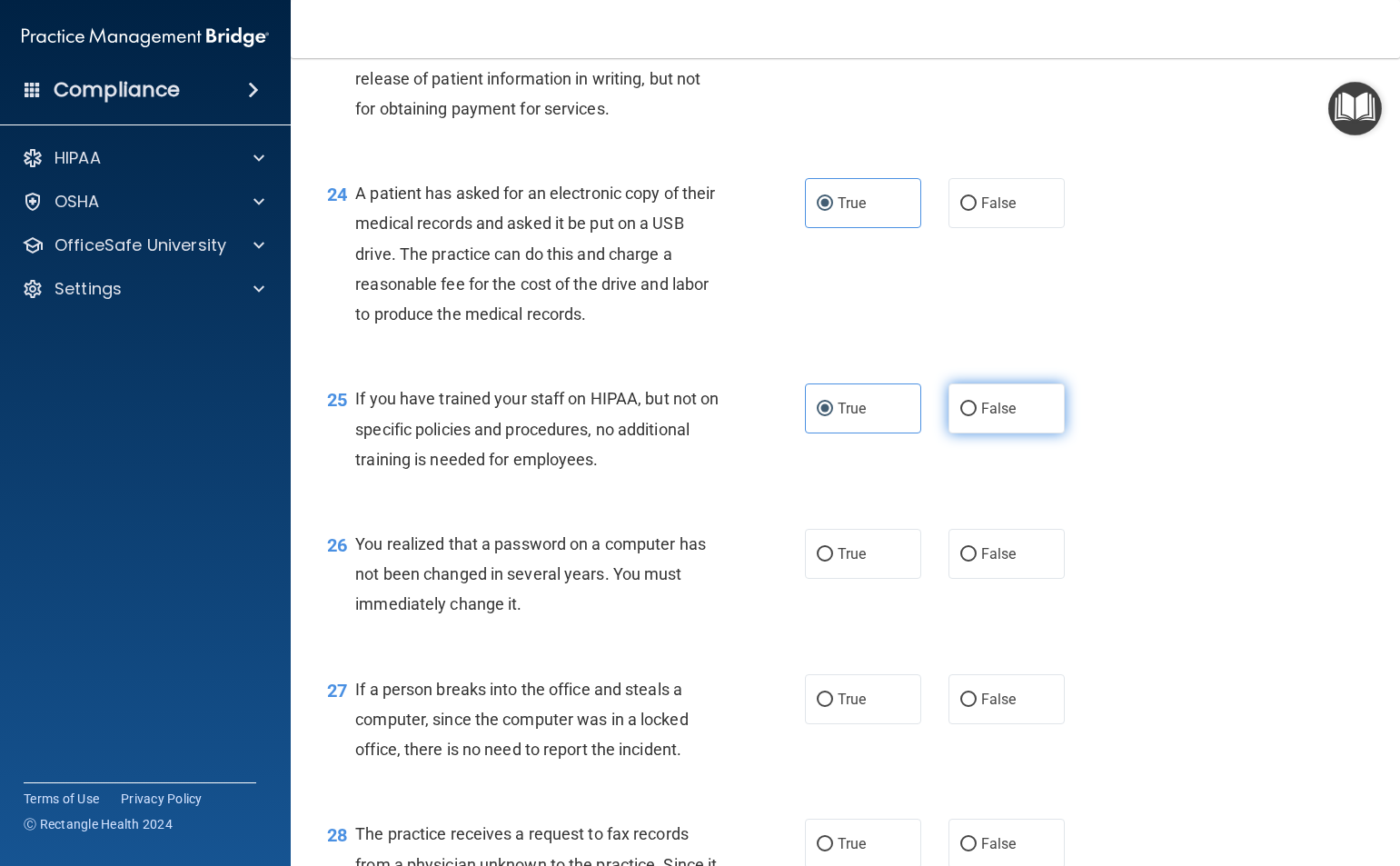
radio input "true"
radio input "false"
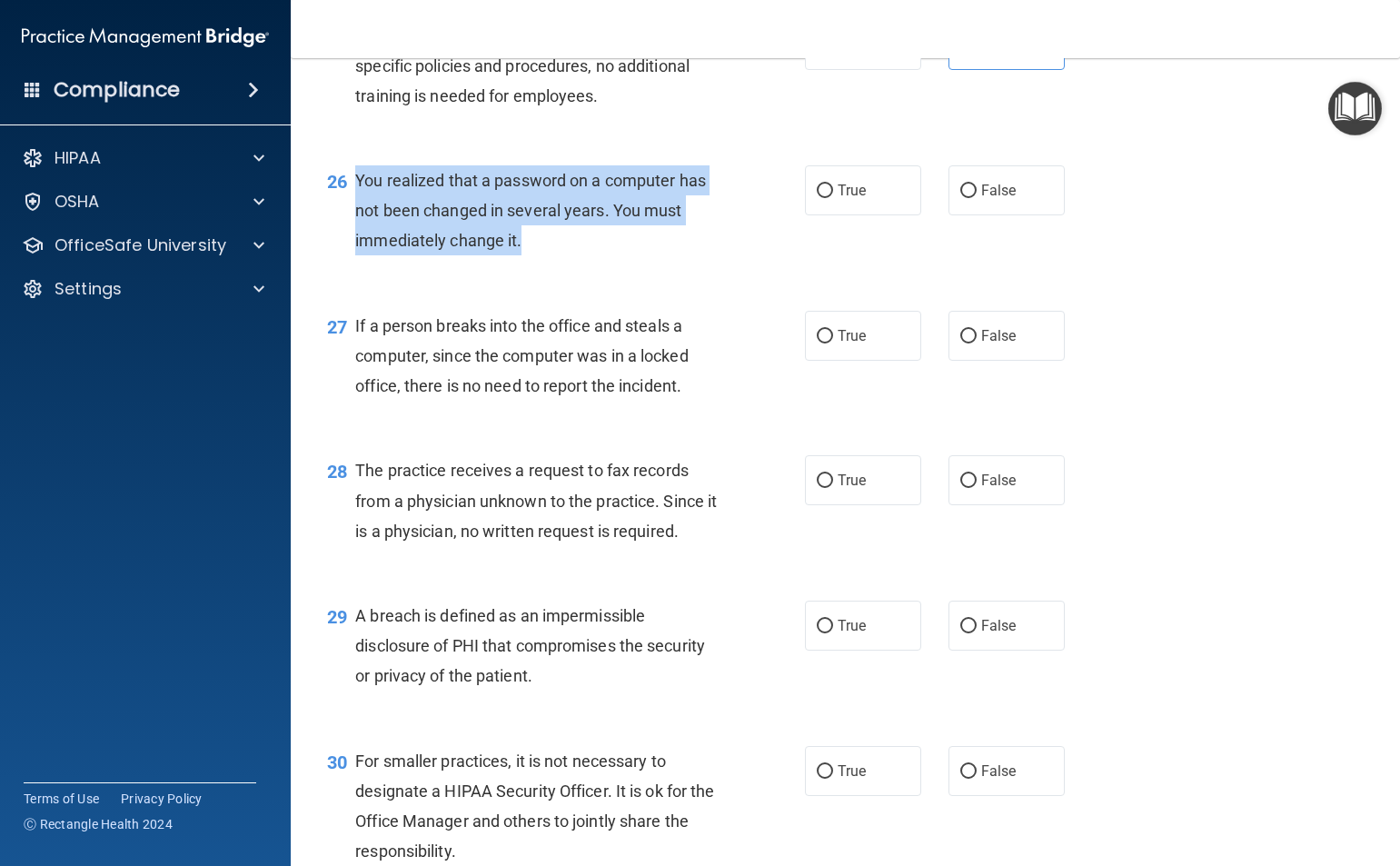
drag, startPoint x: 444, startPoint y: 304, endPoint x: 359, endPoint y: 279, distance: 88.6
click at [354, 265] on div "26 You realized that a password on a computer has not been changed in several y…" at bounding box center [566, 216] width 533 height 100
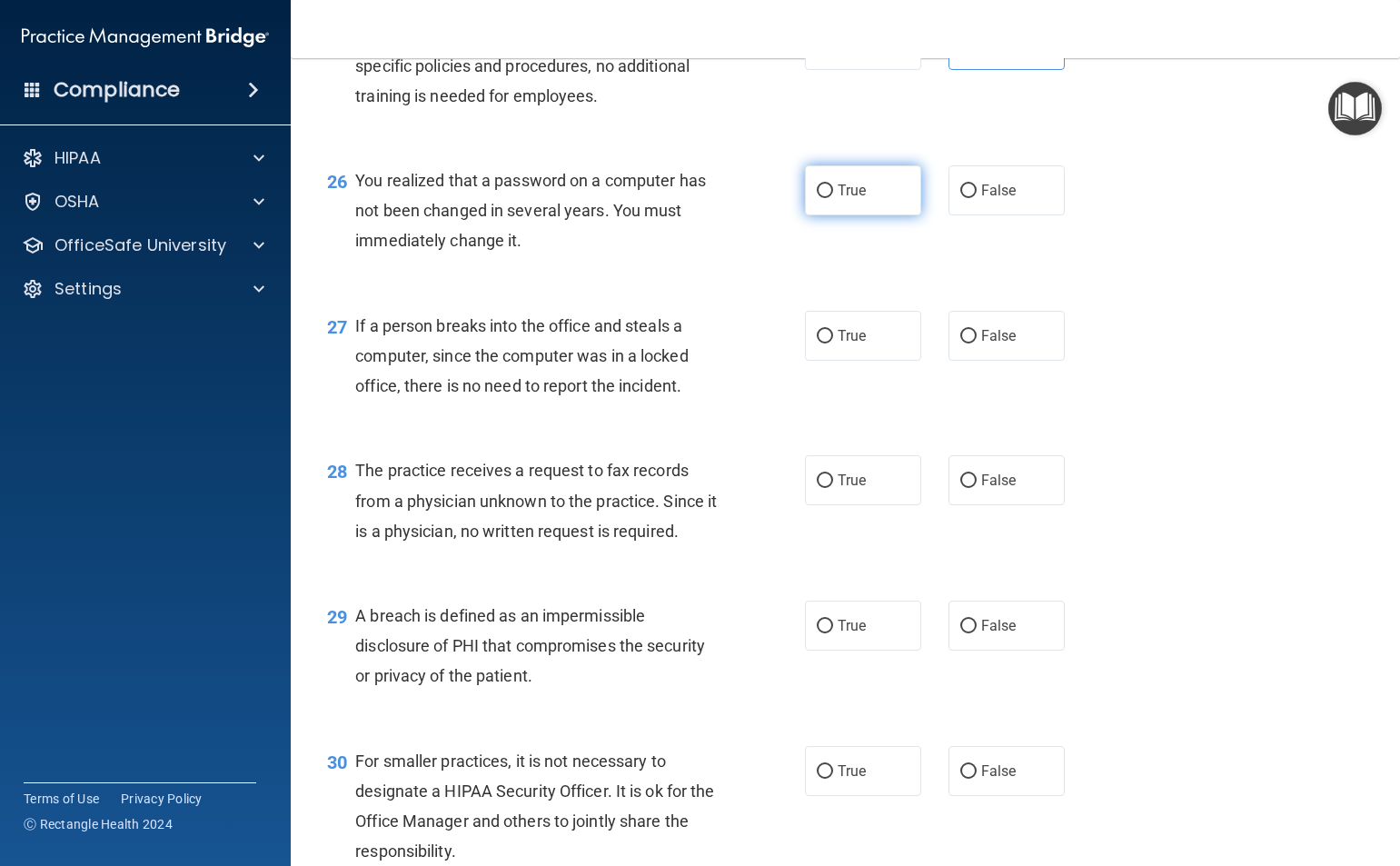
click at [881, 216] on label "True" at bounding box center [863, 190] width 116 height 50
click at [833, 198] on input "True" at bounding box center [824, 191] width 16 height 13
radio input "true"
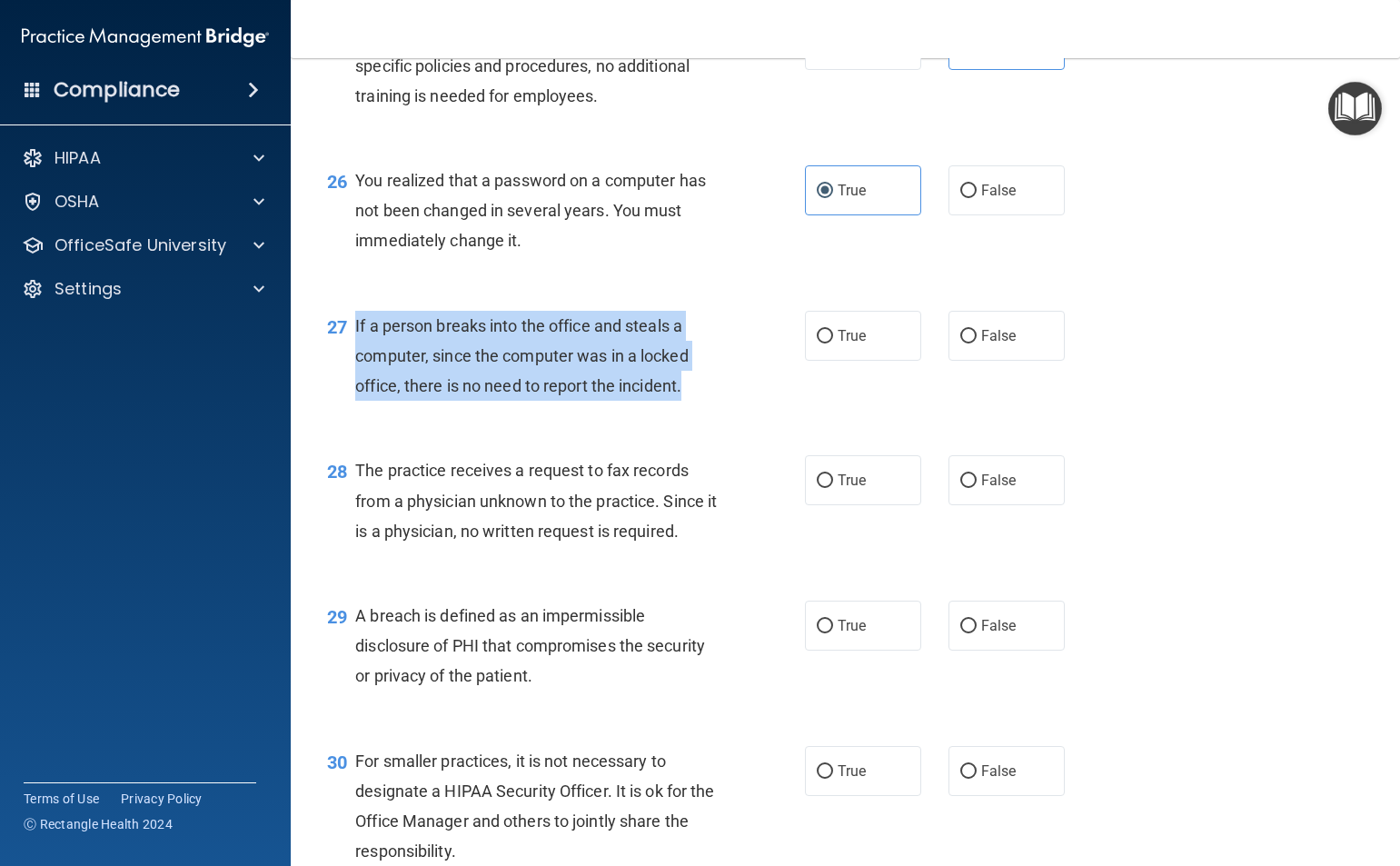
drag, startPoint x: 575, startPoint y: 457, endPoint x: 353, endPoint y: 418, distance: 225.4
click at [353, 411] on div "27 If a person breaks into the office and steals a computer, since the computer…" at bounding box center [566, 361] width 533 height 100
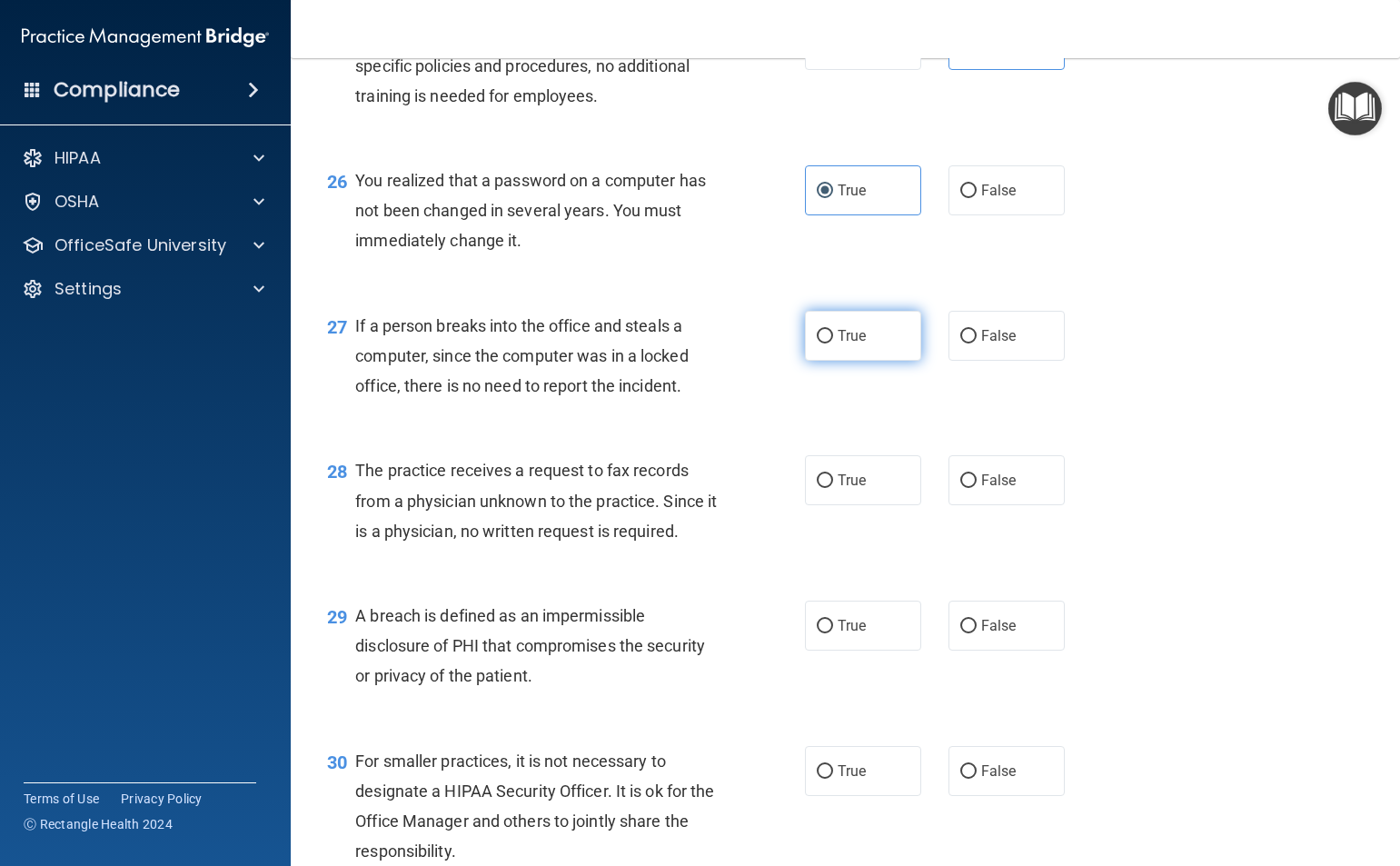
click at [863, 361] on label "True" at bounding box center [863, 335] width 116 height 50
click at [833, 344] on input "True" at bounding box center [824, 337] width 16 height 13
radio input "true"
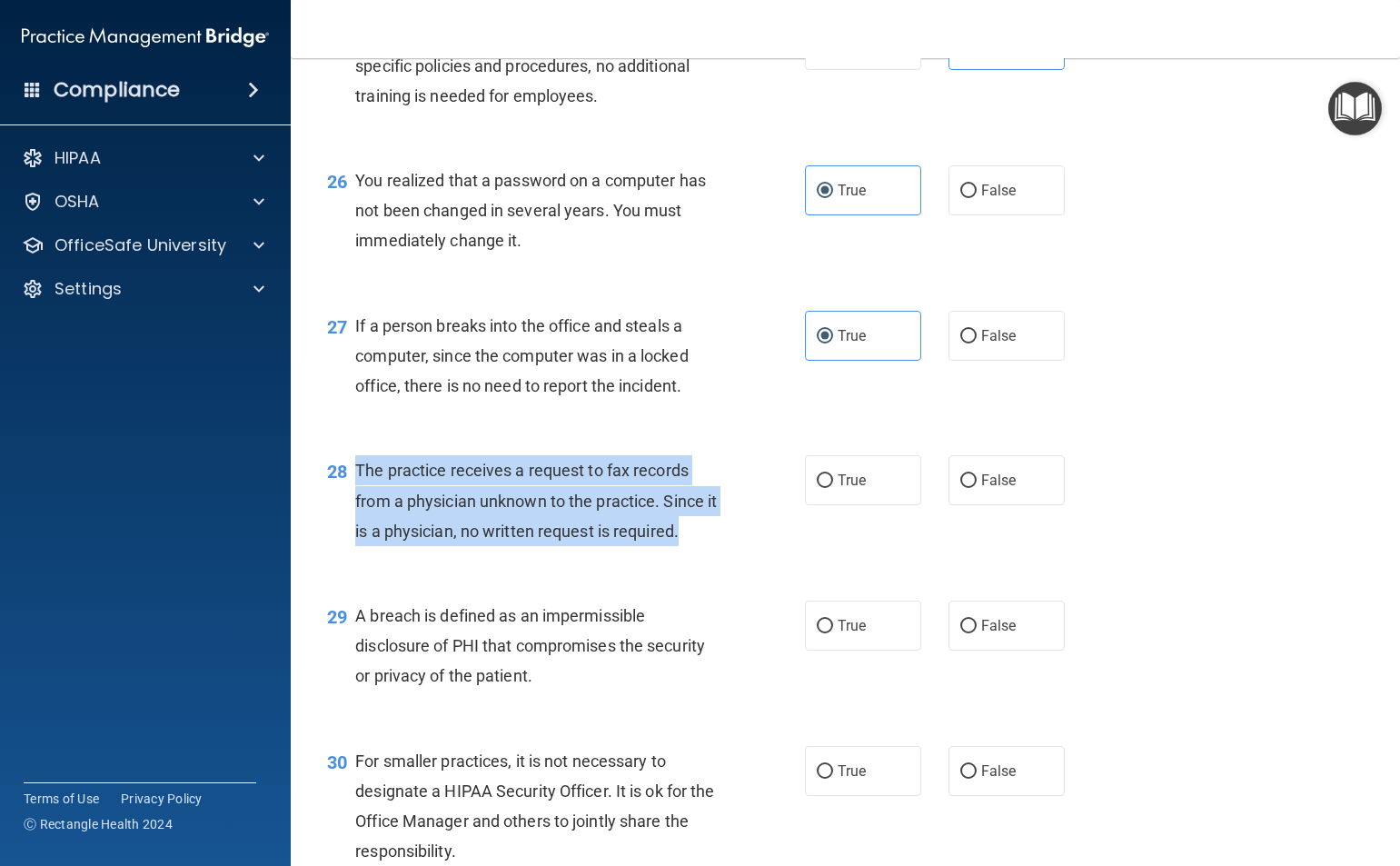
drag, startPoint x: 680, startPoint y: 622, endPoint x: 386, endPoint y: 568, distance: 298.9
click at [359, 539] on span "The practice receives a request to fax records from a physician unknown to the …" at bounding box center [535, 501] width 361 height 80
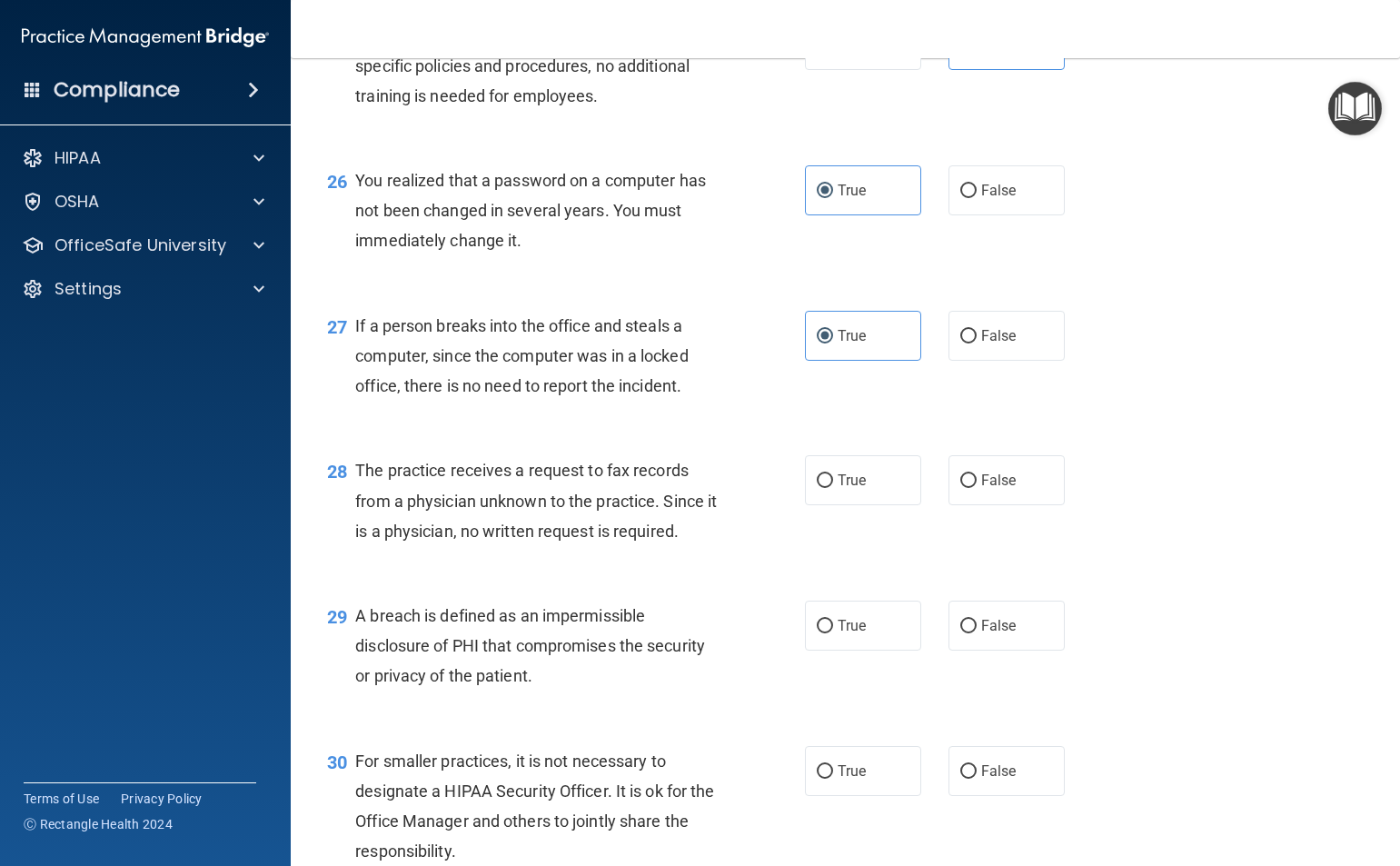
click at [638, 578] on div "28 The practice receives a request to fax records from a physician unknown to t…" at bounding box center [845, 505] width 1064 height 146
drag, startPoint x: 978, startPoint y: 566, endPoint x: 997, endPoint y: 574, distance: 20.6
click at [981, 489] on span "False" at bounding box center [998, 480] width 35 height 17
click at [976, 488] on input "False" at bounding box center [968, 481] width 16 height 13
radio input "true"
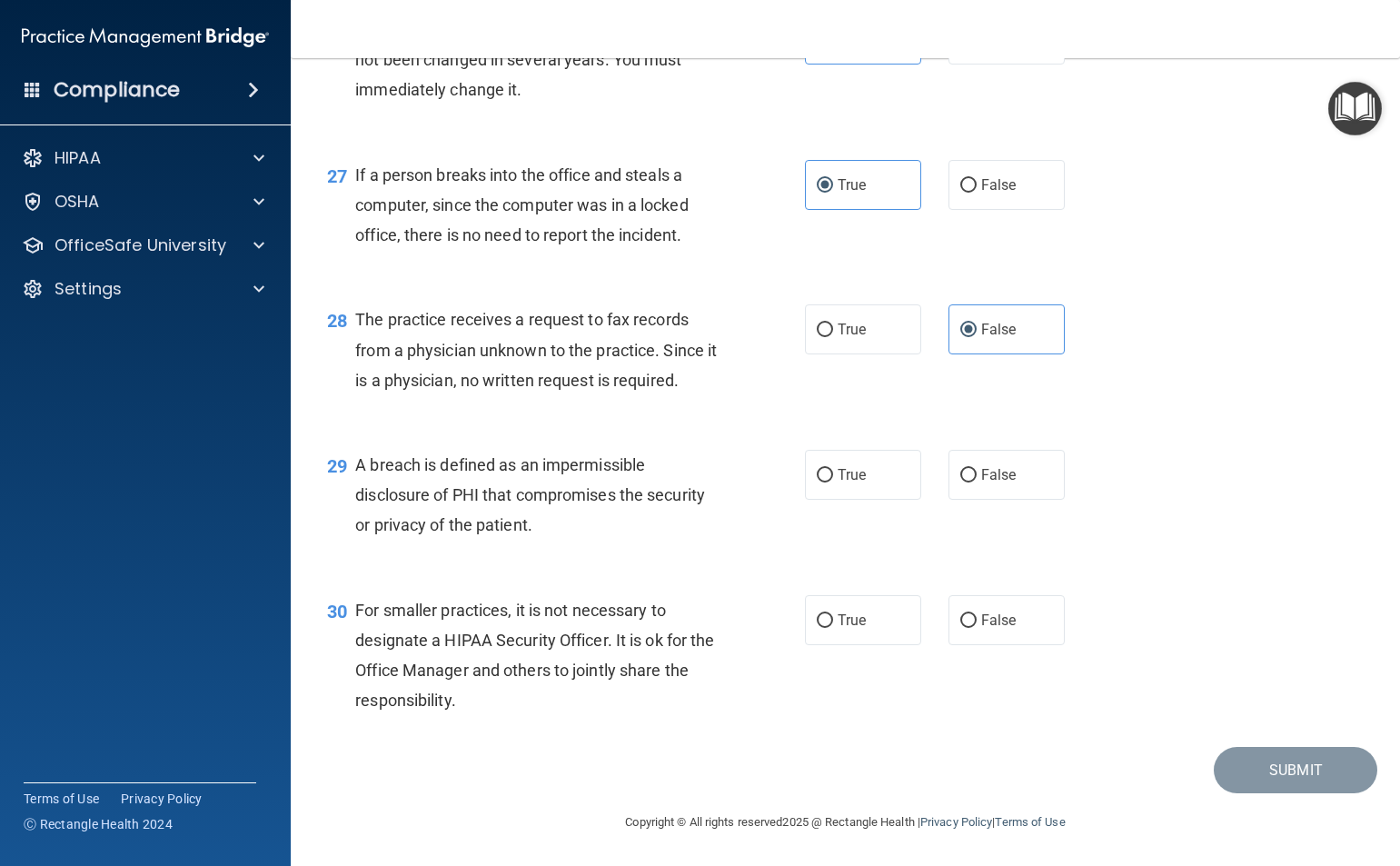
scroll to position [4150, 0]
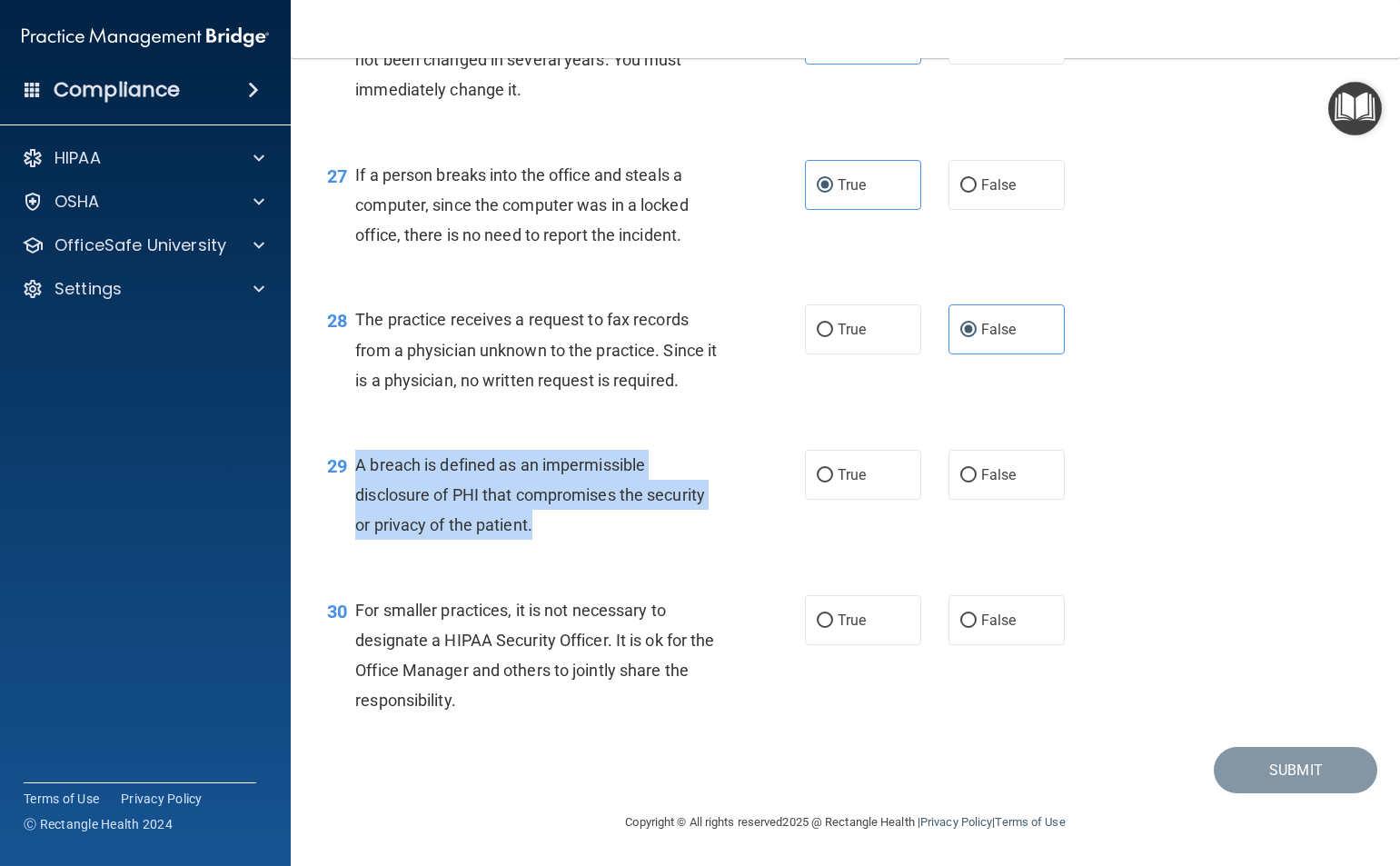
drag, startPoint x: 551, startPoint y: 538, endPoint x: 356, endPoint y: 468, distance: 207.2
click at [356, 468] on div "A breach is defined as an impermissible disclosure of PHI that compromises the …" at bounding box center [544, 495] width 378 height 91
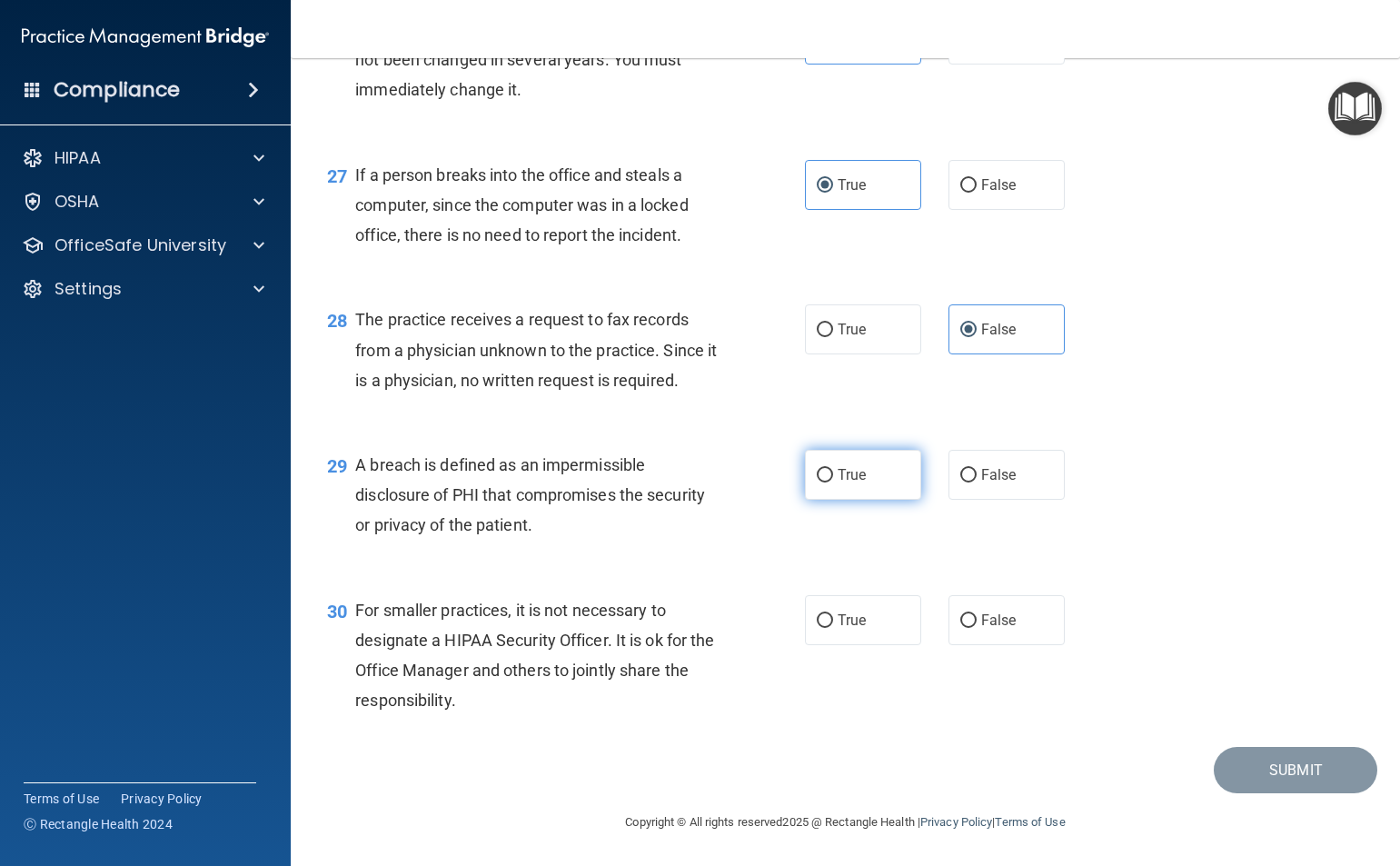
click at [866, 486] on label "True" at bounding box center [863, 474] width 116 height 50
click at [833, 483] on input "True" at bounding box center [824, 476] width 16 height 13
radio input "true"
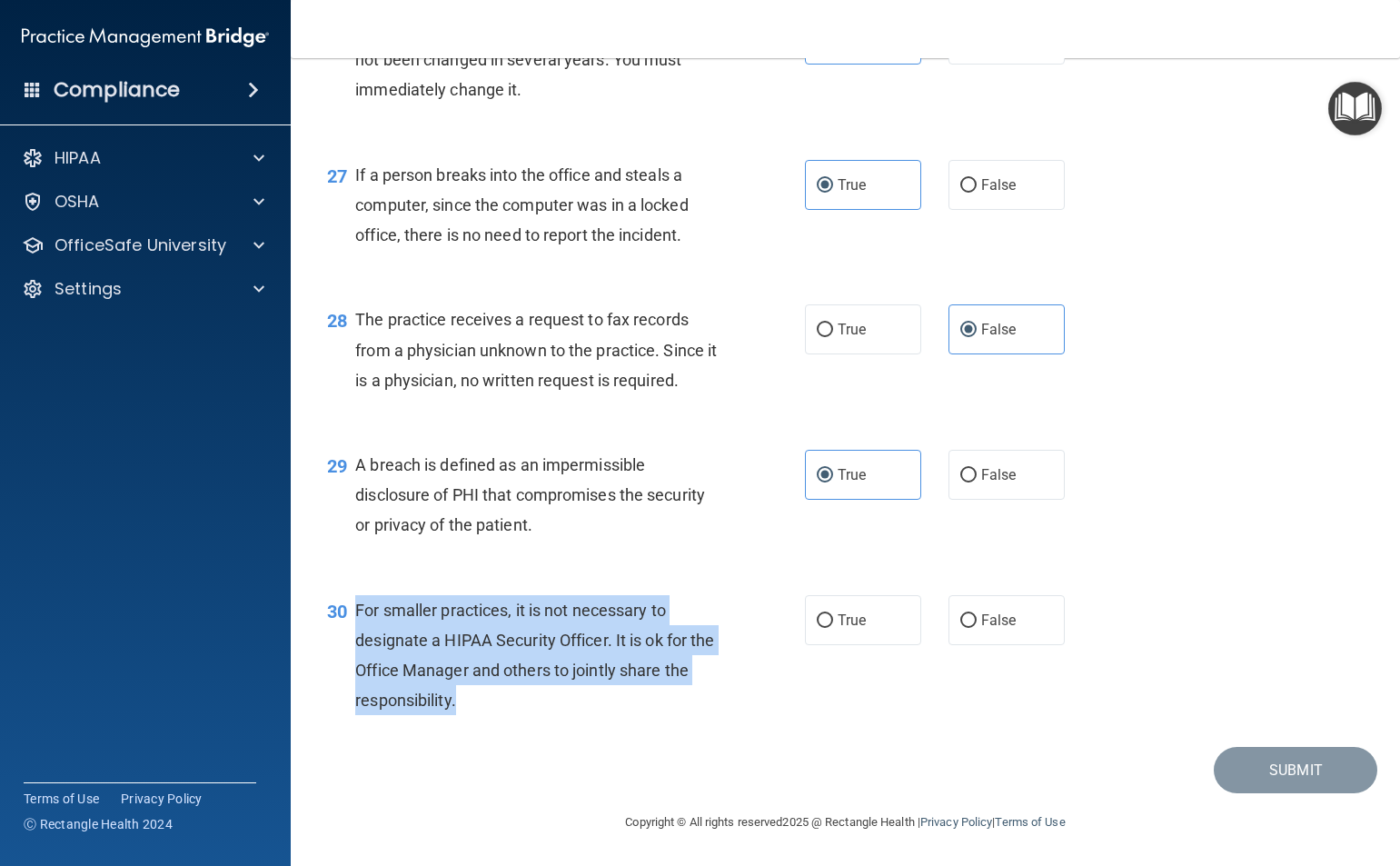
drag, startPoint x: 483, startPoint y: 709, endPoint x: 355, endPoint y: 612, distance: 160.6
click at [355, 612] on div "For smaller practices, it is not necessary to designate a HIPAA Security Office…" at bounding box center [544, 656] width 378 height 121
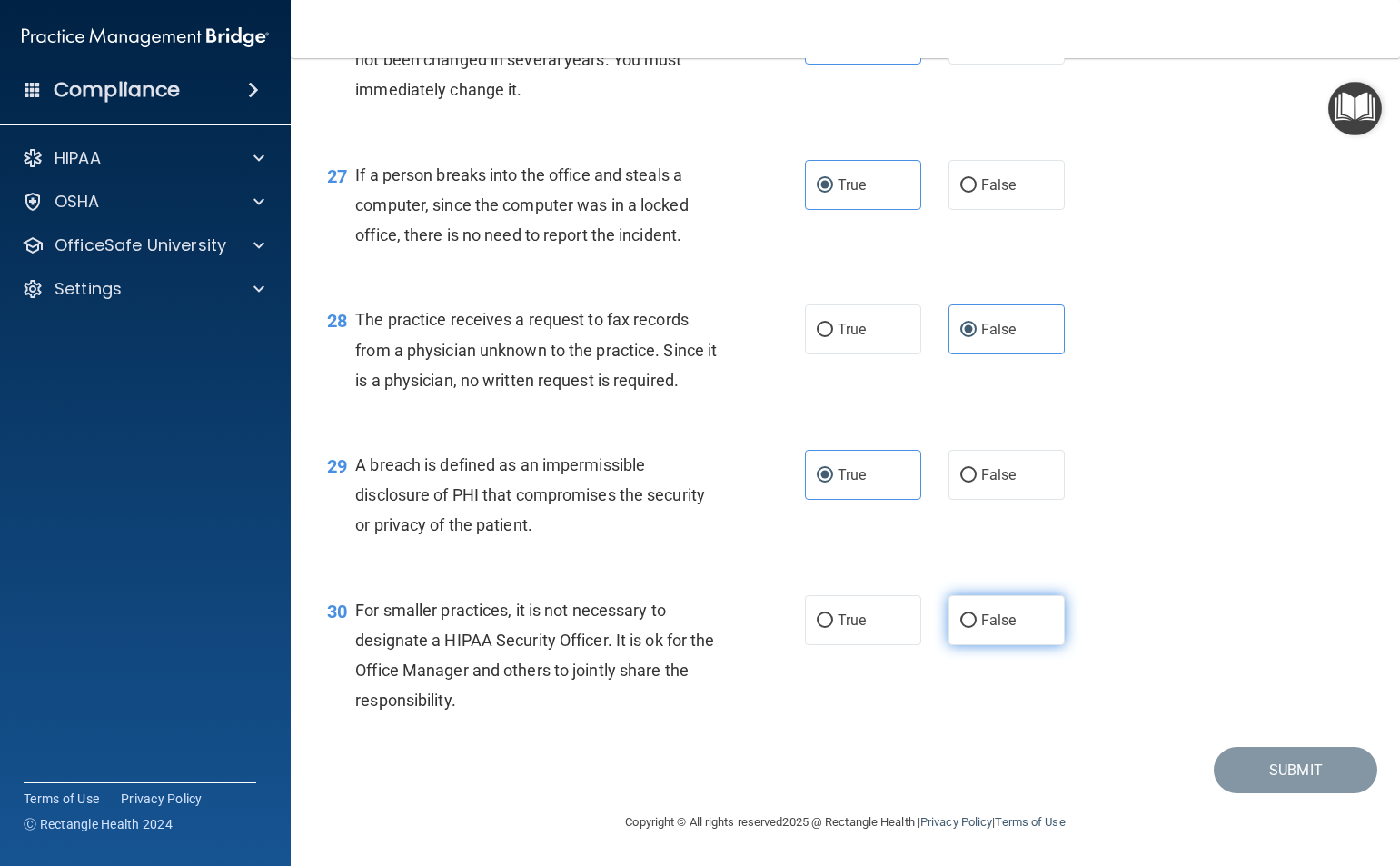
click at [1006, 614] on span "False" at bounding box center [998, 620] width 35 height 17
click at [976, 614] on input "False" at bounding box center [968, 621] width 16 height 13
radio input "true"
drag, startPoint x: 1311, startPoint y: 776, endPoint x: 1307, endPoint y: 766, distance: 10.8
click at [1310, 776] on button "Submit" at bounding box center [1295, 769] width 164 height 46
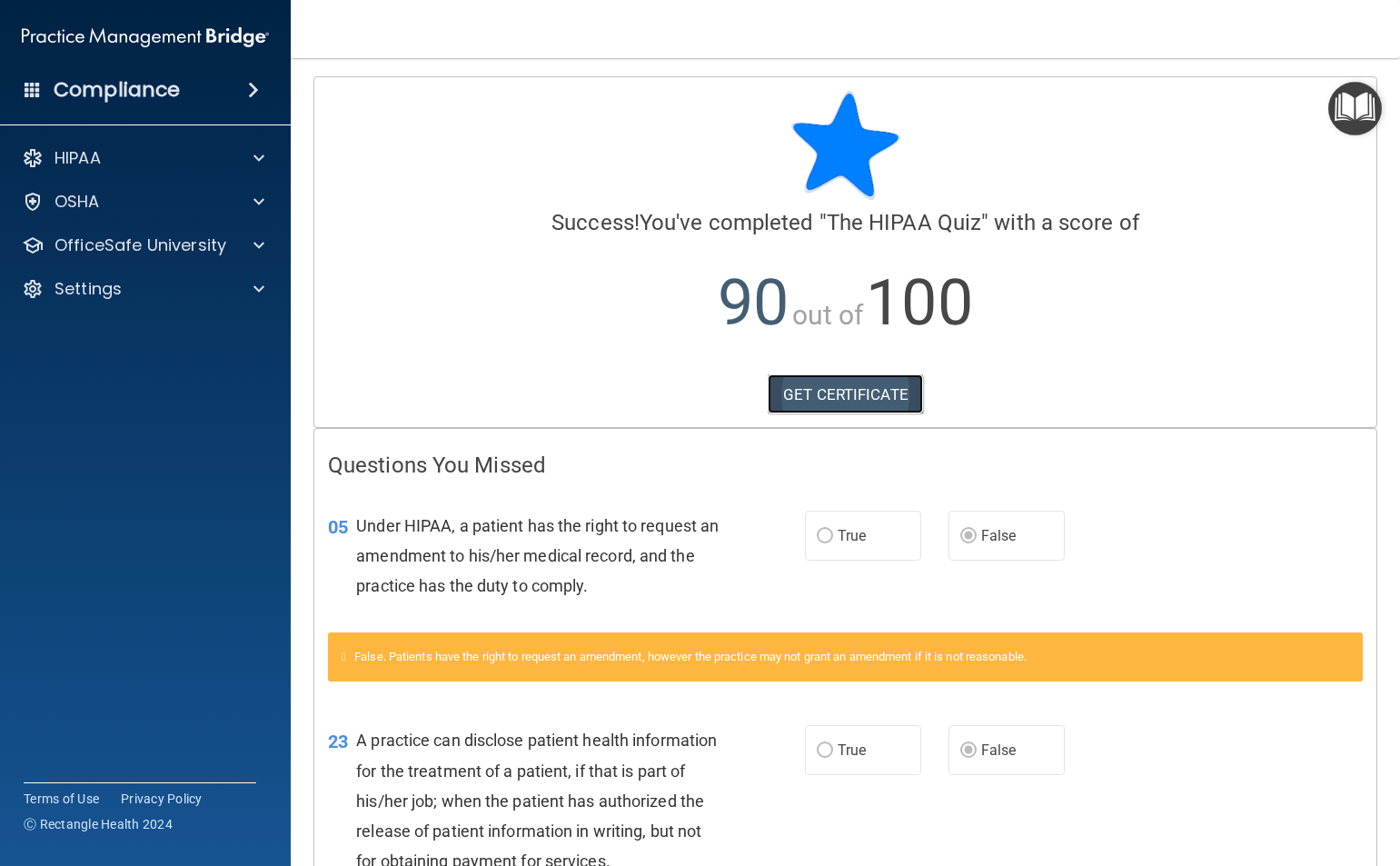
click at [887, 400] on link "GET CERTIFICATE" at bounding box center [845, 395] width 155 height 40
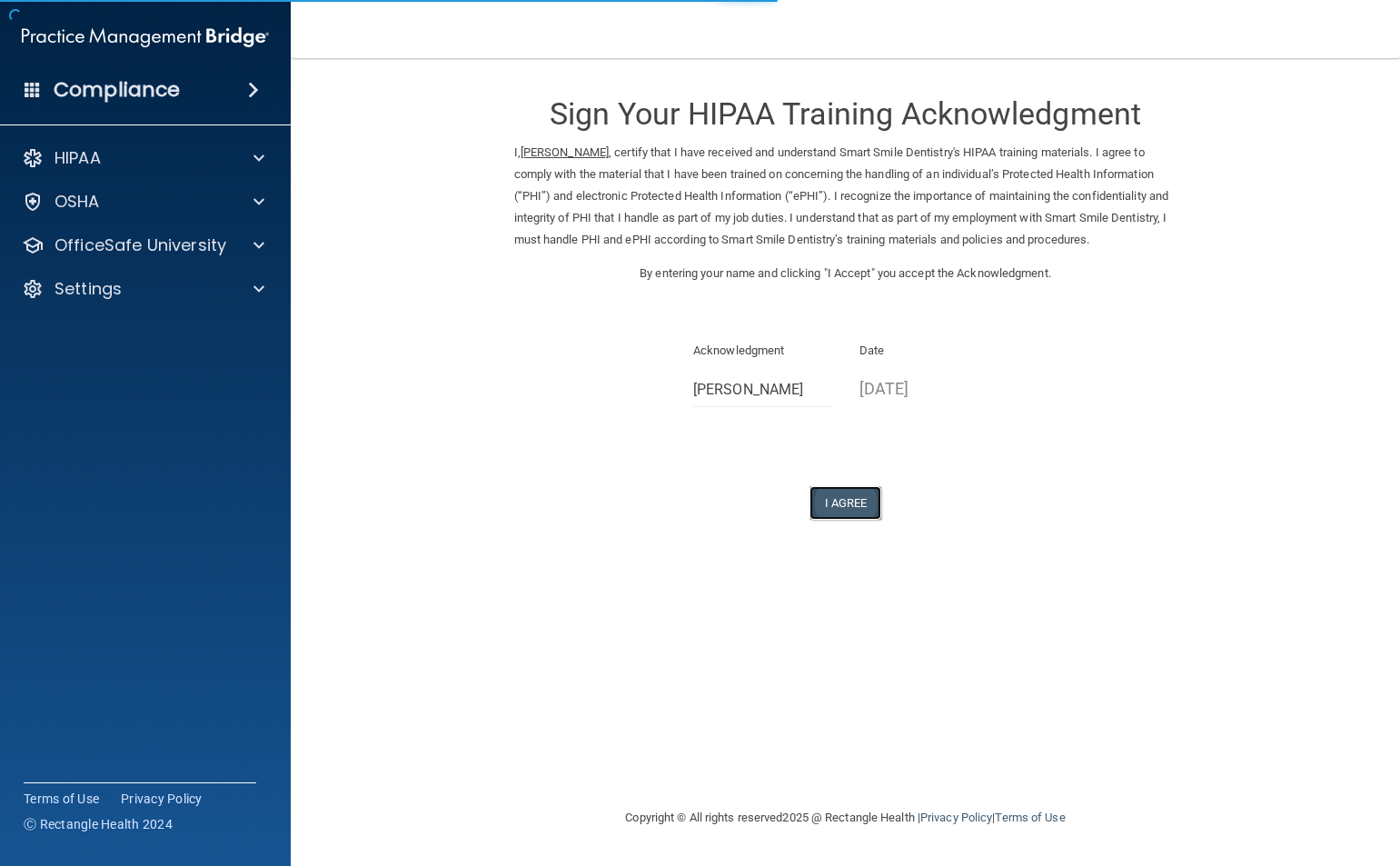
click at [859, 492] on button "I Agree" at bounding box center [846, 504] width 73 height 34
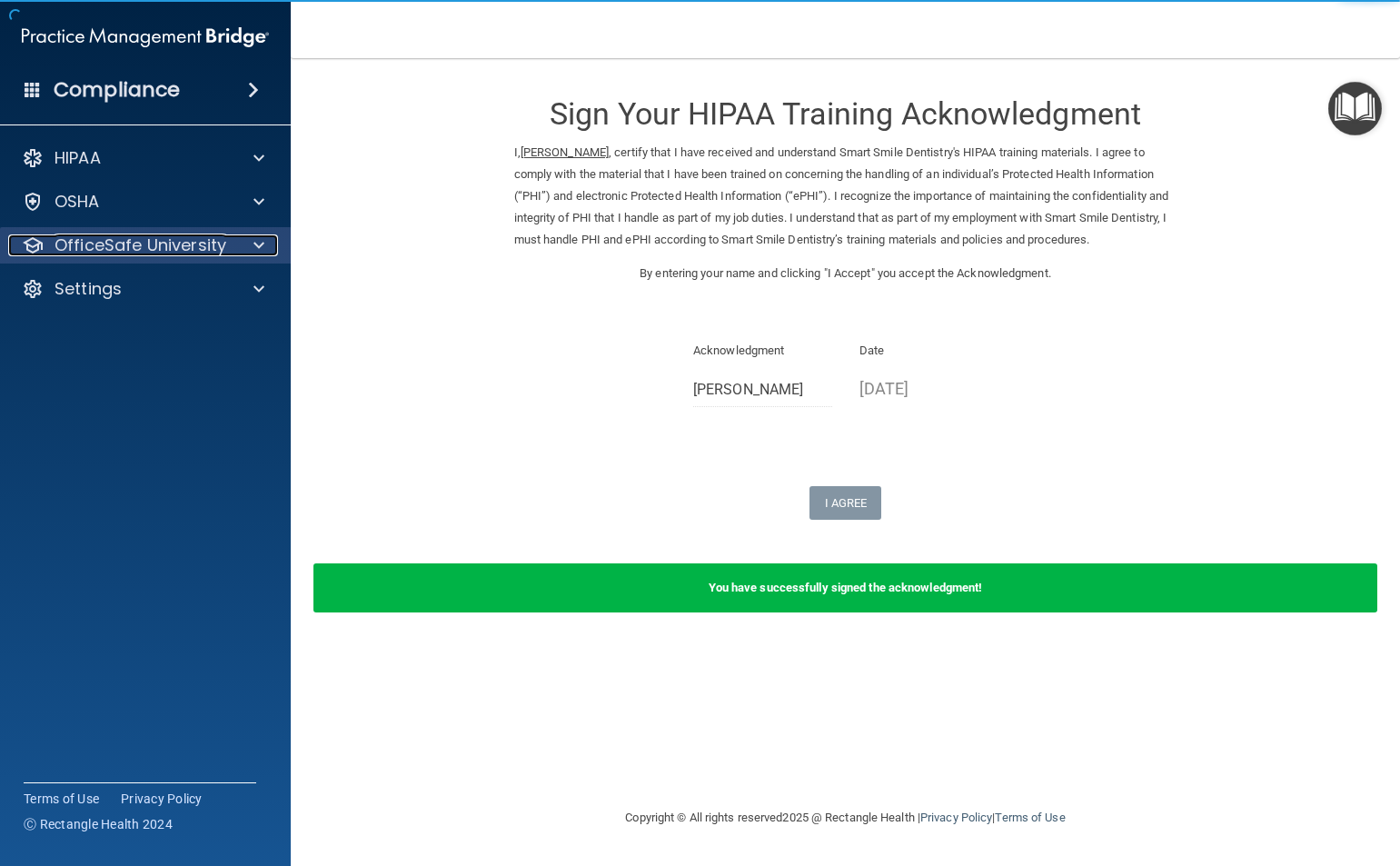
click at [236, 242] on div at bounding box center [256, 245] width 45 height 22
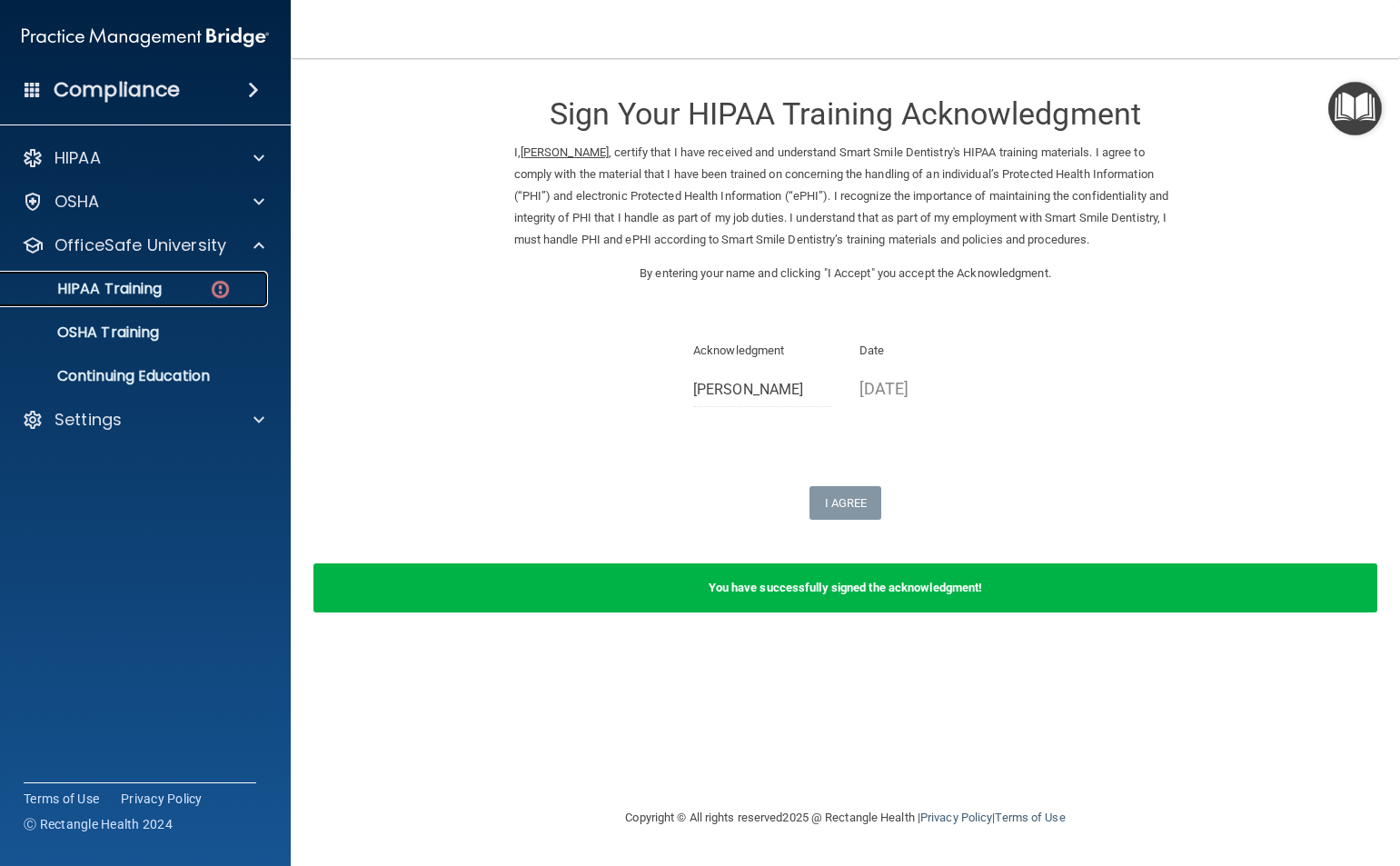
click at [209, 288] on img at bounding box center [220, 290] width 23 height 23
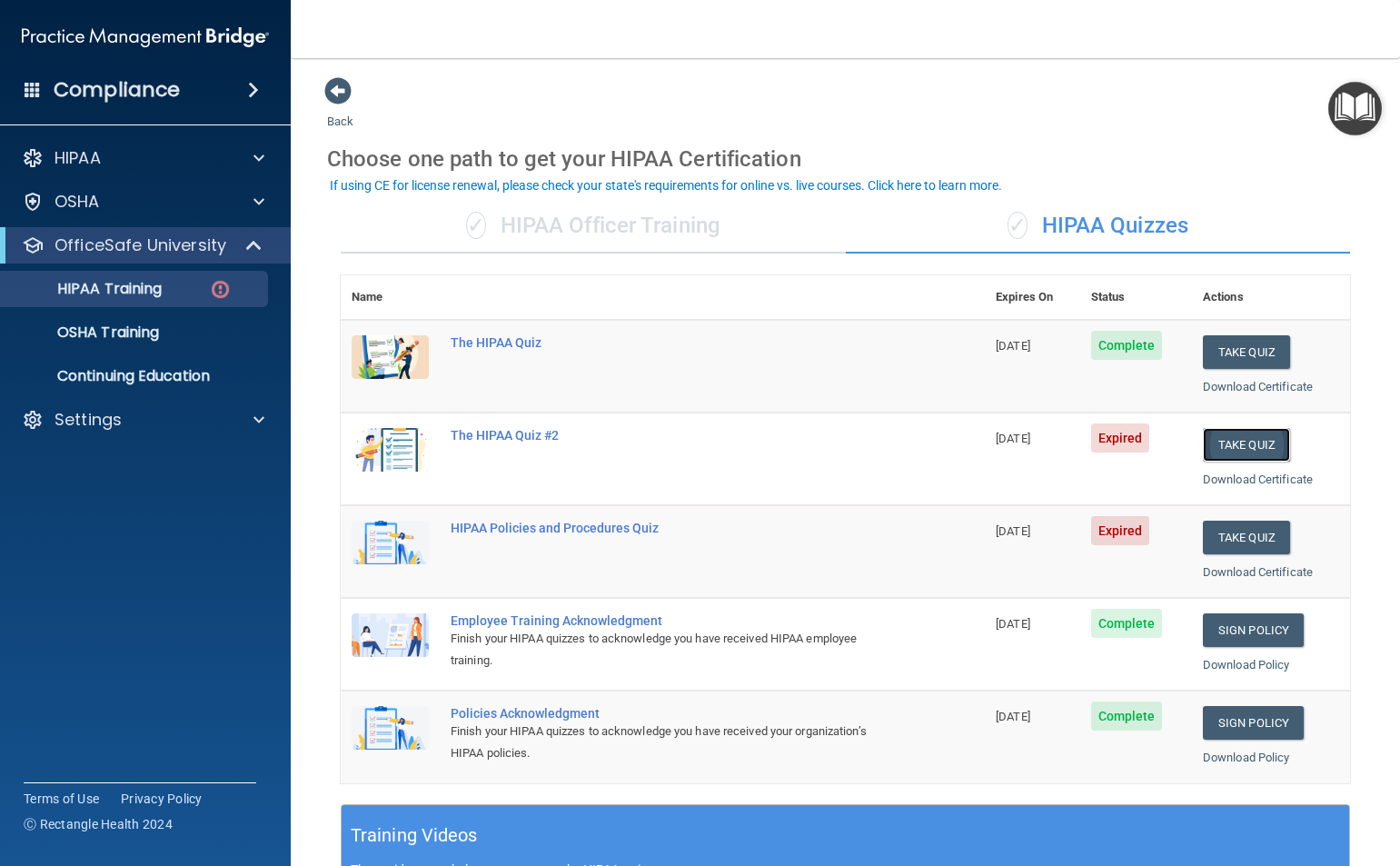
click at [1213, 449] on button "Take Quiz" at bounding box center [1246, 445] width 87 height 34
